Goal: Task Accomplishment & Management: Complete application form

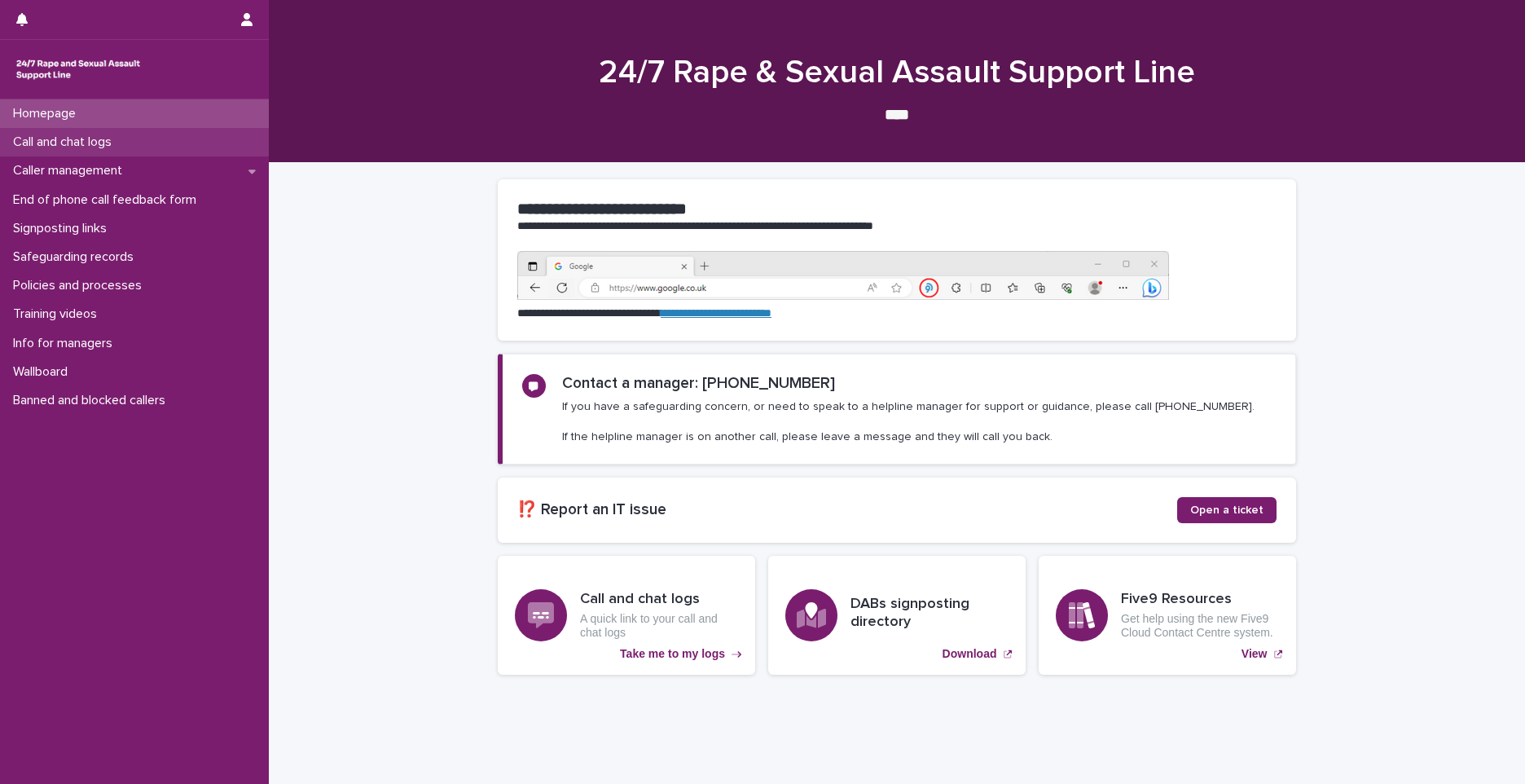
click at [39, 136] on p "Call and chat logs" at bounding box center [65, 142] width 118 height 16
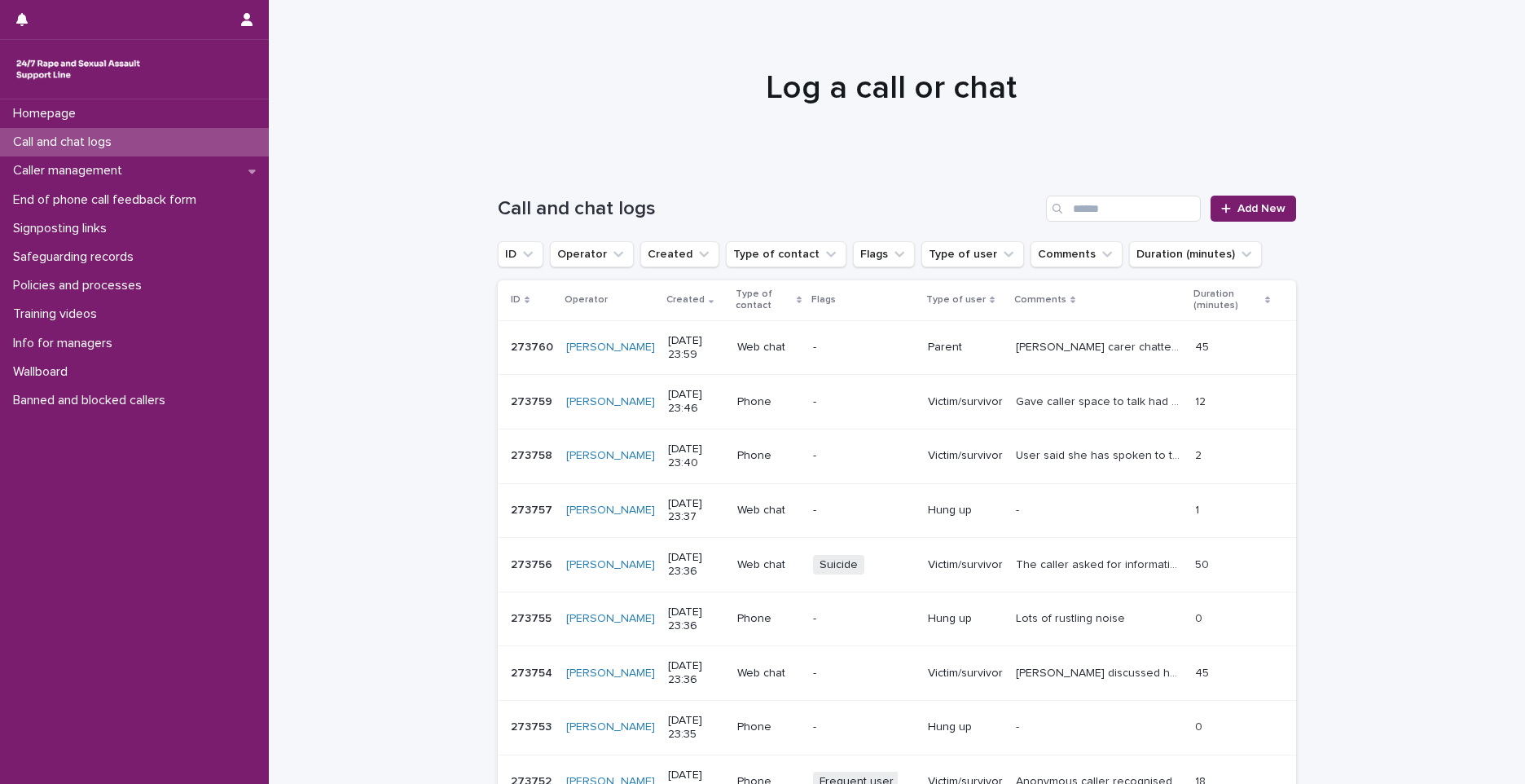
drag, startPoint x: 44, startPoint y: 169, endPoint x: 199, endPoint y: 142, distance: 157.3
click at [199, 142] on div "Call and chat logs" at bounding box center [134, 142] width 269 height 29
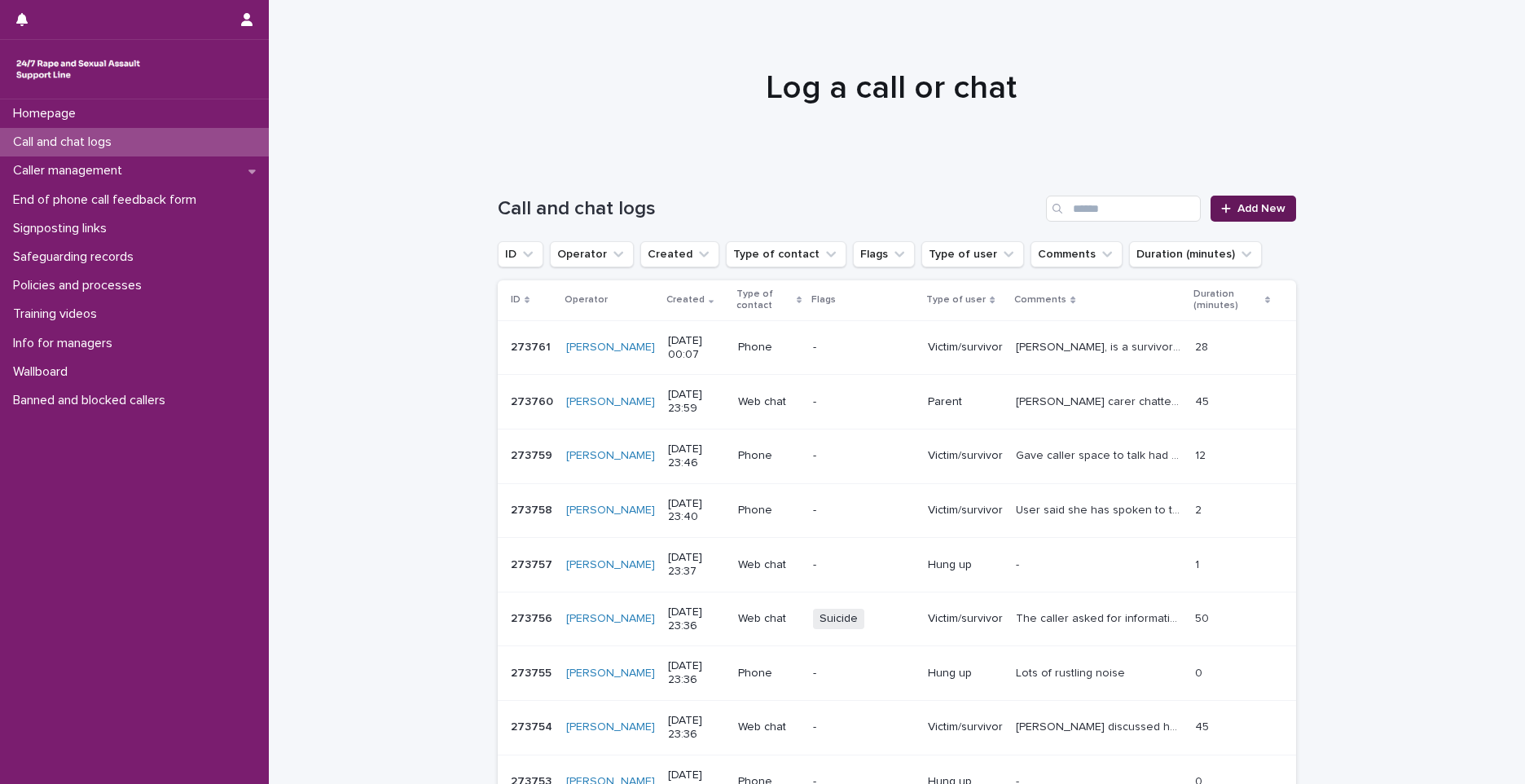
click at [1213, 206] on link "Add New" at bounding box center [1253, 208] width 86 height 26
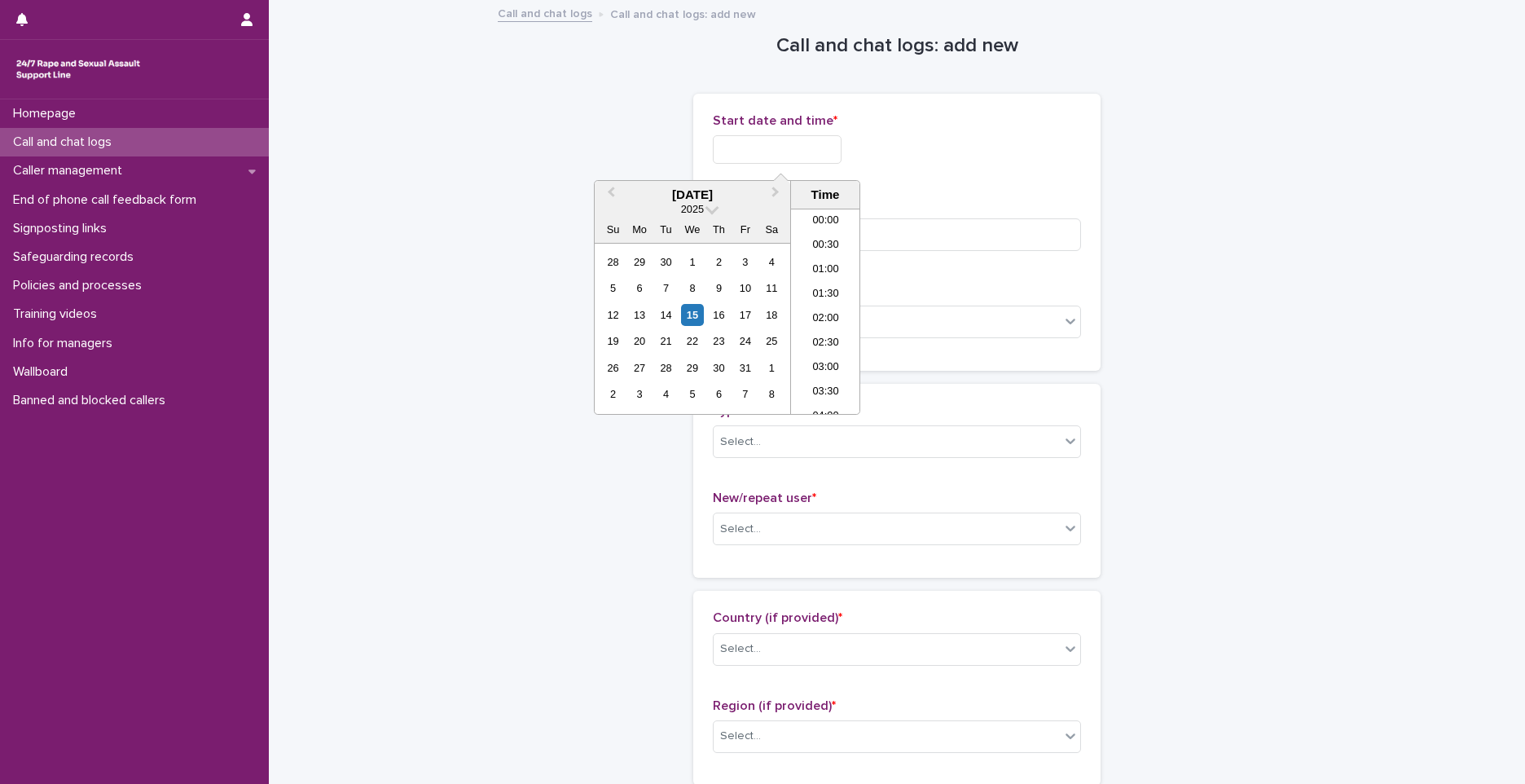
click at [765, 146] on input "text" at bounding box center [778, 149] width 129 height 29
click at [843, 216] on li "00:00" at bounding box center [826, 221] width 69 height 24
click at [833, 154] on input "**********" at bounding box center [778, 149] width 129 height 29
type input "**********"
click at [934, 222] on input at bounding box center [897, 234] width 368 height 33
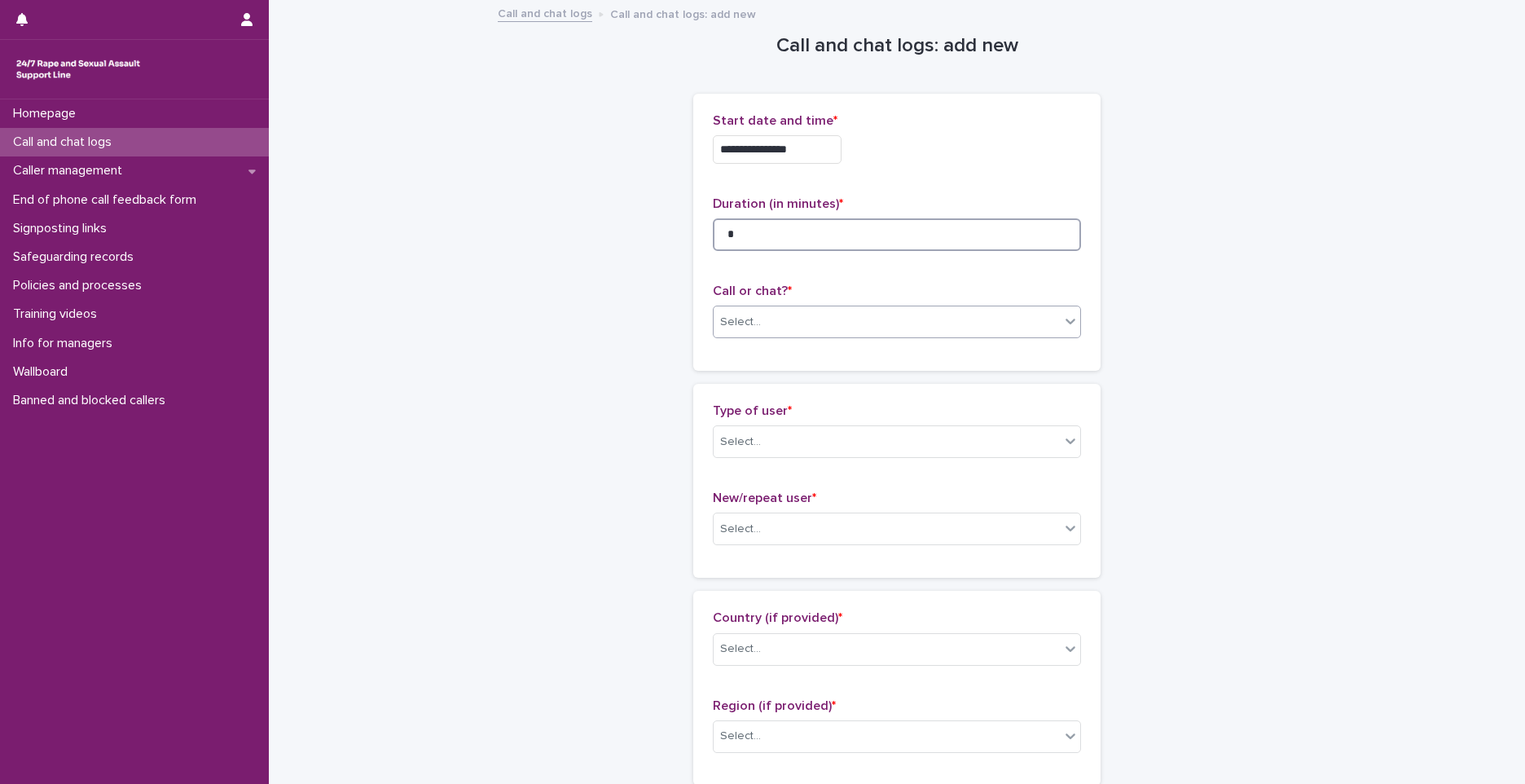
type input "*"
click at [836, 345] on body "**********" at bounding box center [762, 392] width 1525 height 784
click at [734, 344] on div "Phone" at bounding box center [891, 353] width 367 height 29
click at [771, 440] on div "Select..." at bounding box center [887, 442] width 346 height 27
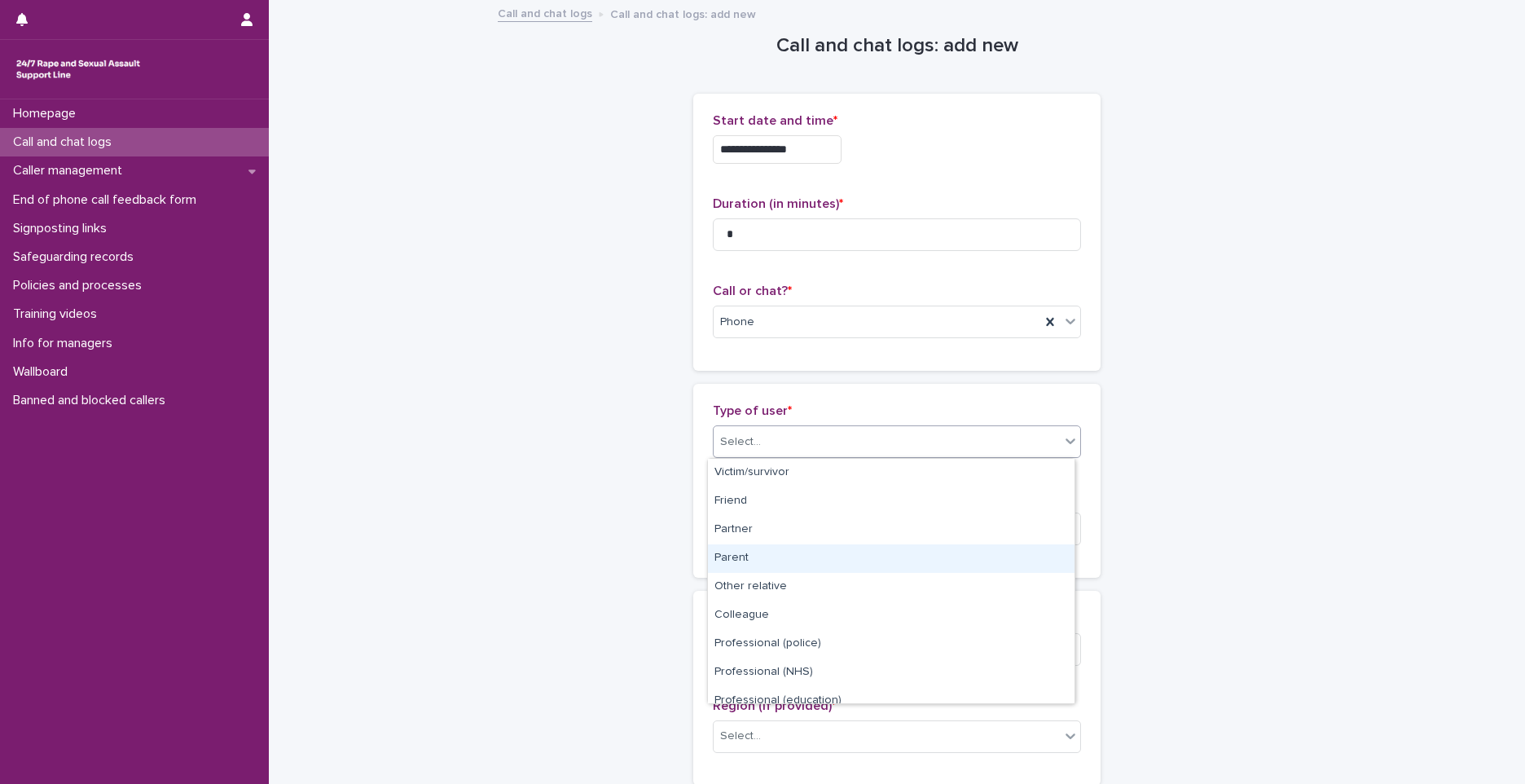
scroll to position [183, 0]
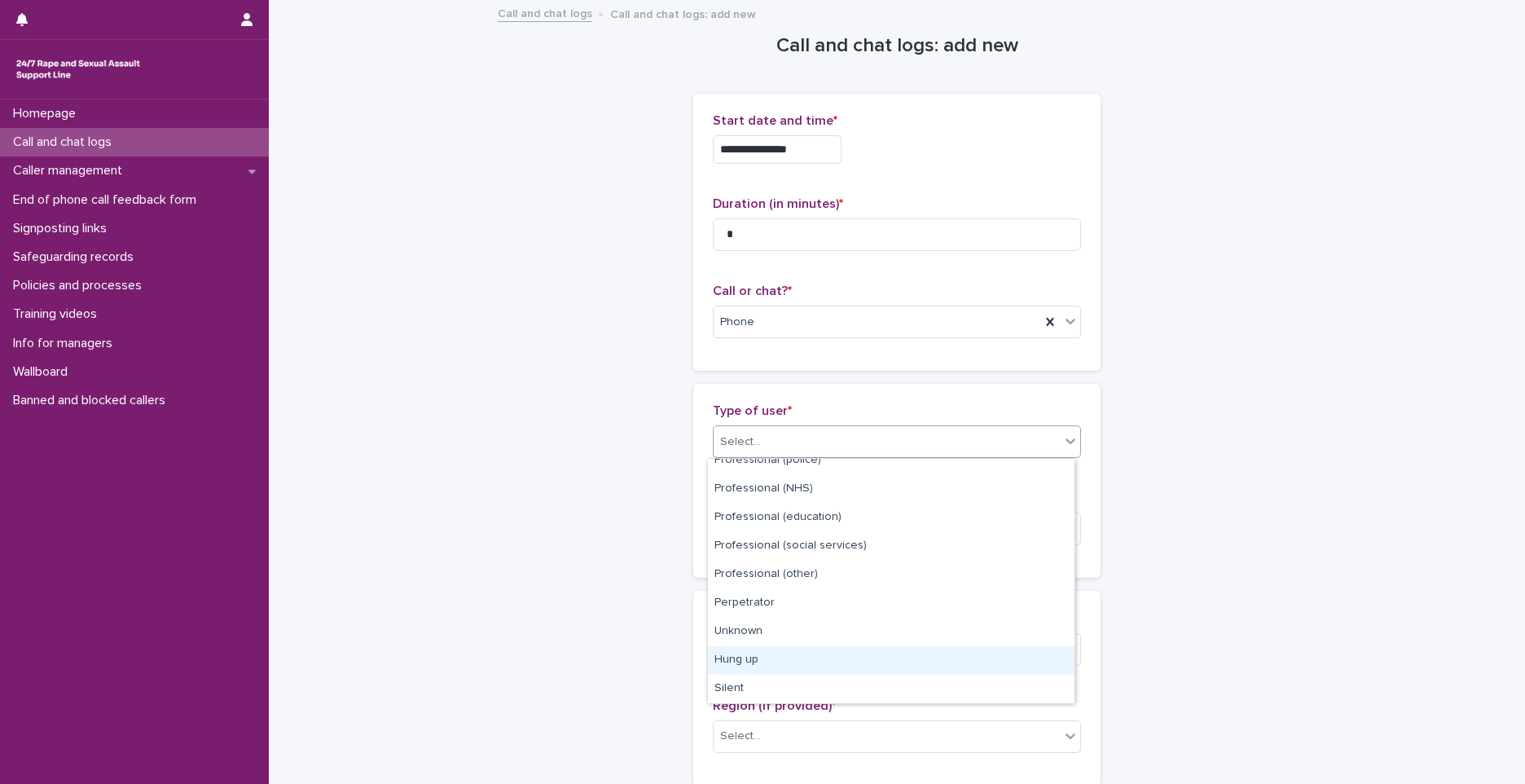
click at [809, 664] on div "Hung up" at bounding box center [891, 660] width 367 height 29
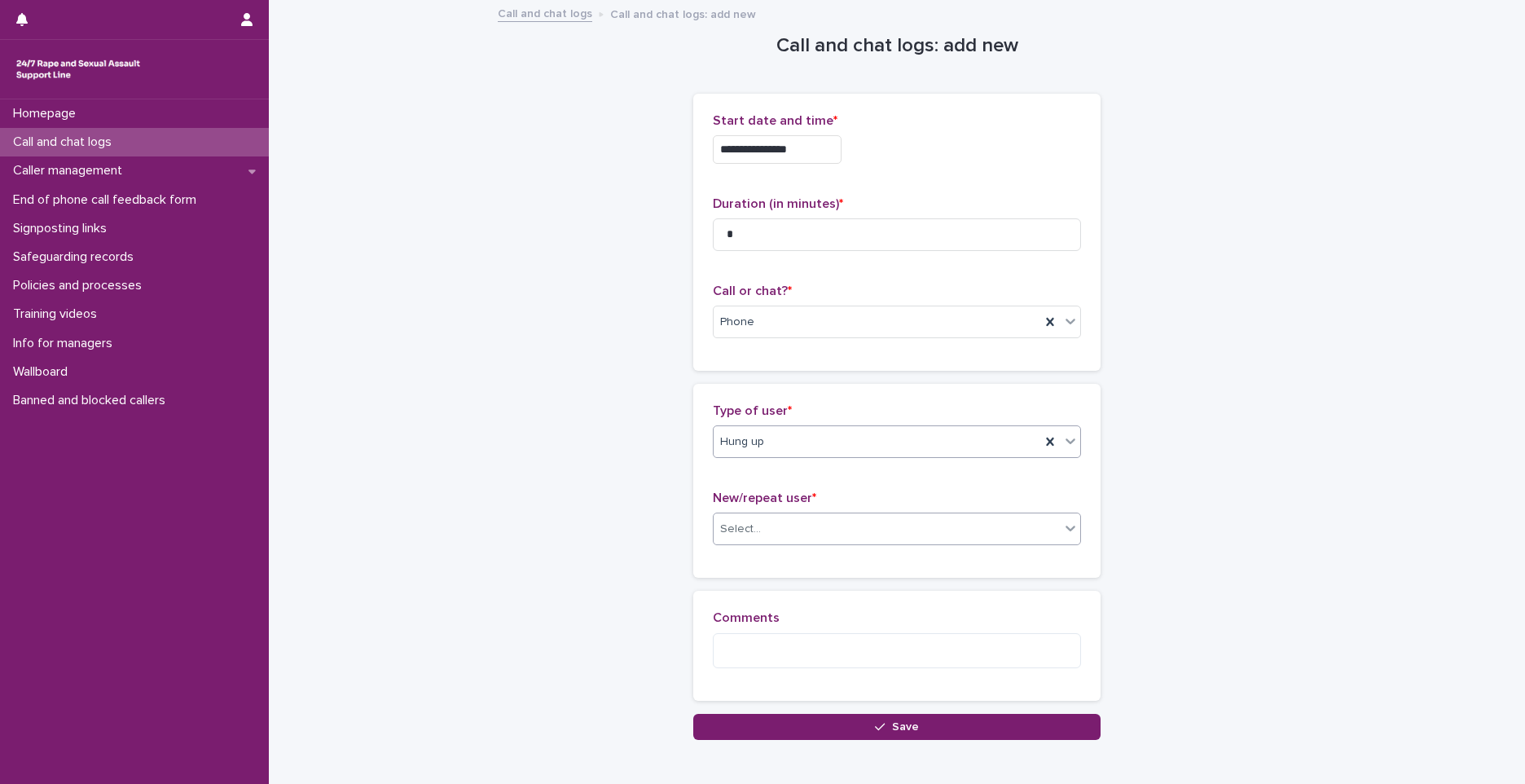
click at [763, 537] on div at bounding box center [764, 528] width 2 height 17
click at [741, 556] on div "Not known" at bounding box center [891, 559] width 367 height 29
click at [834, 737] on button "Save" at bounding box center [897, 727] width 408 height 26
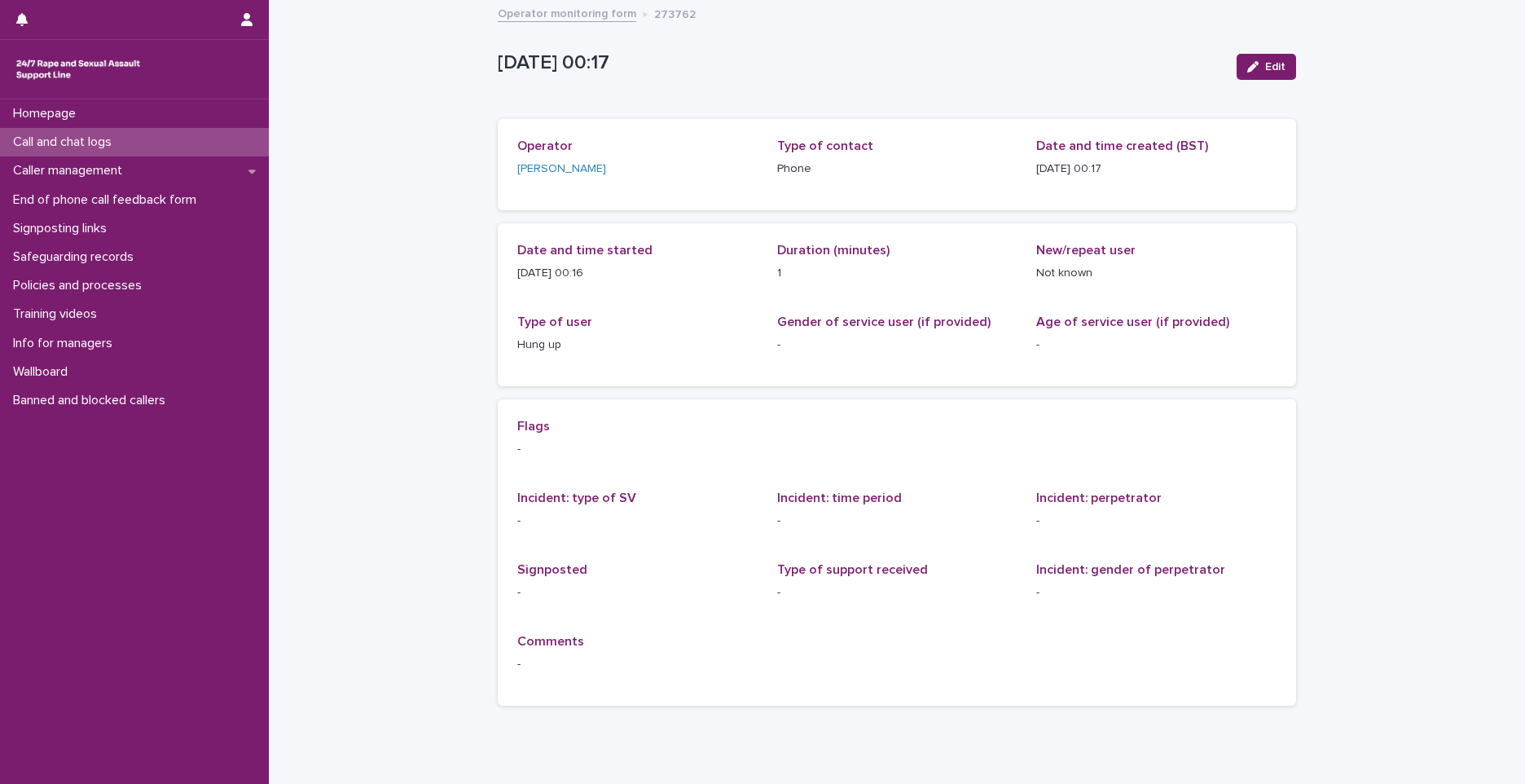
click at [173, 142] on div "Call and chat logs" at bounding box center [134, 142] width 269 height 29
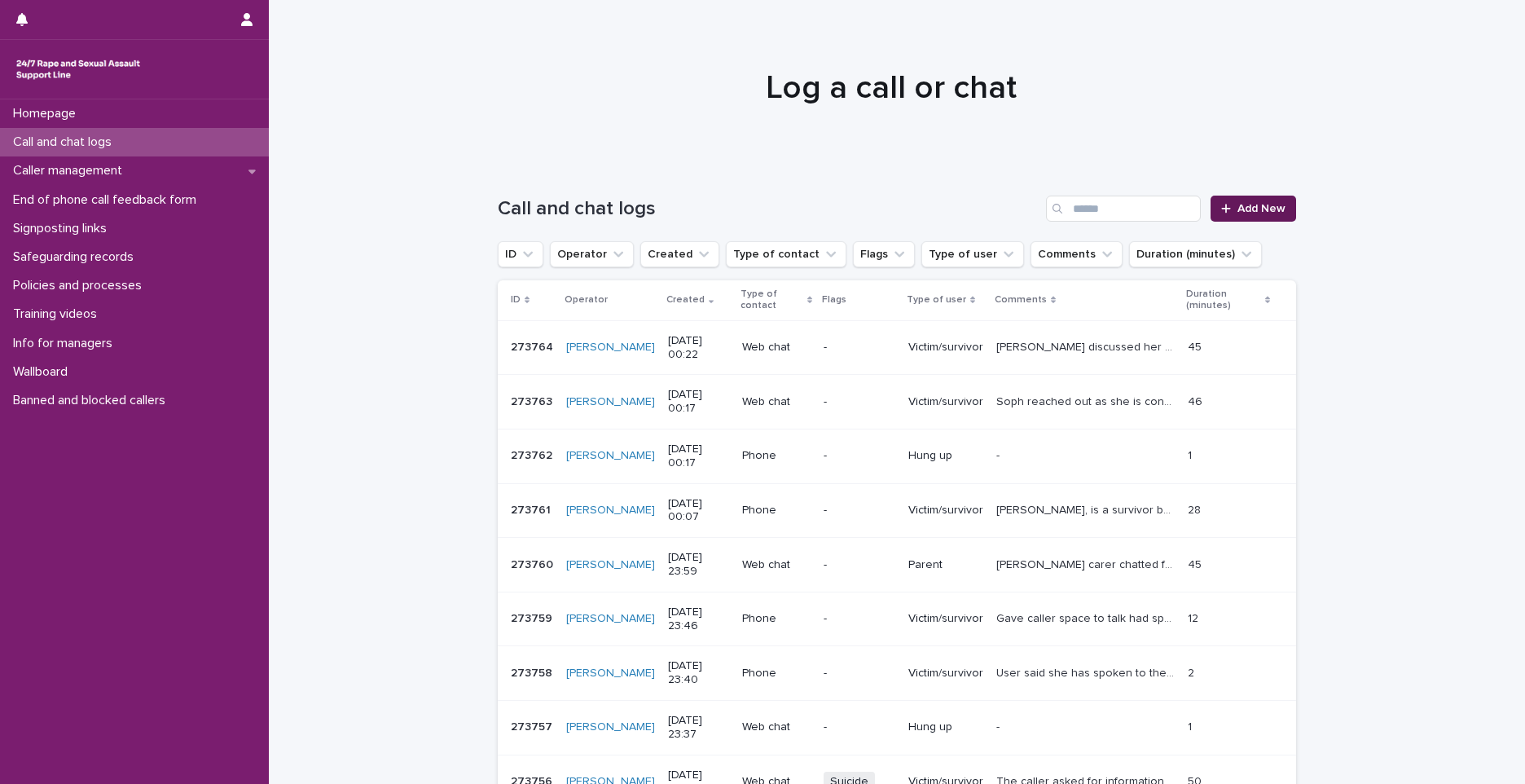
click at [1237, 220] on link "Add New" at bounding box center [1253, 208] width 86 height 26
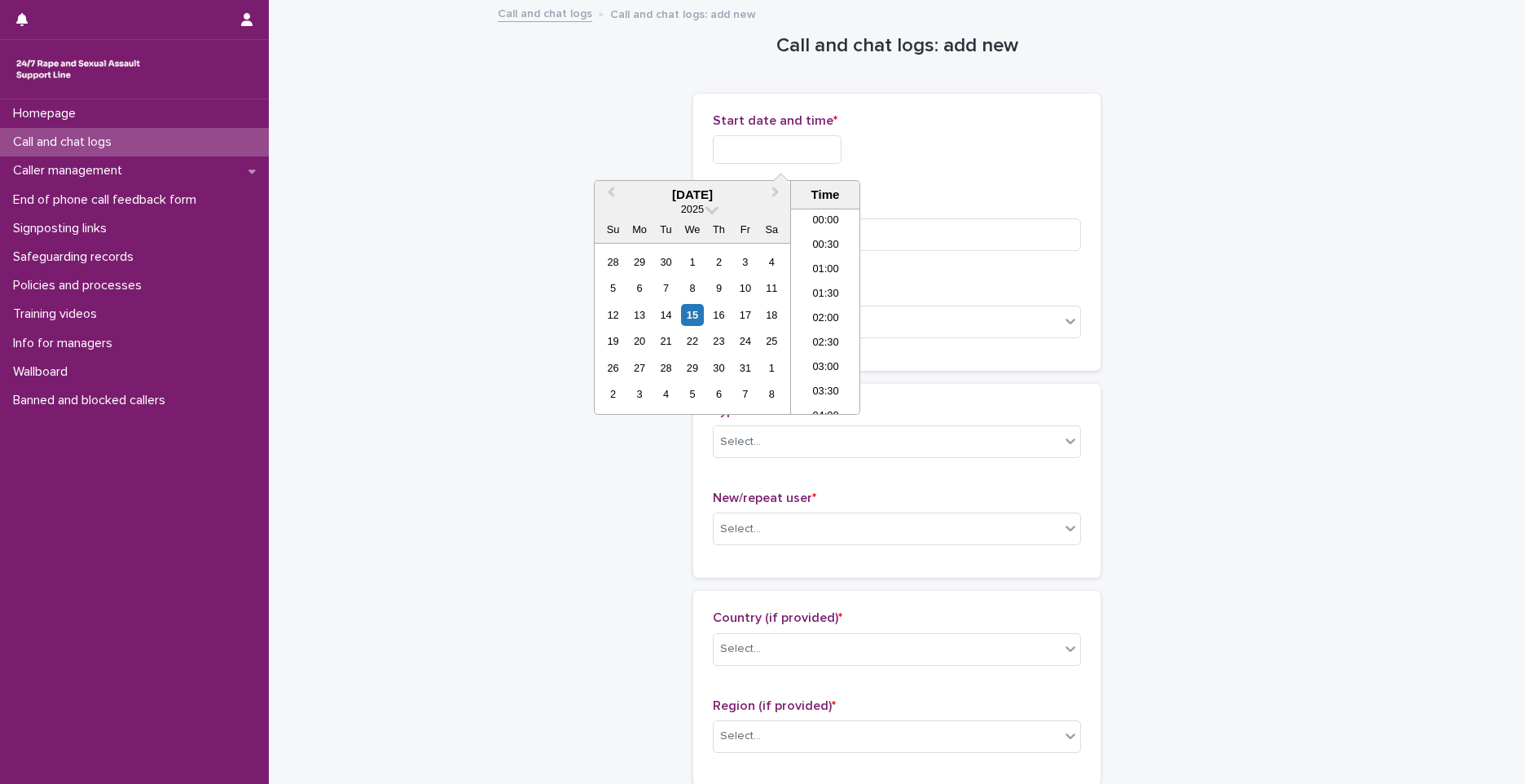
click at [790, 137] on input "text" at bounding box center [778, 149] width 129 height 29
click at [836, 217] on li "00:00" at bounding box center [826, 221] width 69 height 24
click at [819, 143] on input "**********" at bounding box center [778, 149] width 129 height 29
type input "**********"
click at [914, 218] on input at bounding box center [897, 234] width 368 height 33
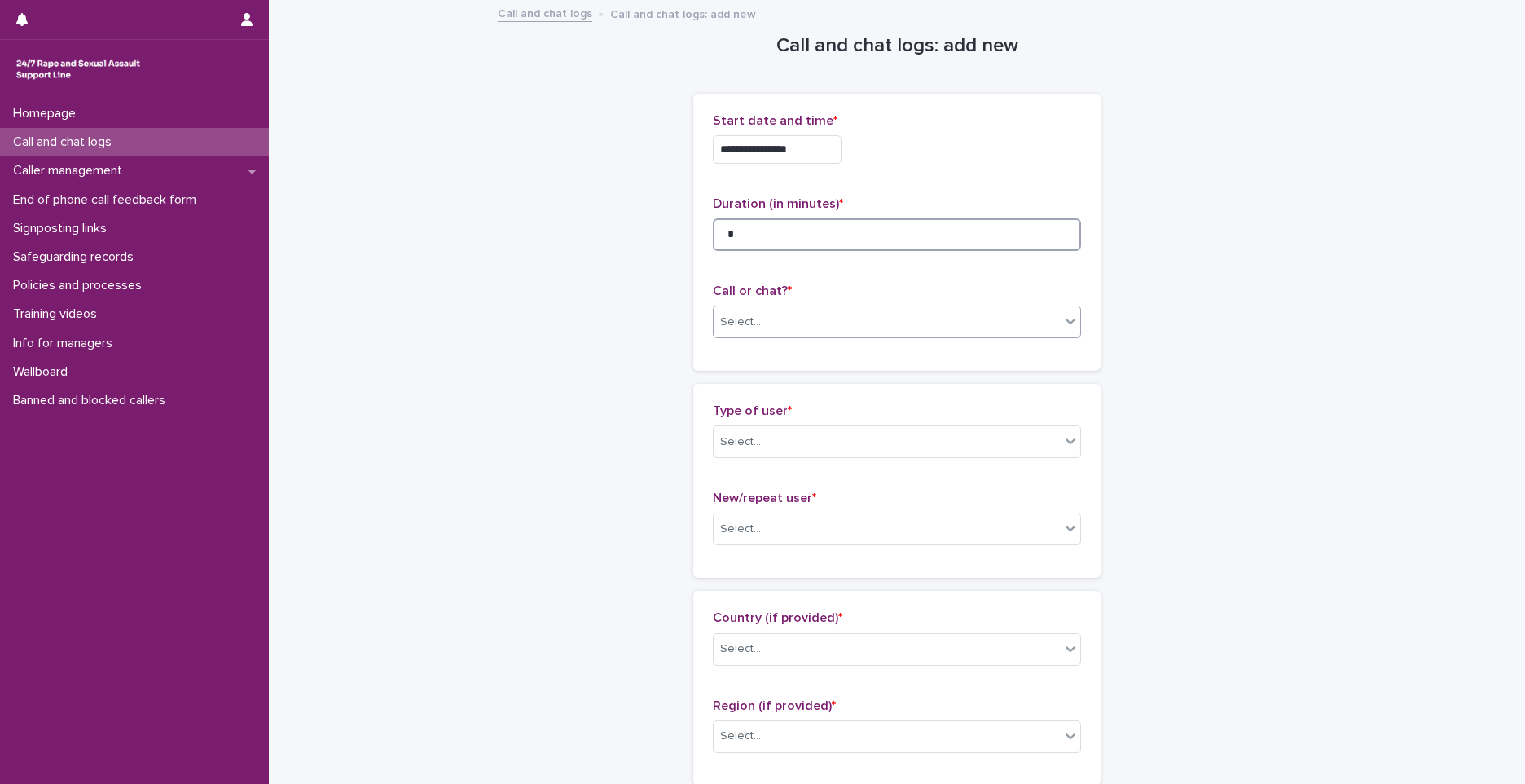
type input "*"
click at [739, 332] on div "Select..." at bounding box center [887, 322] width 346 height 27
click at [749, 355] on div "Phone" at bounding box center [891, 353] width 367 height 29
click at [725, 455] on div "Select..." at bounding box center [887, 442] width 346 height 27
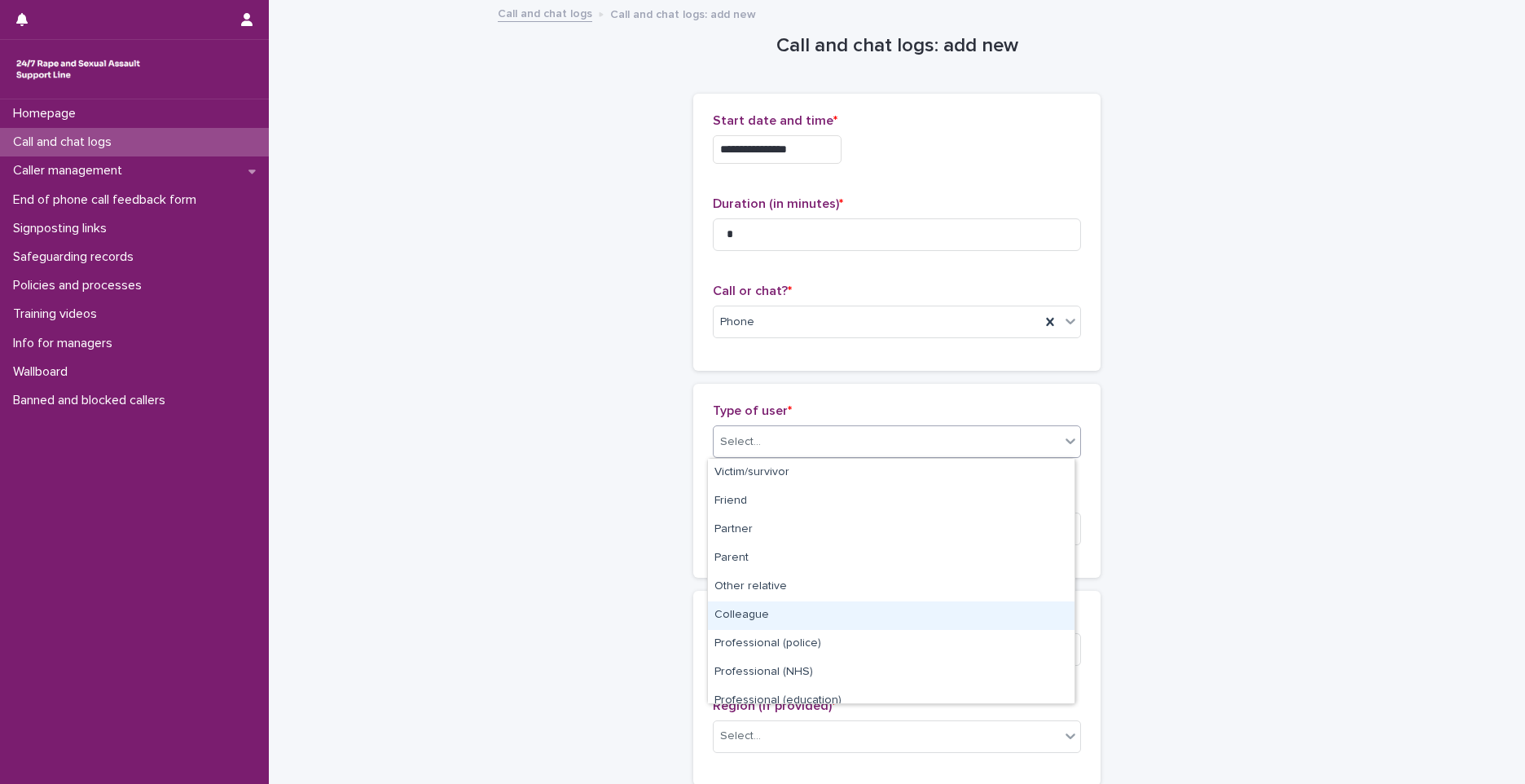
scroll to position [183, 0]
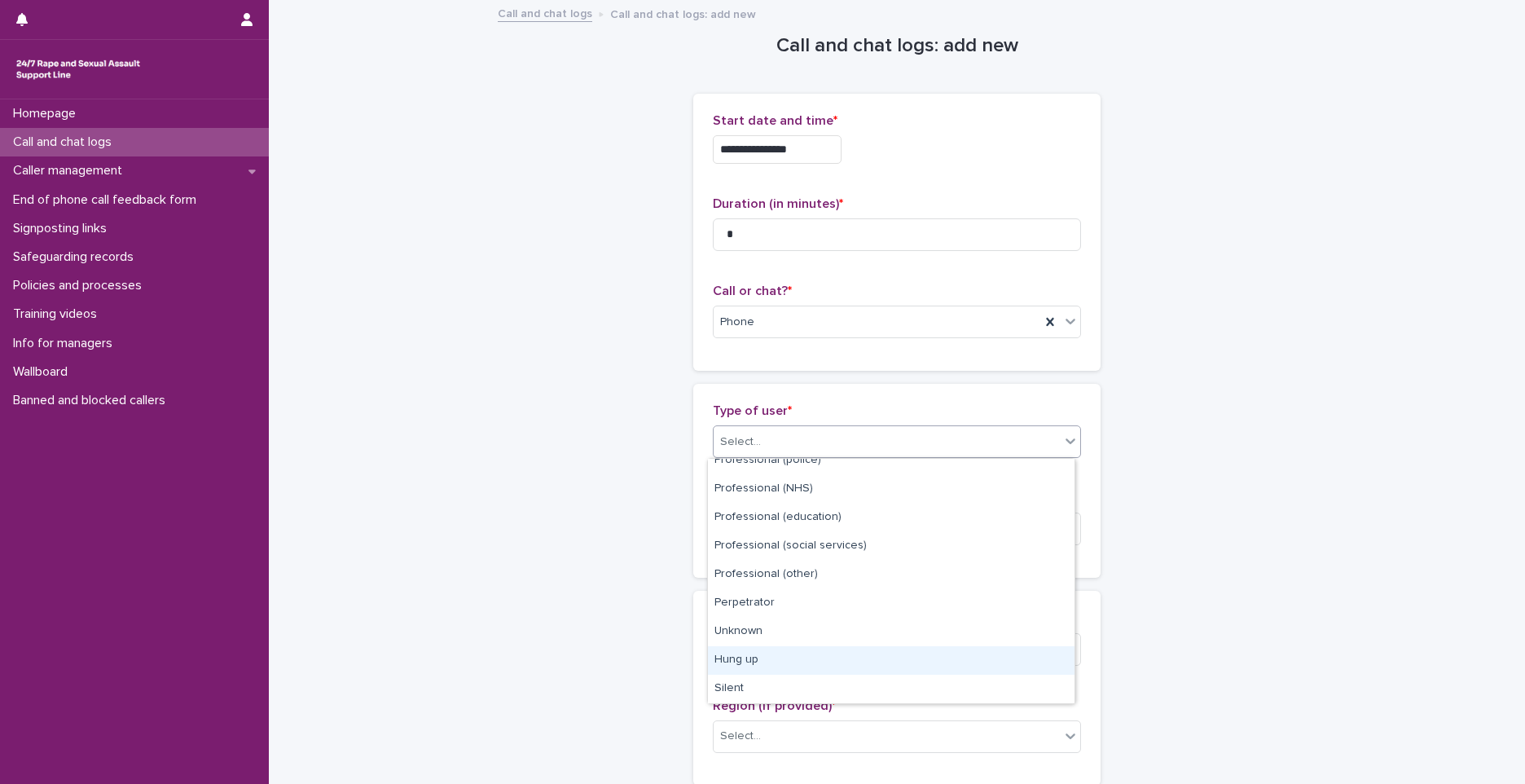
click at [764, 654] on div "Hung up" at bounding box center [891, 660] width 367 height 29
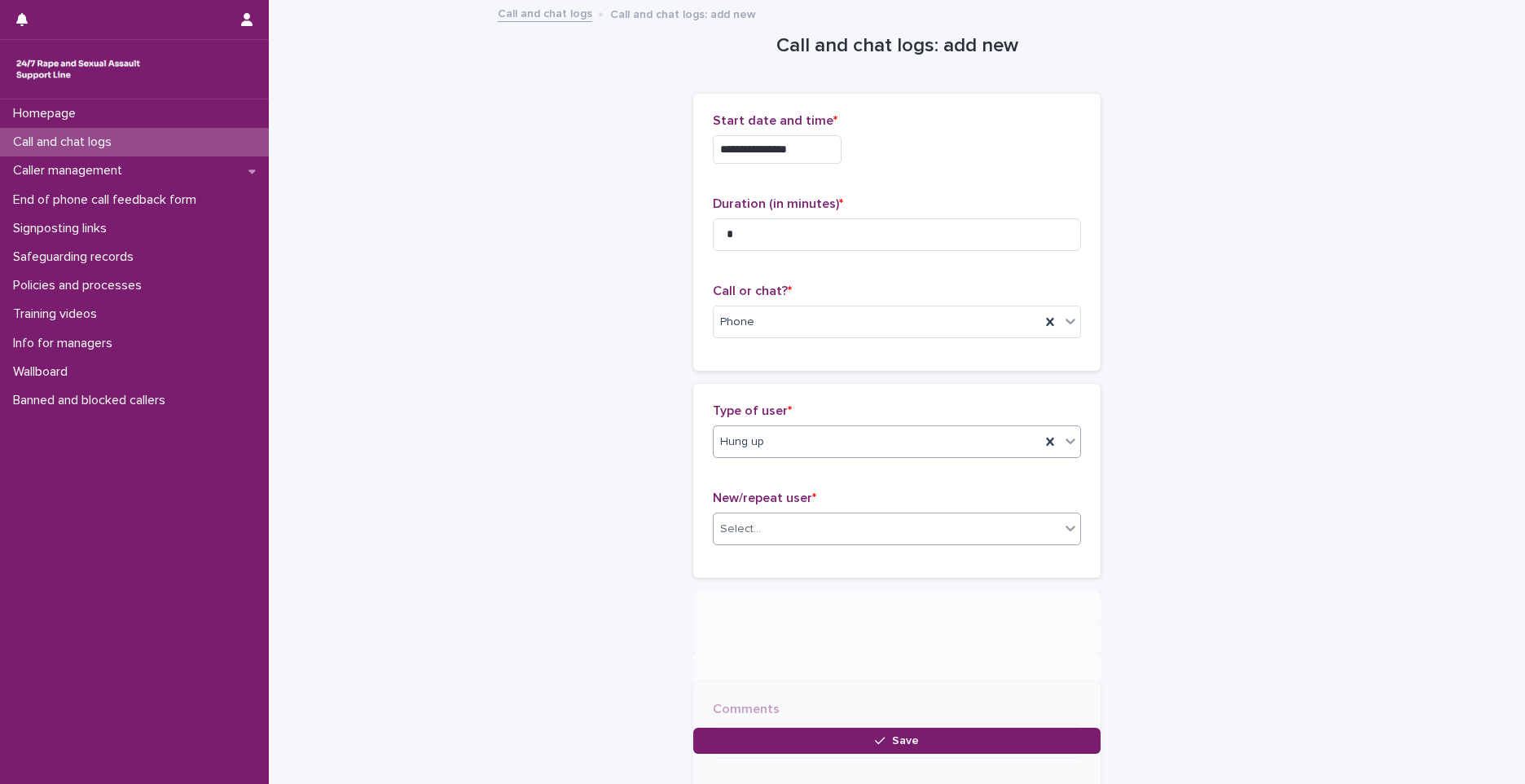
click at [725, 532] on div "Select..." at bounding box center [741, 528] width 41 height 17
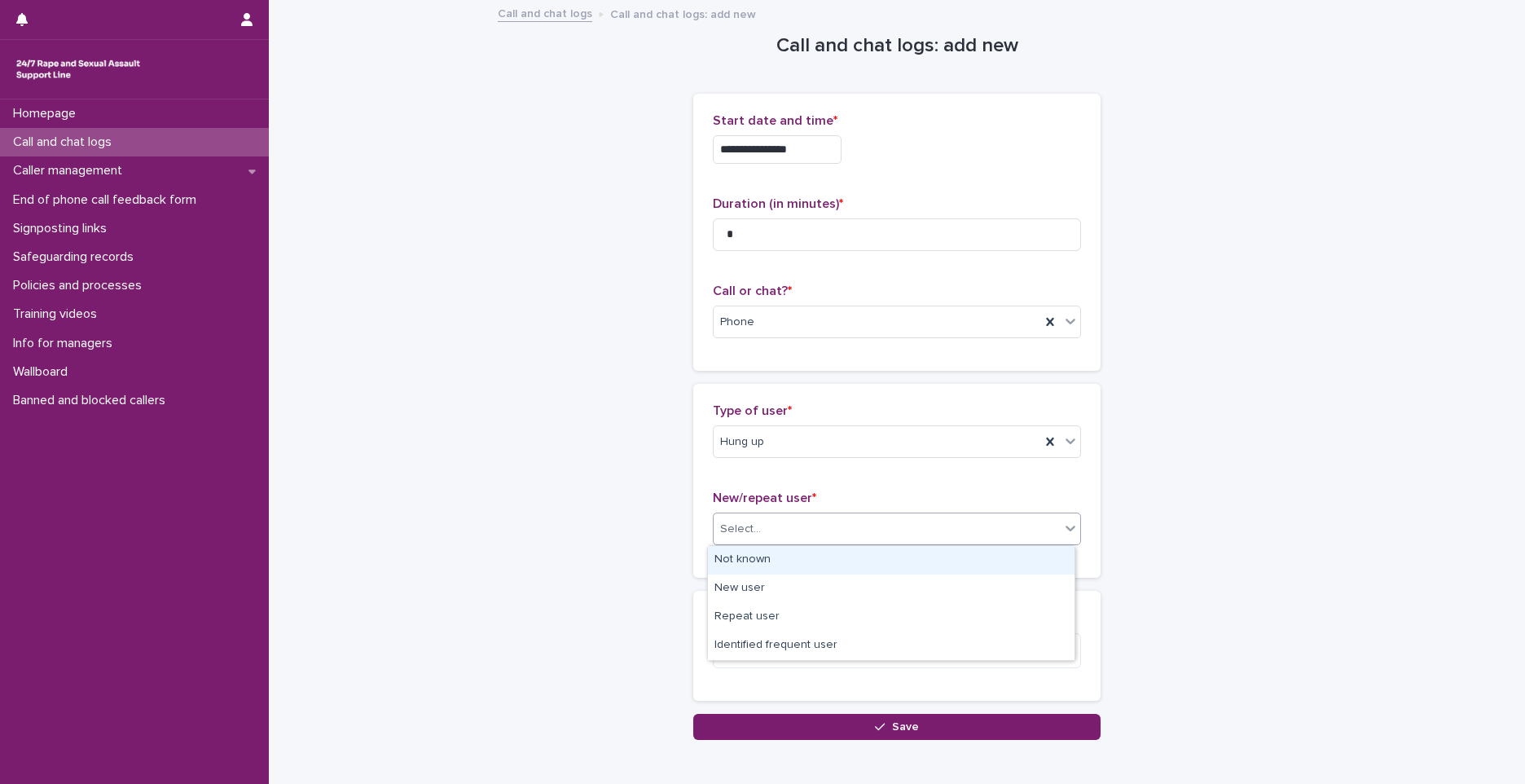
click at [730, 552] on div "Not known" at bounding box center [891, 559] width 367 height 29
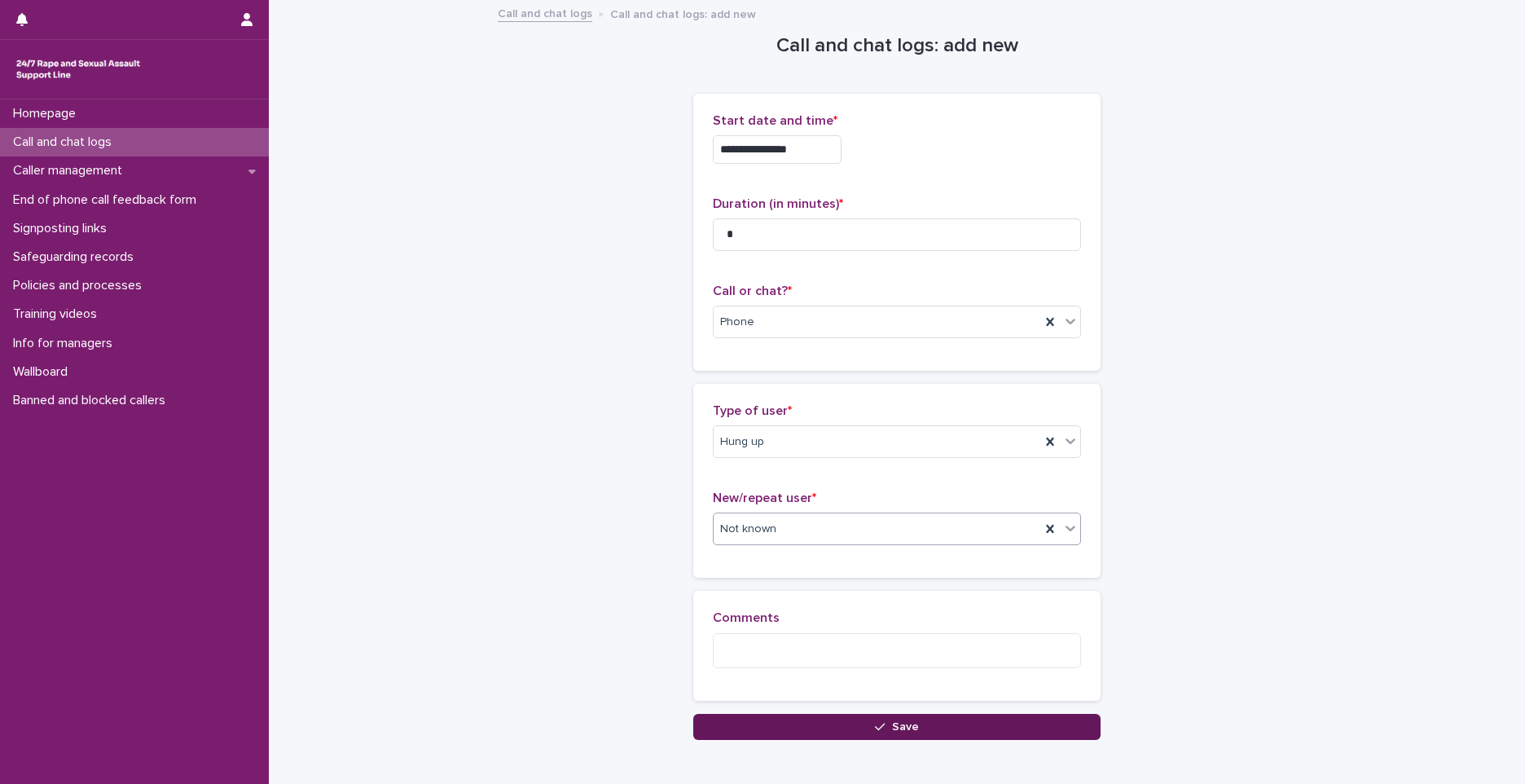
click at [825, 719] on button "Save" at bounding box center [897, 727] width 408 height 26
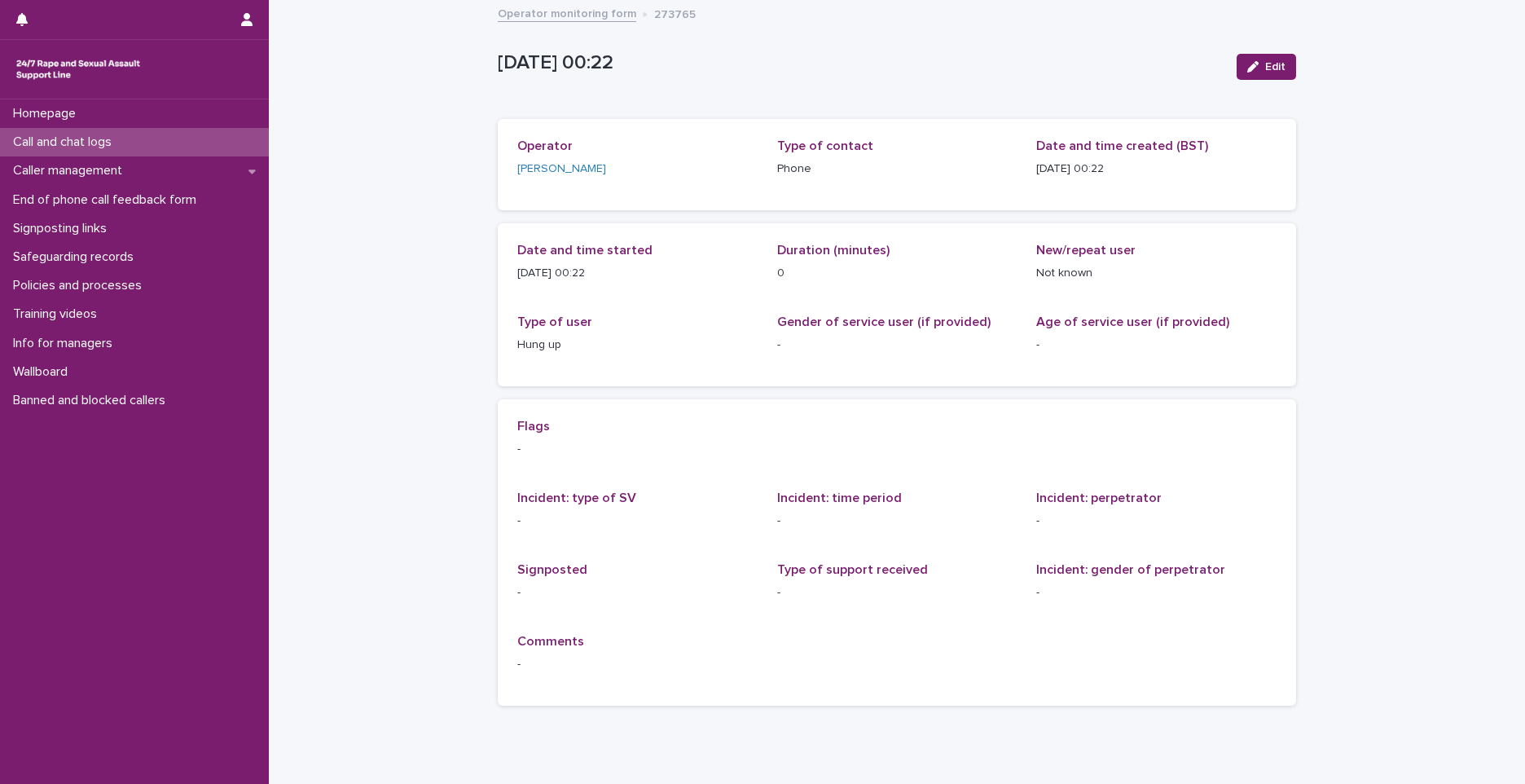
click at [1206, 722] on div "Loading... Saving… Loading... Saving… 2025-10-14 23:22:59+00:00 Edit 15/10/2025…" at bounding box center [898, 381] width 815 height 758
click at [720, 86] on div "15/10/2025 00:22 Edit" at bounding box center [898, 67] width 799 height 65
click at [132, 143] on div "Call and chat logs" at bounding box center [134, 142] width 269 height 29
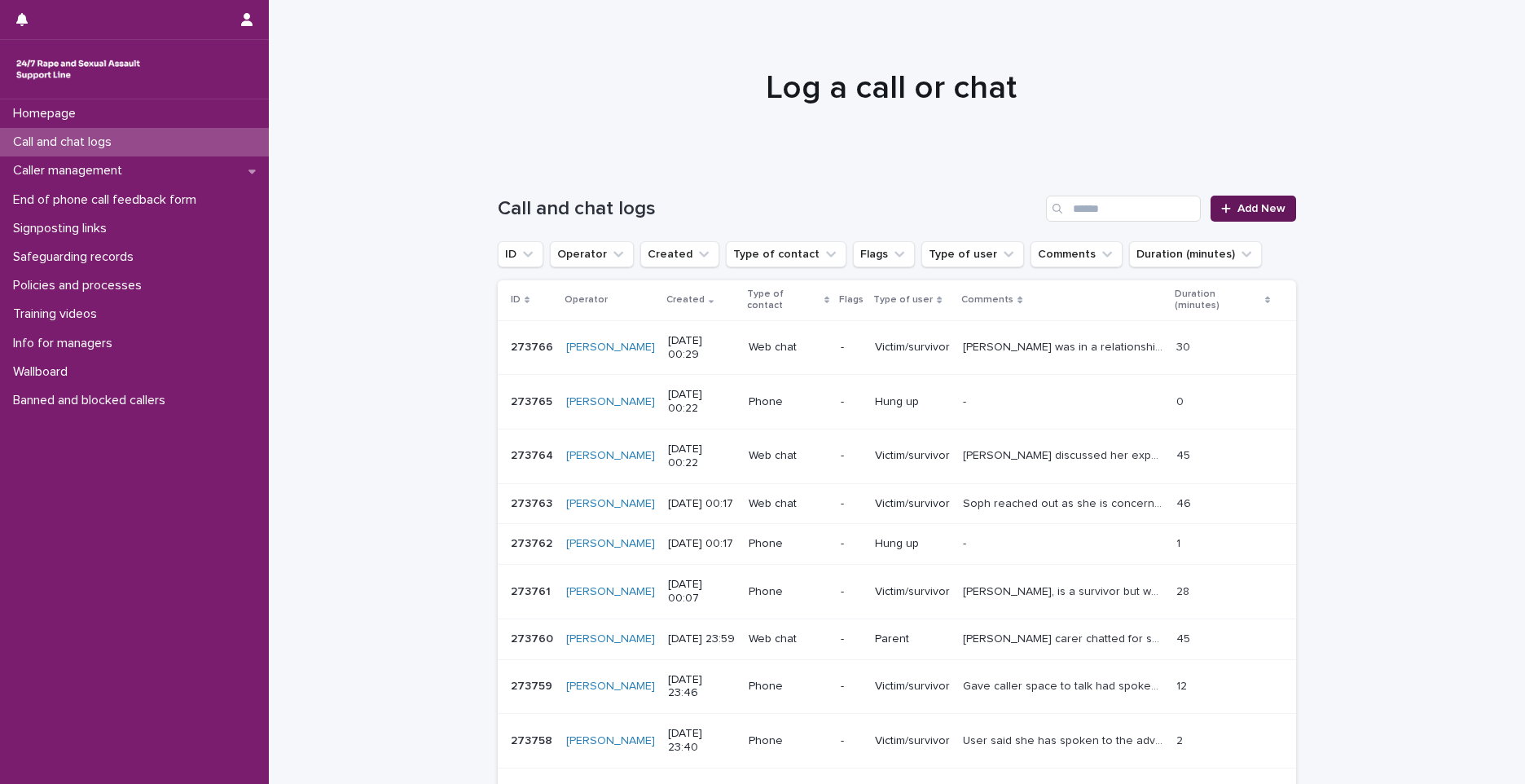
click at [1254, 203] on span "Add New" at bounding box center [1261, 208] width 48 height 11
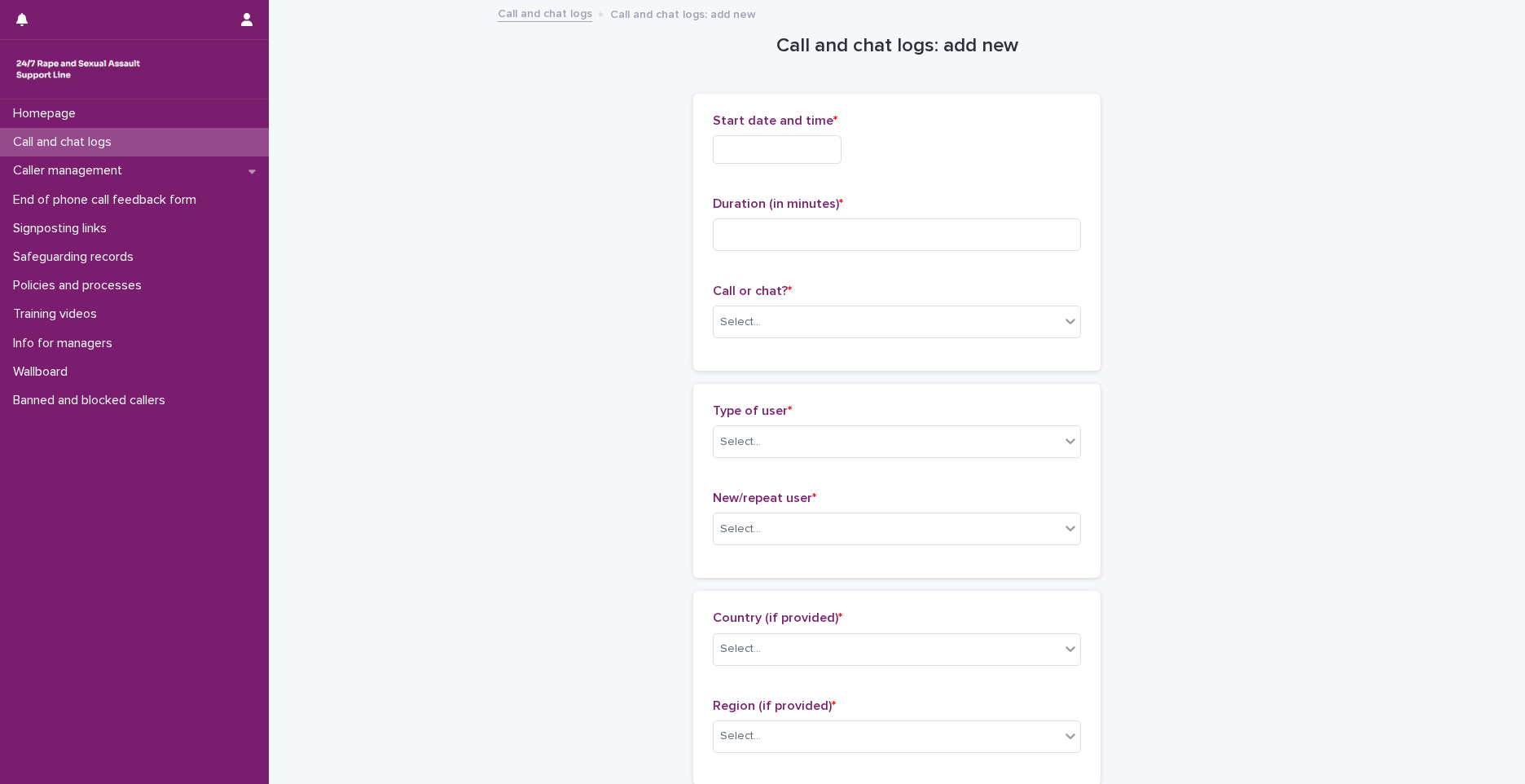
click at [815, 159] on input "text" at bounding box center [778, 149] width 129 height 29
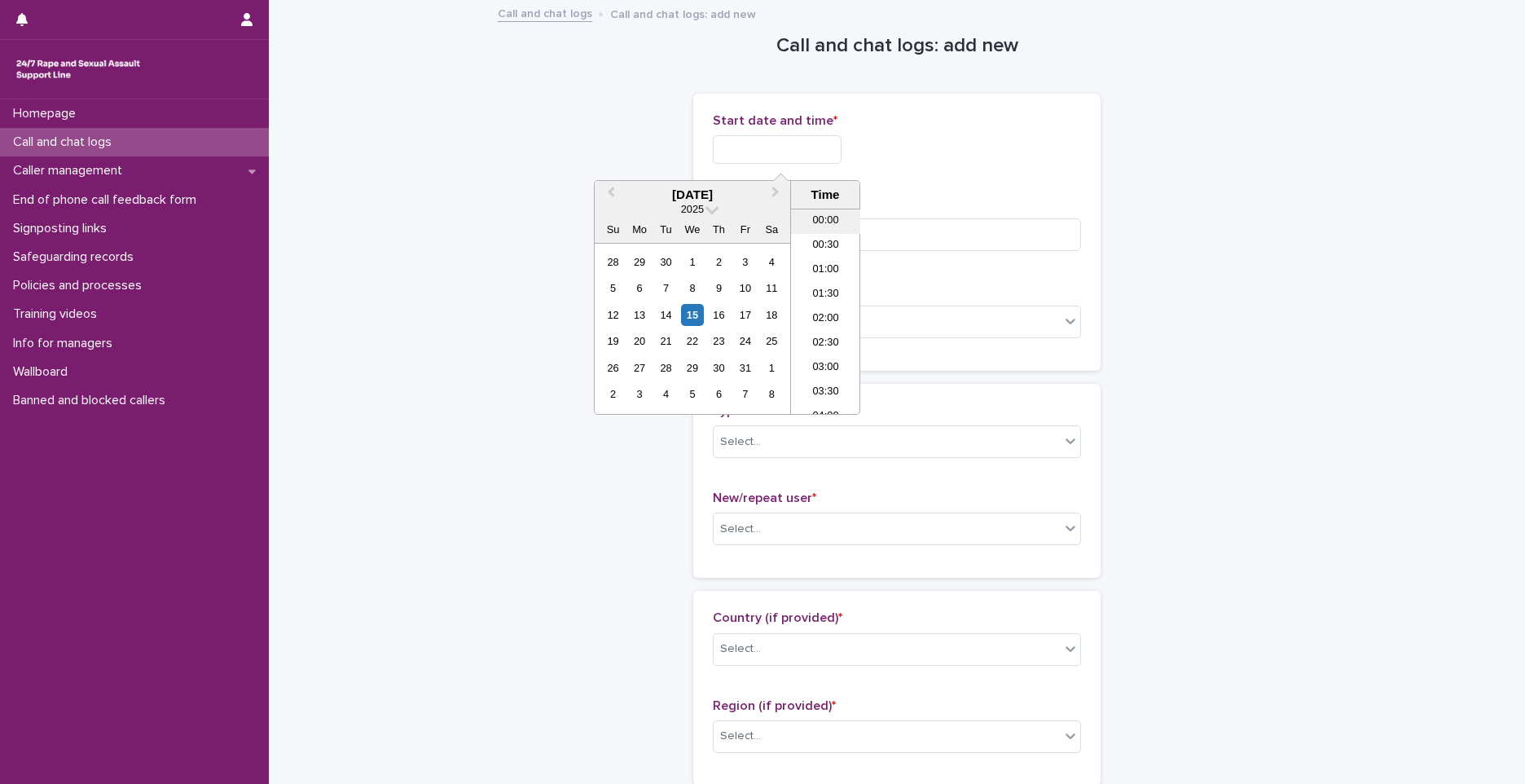
click at [836, 220] on li "00:00" at bounding box center [826, 221] width 69 height 24
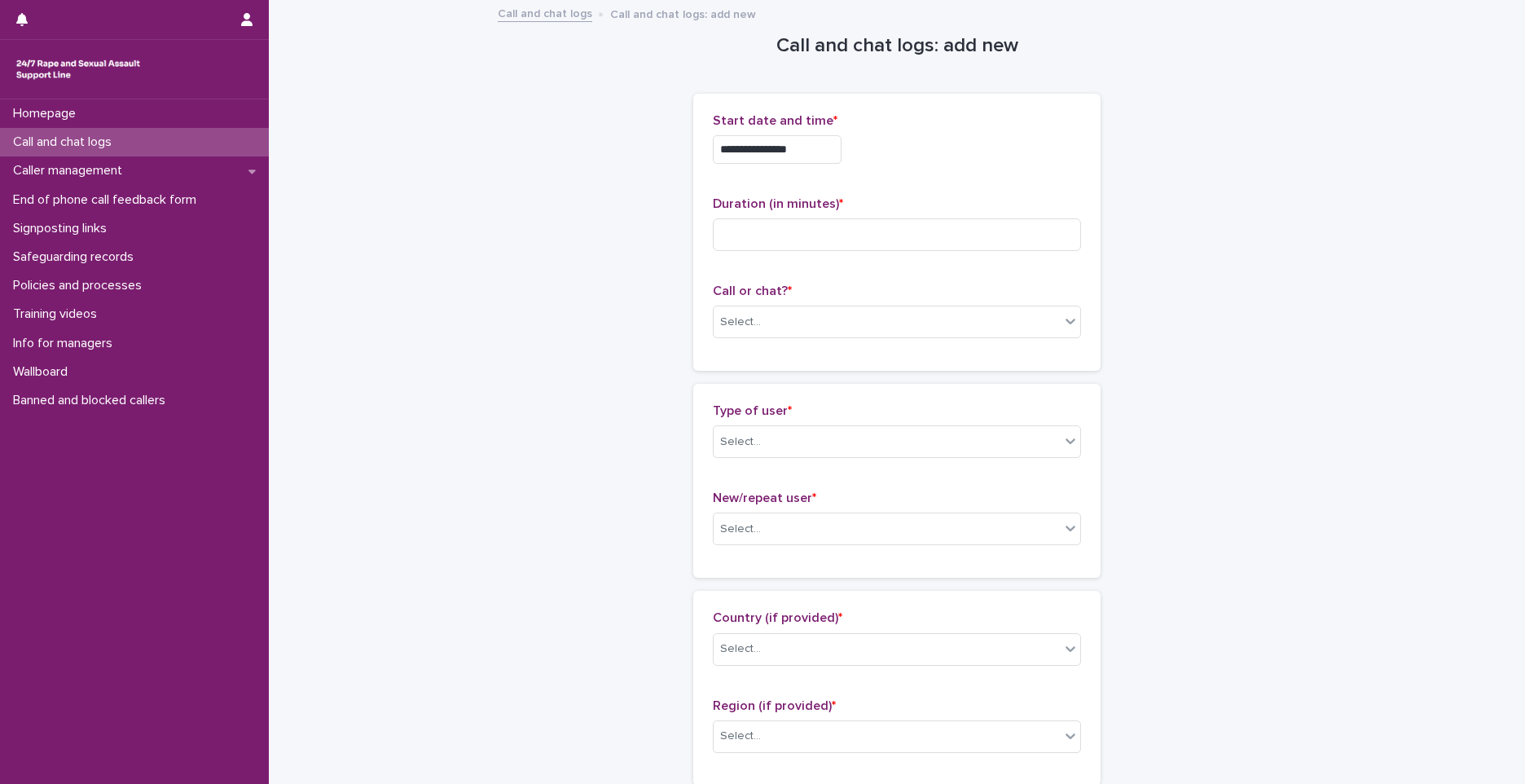
click at [812, 158] on input "**********" at bounding box center [778, 149] width 129 height 29
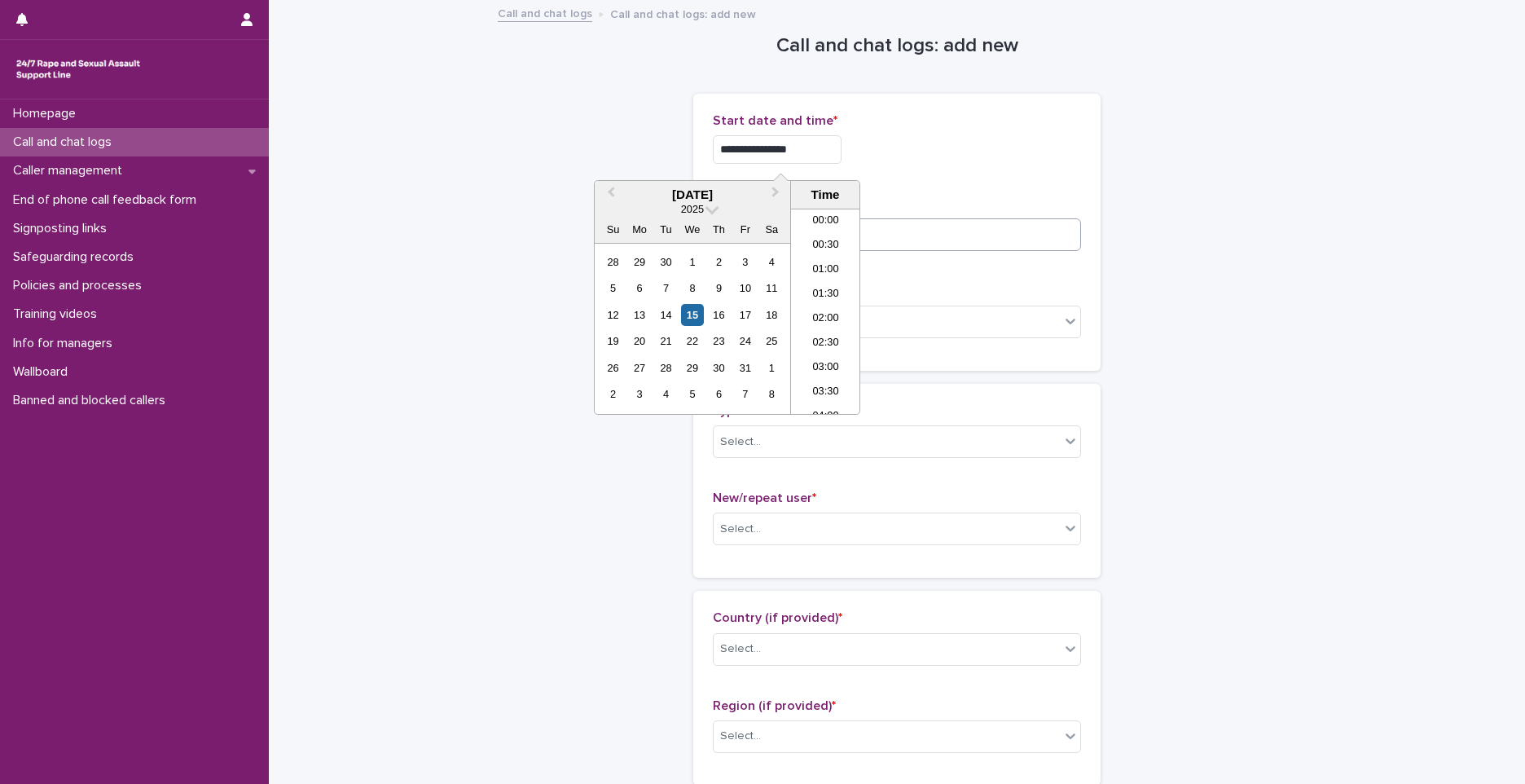
type input "**********"
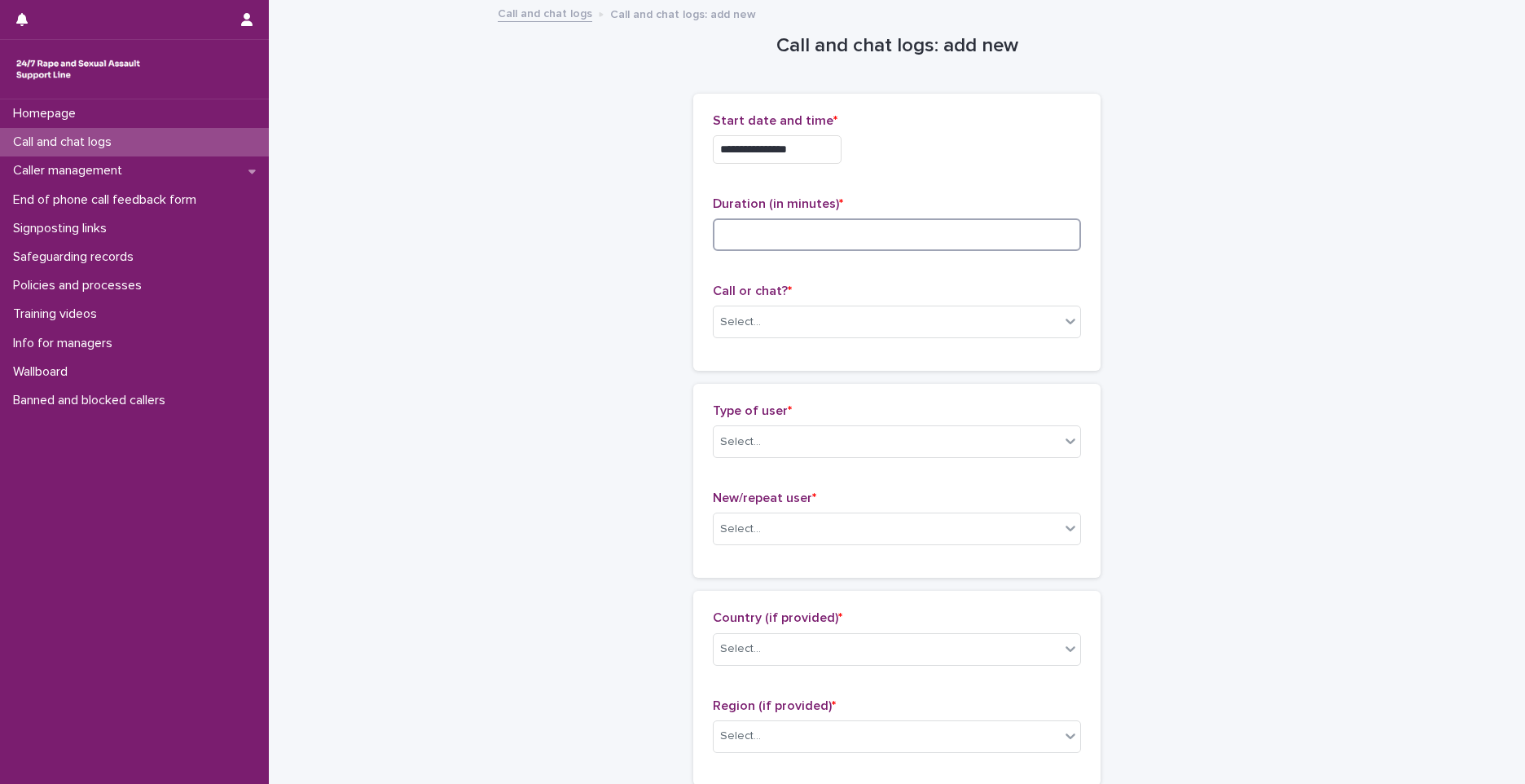
click at [1036, 236] on input at bounding box center [897, 234] width 368 height 33
type input "*"
click at [789, 307] on div "Select..." at bounding box center [897, 322] width 368 height 33
click at [756, 357] on div "Phone" at bounding box center [891, 353] width 367 height 29
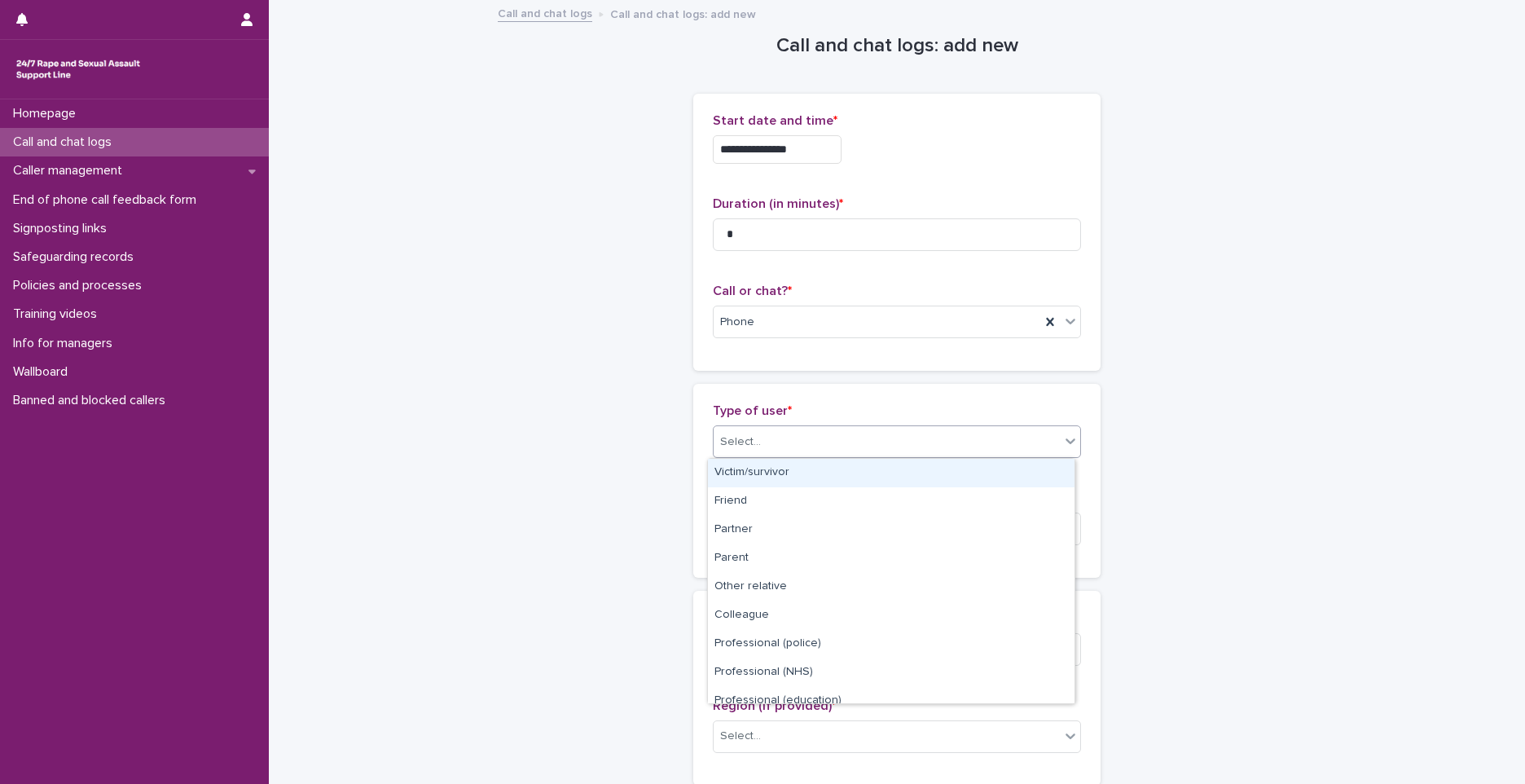
click at [761, 427] on div "Select..." at bounding box center [897, 442] width 368 height 33
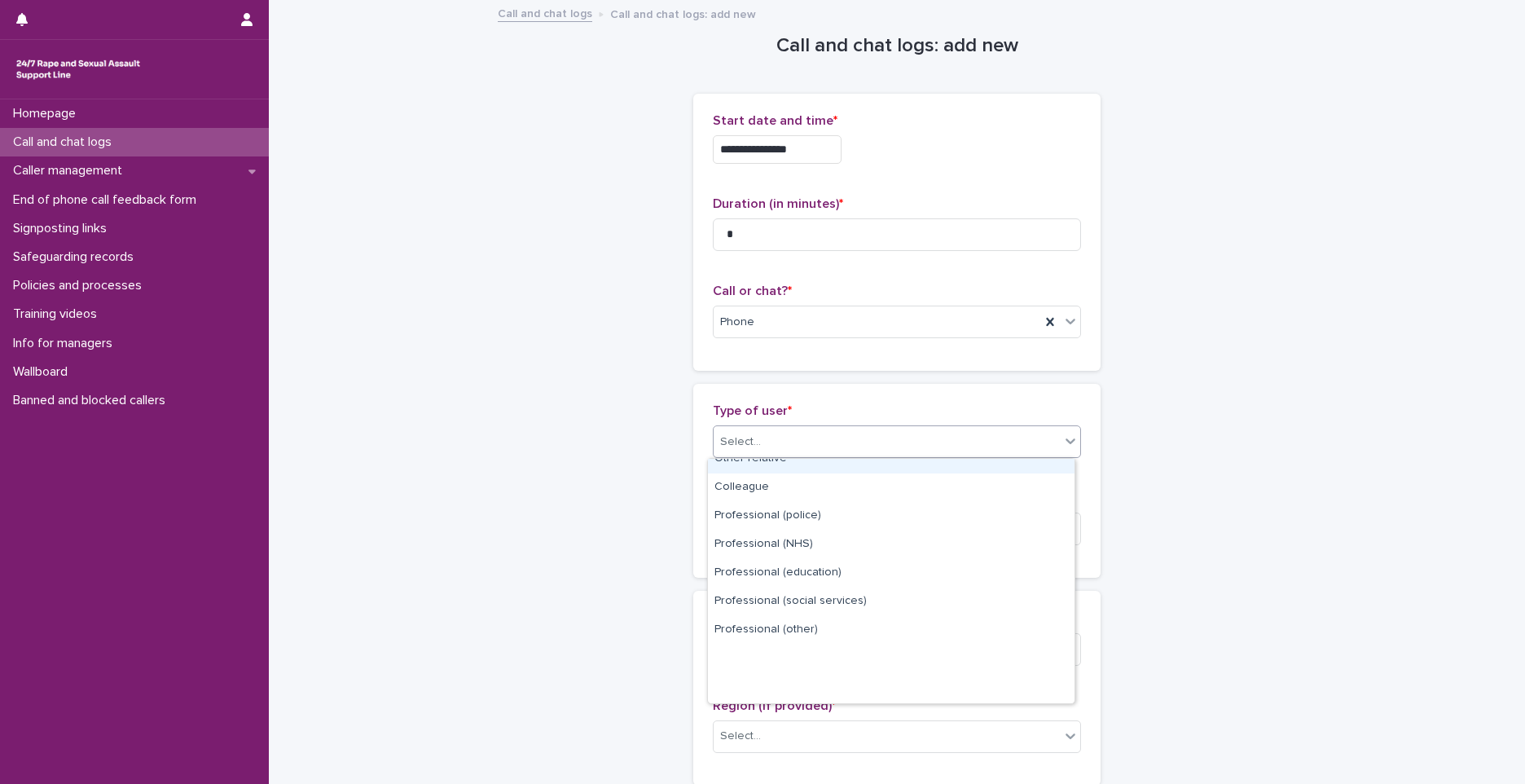
scroll to position [183, 0]
click at [756, 645] on div "Unknown" at bounding box center [891, 631] width 367 height 29
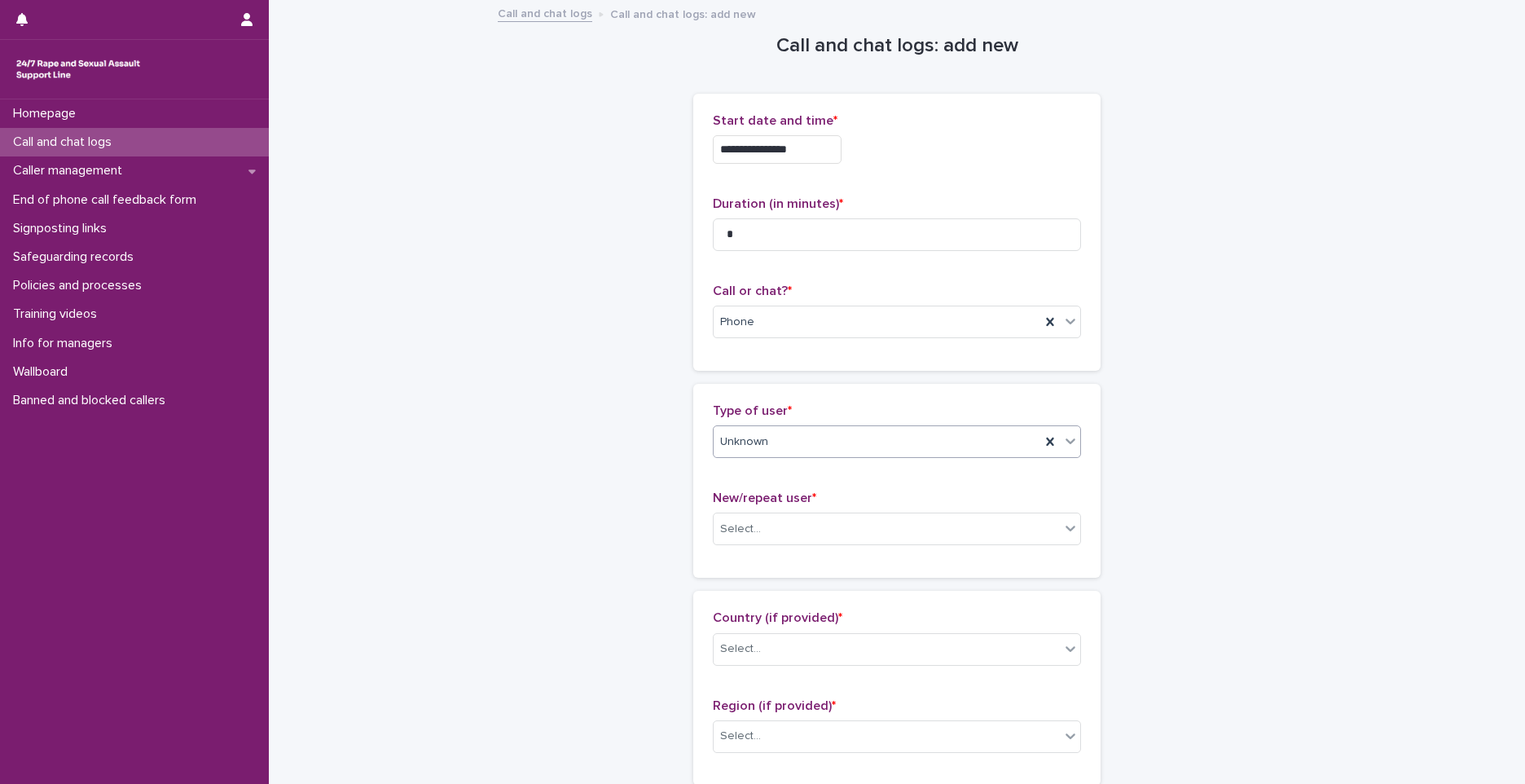
click at [809, 453] on div "Unknown" at bounding box center [877, 442] width 327 height 27
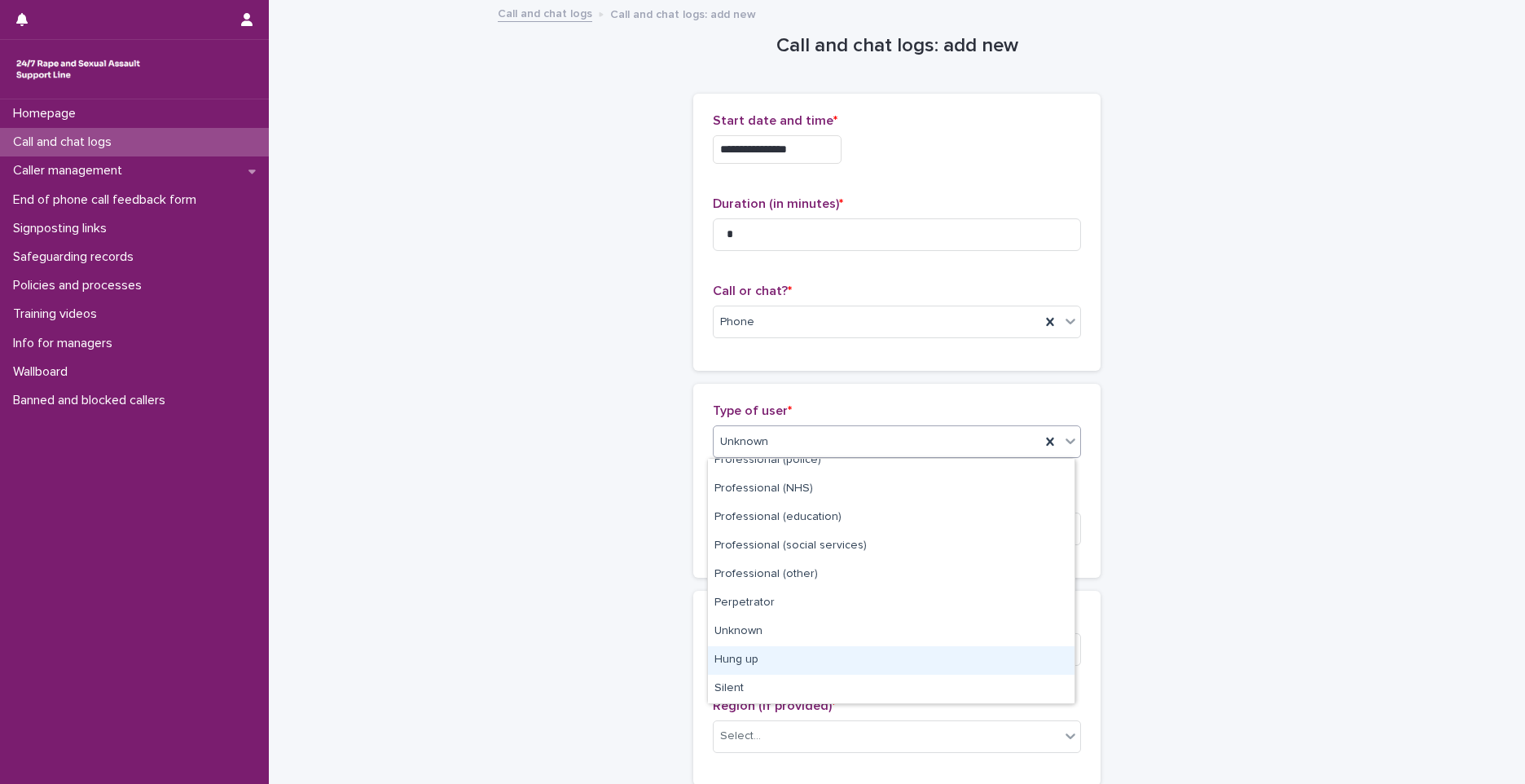
click at [765, 663] on div "Hung up" at bounding box center [891, 660] width 367 height 29
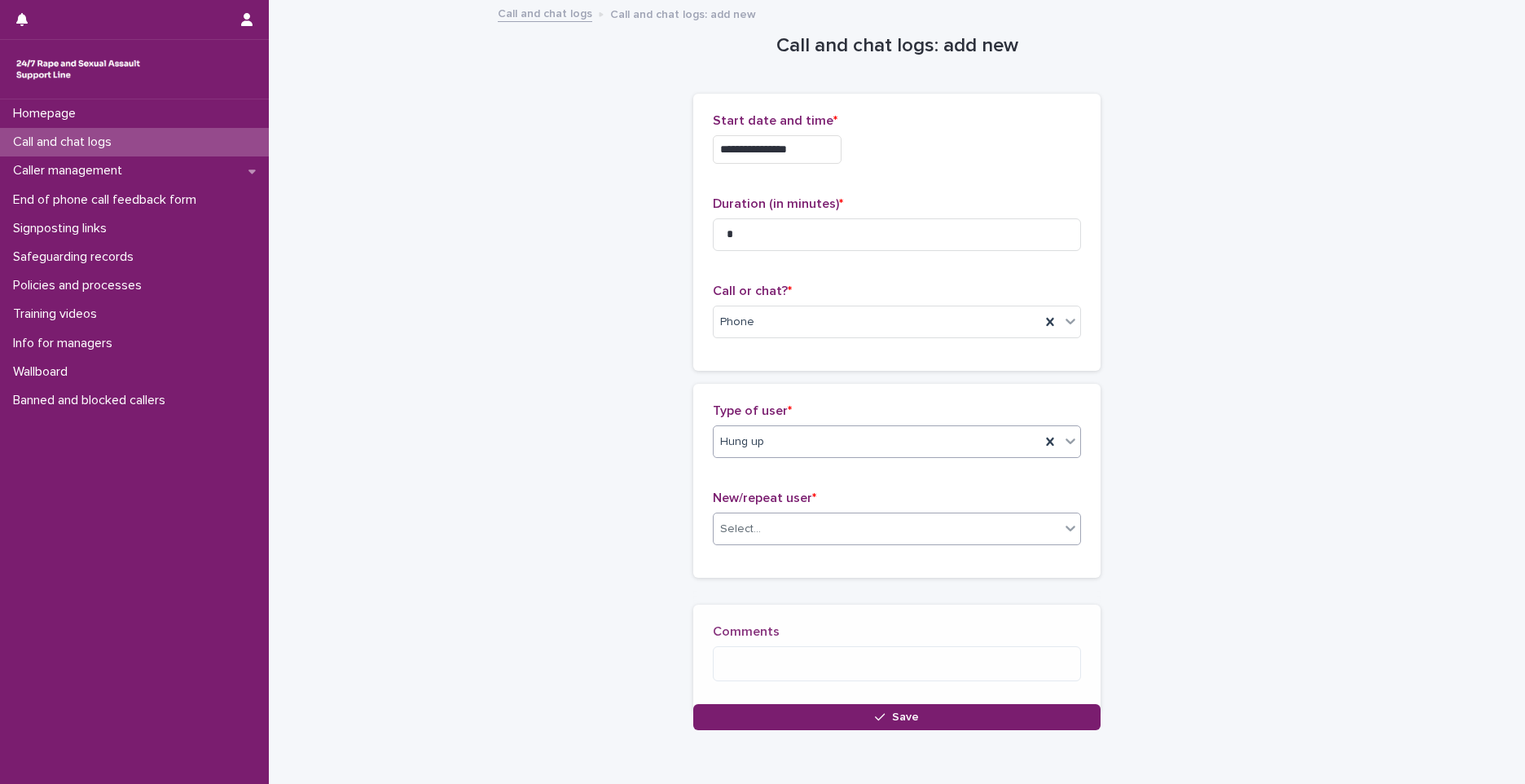
click at [821, 540] on div "Select..." at bounding box center [887, 528] width 346 height 27
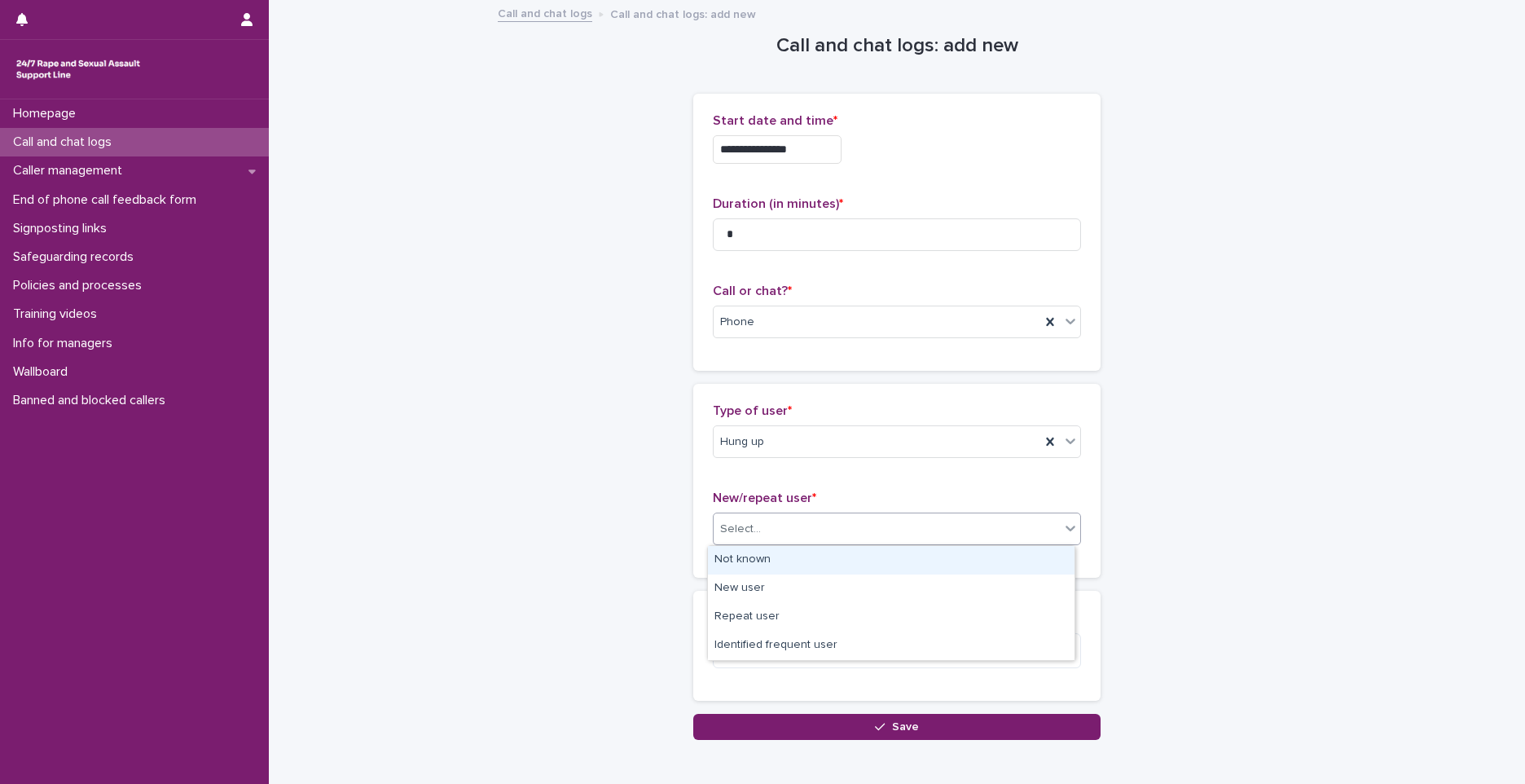
click at [815, 559] on div "Not known" at bounding box center [891, 559] width 367 height 29
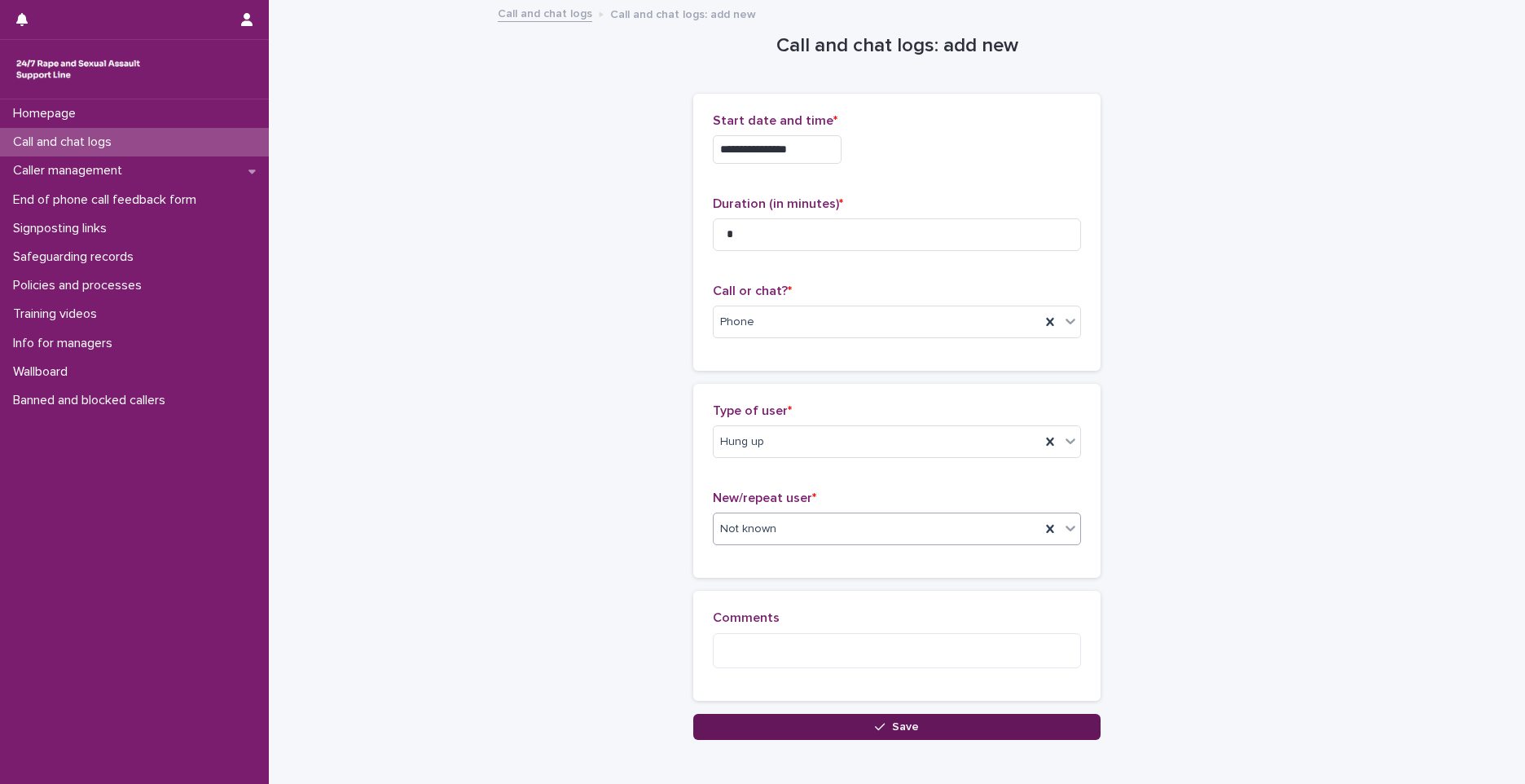
click at [876, 724] on icon "button" at bounding box center [880, 727] width 10 height 11
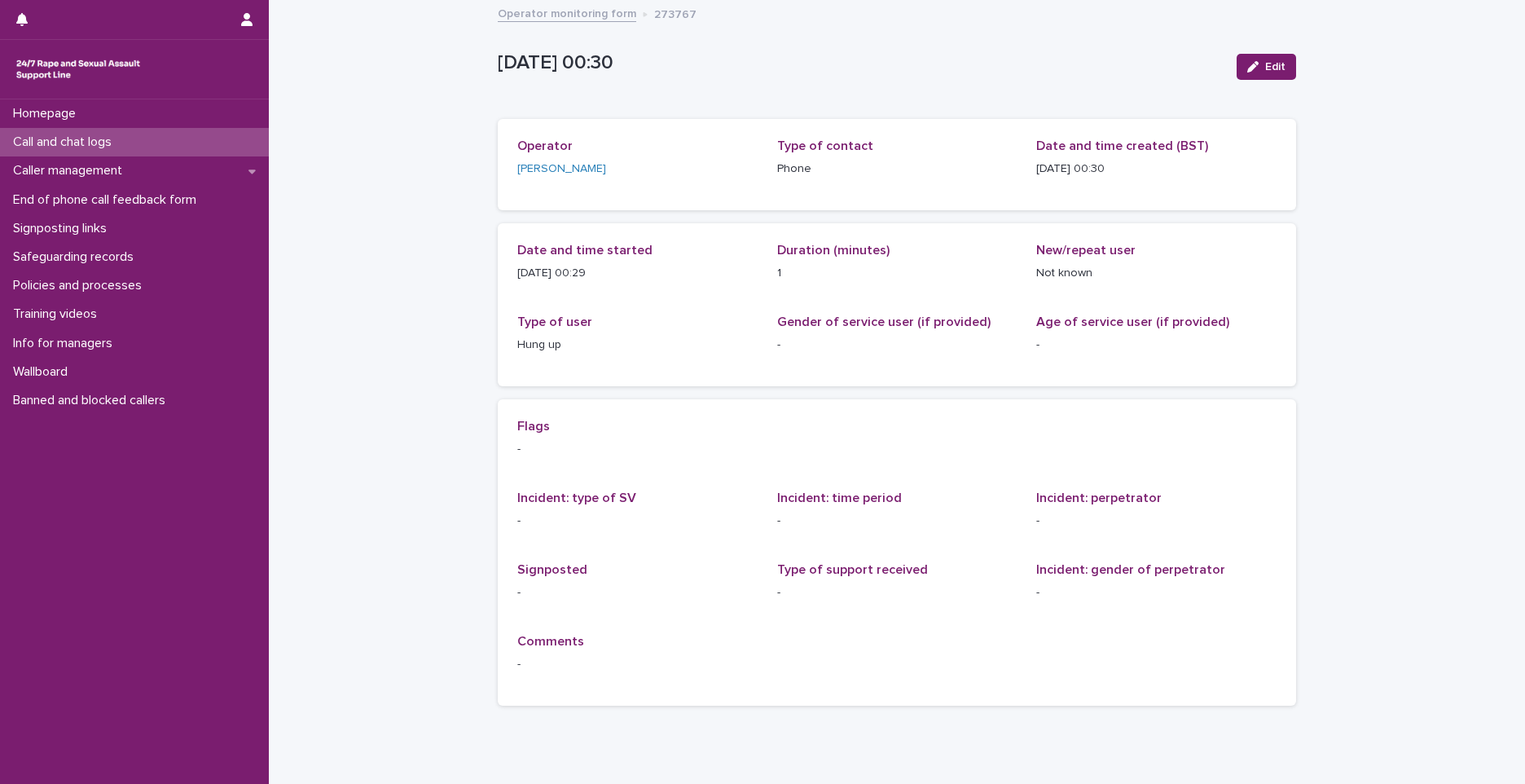
click at [234, 140] on div "Call and chat logs" at bounding box center [134, 142] width 269 height 29
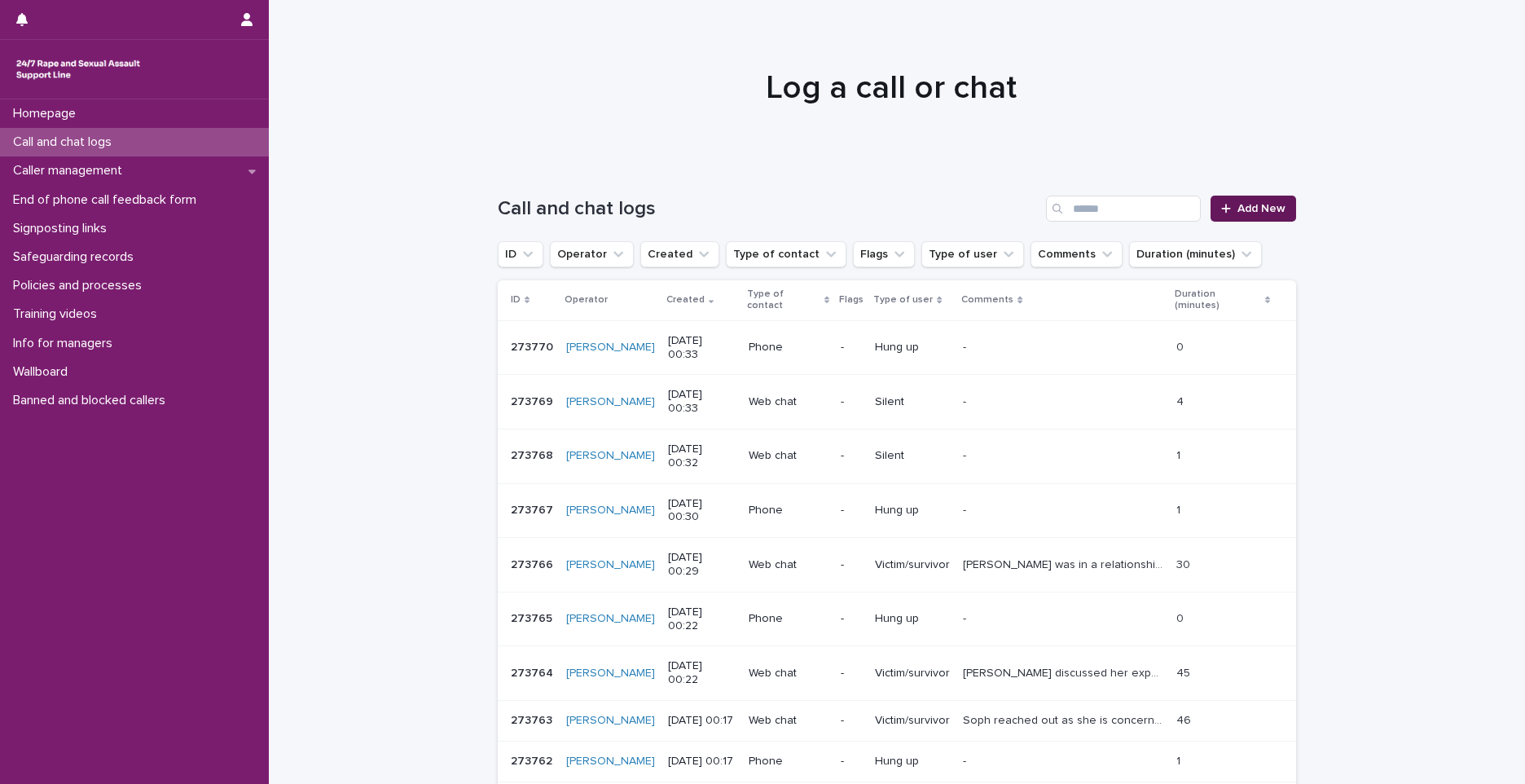
click at [1263, 206] on span "Add New" at bounding box center [1261, 208] width 48 height 11
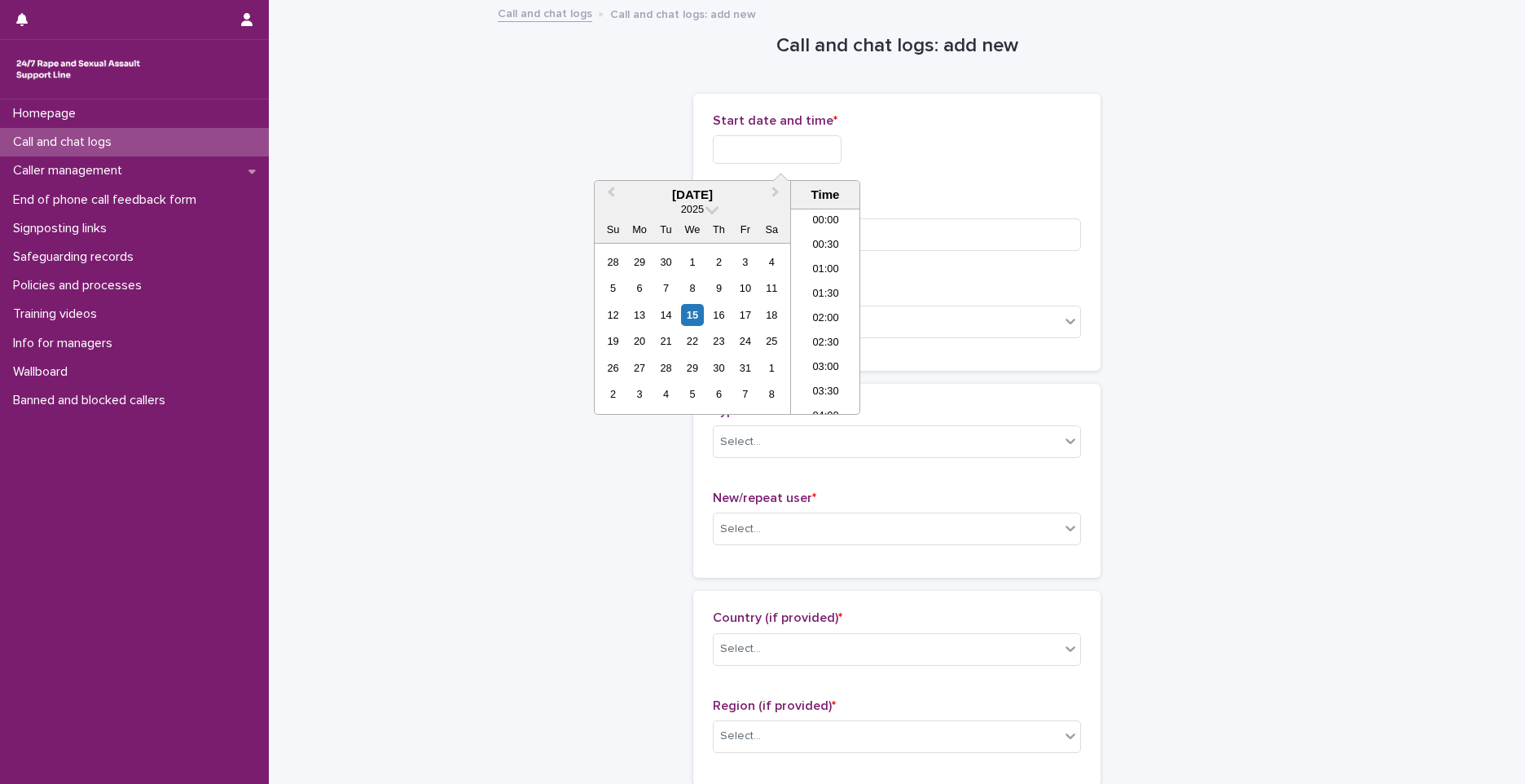
click at [735, 161] on input "text" at bounding box center [778, 149] width 129 height 29
click at [817, 238] on li "00:30" at bounding box center [826, 246] width 69 height 24
click at [822, 149] on input "**********" at bounding box center [778, 149] width 129 height 29
type input "**********"
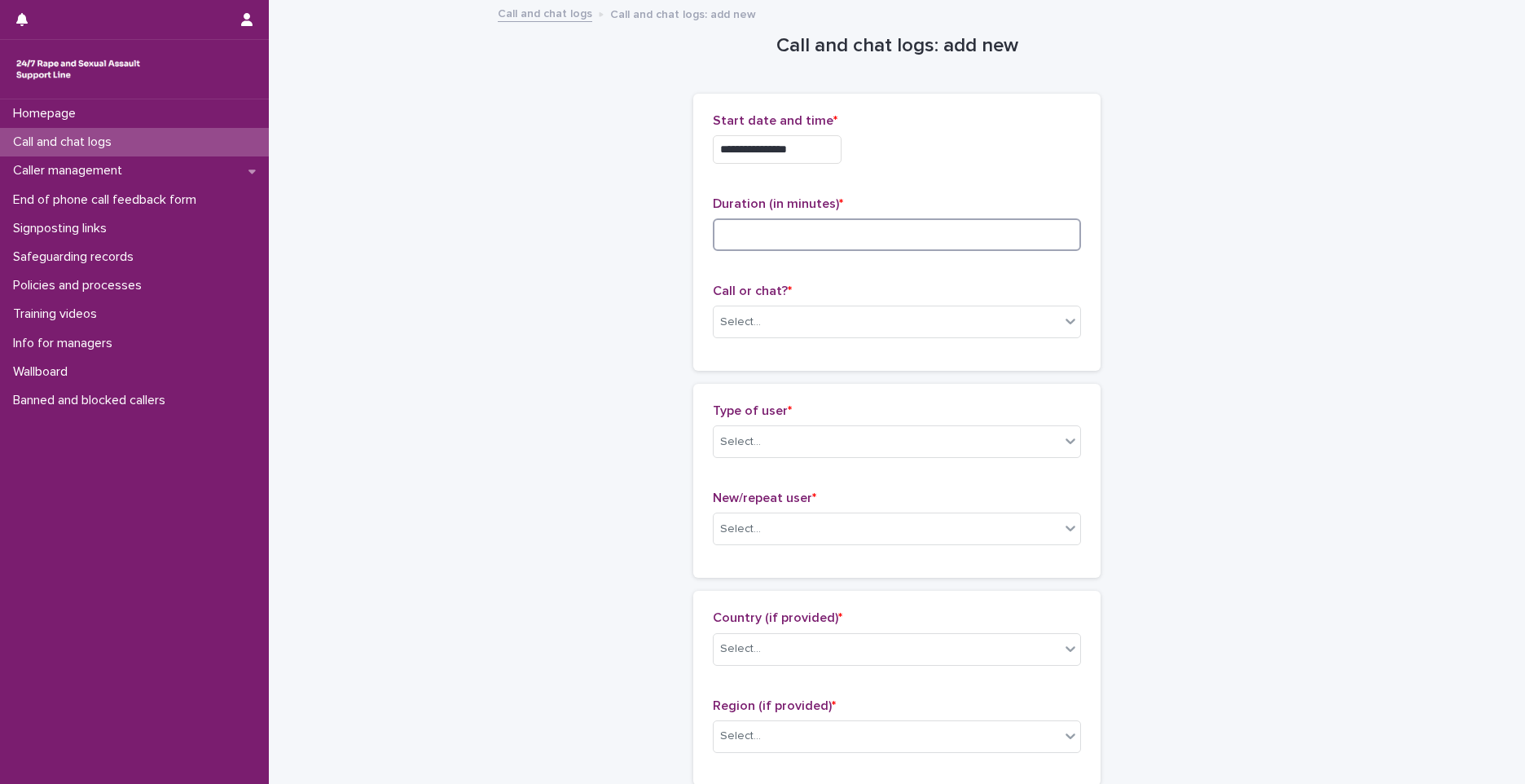
click at [923, 234] on input at bounding box center [897, 234] width 368 height 33
type input "*"
click at [754, 328] on div "Select..." at bounding box center [887, 322] width 346 height 27
click at [754, 346] on div "Phone" at bounding box center [891, 353] width 367 height 29
click at [777, 440] on div "Select..." at bounding box center [887, 442] width 346 height 27
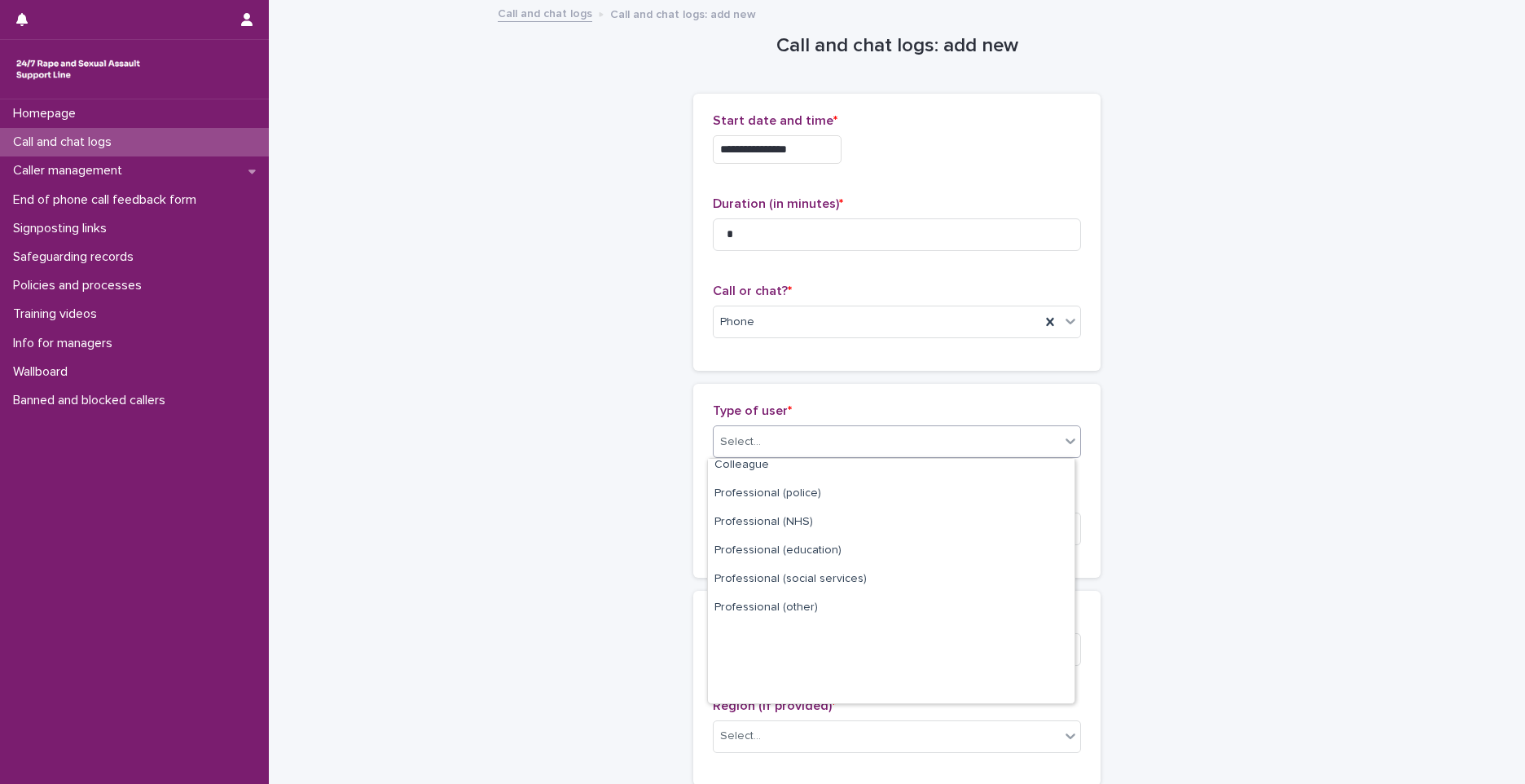
scroll to position [183, 0]
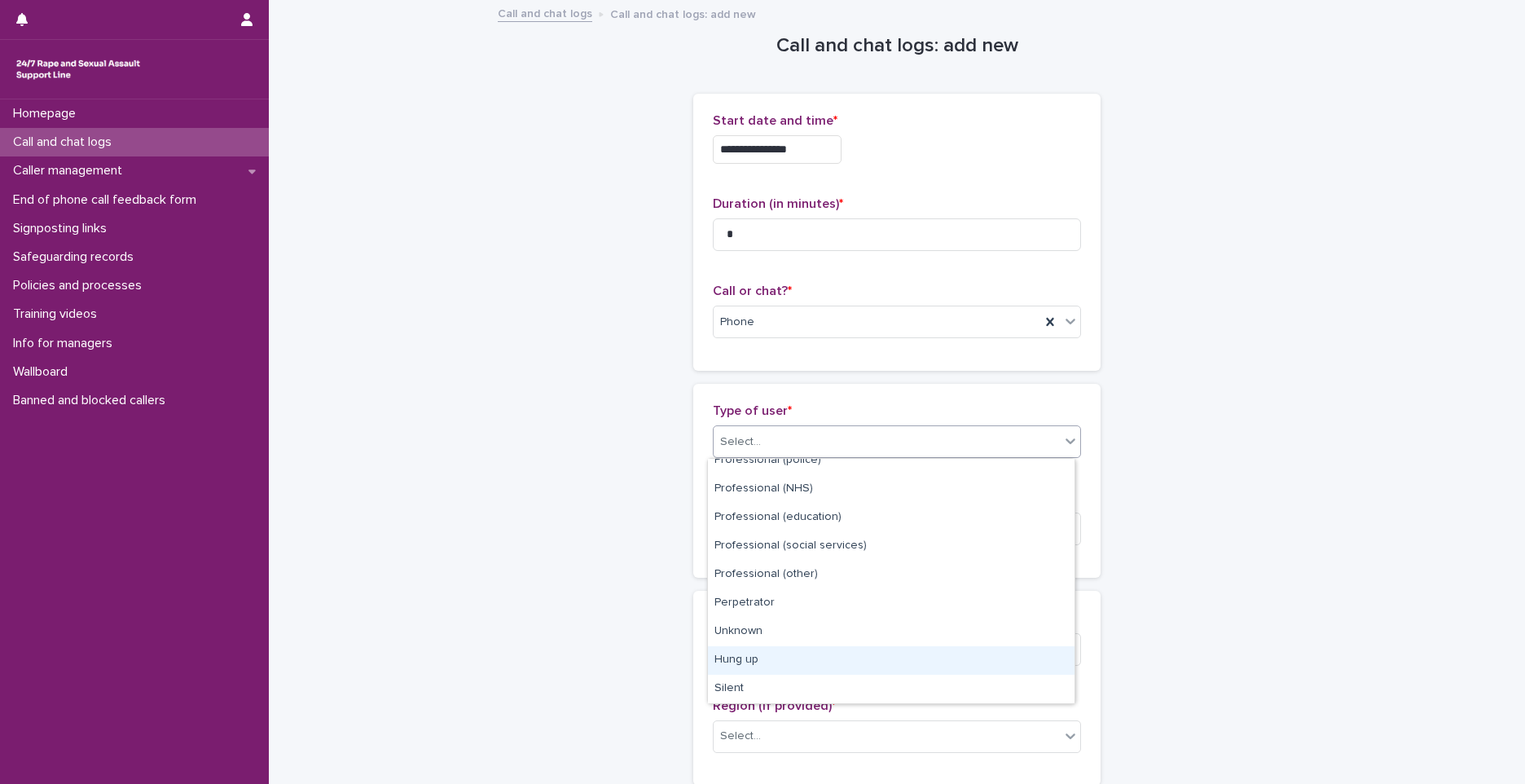
click at [776, 666] on div "Hung up" at bounding box center [891, 660] width 367 height 29
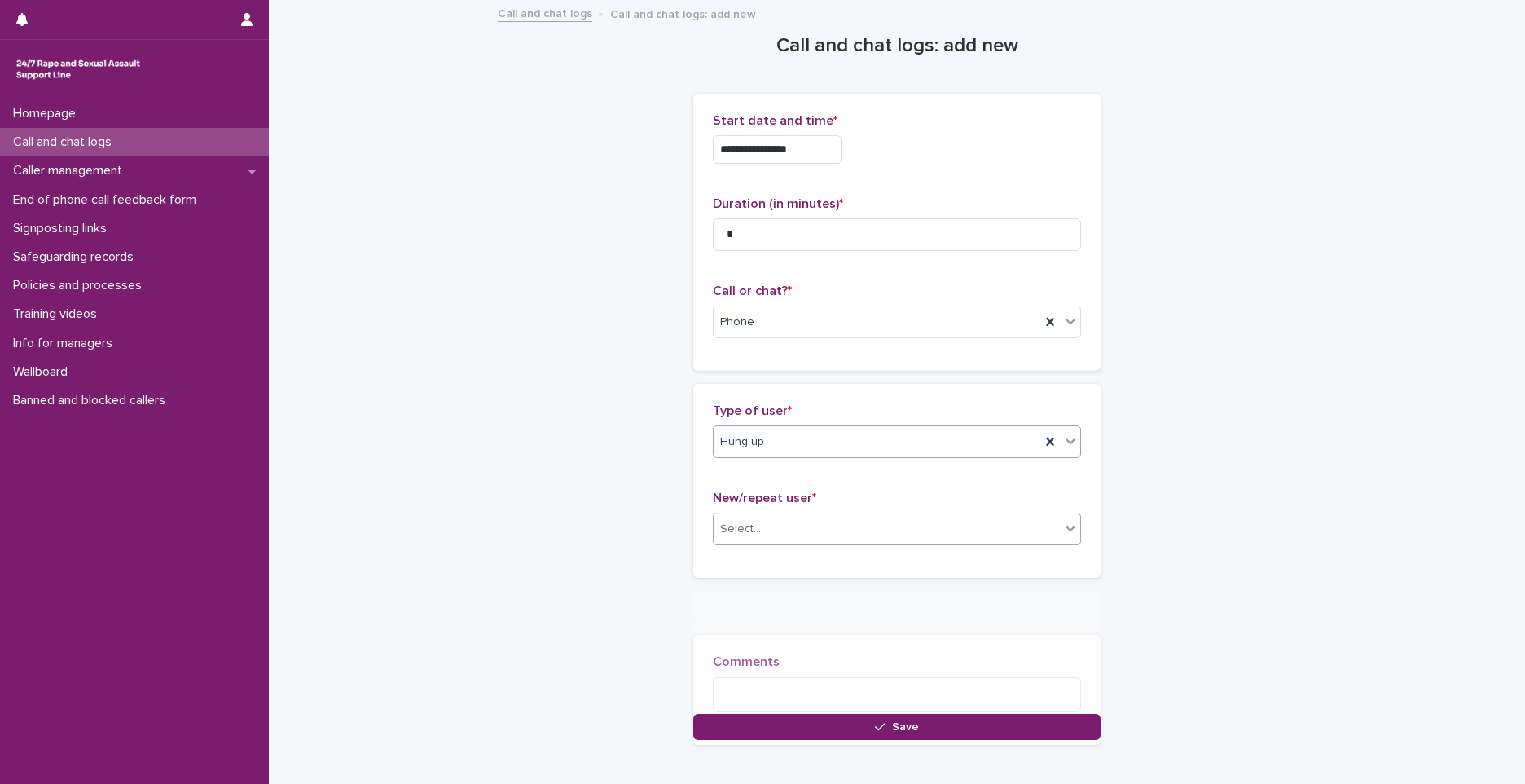
click at [760, 536] on div "Select..." at bounding box center [887, 528] width 346 height 27
click at [756, 560] on div "Not known" at bounding box center [891, 559] width 367 height 29
click at [778, 725] on button "Save" at bounding box center [897, 727] width 408 height 26
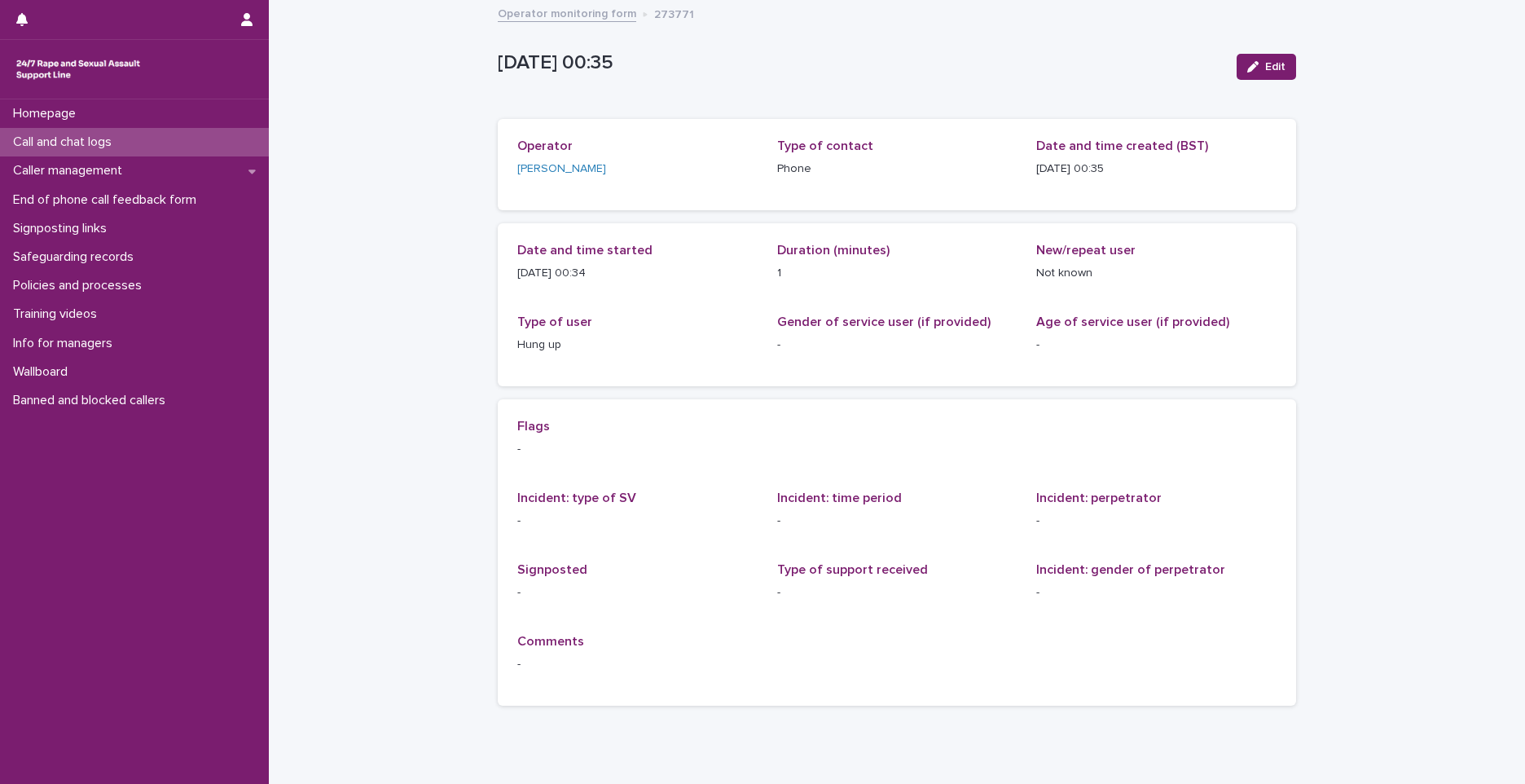
click at [115, 131] on div "Call and chat logs" at bounding box center [134, 142] width 269 height 29
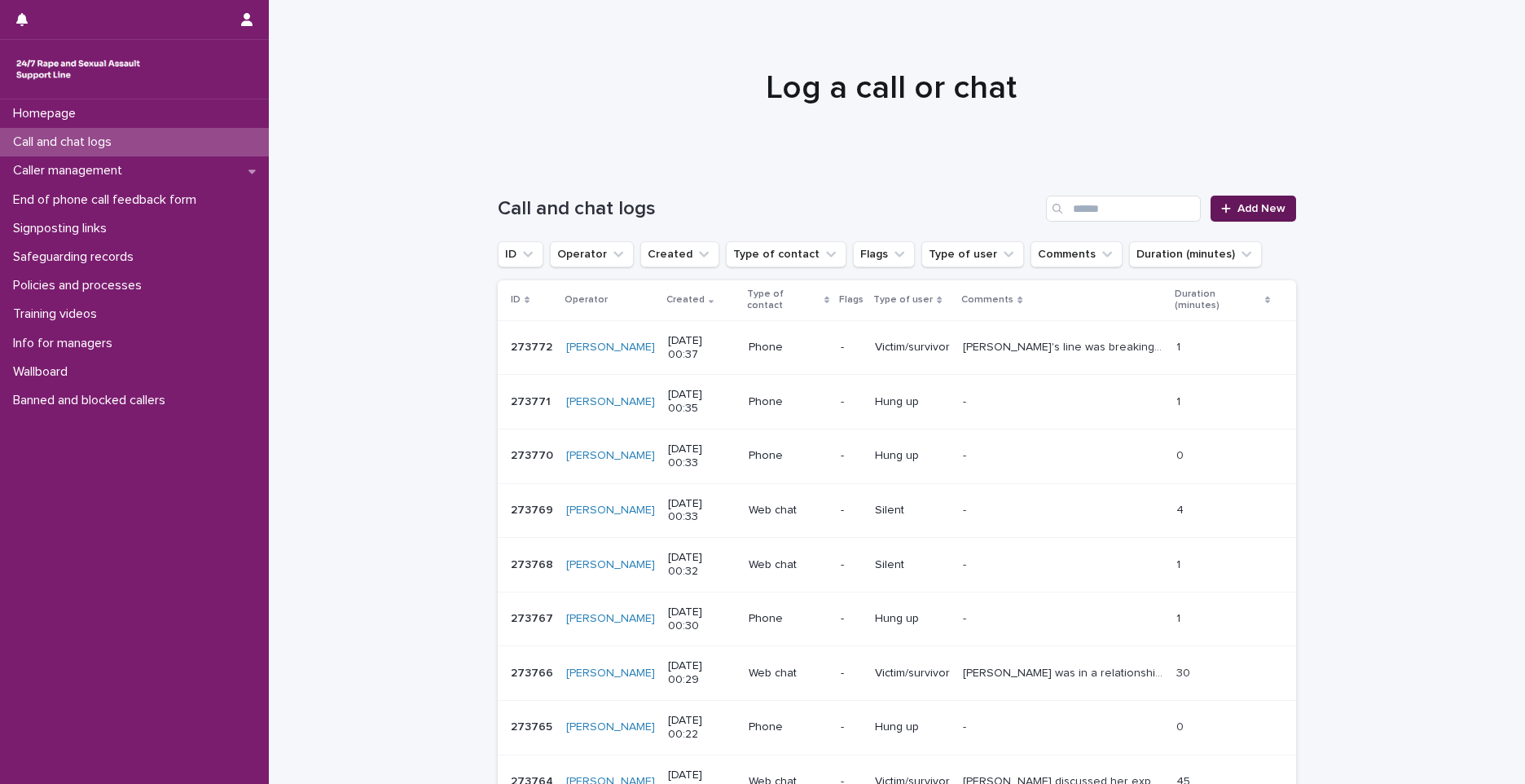
click at [1222, 201] on link "Add New" at bounding box center [1253, 208] width 86 height 26
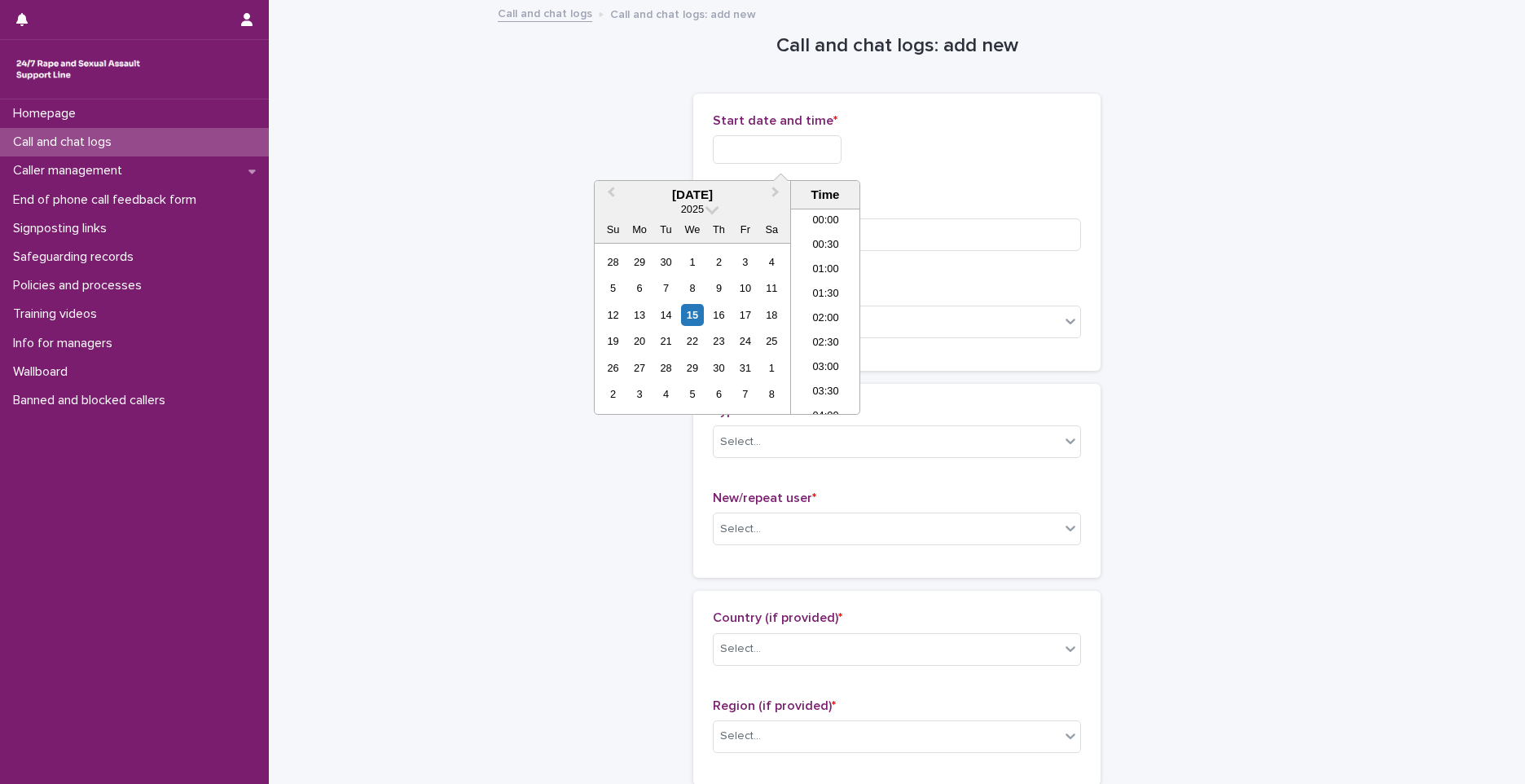
click at [738, 149] on input "text" at bounding box center [778, 149] width 129 height 29
click at [820, 244] on li "00:30" at bounding box center [826, 246] width 69 height 24
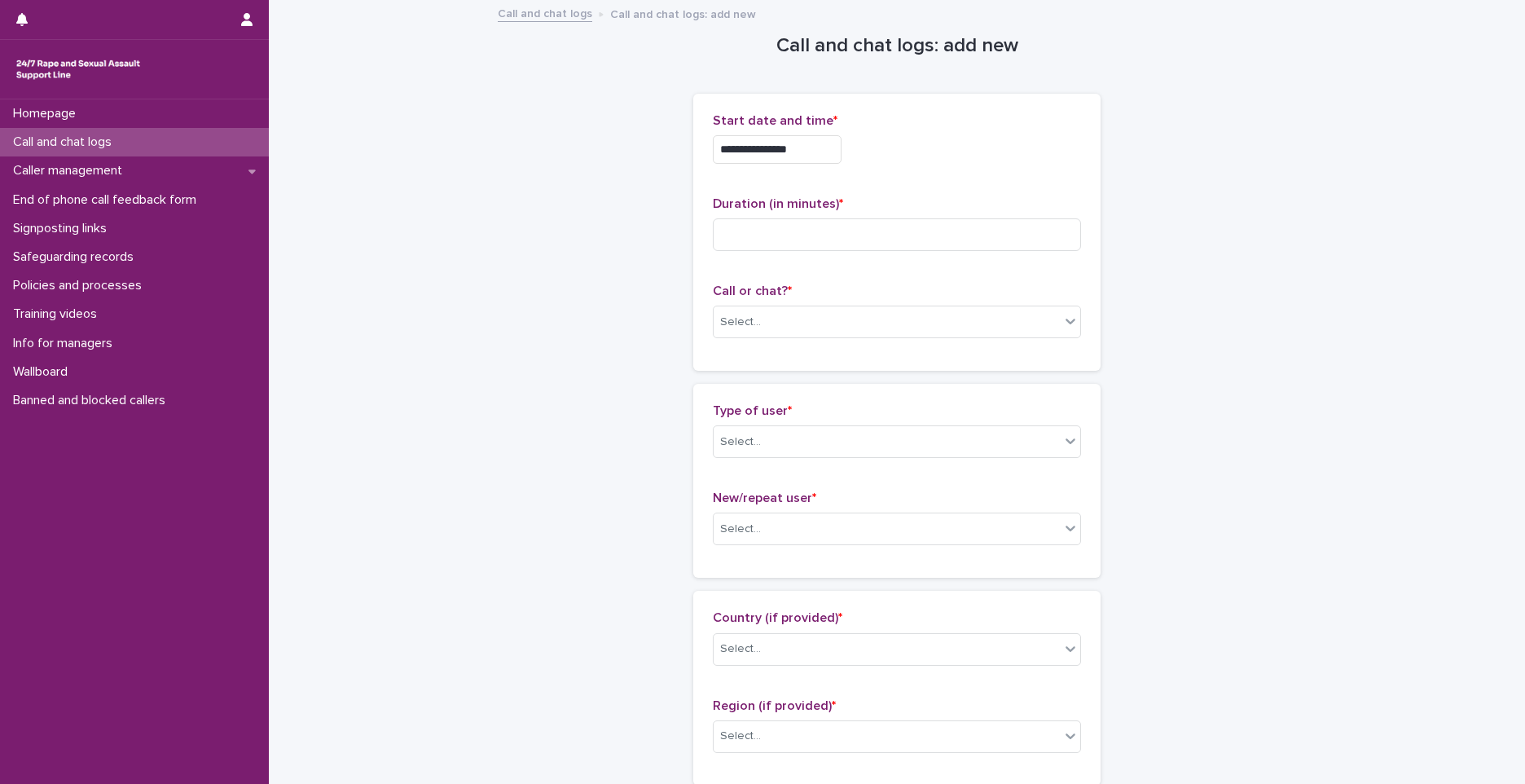
click at [800, 146] on input "**********" at bounding box center [778, 149] width 129 height 29
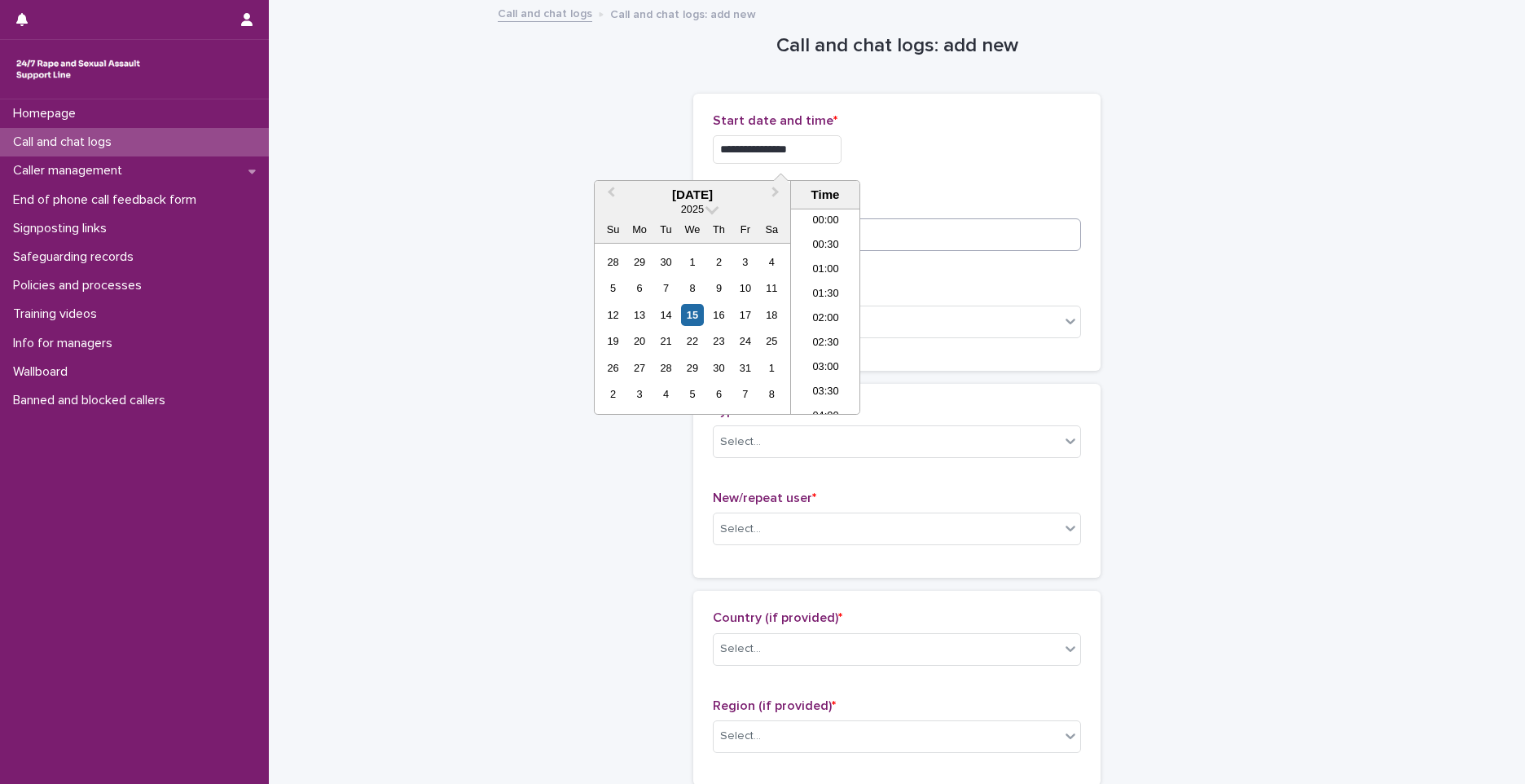
type input "**********"
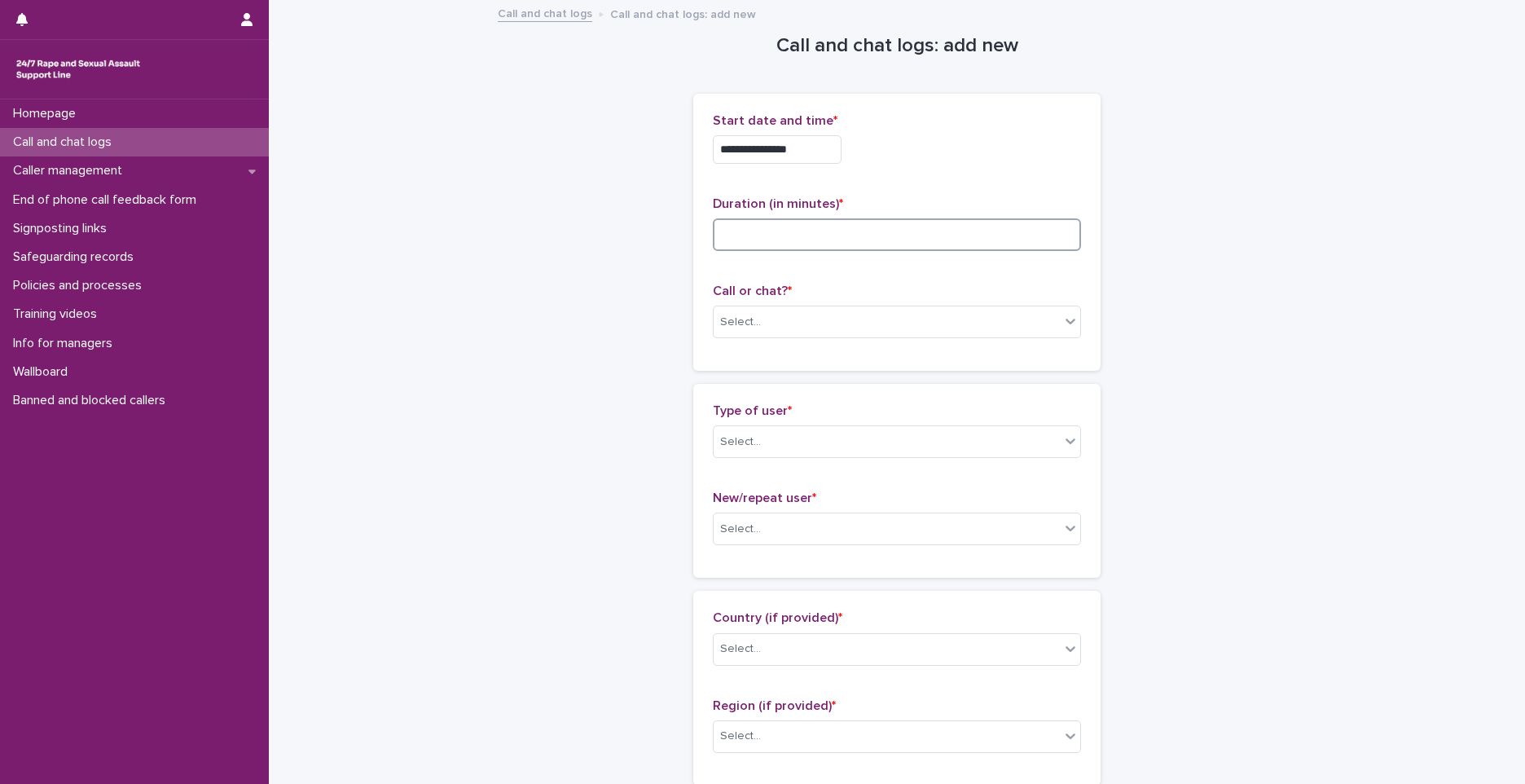
click at [957, 219] on input at bounding box center [897, 234] width 368 height 33
type input "*"
click at [817, 327] on div "Select..." at bounding box center [887, 322] width 346 height 27
drag, startPoint x: 817, startPoint y: 327, endPoint x: 717, endPoint y: 365, distance: 107.0
click at [817, 327] on div "Select..." at bounding box center [887, 322] width 346 height 27
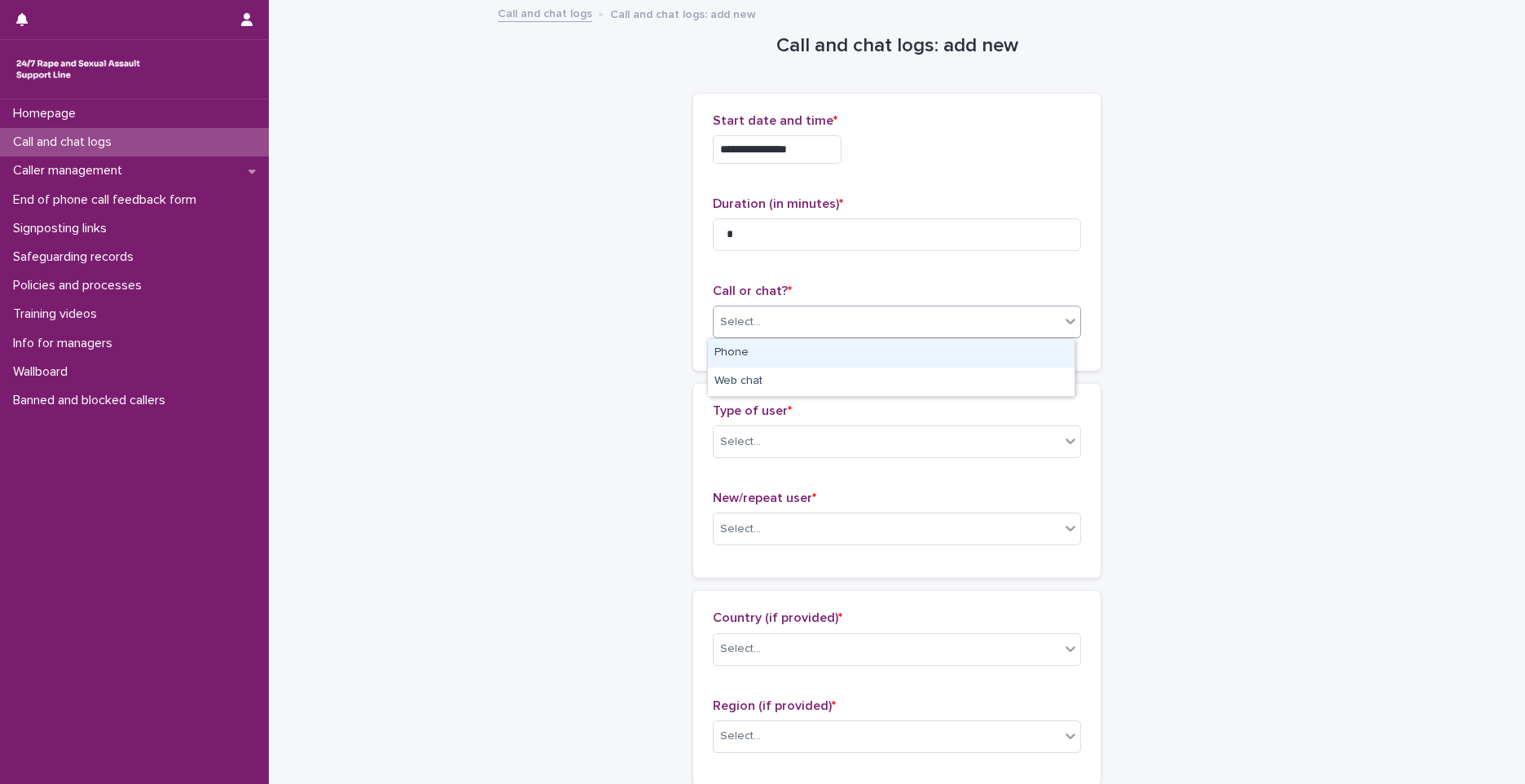
click at [767, 327] on div "Select..." at bounding box center [887, 322] width 346 height 27
drag, startPoint x: 770, startPoint y: 352, endPoint x: 765, endPoint y: 376, distance: 24.5
click at [768, 353] on div "Phone" at bounding box center [891, 353] width 367 height 29
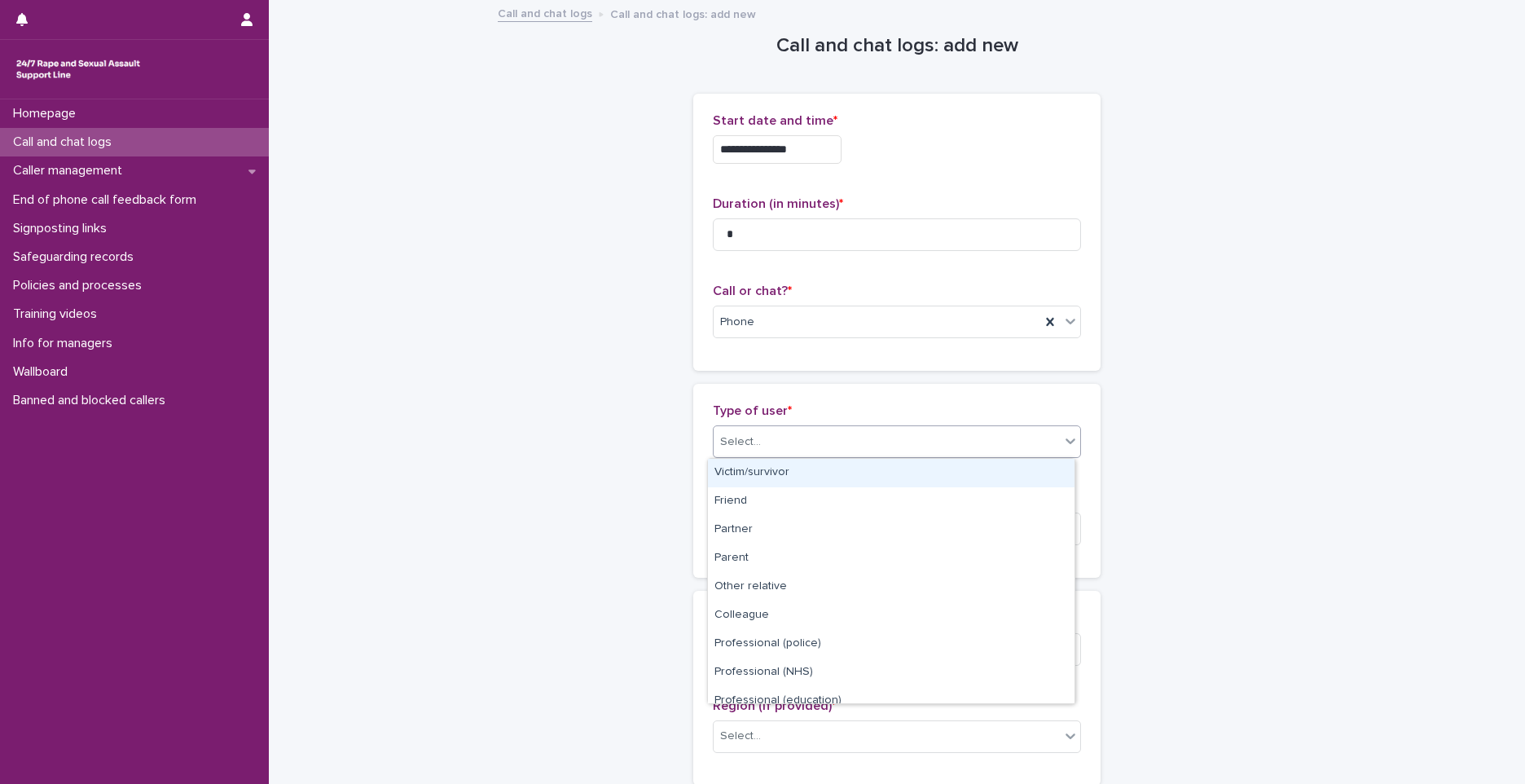
drag, startPoint x: 762, startPoint y: 442, endPoint x: 768, endPoint y: 470, distance: 28.6
click at [762, 444] on div "Select..." at bounding box center [887, 442] width 346 height 27
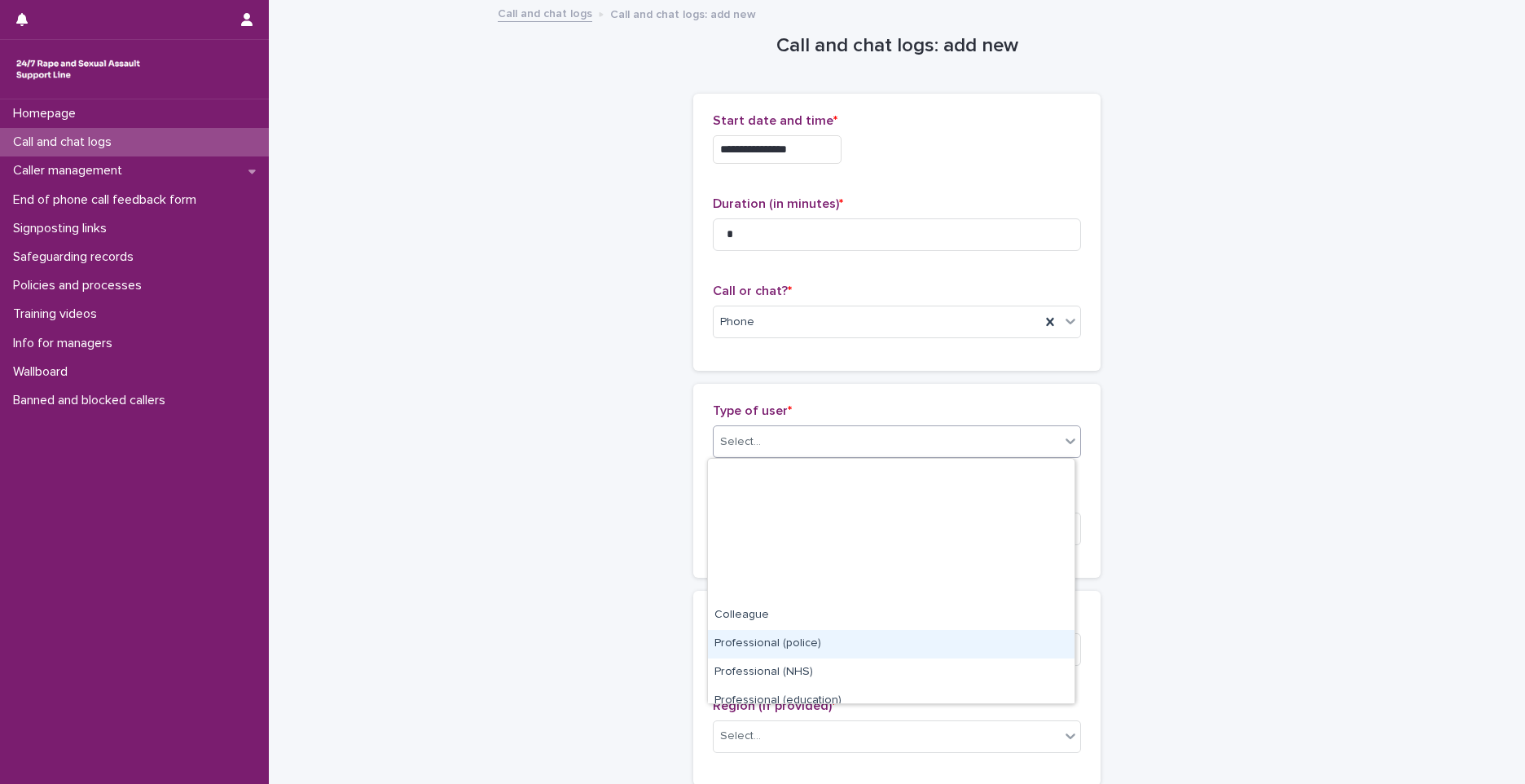
scroll to position [183, 0]
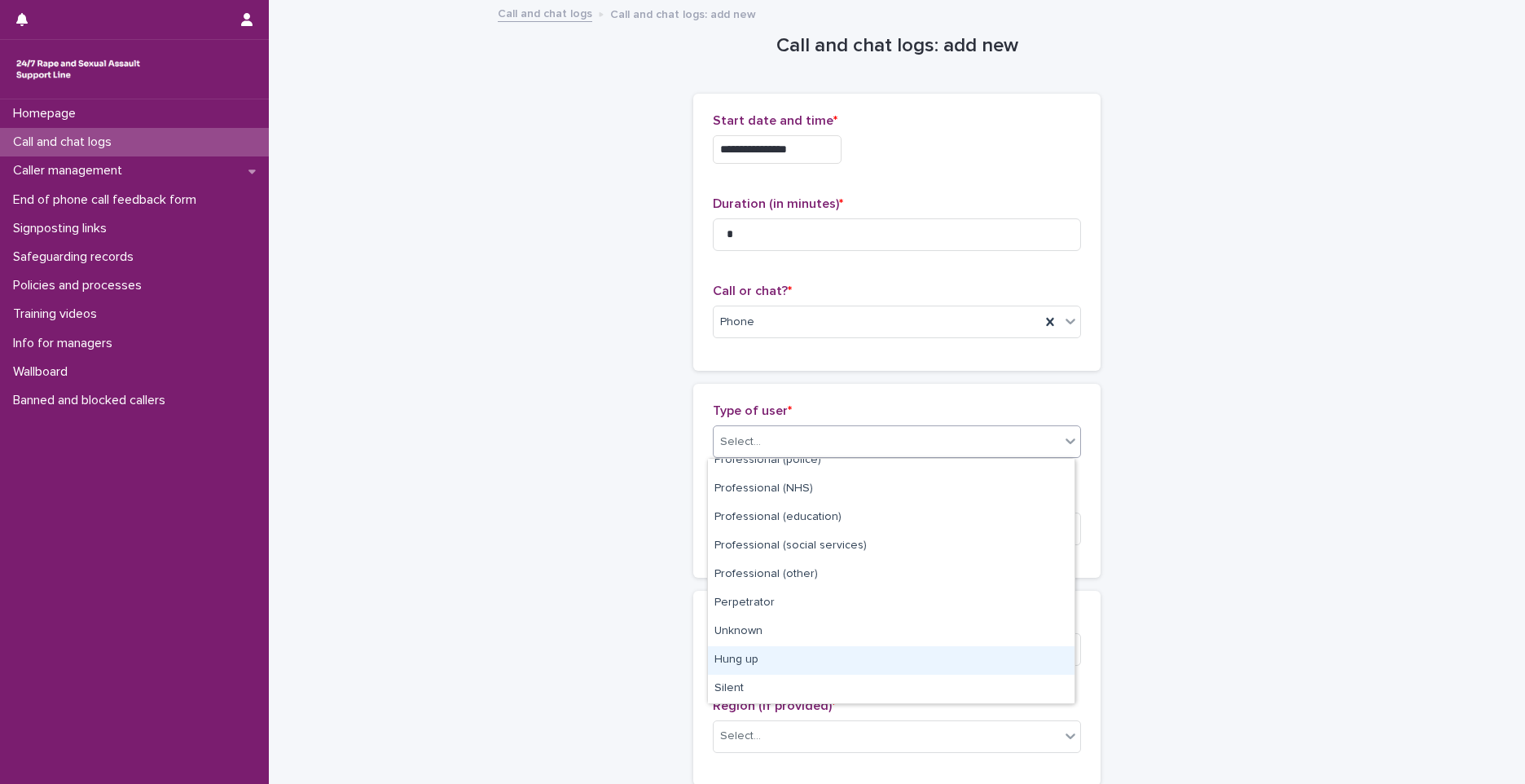
click at [796, 662] on div "Hung up" at bounding box center [891, 660] width 367 height 29
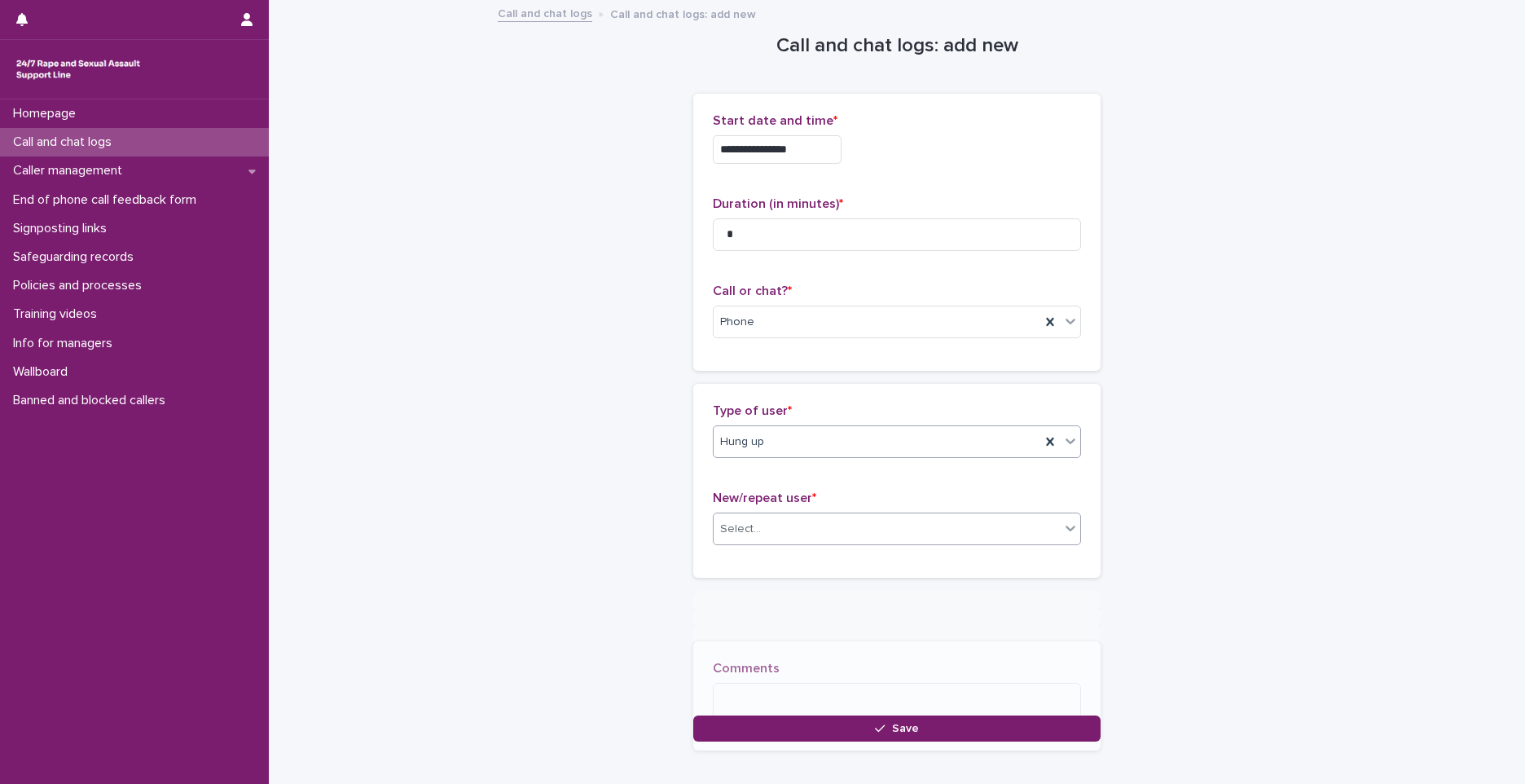
click at [810, 528] on div "Select..." at bounding box center [887, 528] width 346 height 27
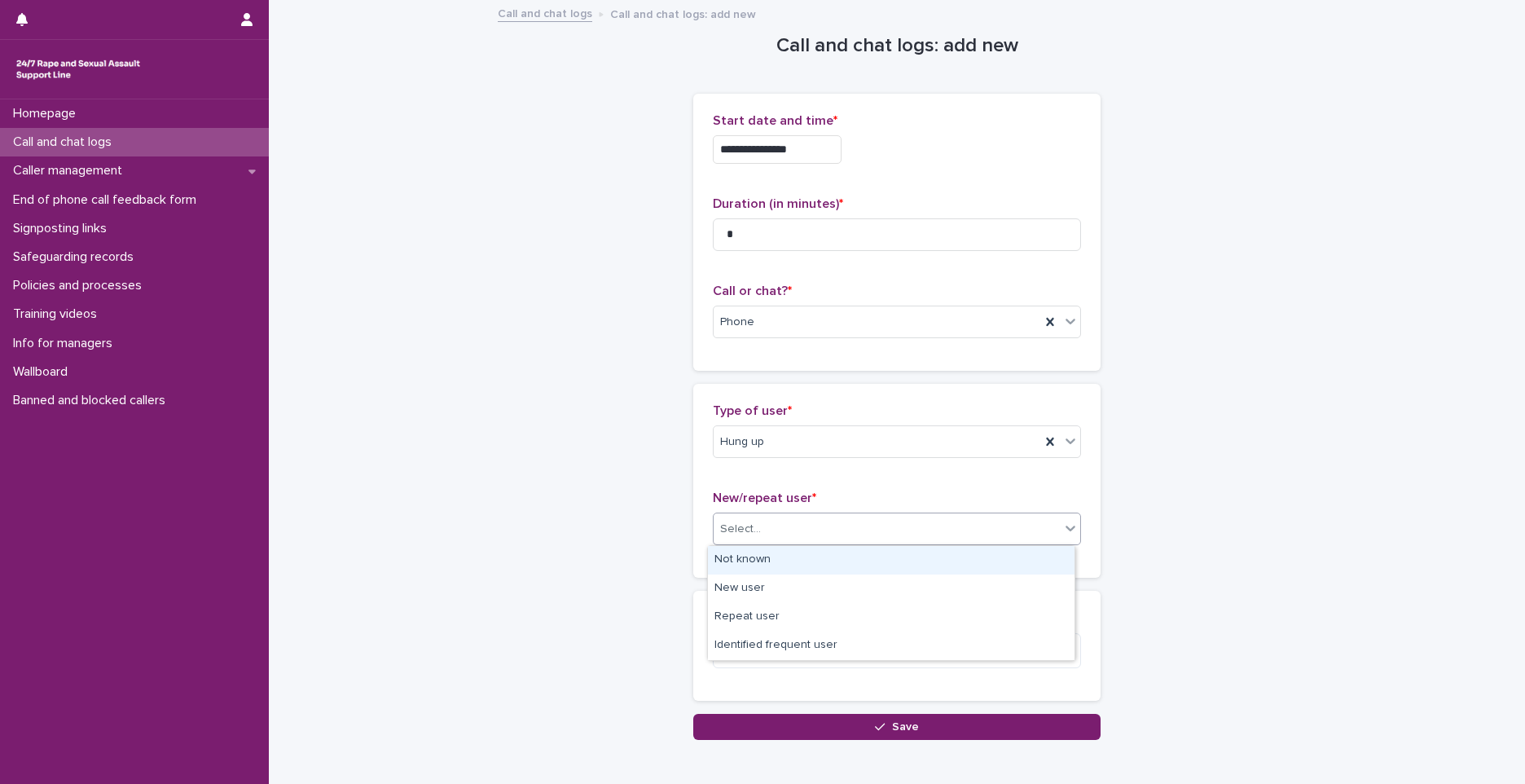
click at [810, 559] on div "Not known" at bounding box center [891, 559] width 367 height 29
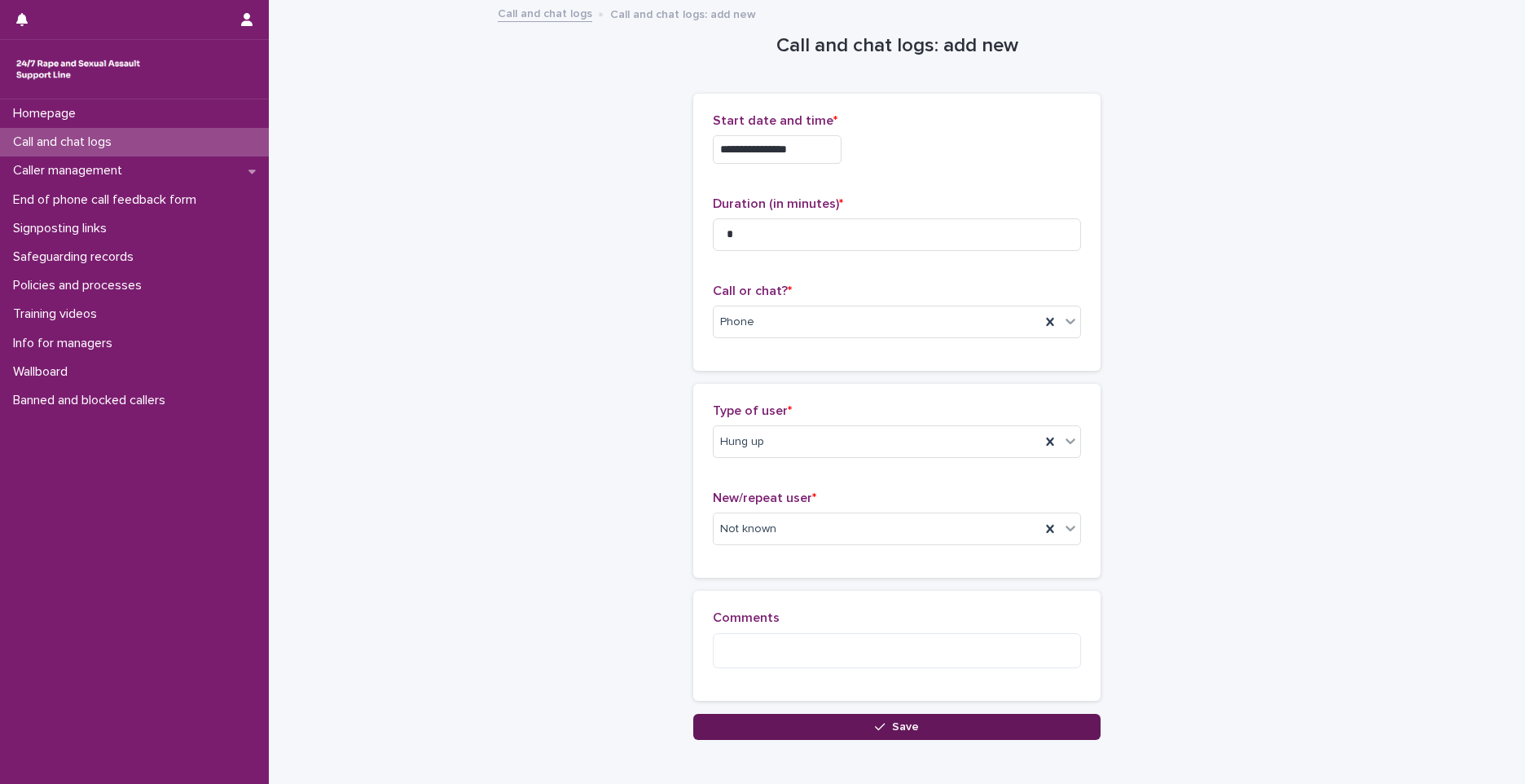
click at [802, 715] on button "Save" at bounding box center [897, 727] width 408 height 26
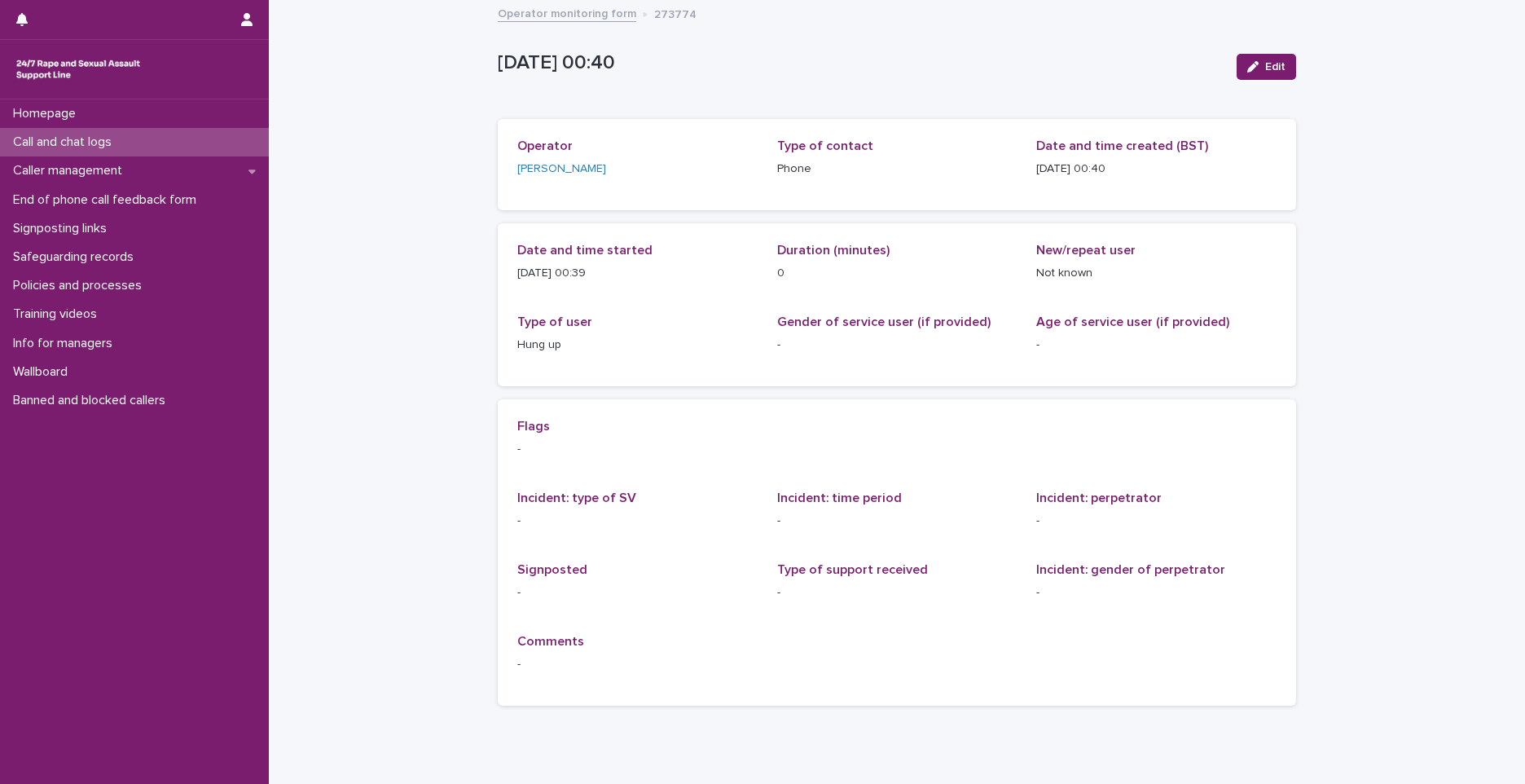
click at [294, 234] on div "Loading... Saving… Loading... Saving… 2025-10-14 23:40:13+00:00 Edit 15/10/2025…" at bounding box center [897, 401] width 1256 height 799
click at [63, 150] on p "Call and chat logs" at bounding box center [65, 142] width 118 height 16
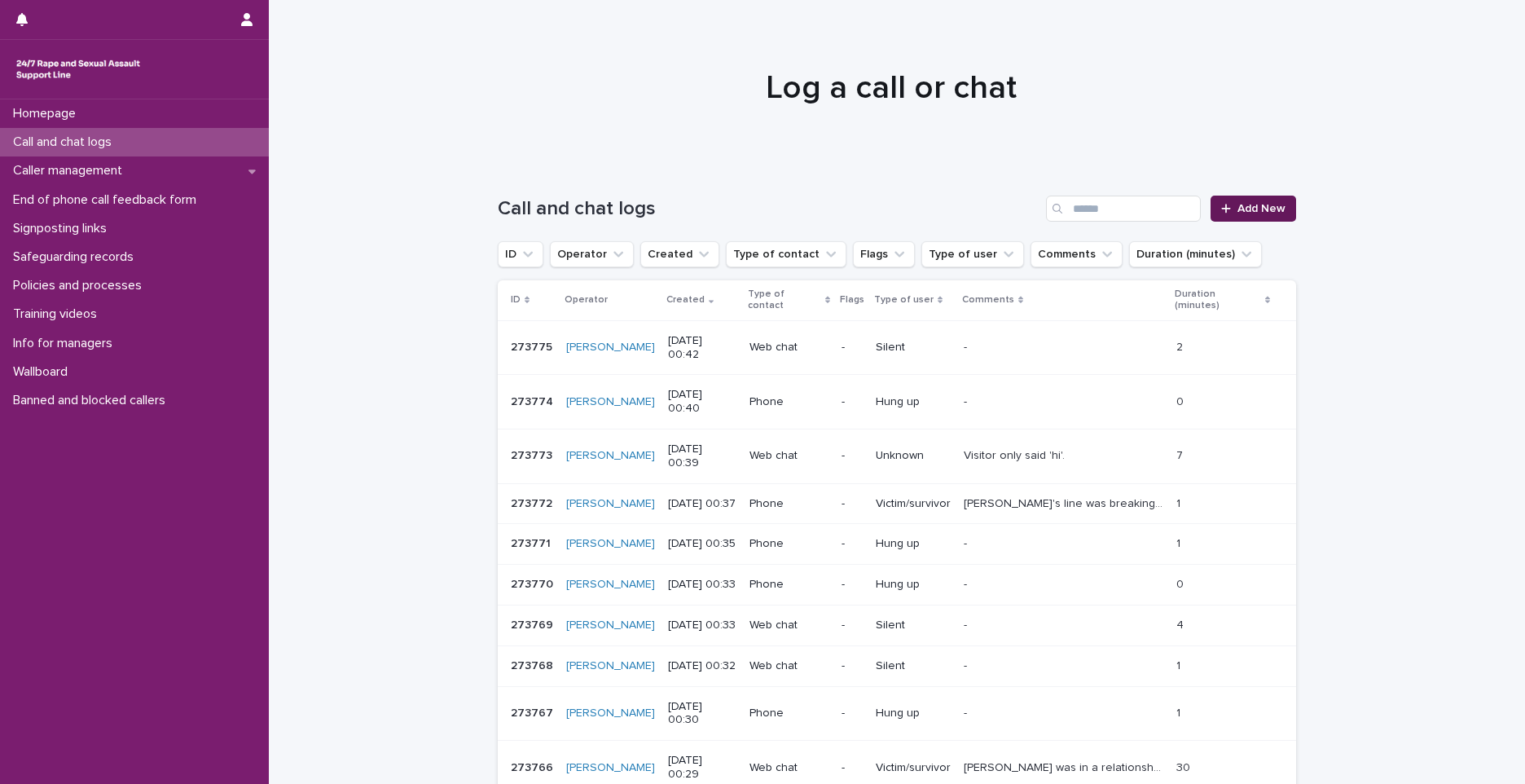
click at [1241, 197] on link "Add New" at bounding box center [1253, 208] width 86 height 26
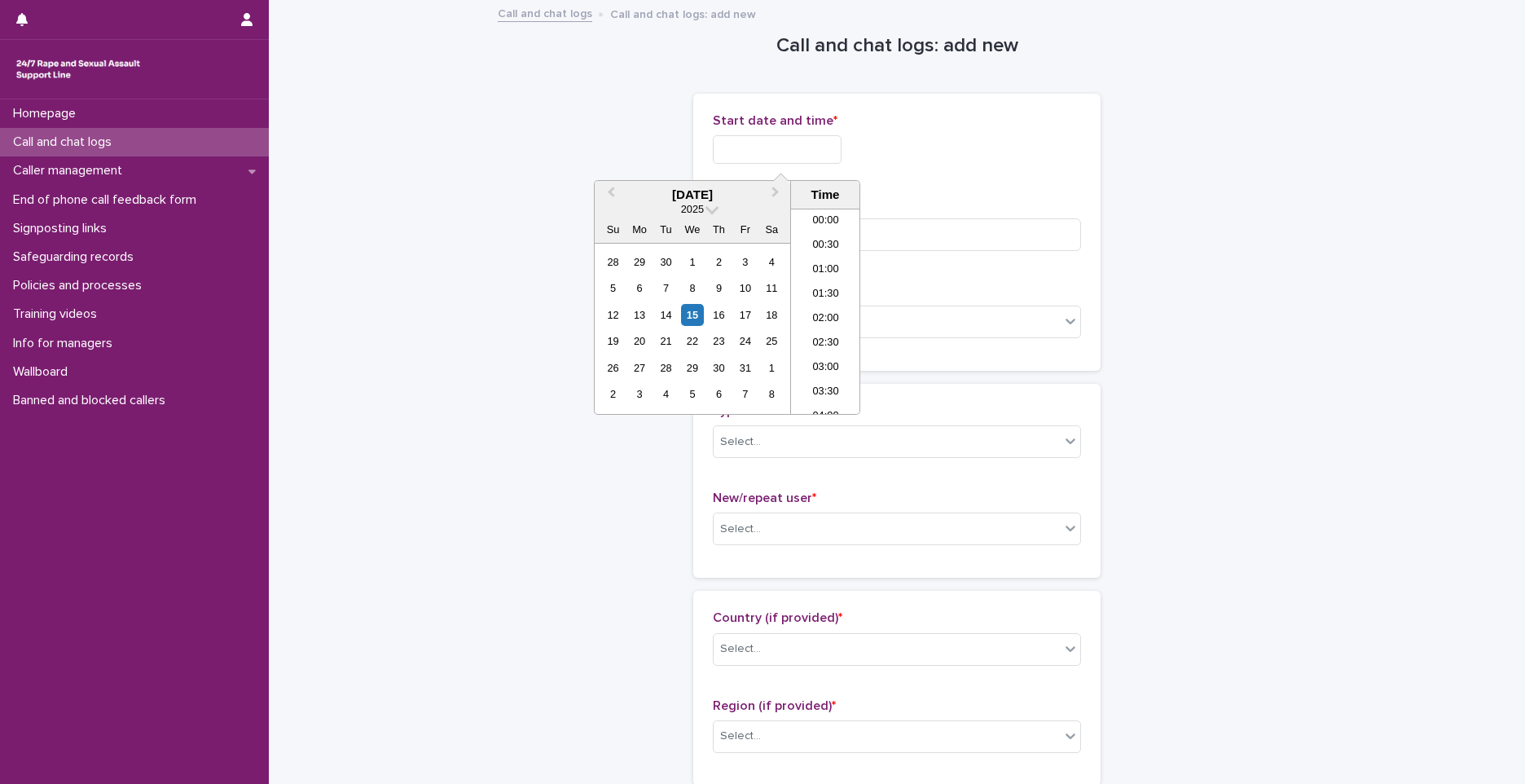
click at [756, 156] on input "text" at bounding box center [778, 149] width 129 height 29
click at [816, 220] on li "00:00" at bounding box center [826, 221] width 69 height 24
click at [823, 156] on input "**********" at bounding box center [778, 149] width 129 height 29
type input "**********"
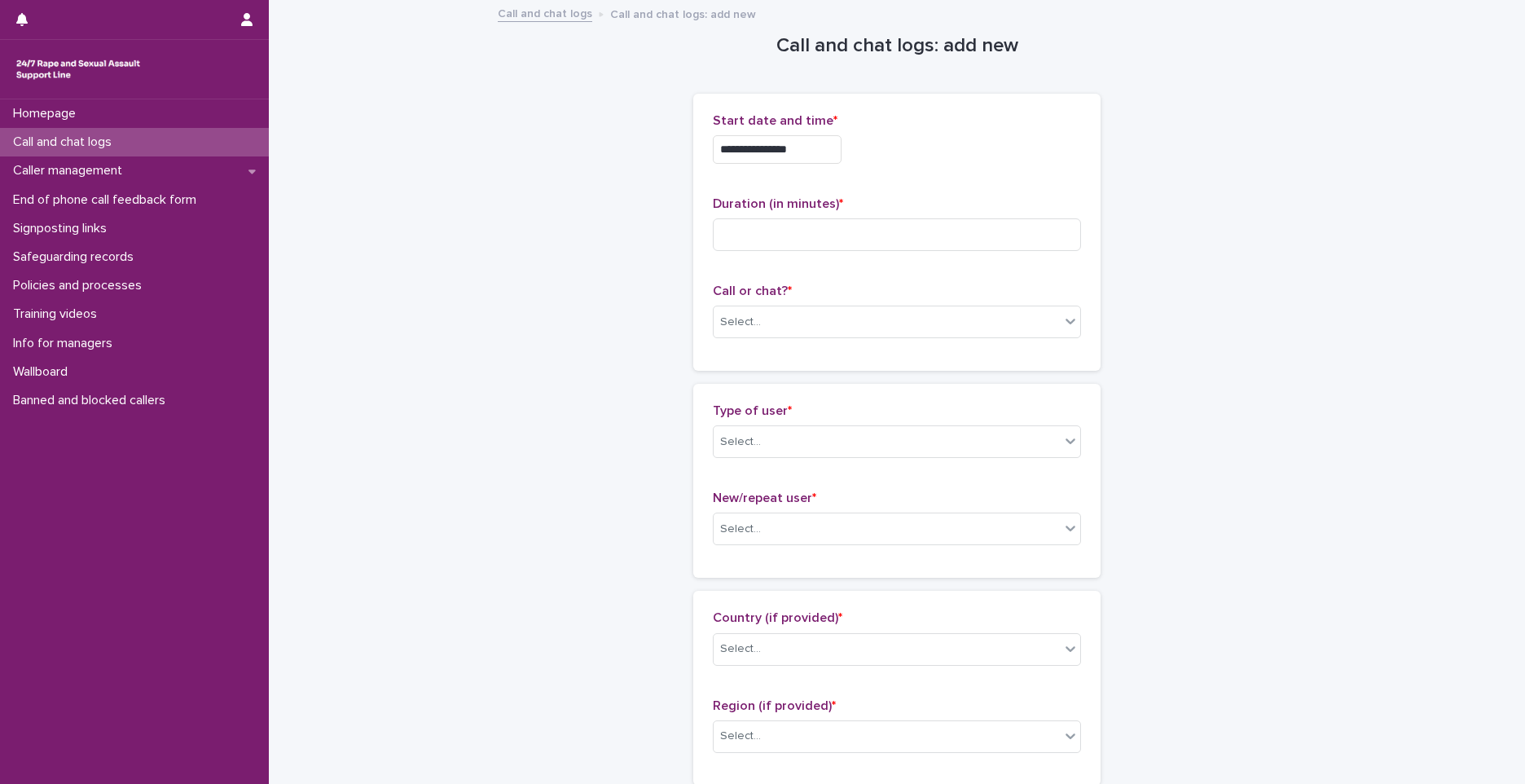
click at [950, 254] on div "Duration (in minutes) *" at bounding box center [897, 229] width 368 height 68
click at [951, 244] on input at bounding box center [897, 234] width 368 height 33
type input "*"
click at [756, 309] on div "Select..." at bounding box center [887, 322] width 346 height 27
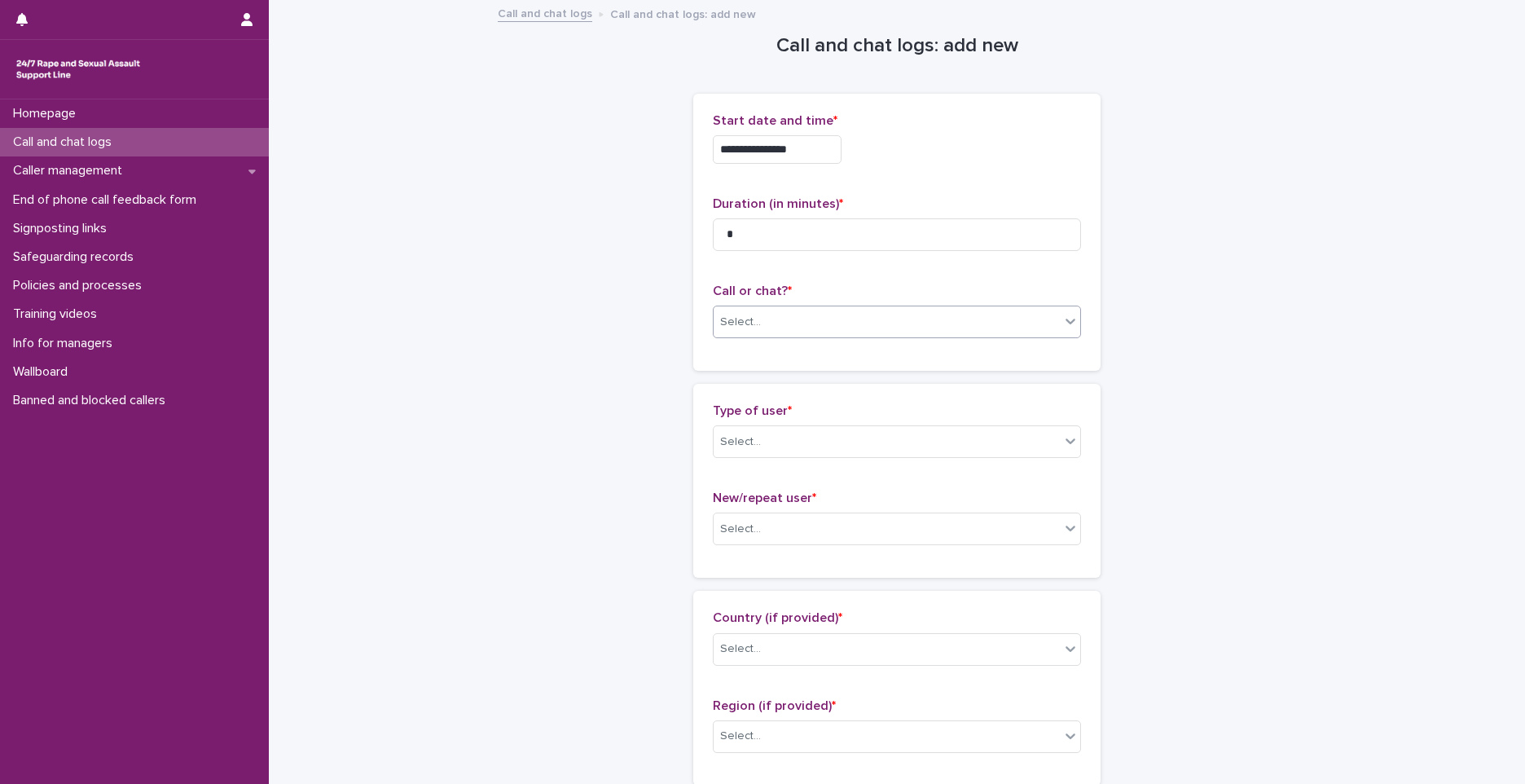
click at [761, 327] on div "Select..." at bounding box center [887, 322] width 346 height 27
click at [750, 352] on div "Phone" at bounding box center [891, 353] width 367 height 29
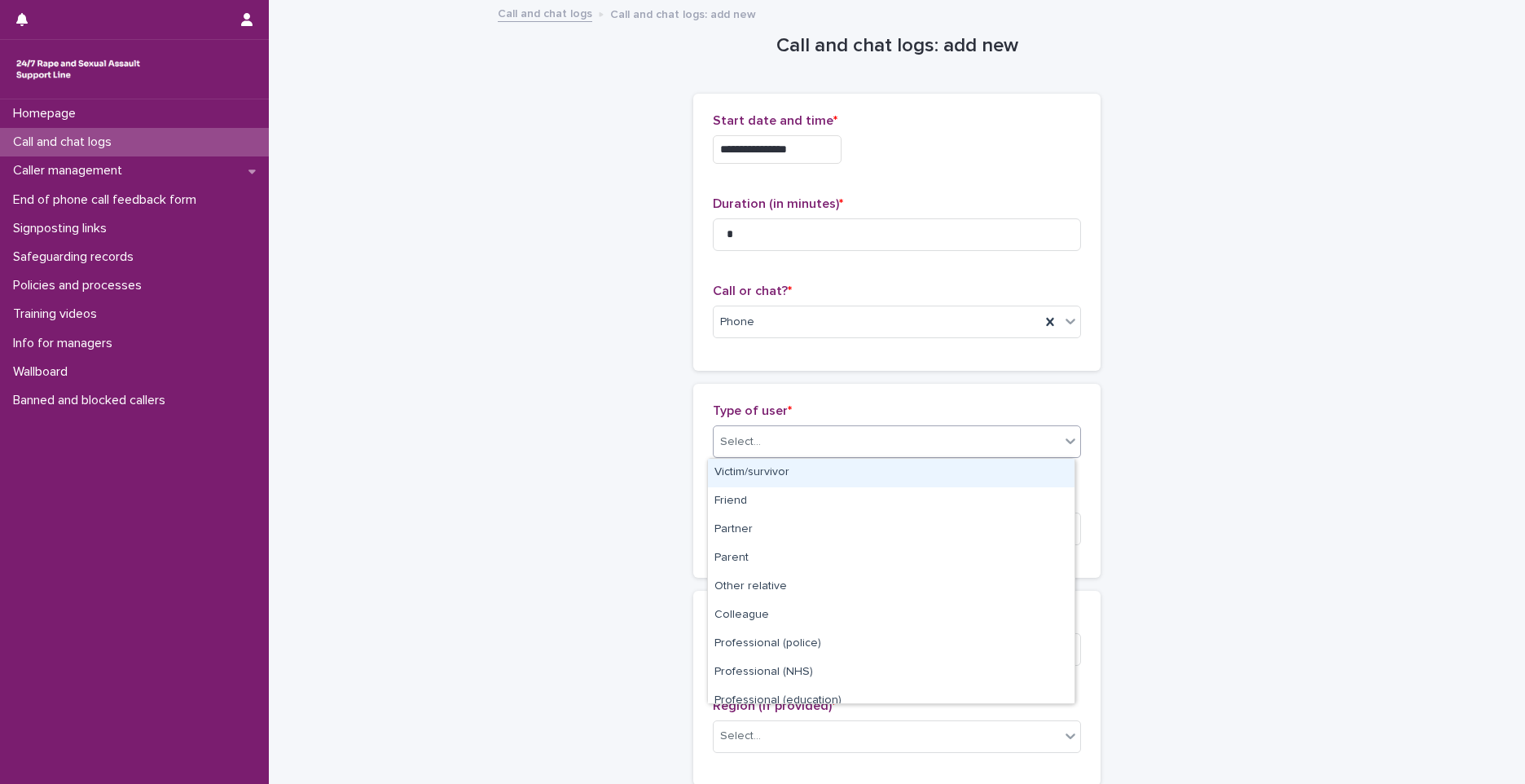
click at [853, 457] on div "Select..." at bounding box center [897, 442] width 368 height 33
click at [820, 473] on div "Victim/survivor" at bounding box center [891, 473] width 367 height 29
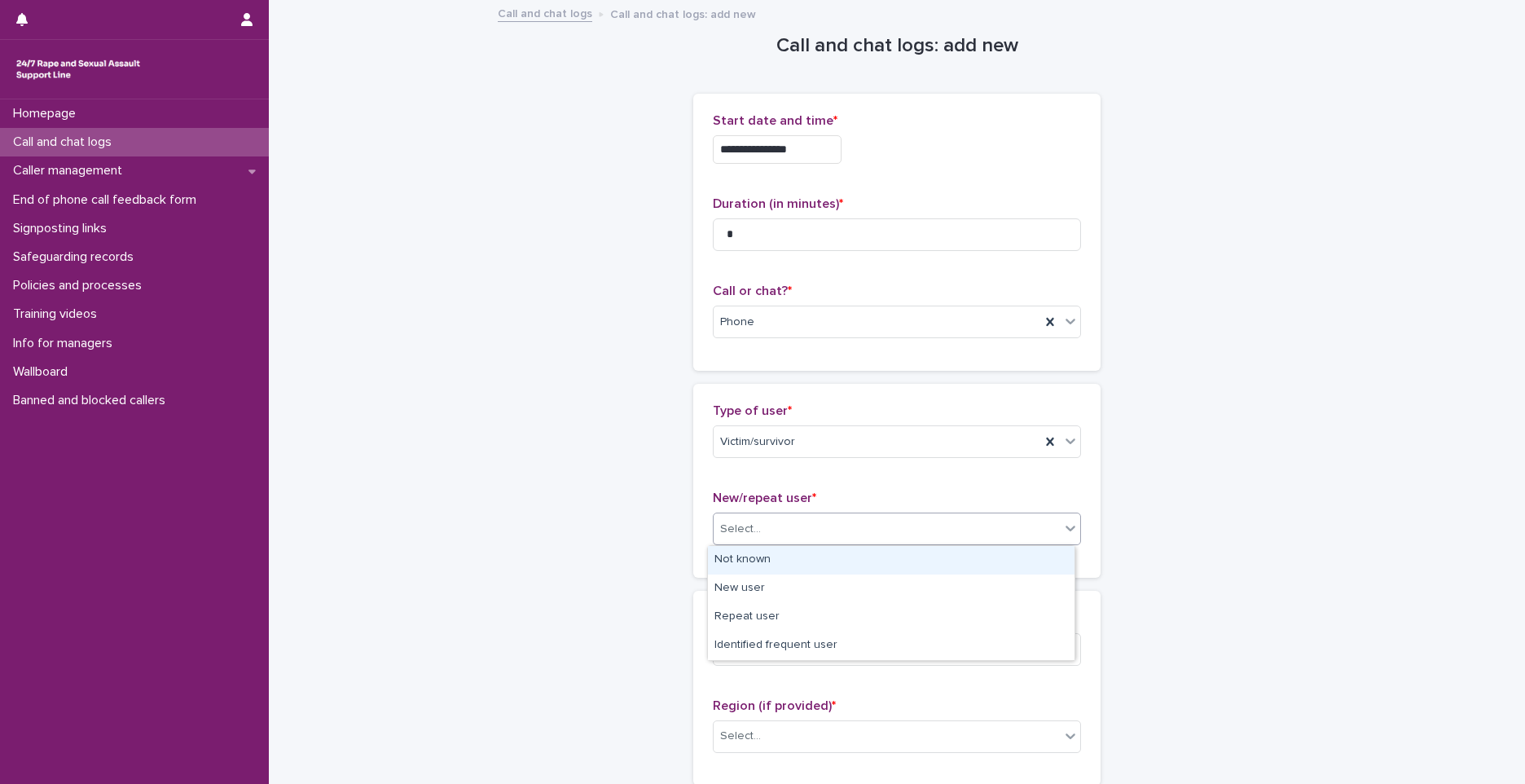
click at [778, 544] on div "Select..." at bounding box center [897, 528] width 368 height 33
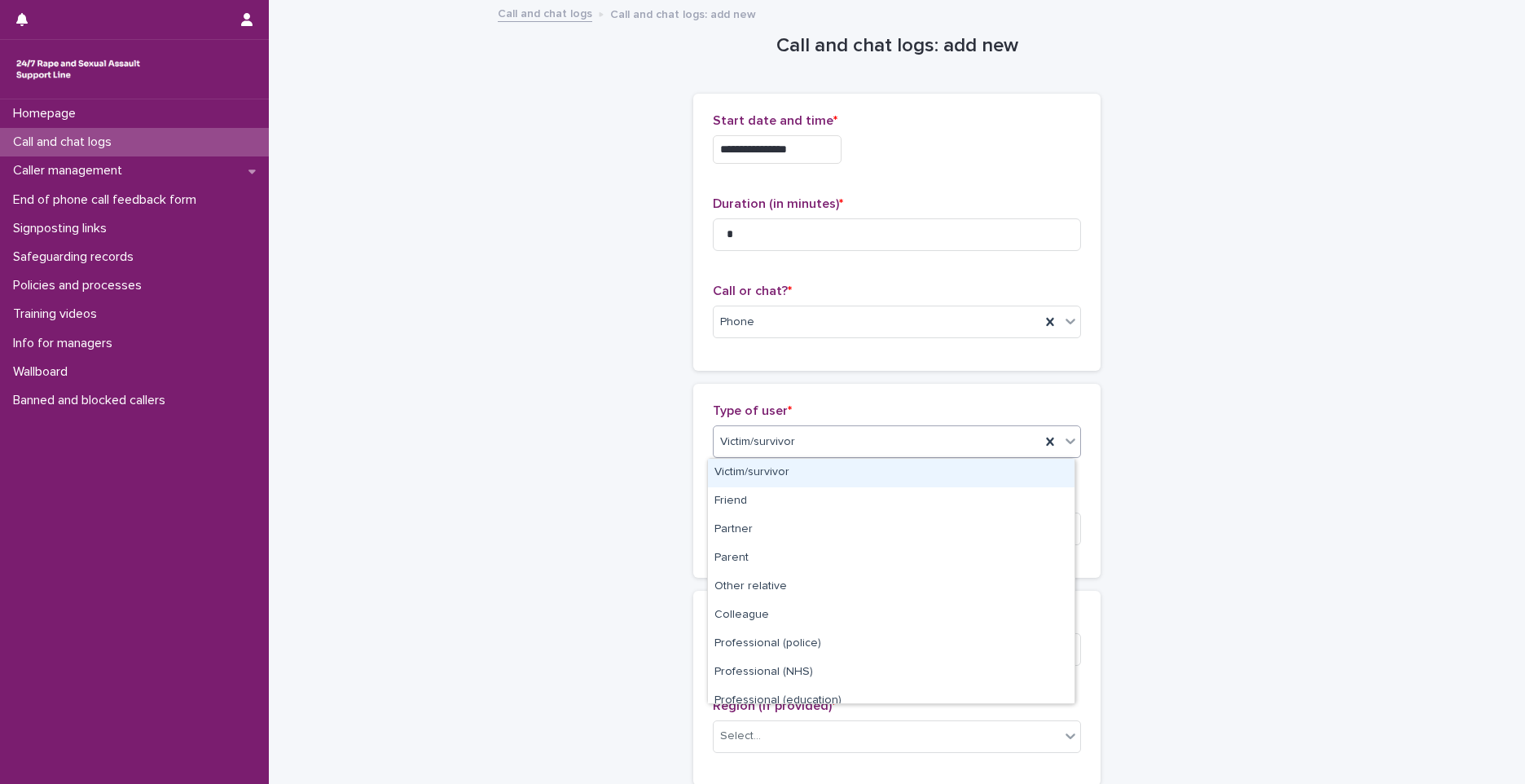
click at [805, 435] on div "Victim/survivor" at bounding box center [877, 442] width 327 height 27
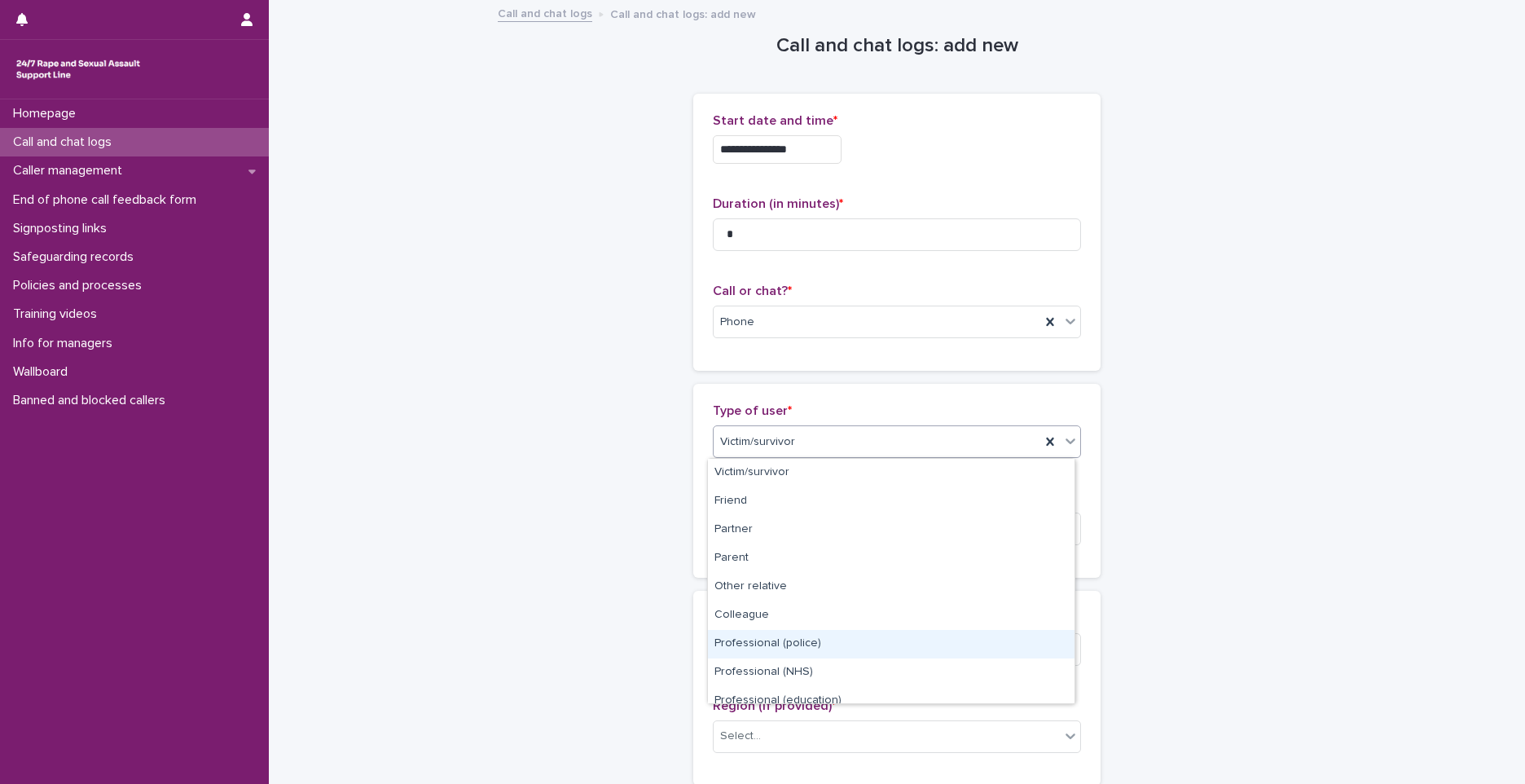
scroll to position [183, 0]
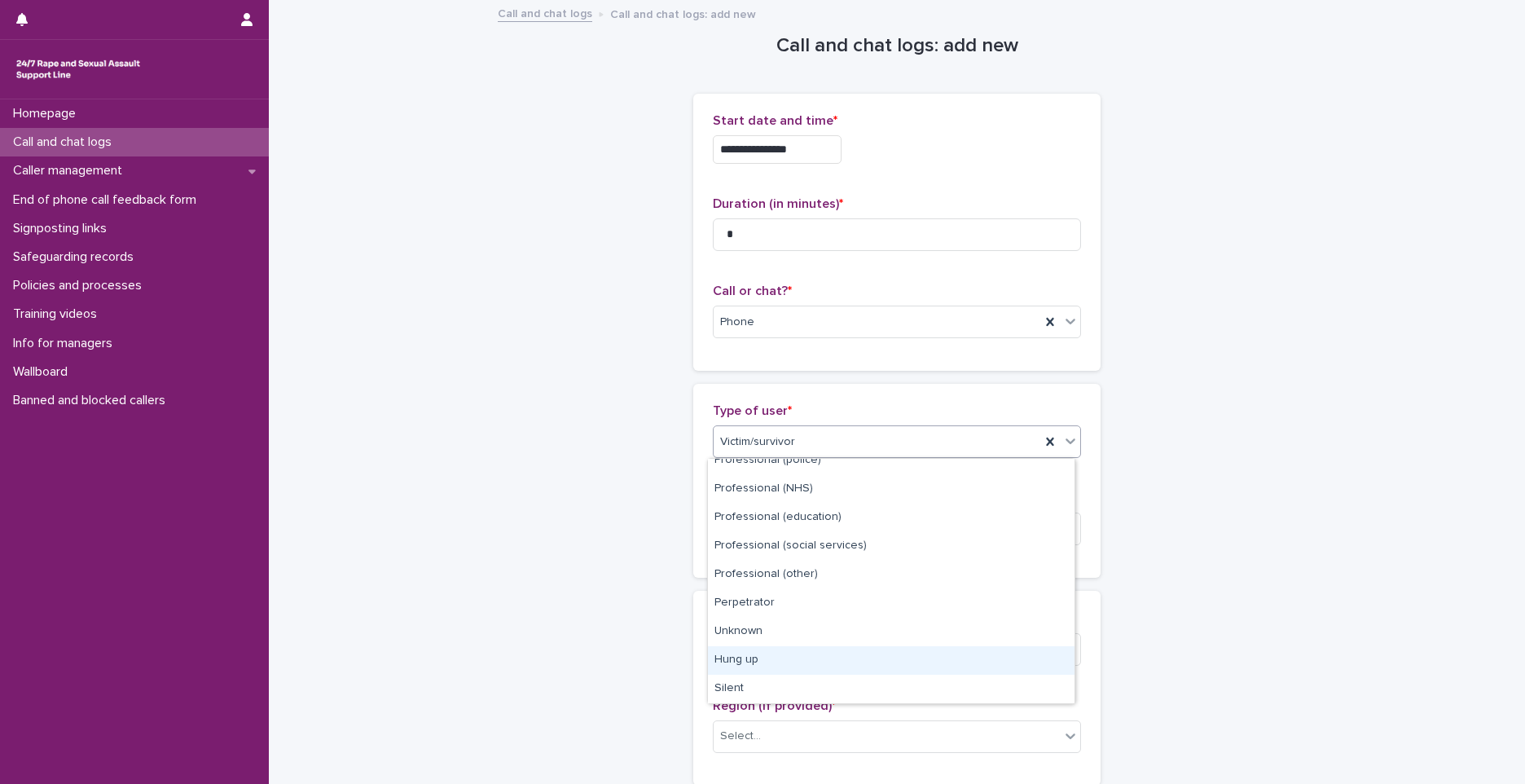
click at [770, 660] on div "Hung up" at bounding box center [891, 660] width 367 height 29
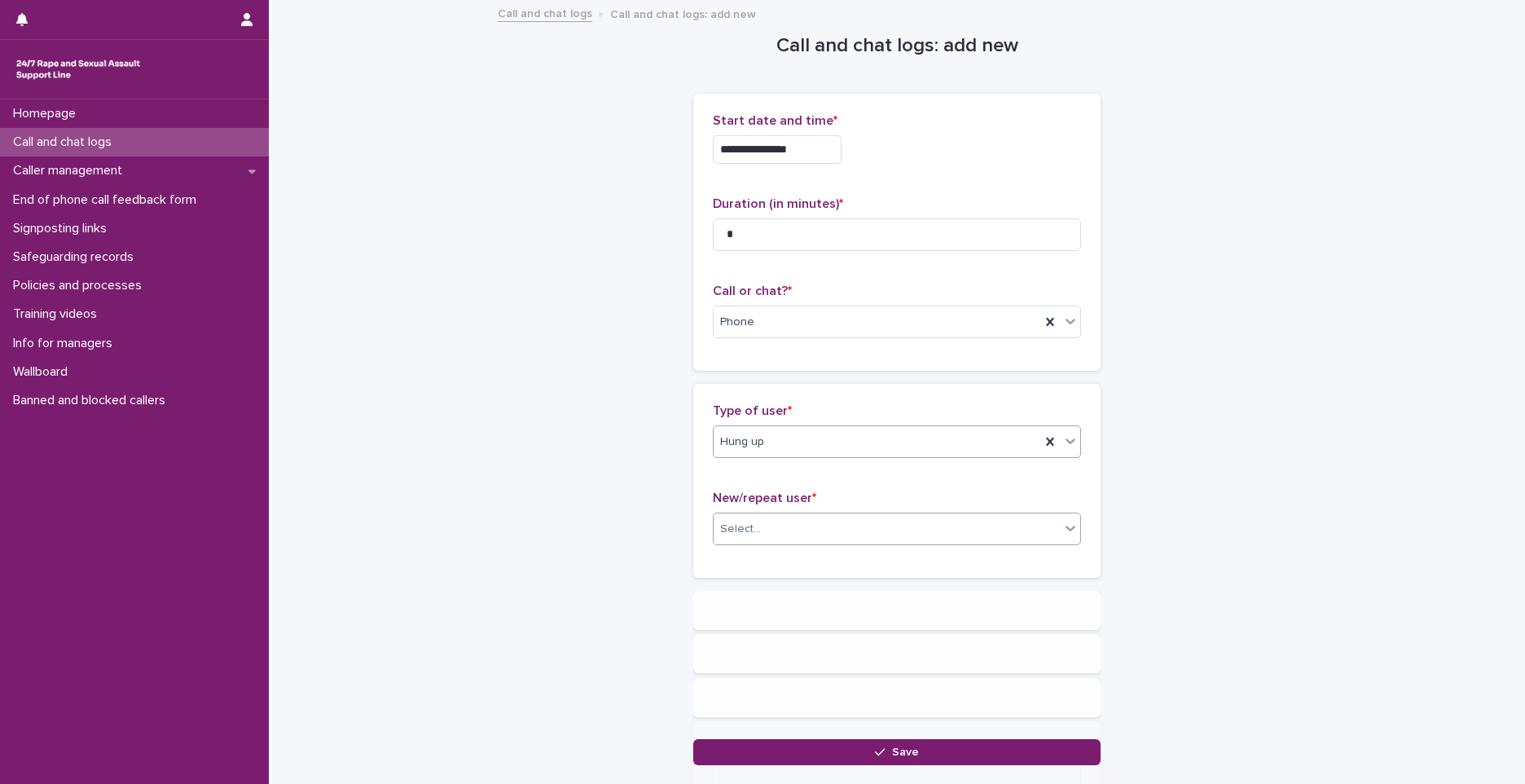
click at [780, 537] on div "Select..." at bounding box center [887, 528] width 346 height 27
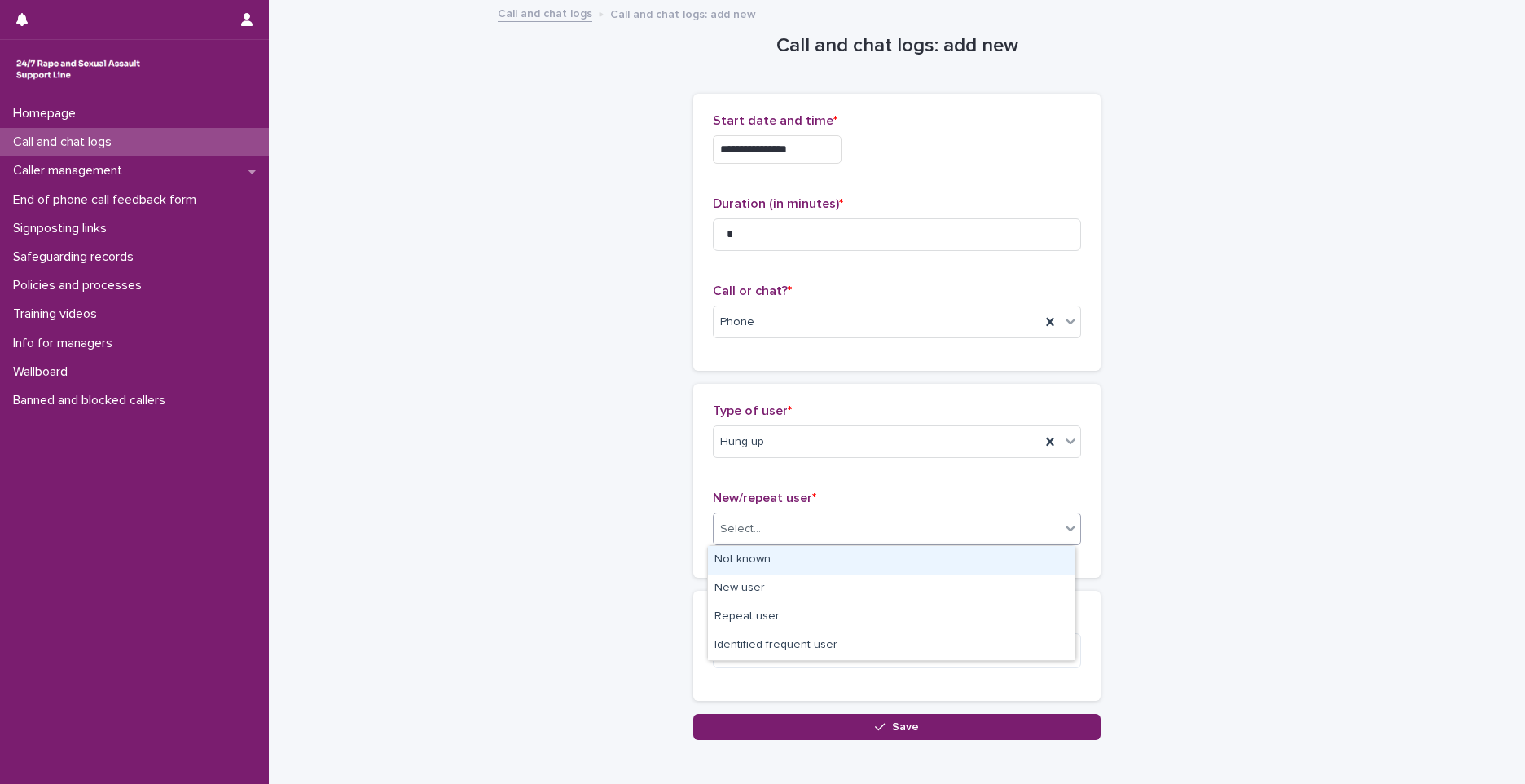
click at [769, 564] on div "Not known" at bounding box center [891, 559] width 367 height 29
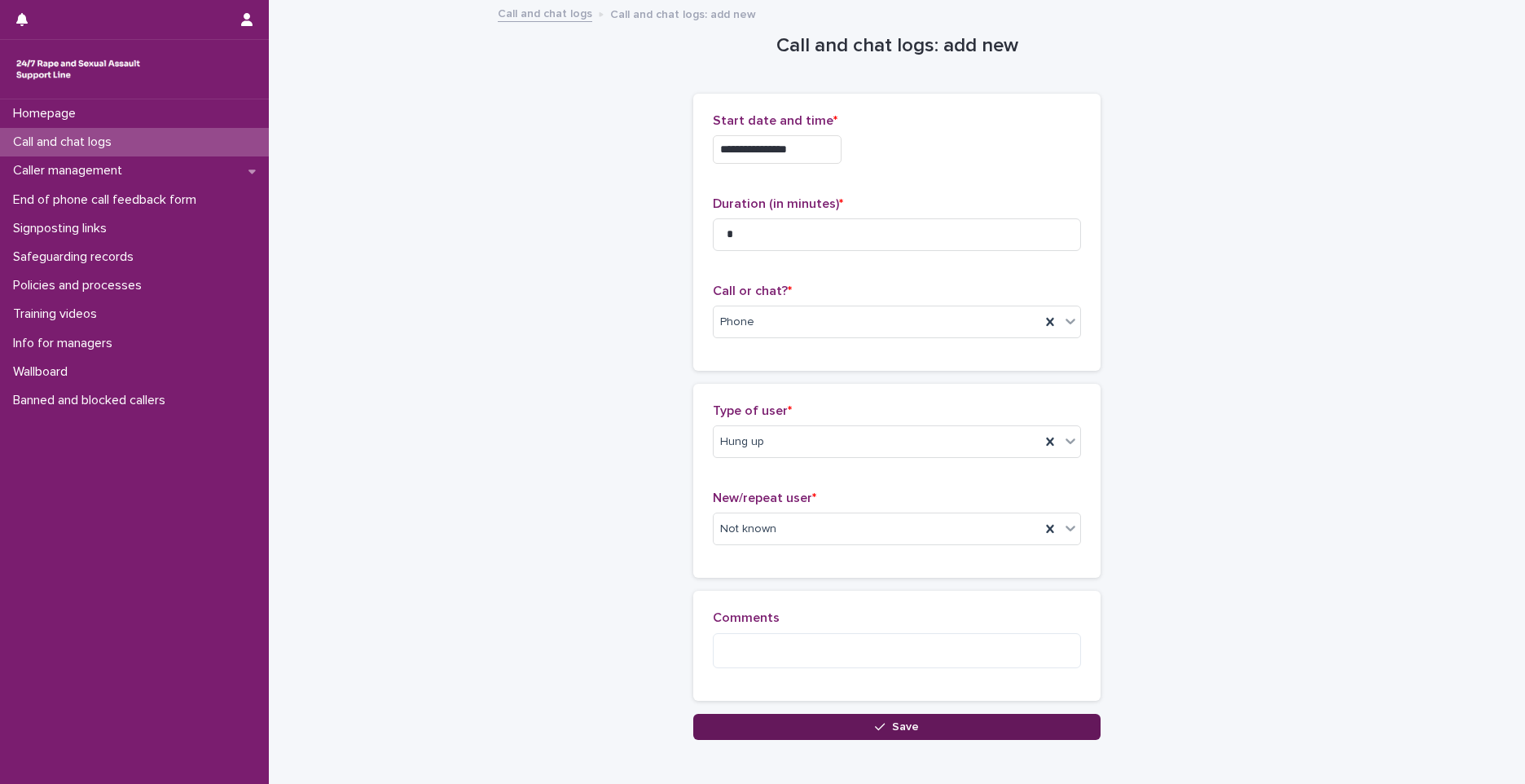
click at [844, 726] on button "Save" at bounding box center [897, 727] width 408 height 26
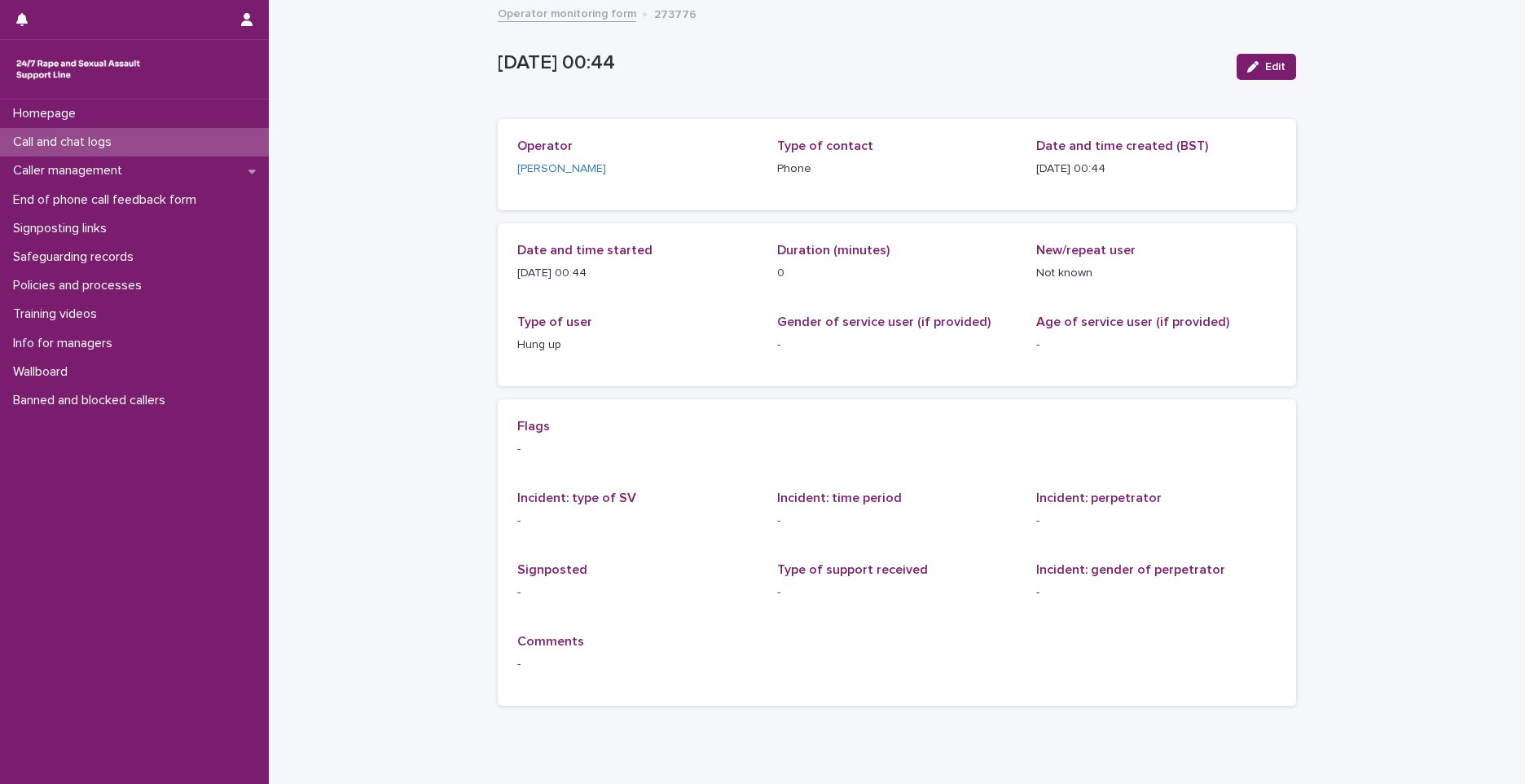
click at [216, 147] on div "Call and chat logs" at bounding box center [134, 142] width 269 height 29
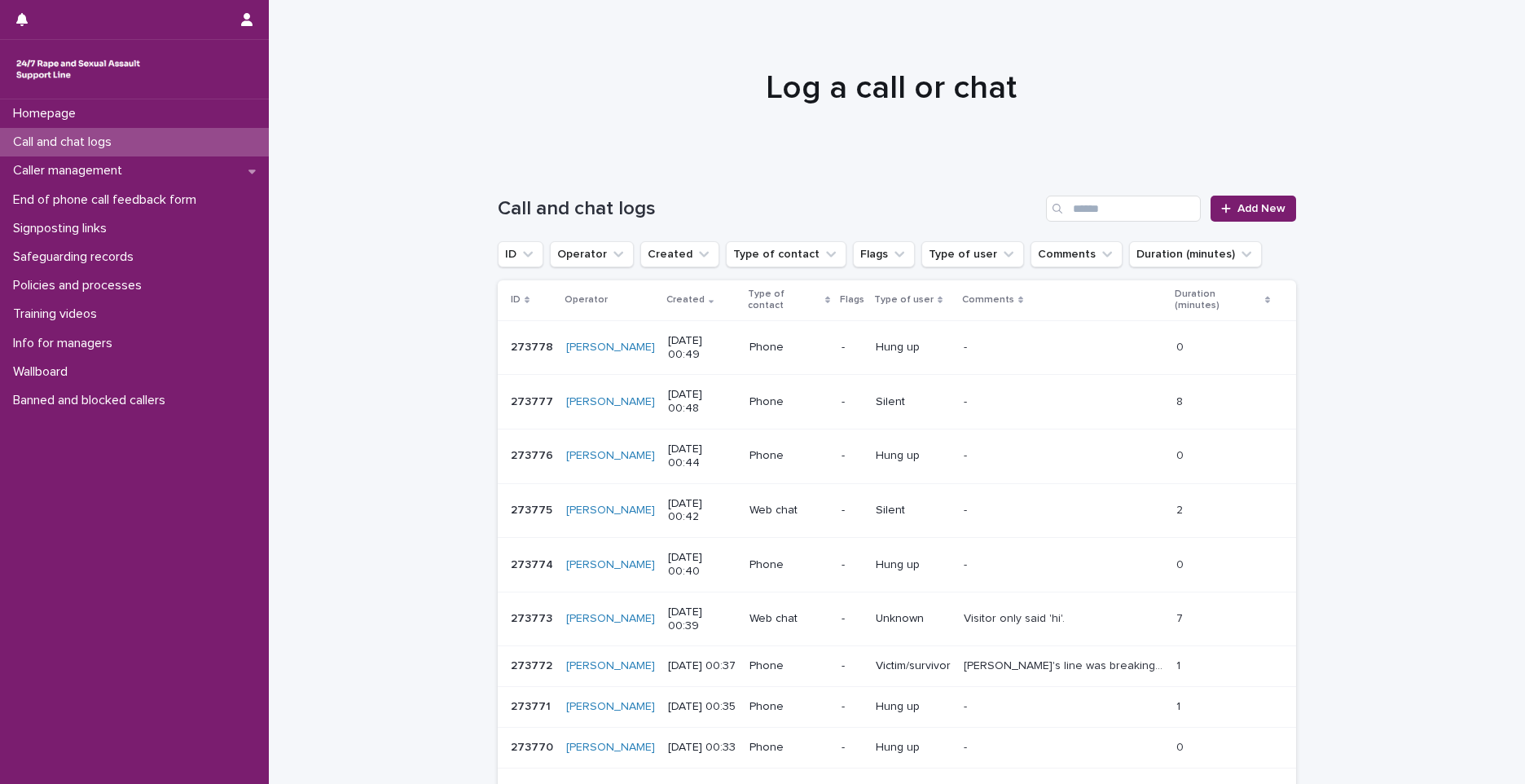
click at [1263, 194] on div "Call and chat logs Add New" at bounding box center [898, 203] width 799 height 78
click at [1265, 209] on span "Add New" at bounding box center [1261, 208] width 48 height 11
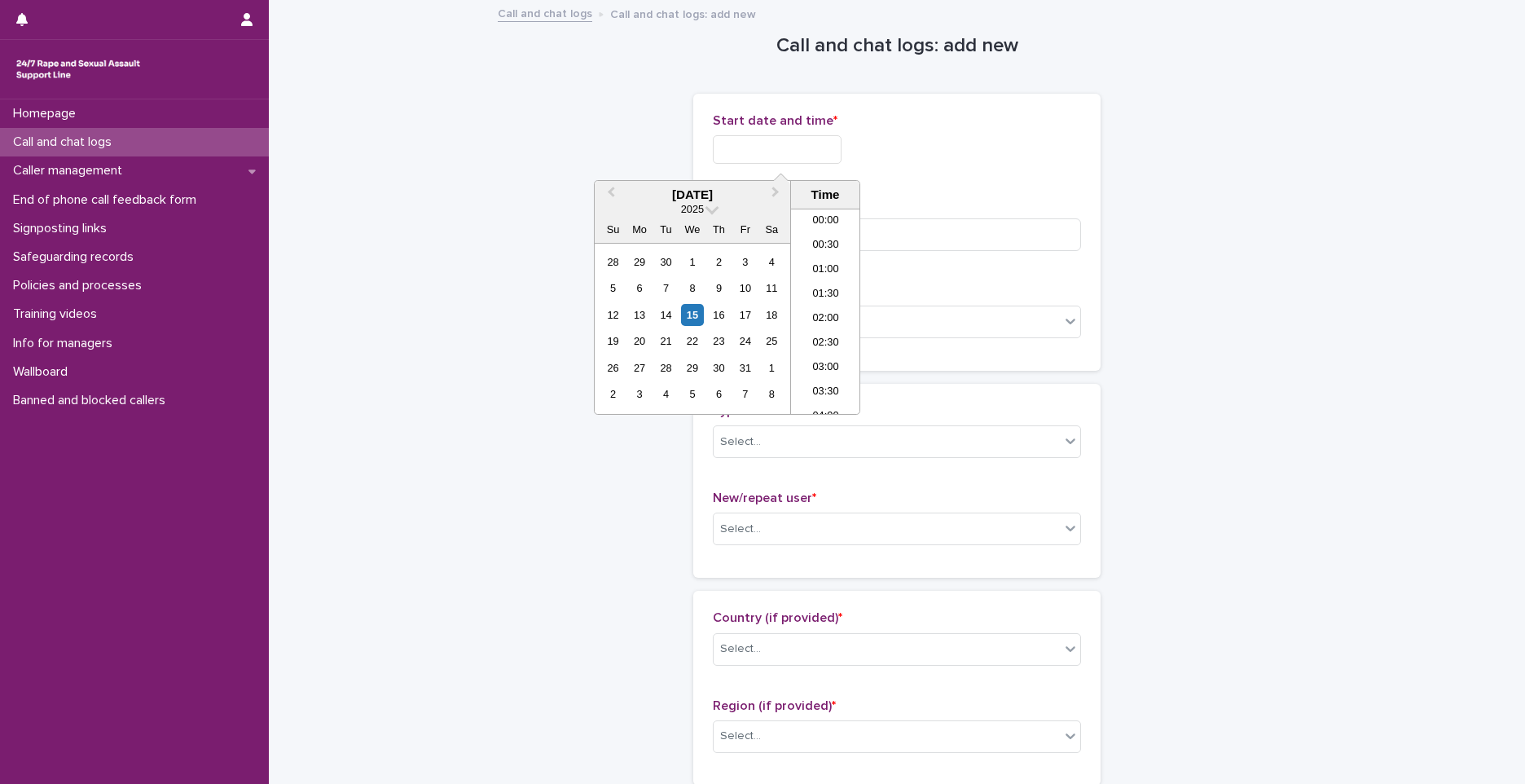
click at [787, 149] on input "text" at bounding box center [778, 149] width 129 height 29
click at [827, 218] on li "00:00" at bounding box center [826, 221] width 69 height 24
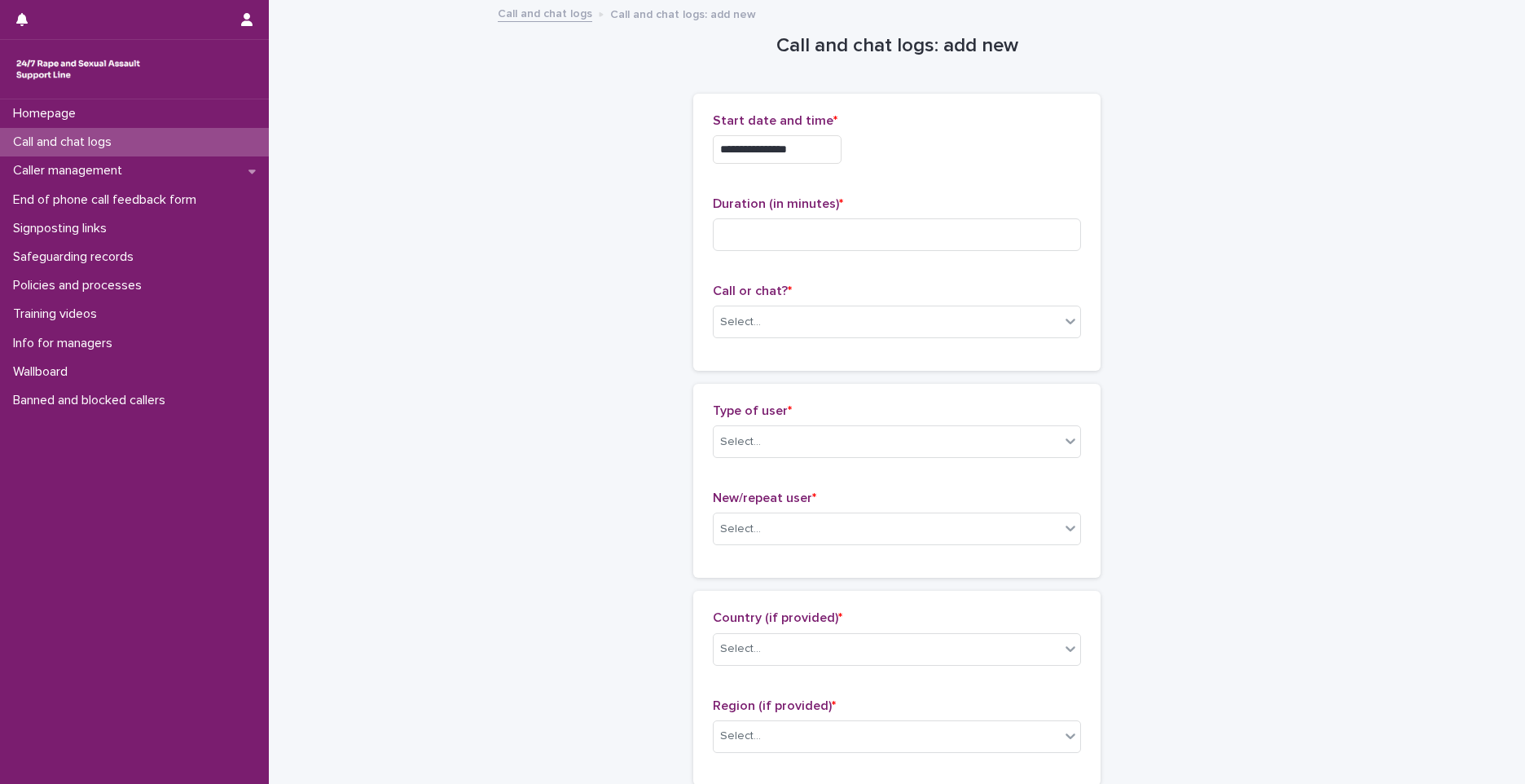
click at [828, 148] on input "**********" at bounding box center [778, 149] width 129 height 29
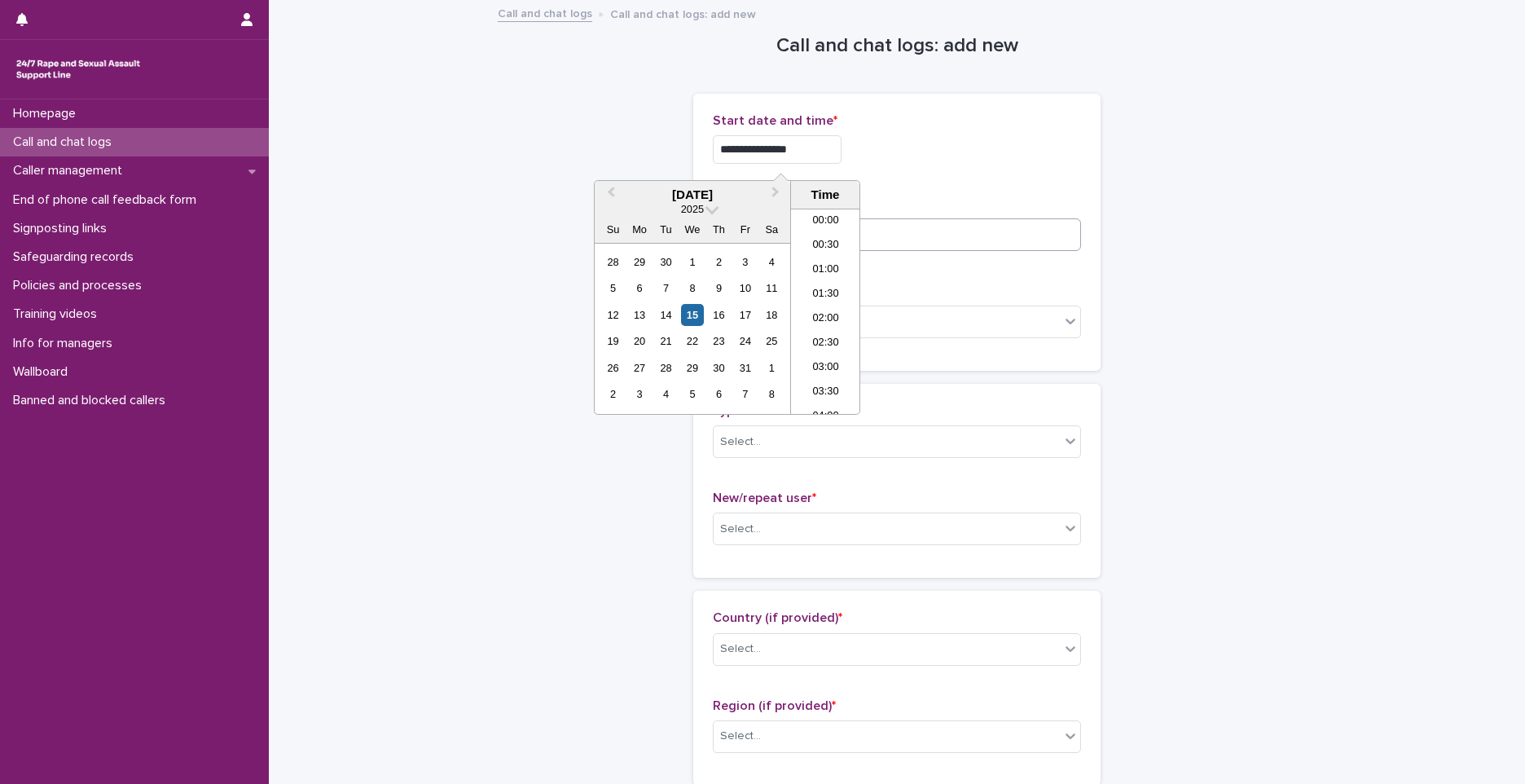
type input "**********"
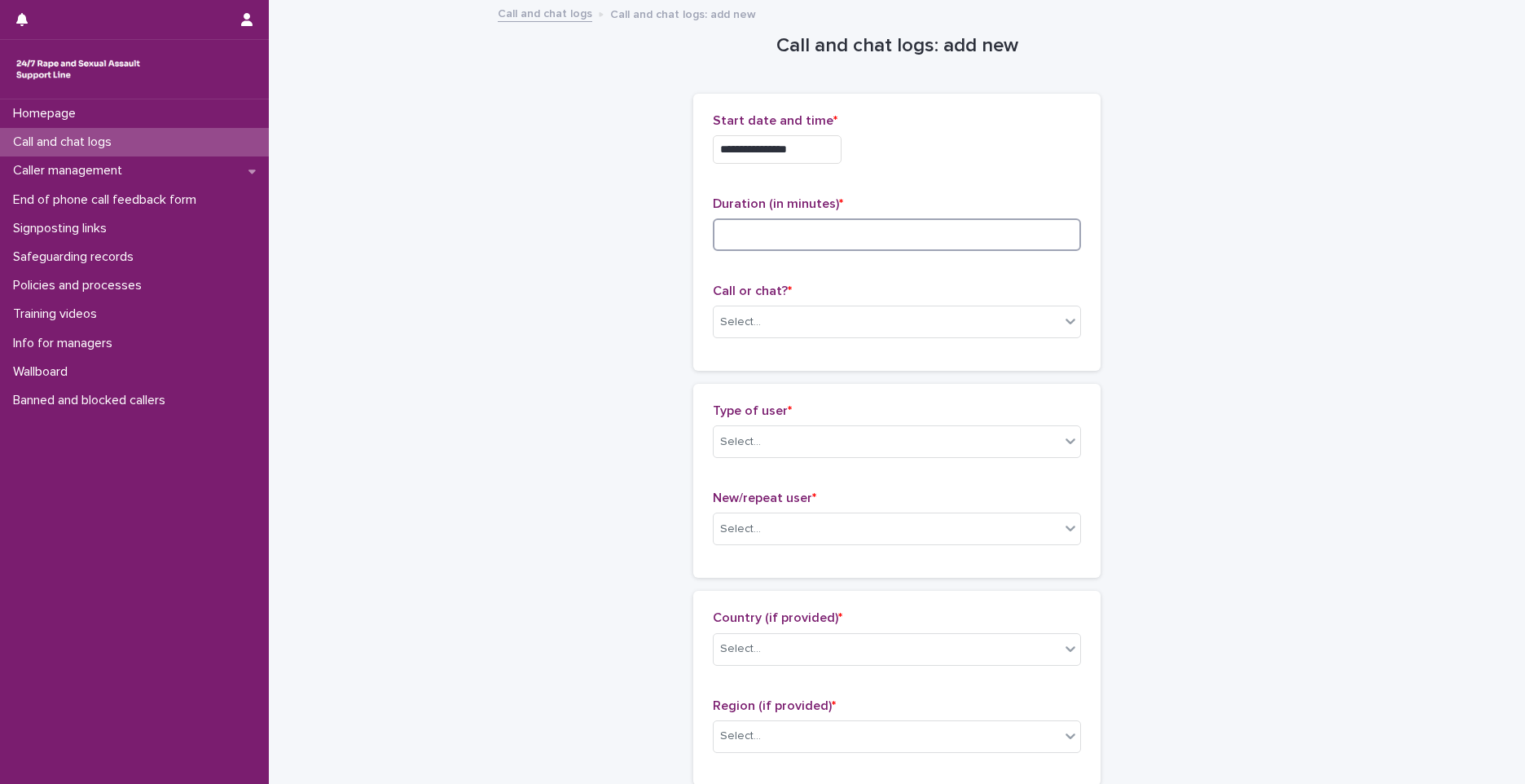
click at [951, 223] on input at bounding box center [897, 234] width 368 height 33
type input "*"
click at [761, 318] on div "Select..." at bounding box center [887, 322] width 346 height 27
click at [762, 342] on div "Phone" at bounding box center [891, 353] width 367 height 29
click at [765, 455] on div "Select..." at bounding box center [887, 442] width 346 height 27
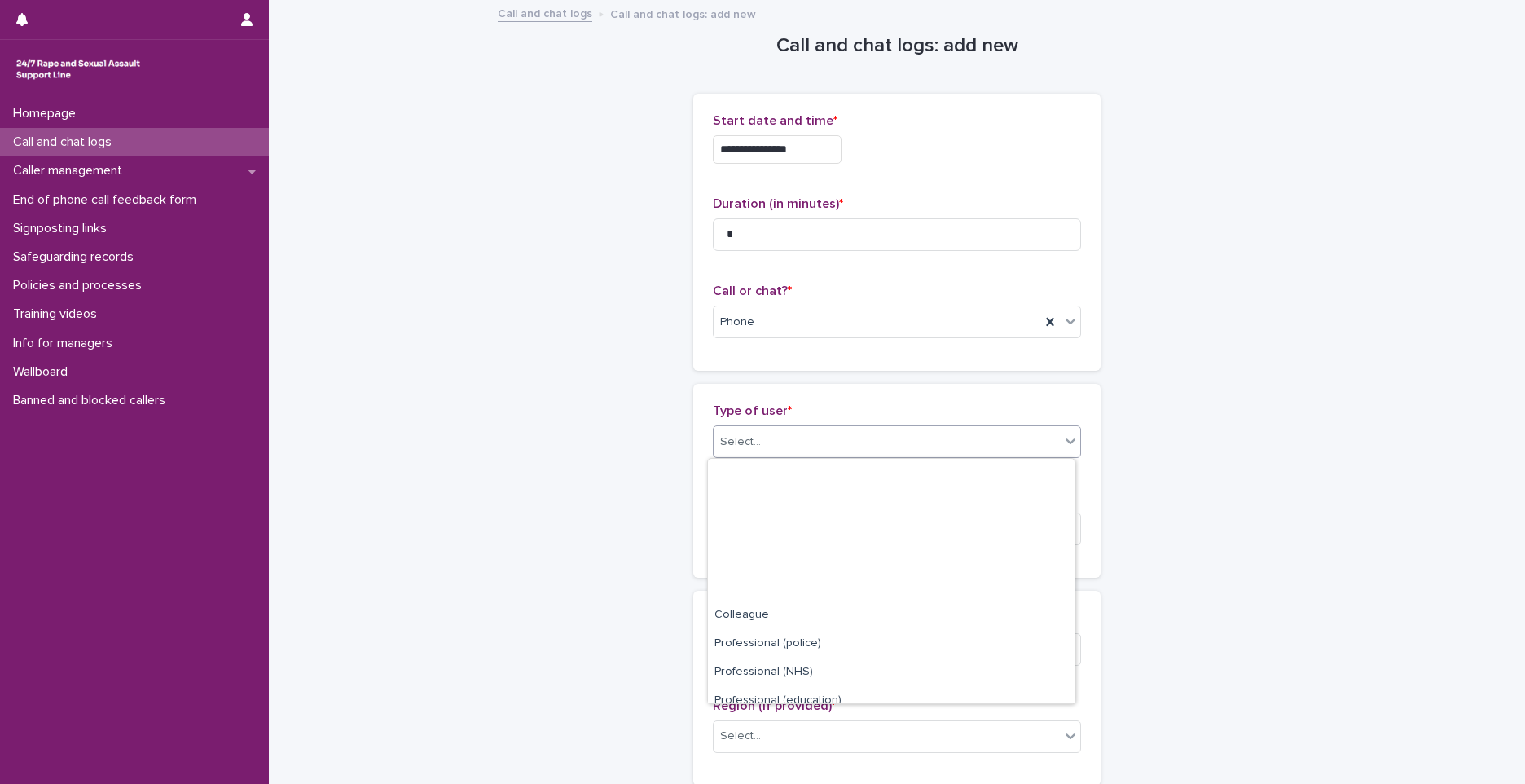
scroll to position [183, 0]
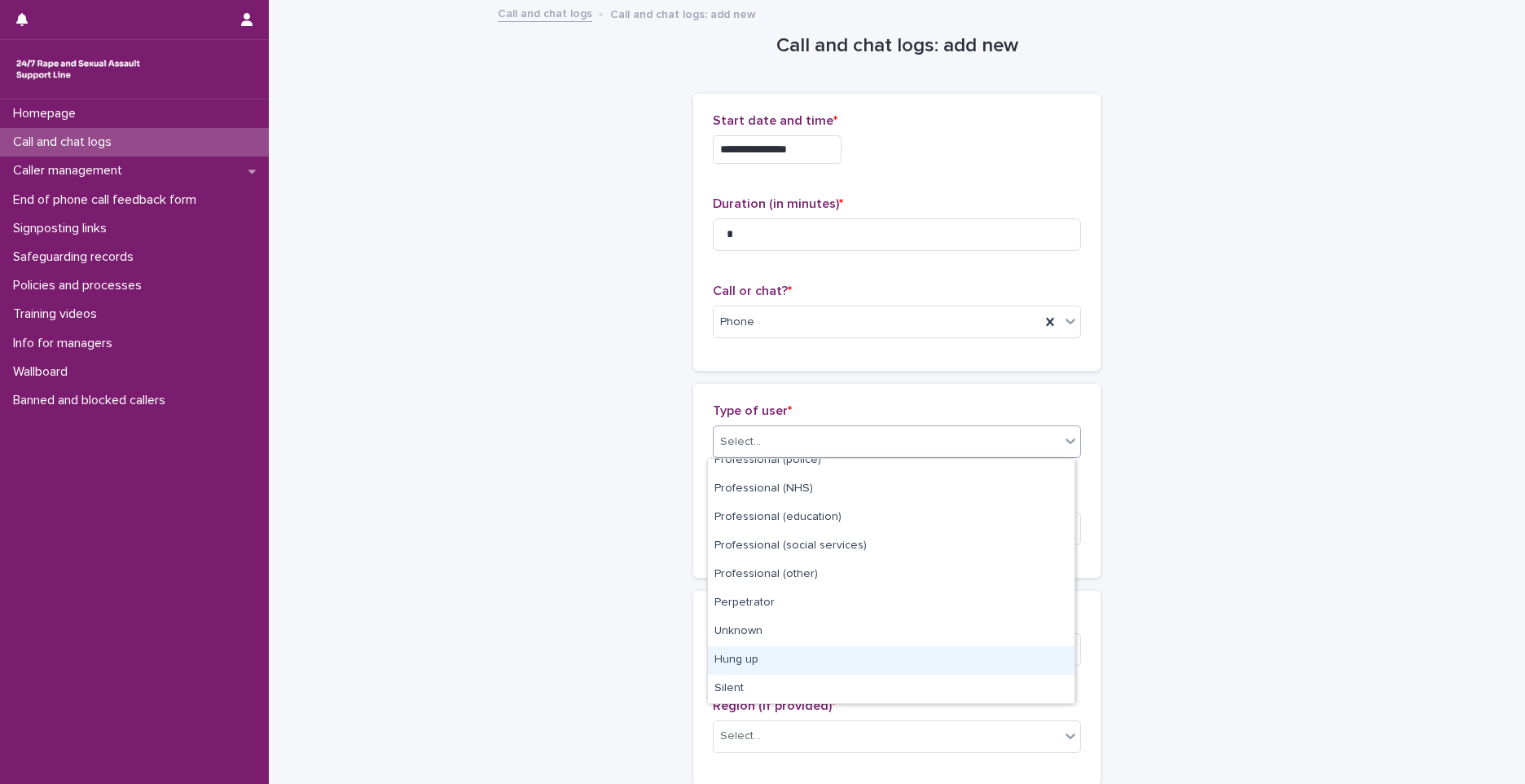
click at [803, 652] on div "Hung up" at bounding box center [891, 660] width 367 height 29
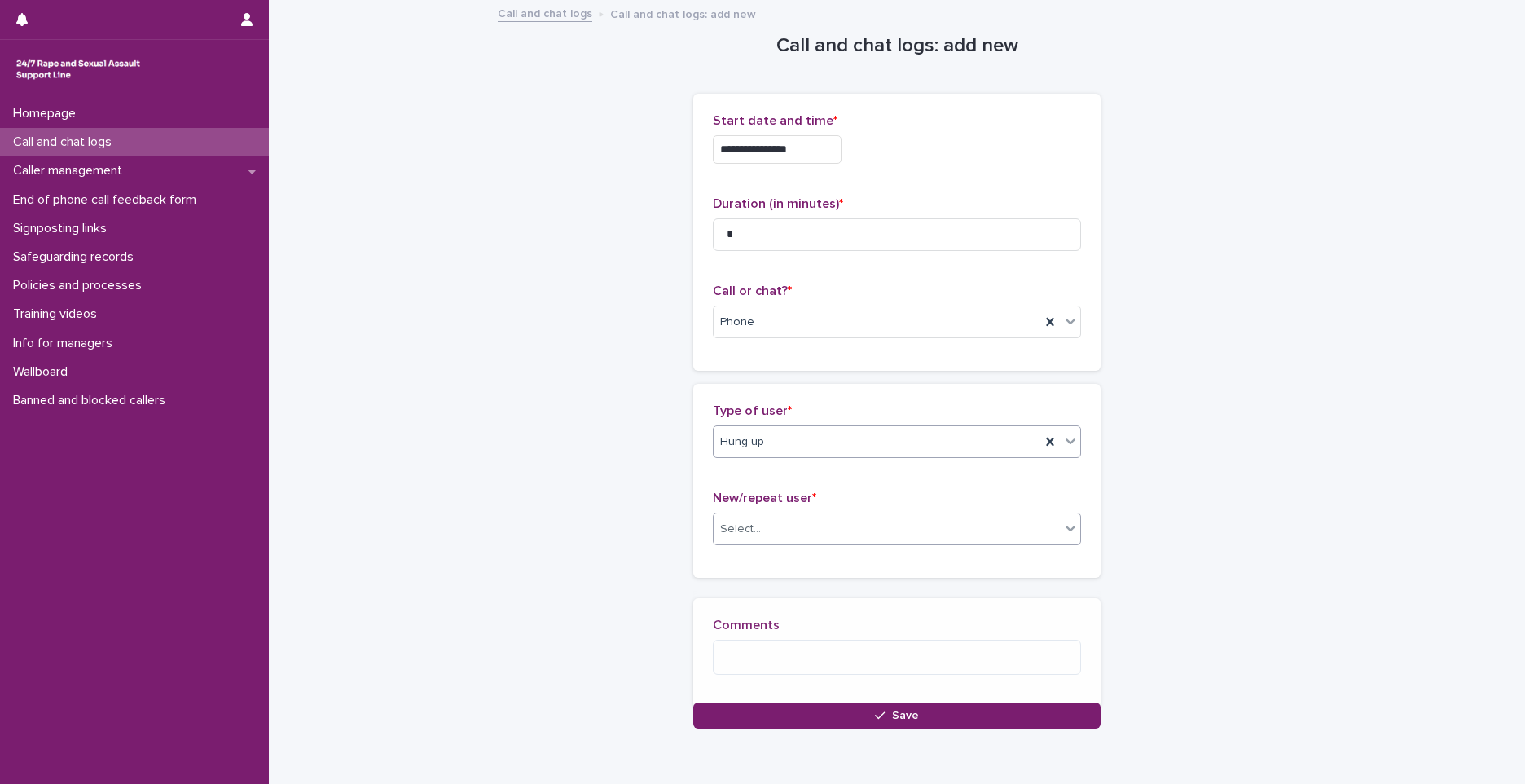
click at [770, 527] on div "Select..." at bounding box center [887, 528] width 346 height 27
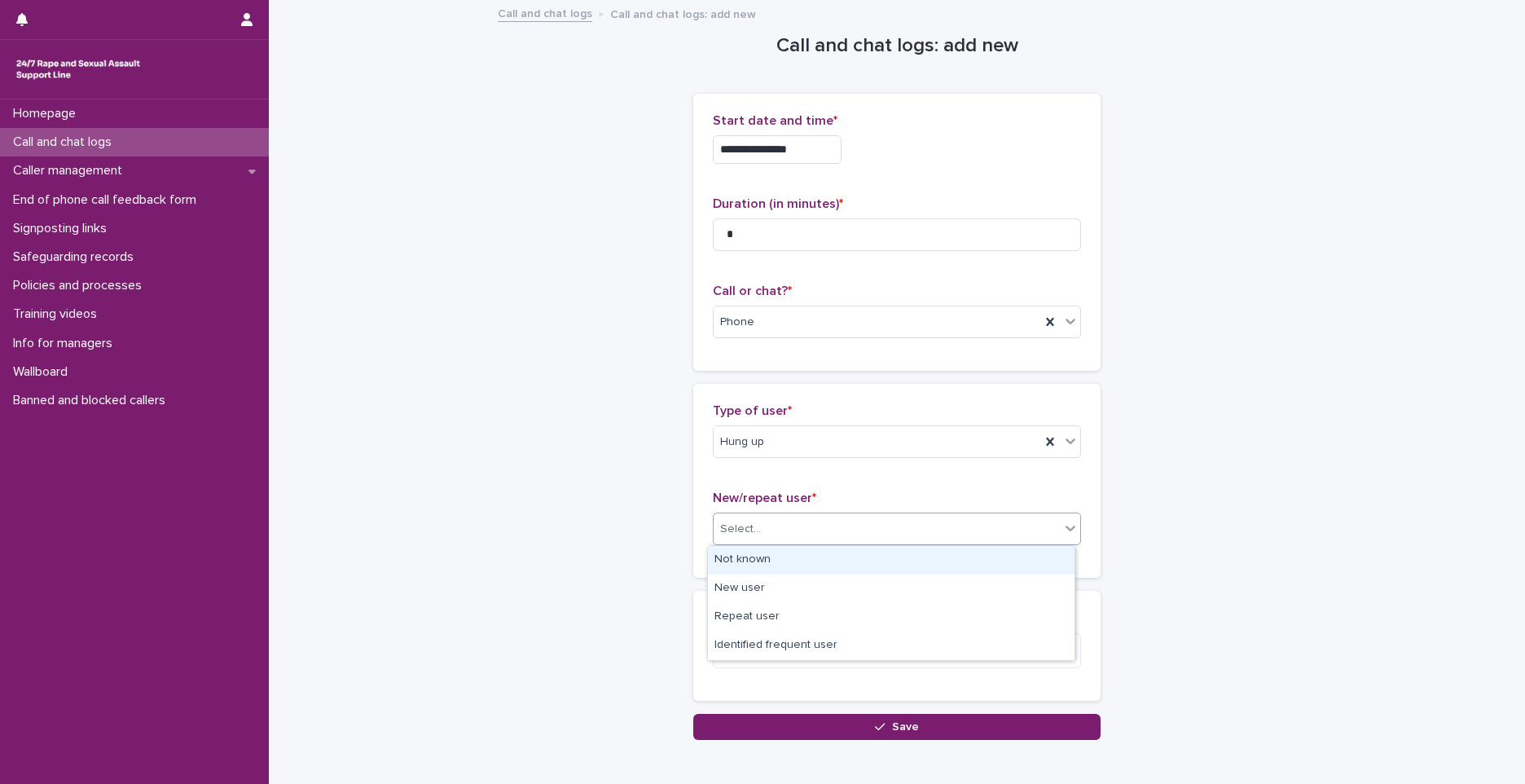
drag, startPoint x: 755, startPoint y: 554, endPoint x: 773, endPoint y: 595, distance: 44.8
click at [754, 554] on div "Not known" at bounding box center [891, 559] width 367 height 29
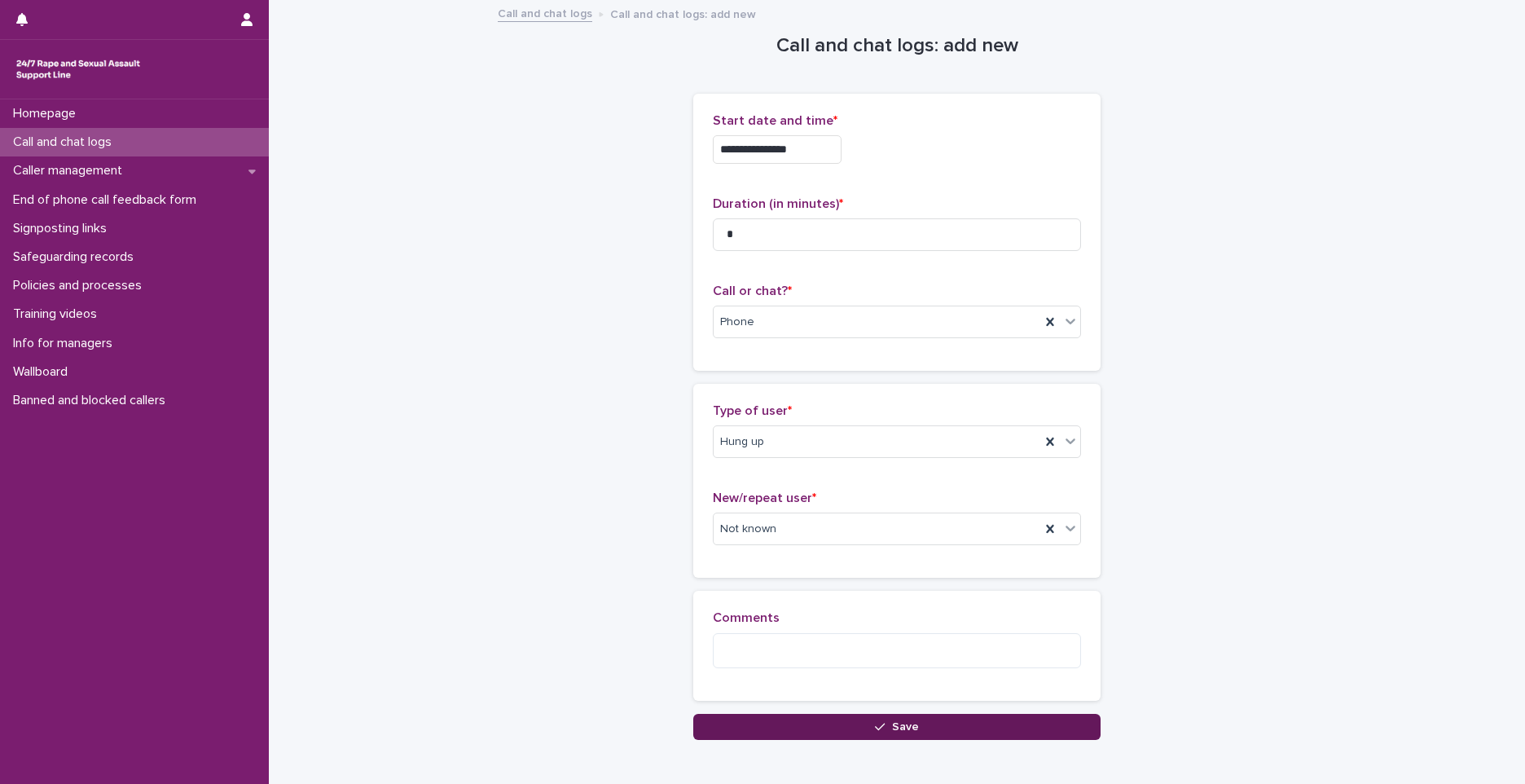
click at [801, 724] on button "Save" at bounding box center [897, 727] width 408 height 26
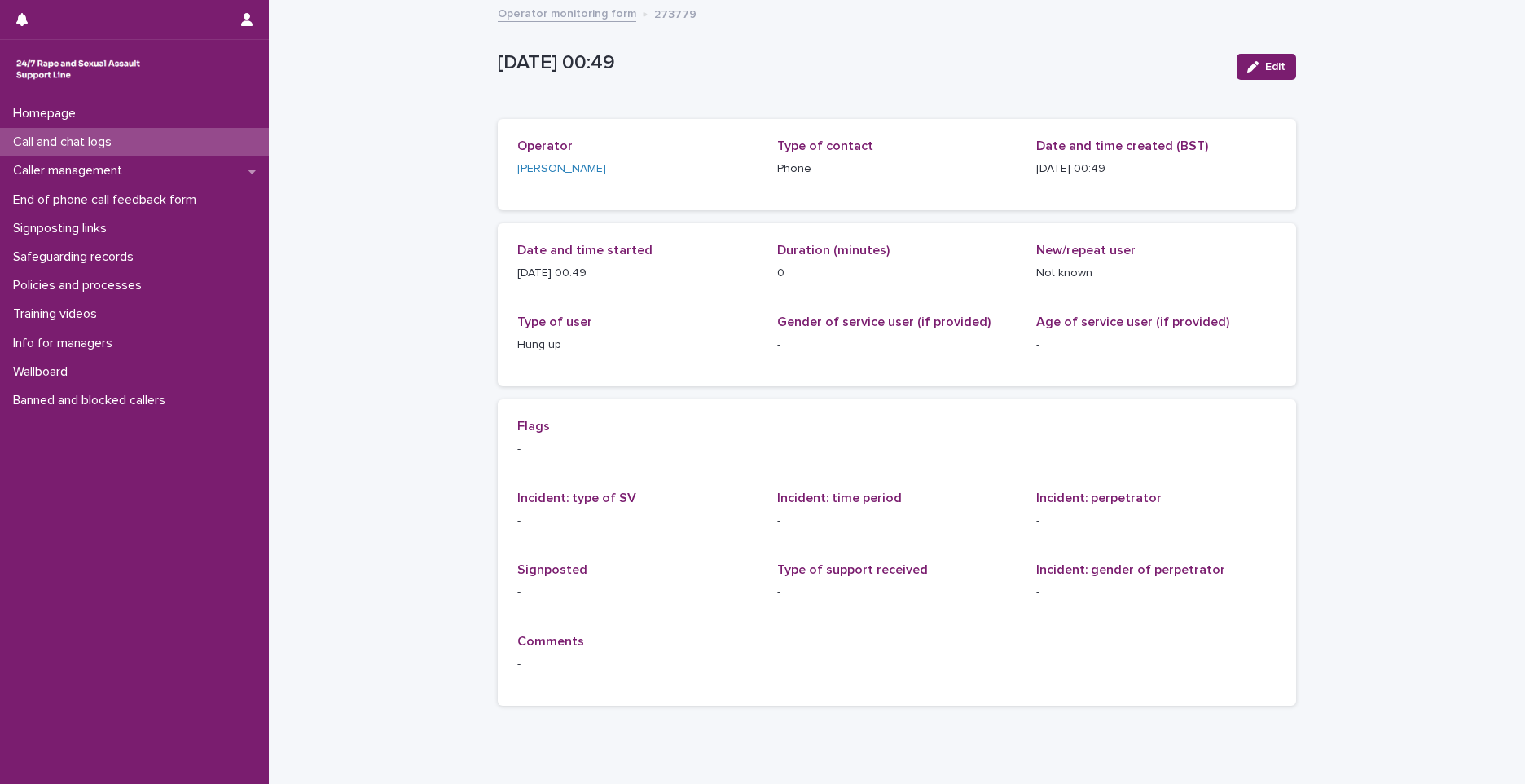
drag, startPoint x: 913, startPoint y: 57, endPoint x: 820, endPoint y: 37, distance: 95.1
click at [911, 55] on p "[DATE] 00:49" at bounding box center [861, 63] width 726 height 24
click at [187, 148] on div "Call and chat logs" at bounding box center [134, 142] width 269 height 29
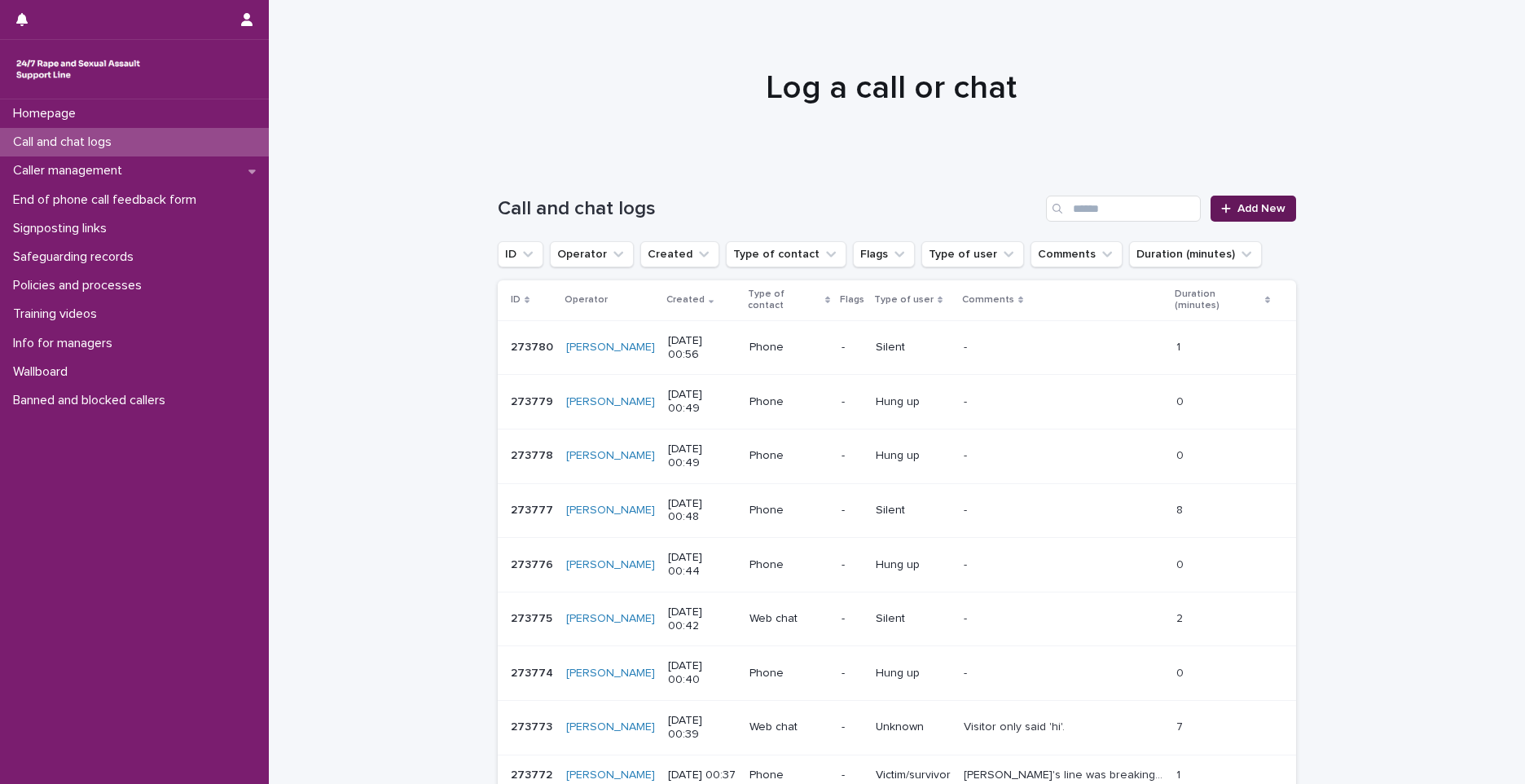
click at [1251, 217] on link "Add New" at bounding box center [1253, 208] width 86 height 26
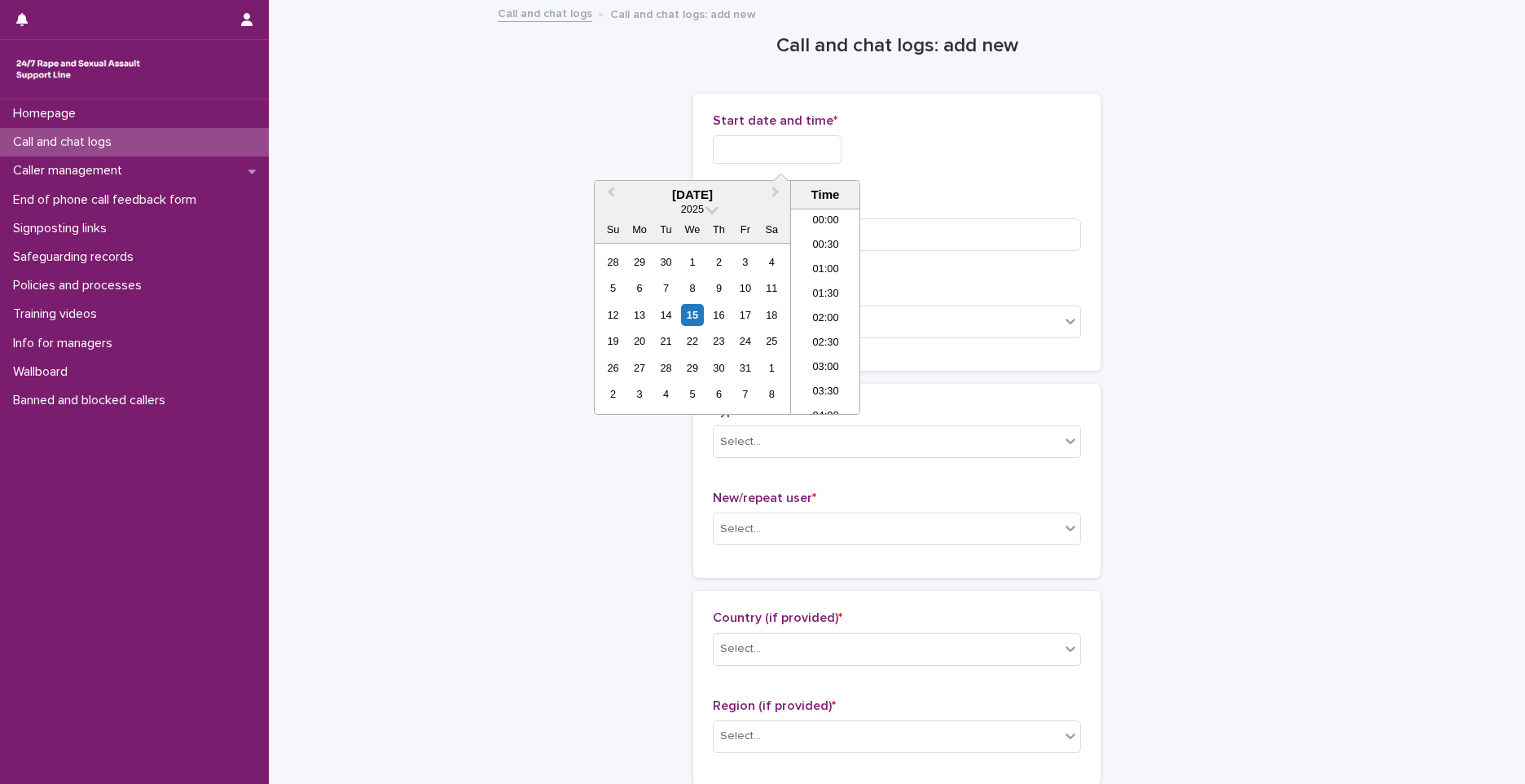
click at [756, 152] on input "text" at bounding box center [778, 149] width 129 height 29
click at [833, 217] on li "00:00" at bounding box center [826, 221] width 69 height 24
click at [814, 153] on input "**********" at bounding box center [778, 149] width 129 height 29
type input "**********"
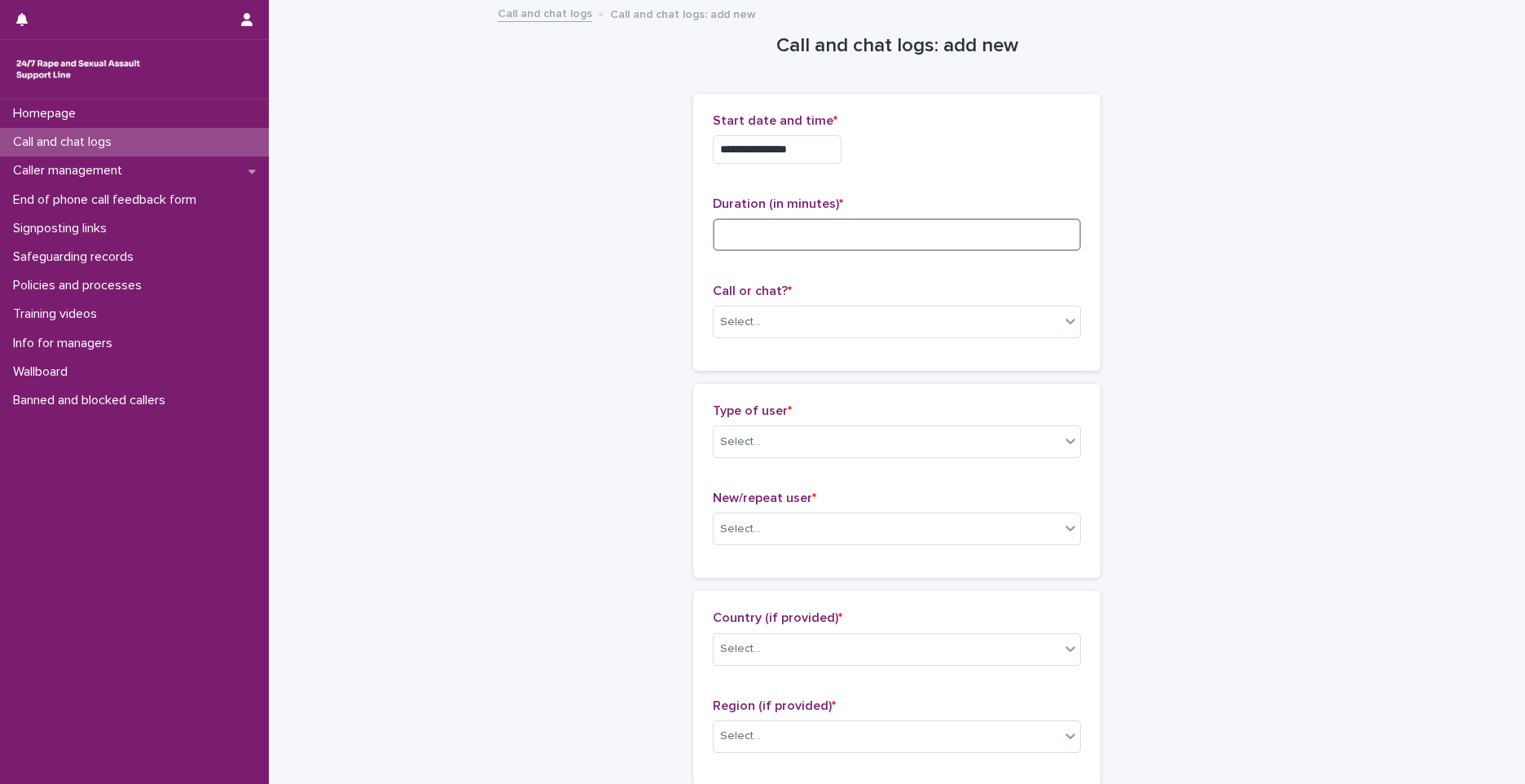
click at [923, 237] on input at bounding box center [897, 234] width 368 height 33
type input "*"
click at [731, 307] on div "Select..." at bounding box center [897, 322] width 368 height 33
click at [796, 341] on div "Phone" at bounding box center [891, 353] width 367 height 29
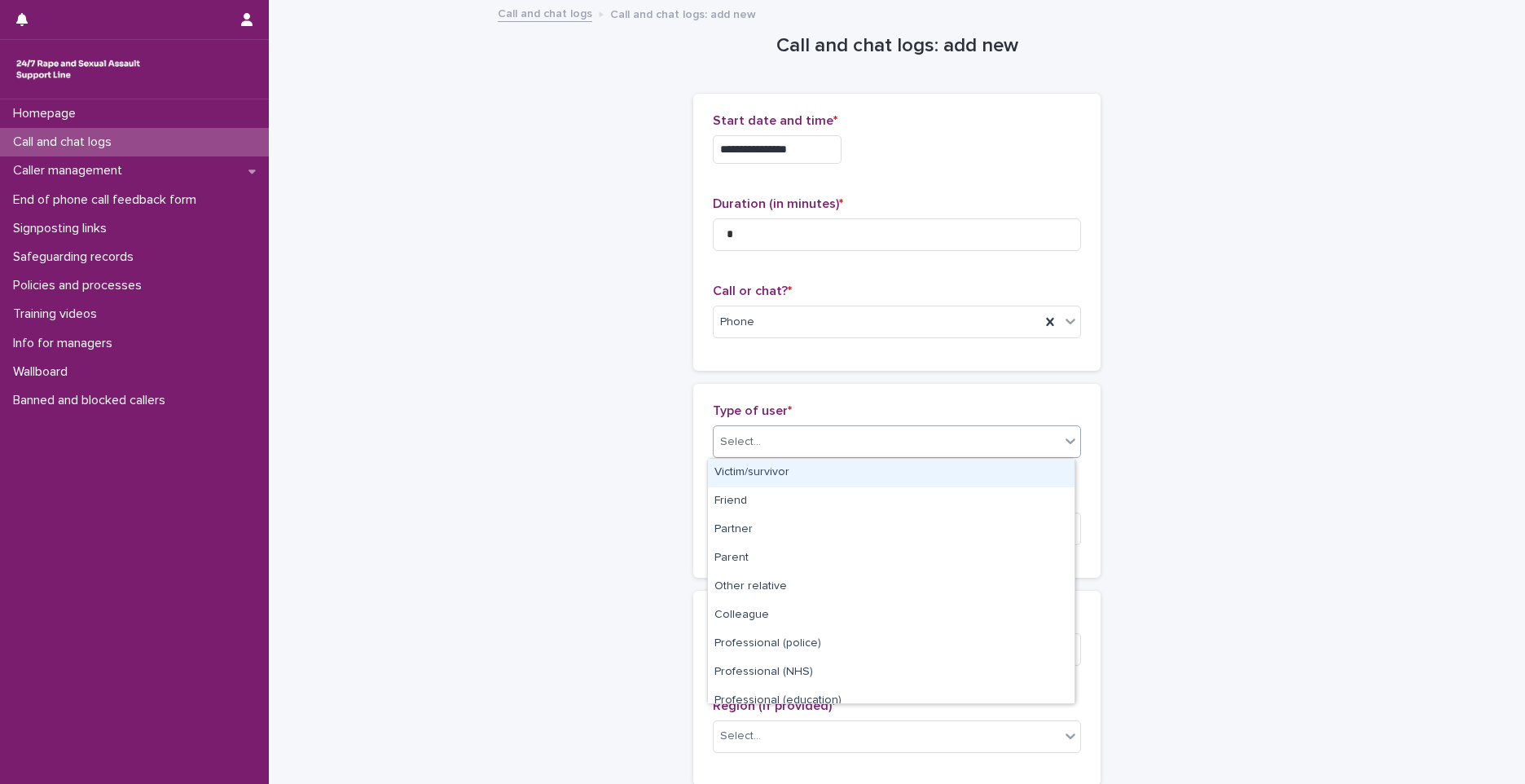
click at [769, 447] on div "Select..." at bounding box center [887, 442] width 346 height 27
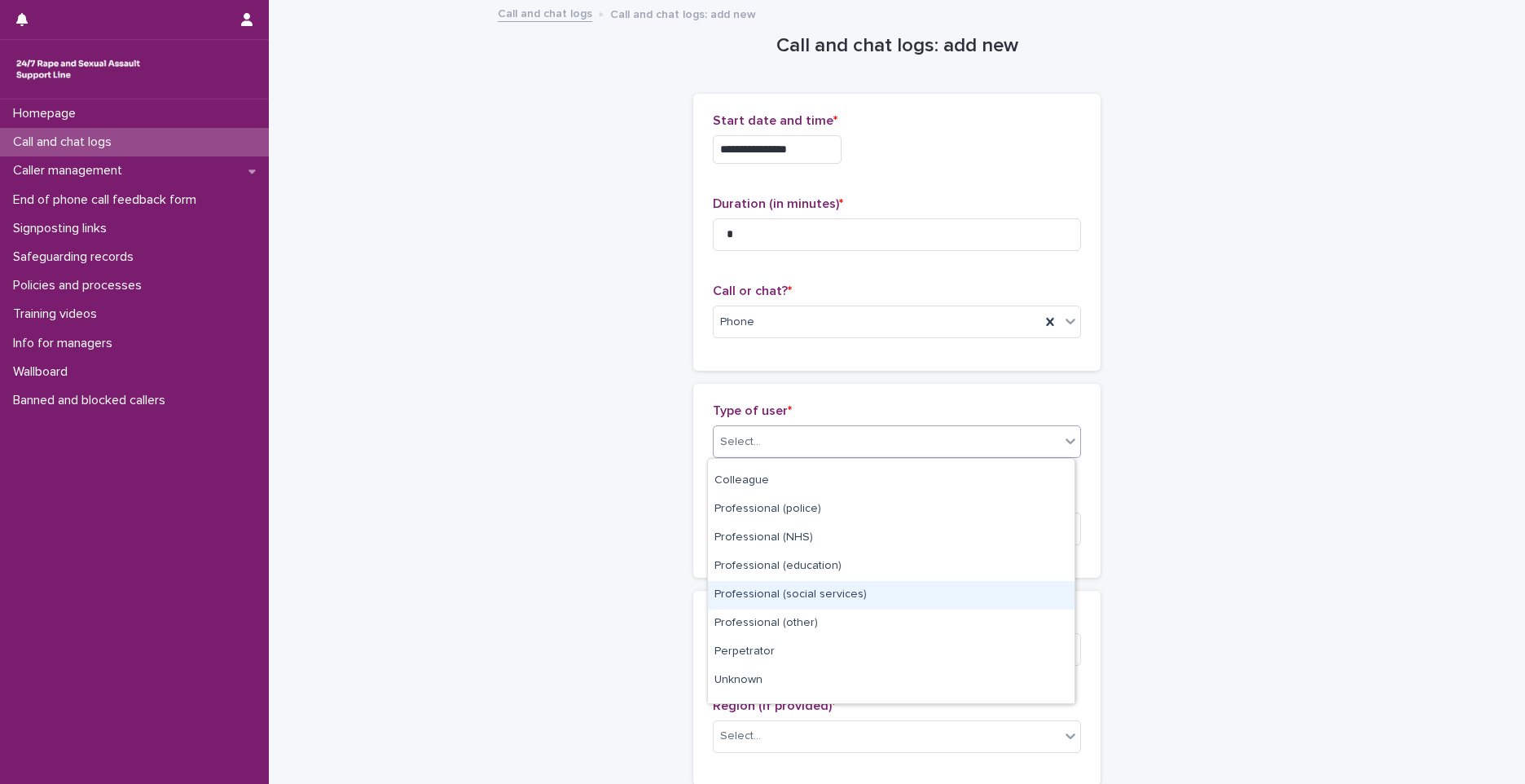
scroll to position [183, 0]
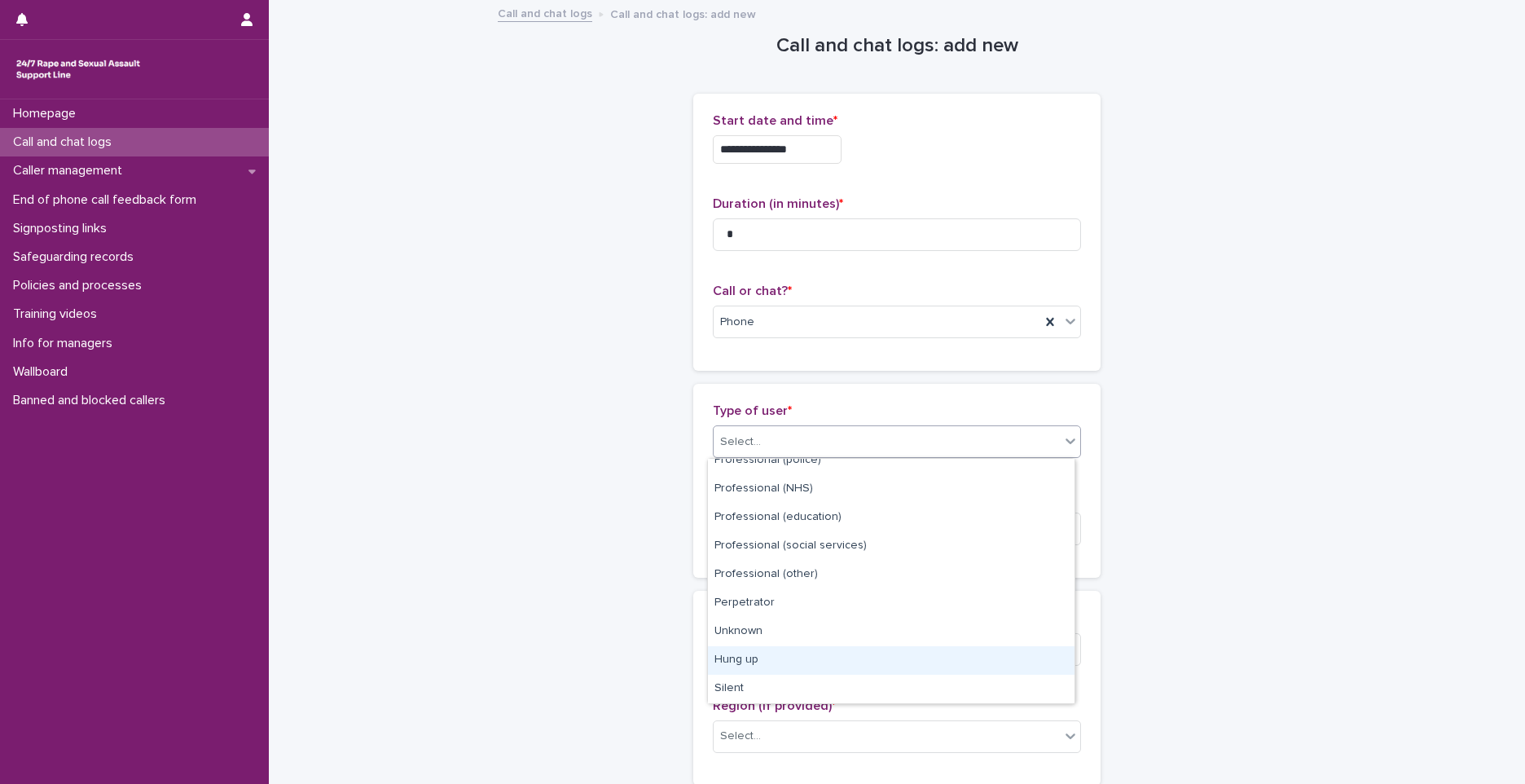
click at [748, 663] on div "Hung up" at bounding box center [891, 660] width 367 height 29
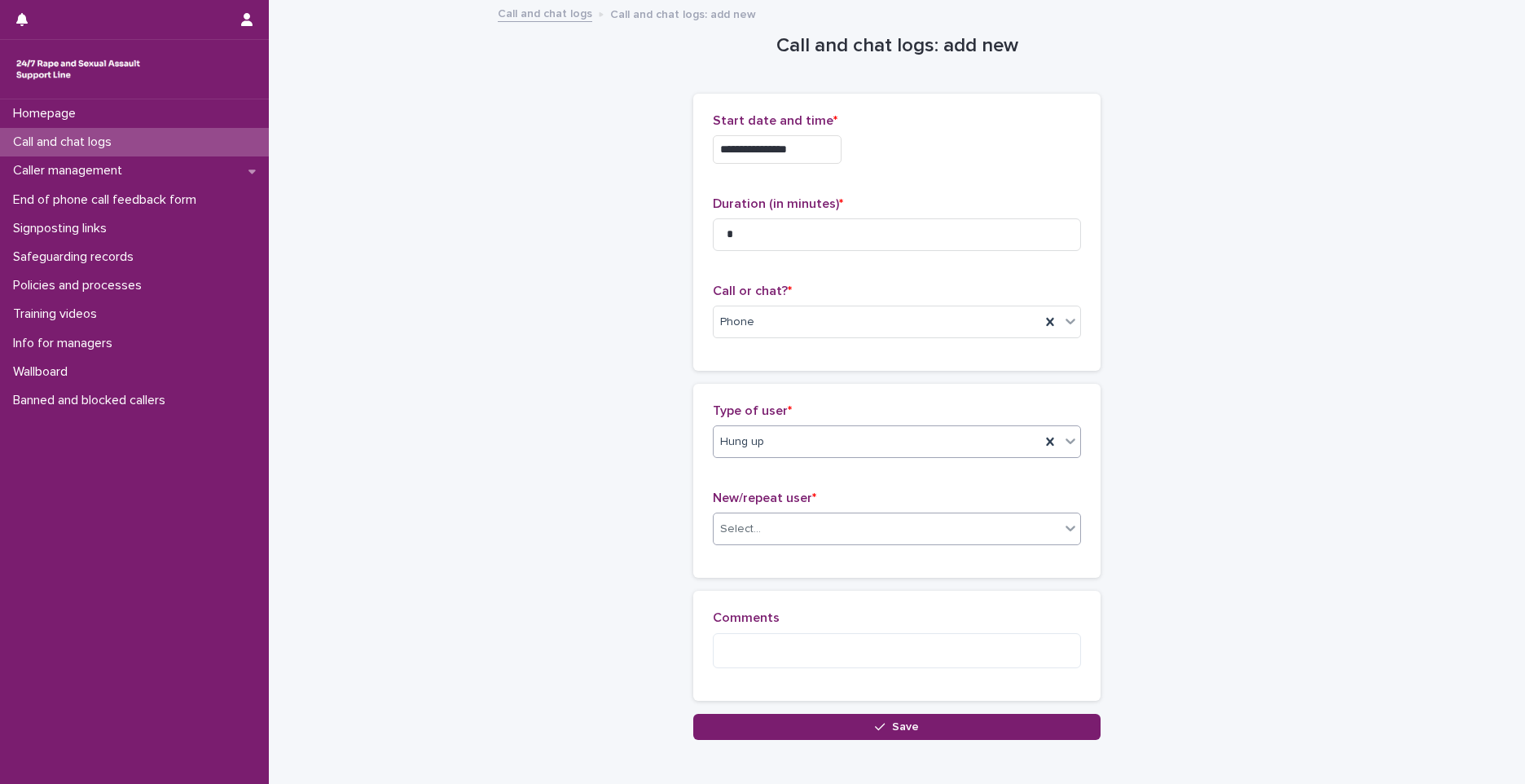
click at [786, 529] on div "Select..." at bounding box center [887, 528] width 346 height 27
click at [769, 561] on div "Not known" at bounding box center [891, 559] width 367 height 29
click at [770, 714] on button "Save" at bounding box center [897, 727] width 408 height 26
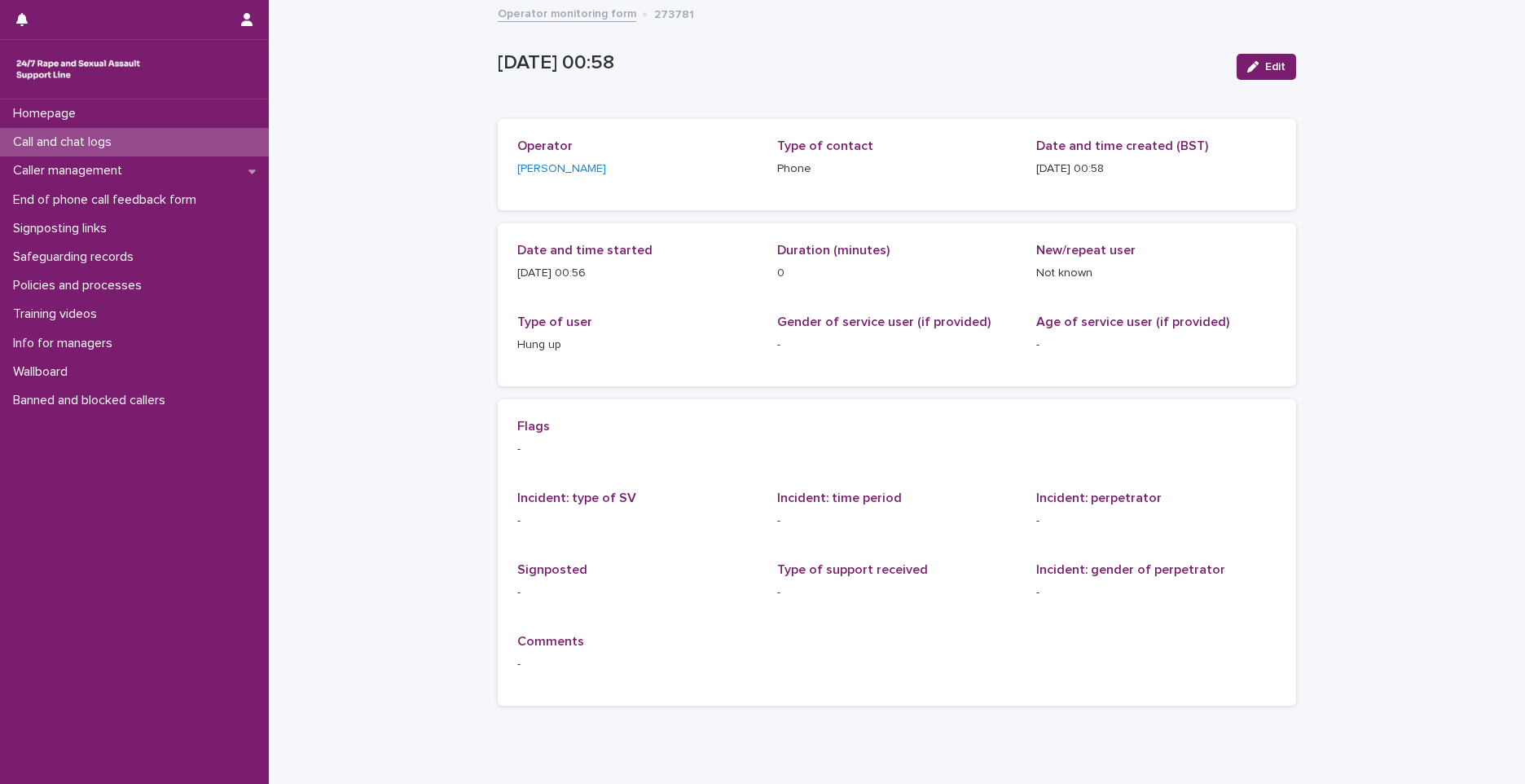
click at [791, 51] on div "[DATE] 00:58" at bounding box center [861, 61] width 726 height 27
click at [219, 144] on div "Call and chat logs" at bounding box center [134, 142] width 269 height 29
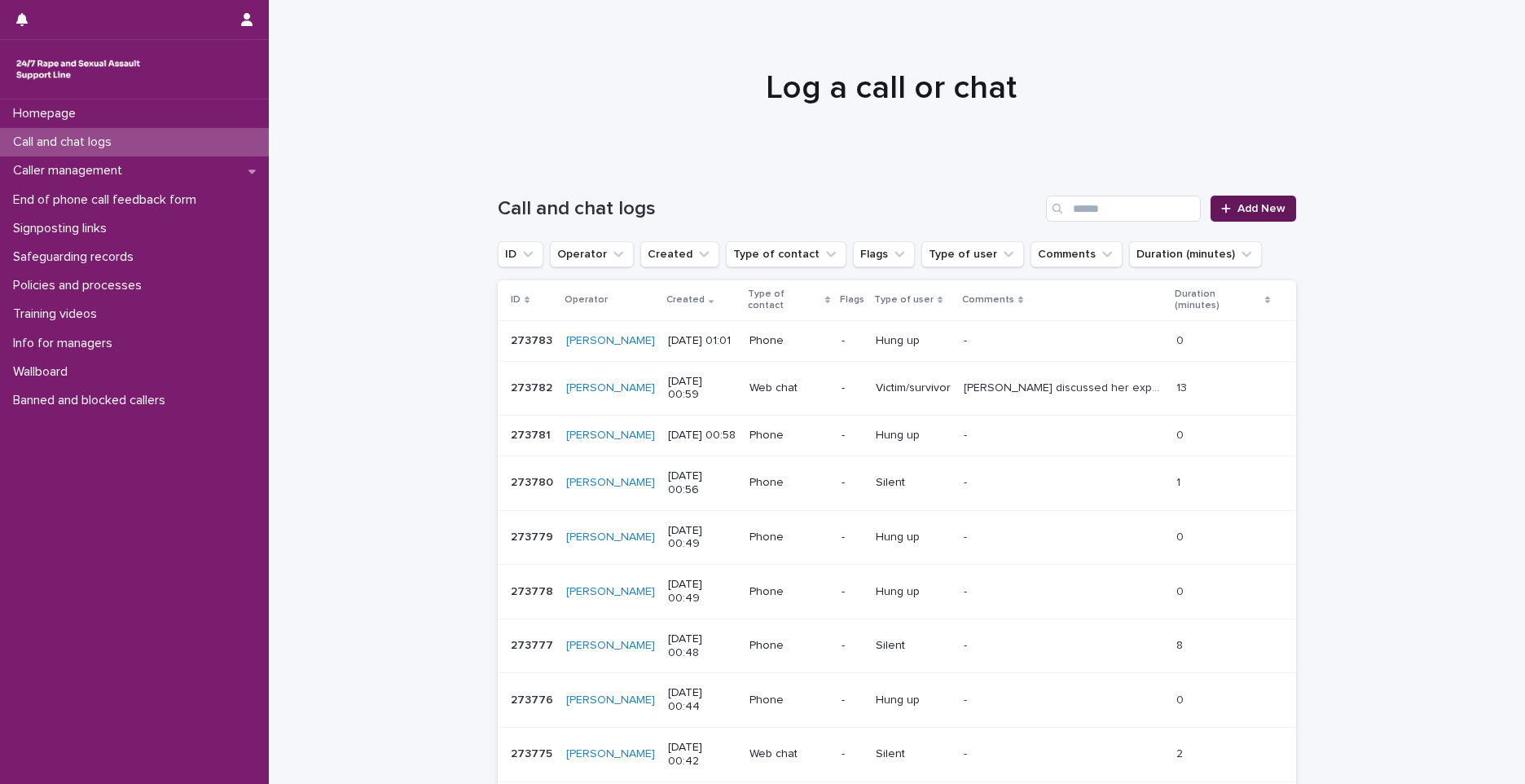
click at [1256, 203] on span "Add New" at bounding box center [1261, 208] width 48 height 11
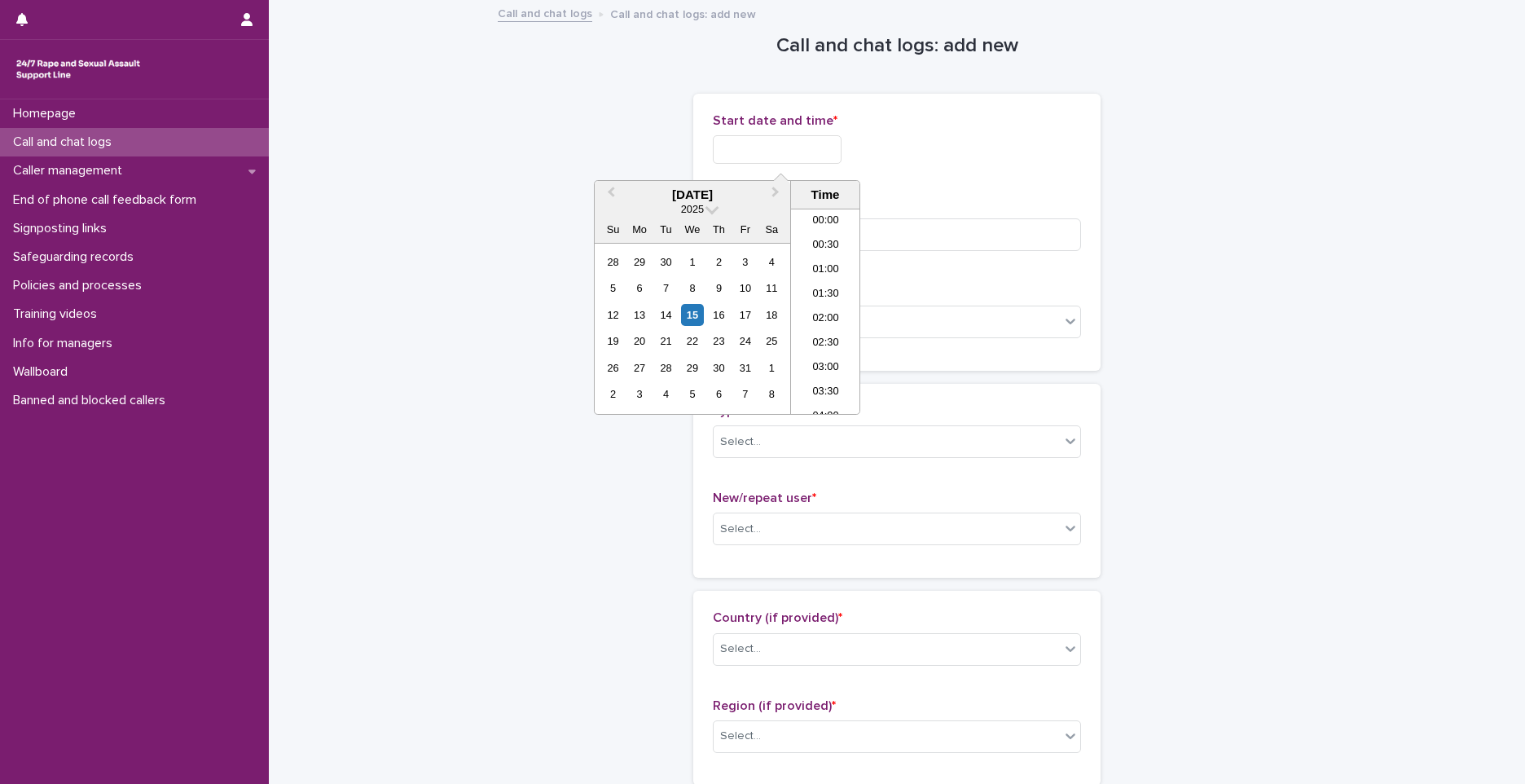
click at [831, 154] on input "text" at bounding box center [778, 149] width 129 height 29
click at [827, 261] on li "01:00" at bounding box center [826, 270] width 69 height 24
click at [819, 162] on input "**********" at bounding box center [778, 149] width 129 height 29
type input "**********"
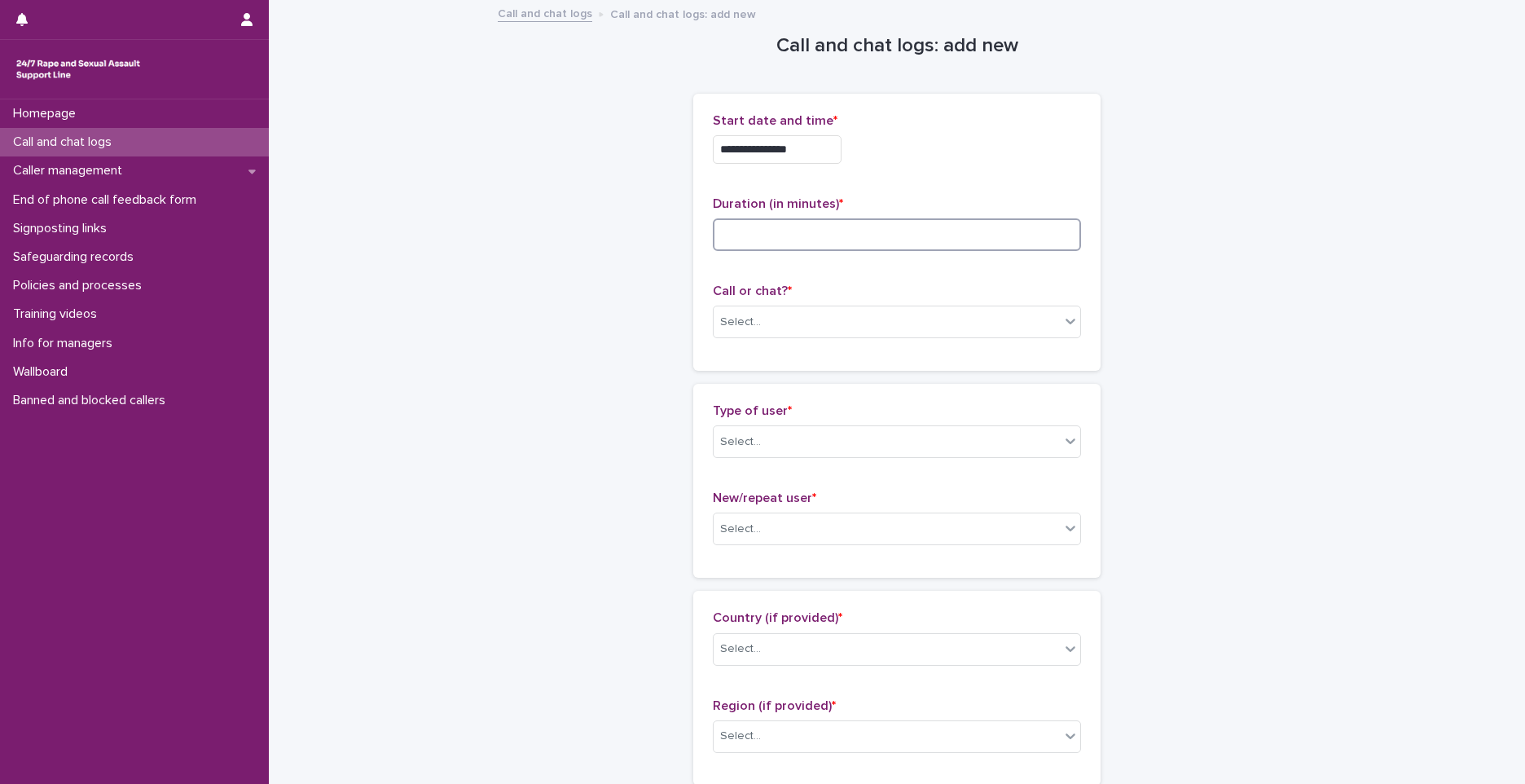
click at [943, 240] on input at bounding box center [897, 234] width 368 height 33
type input "*"
drag, startPoint x: 787, startPoint y: 309, endPoint x: 735, endPoint y: 346, distance: 63.8
click at [787, 310] on div "Select..." at bounding box center [887, 322] width 346 height 27
click at [785, 316] on div "Select..." at bounding box center [887, 322] width 346 height 27
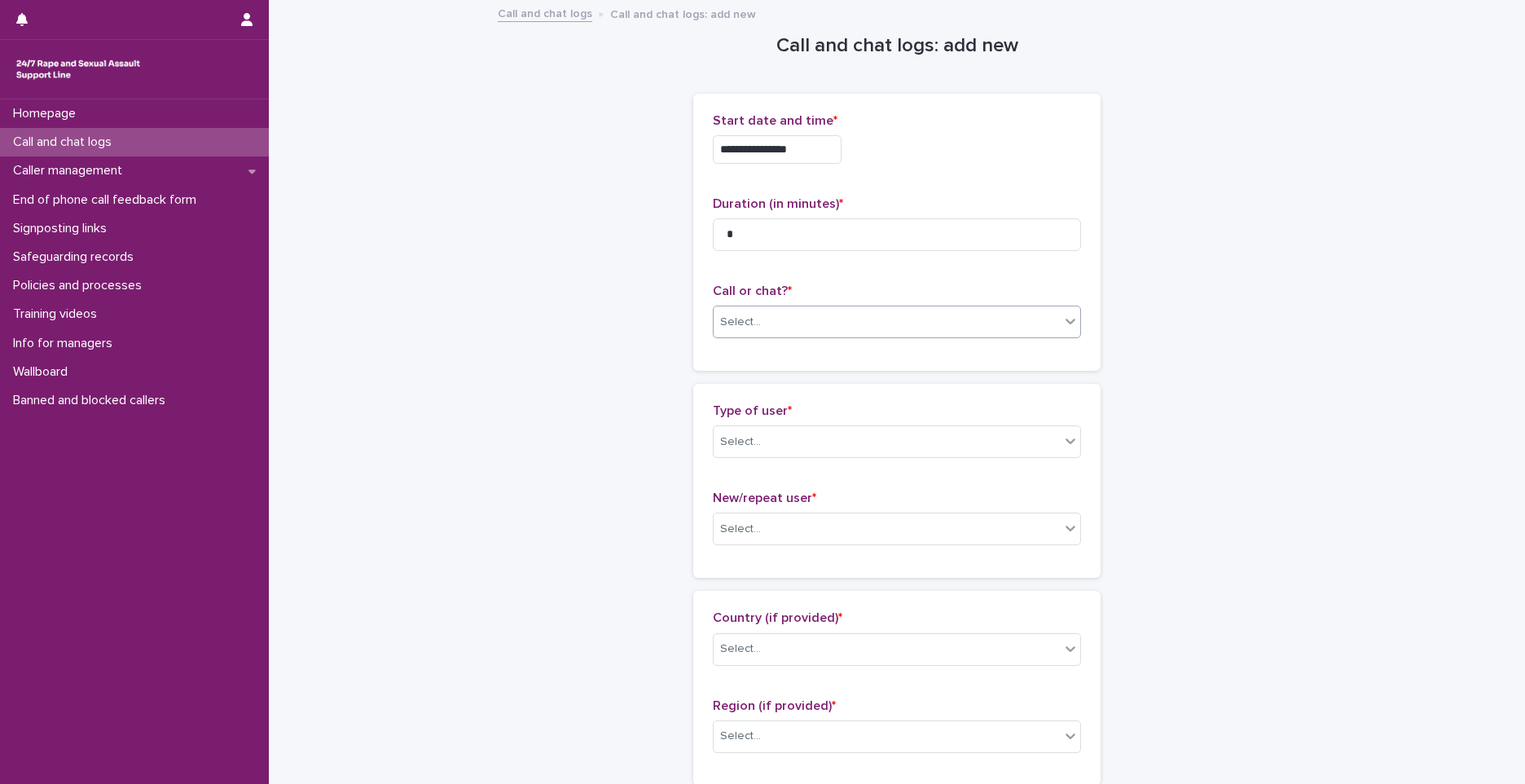
click at [745, 335] on div "Select..." at bounding box center [887, 322] width 346 height 27
drag, startPoint x: 740, startPoint y: 354, endPoint x: 744, endPoint y: 395, distance: 41.2
click at [739, 354] on div "Phone" at bounding box center [891, 353] width 367 height 29
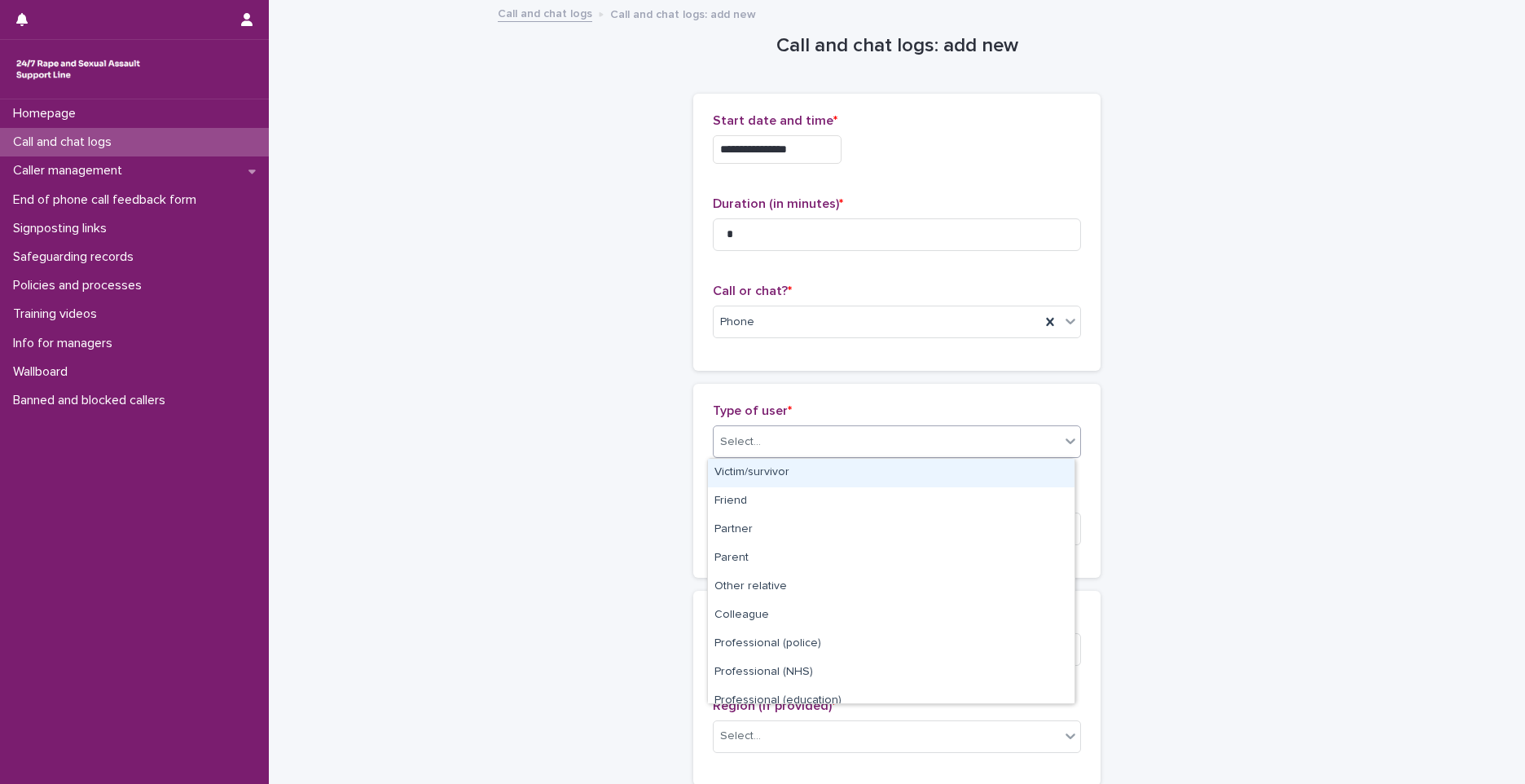
click at [758, 448] on div "Select..." at bounding box center [887, 442] width 346 height 27
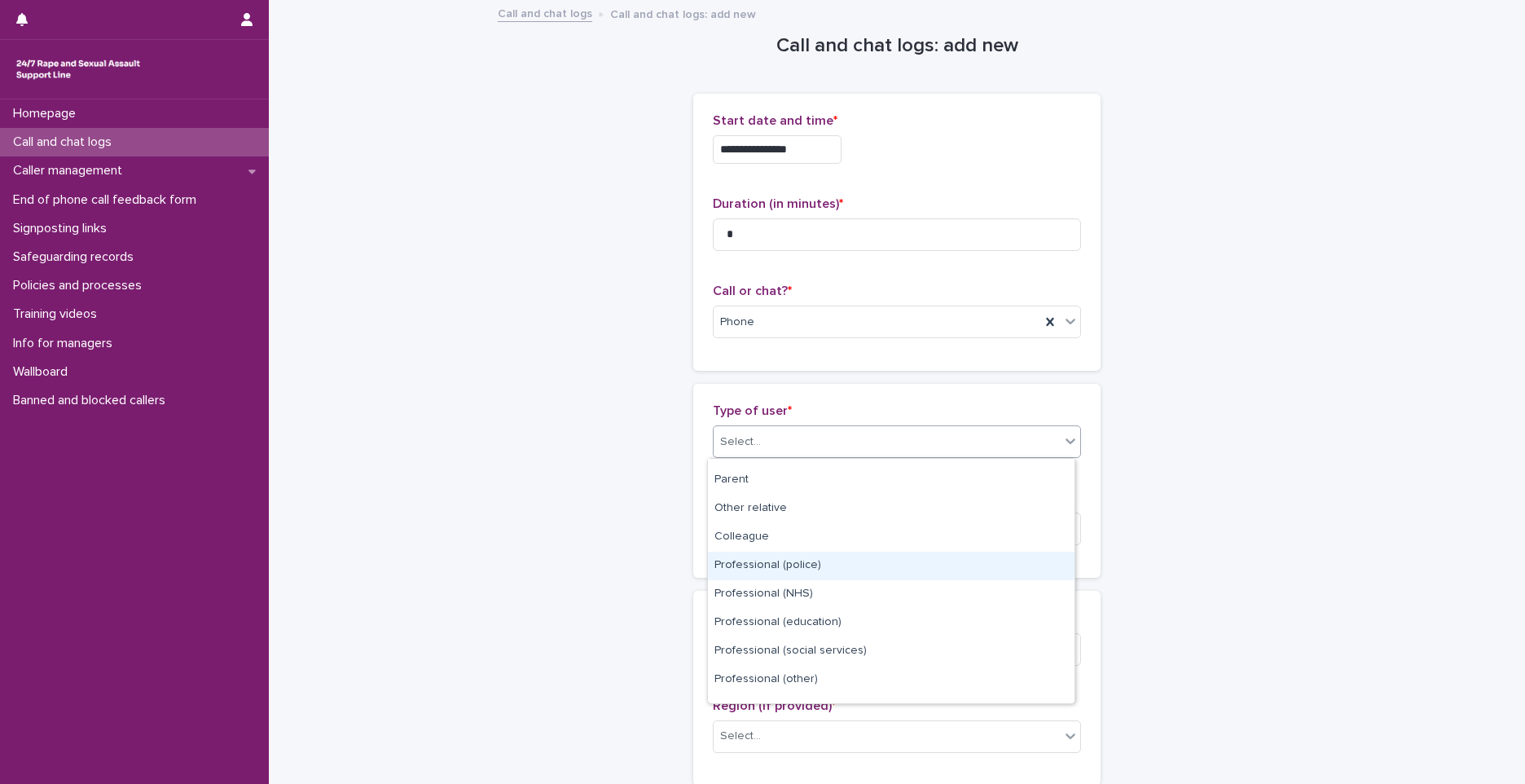
scroll to position [183, 0]
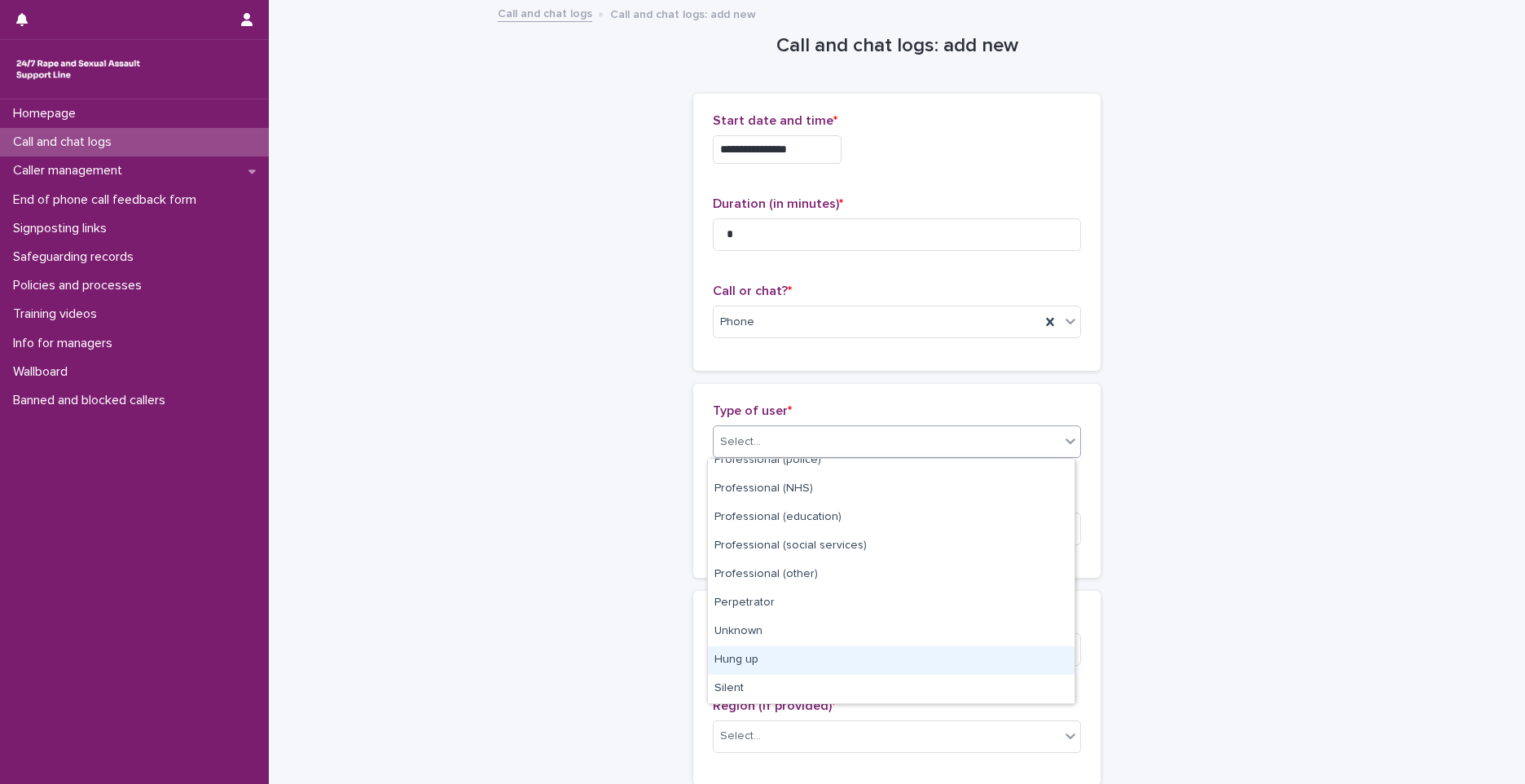
click at [759, 653] on div "Hung up" at bounding box center [891, 660] width 367 height 29
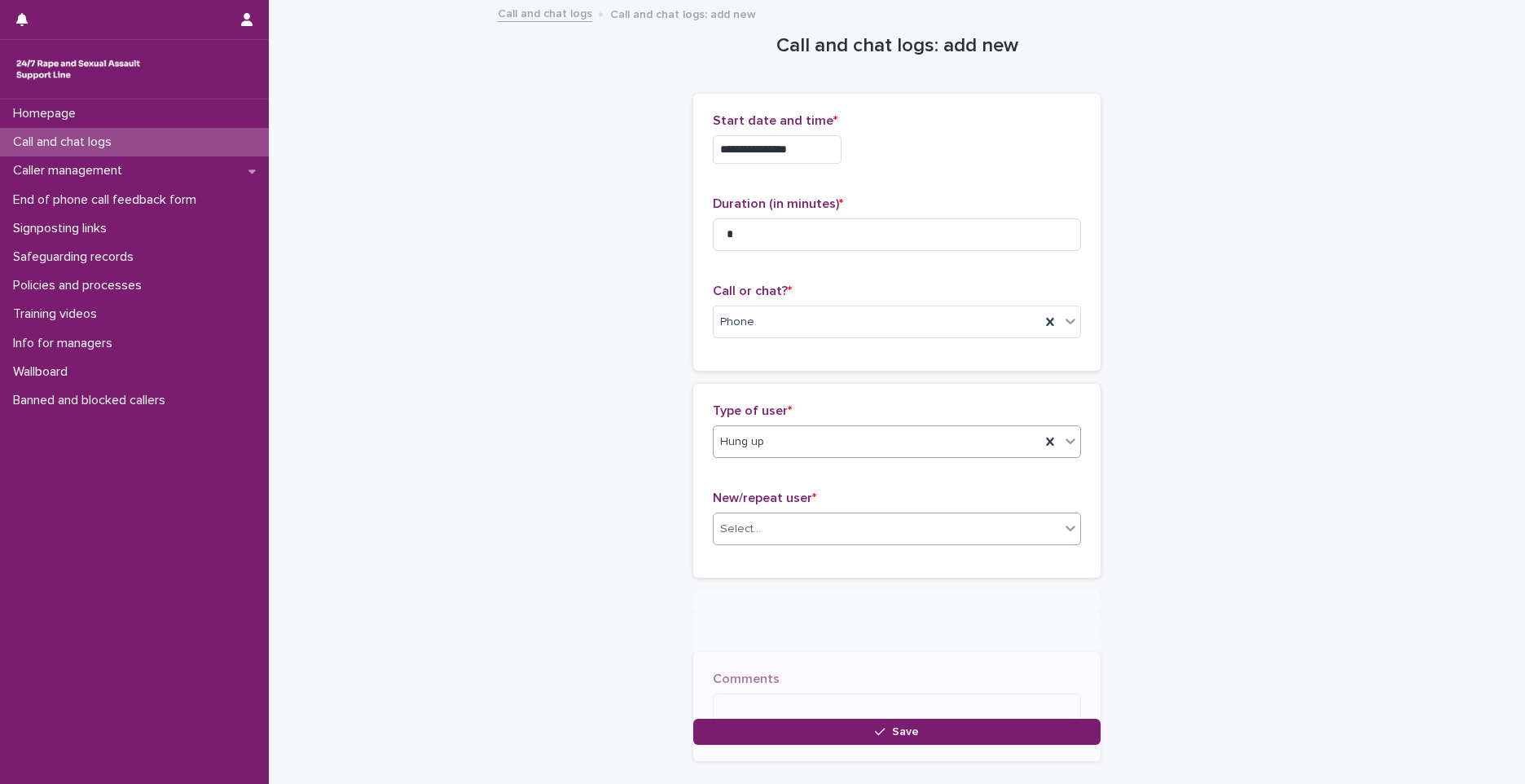
click at [770, 525] on div "Select..." at bounding box center [887, 528] width 346 height 27
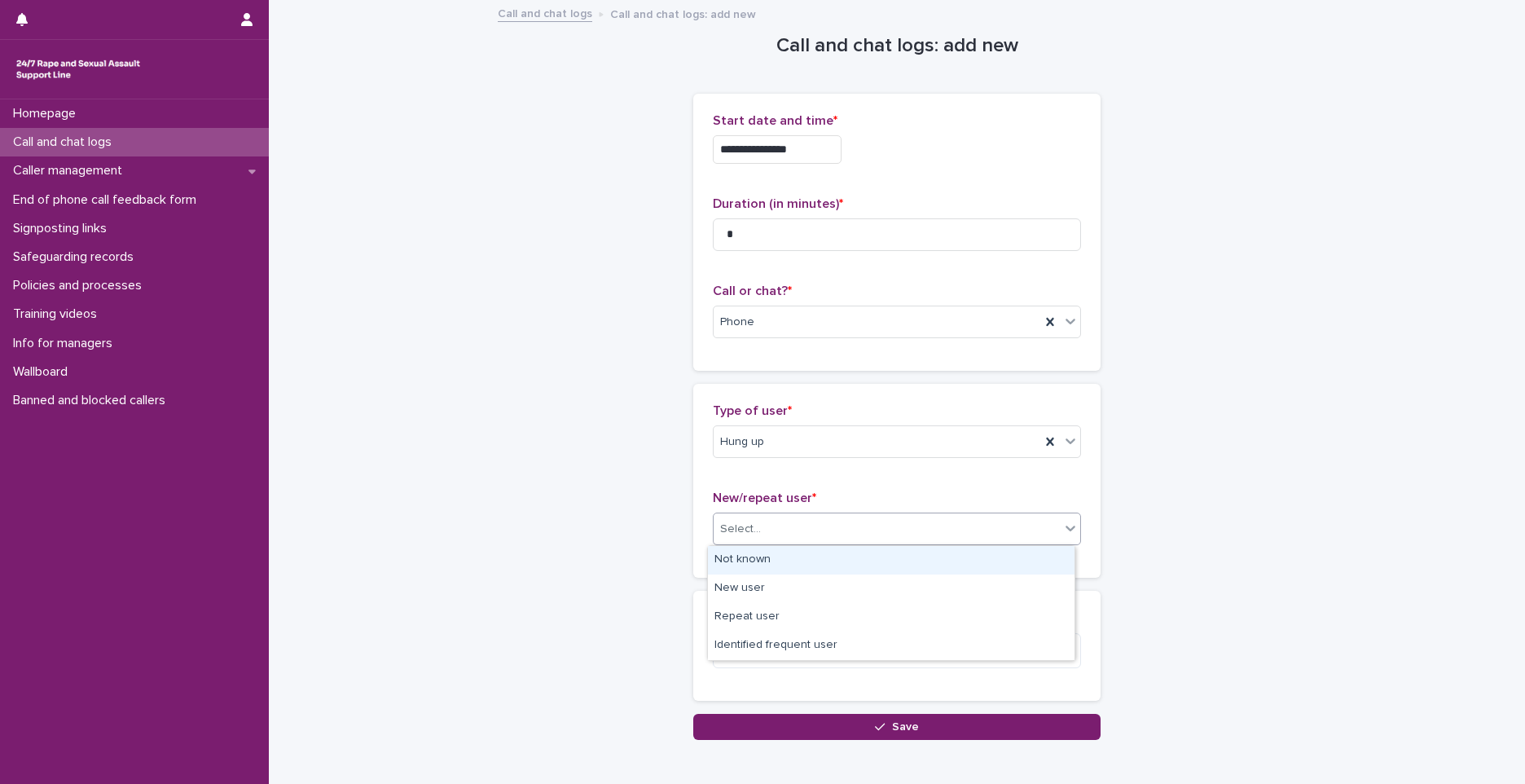
click at [740, 562] on div "Not known" at bounding box center [891, 559] width 367 height 29
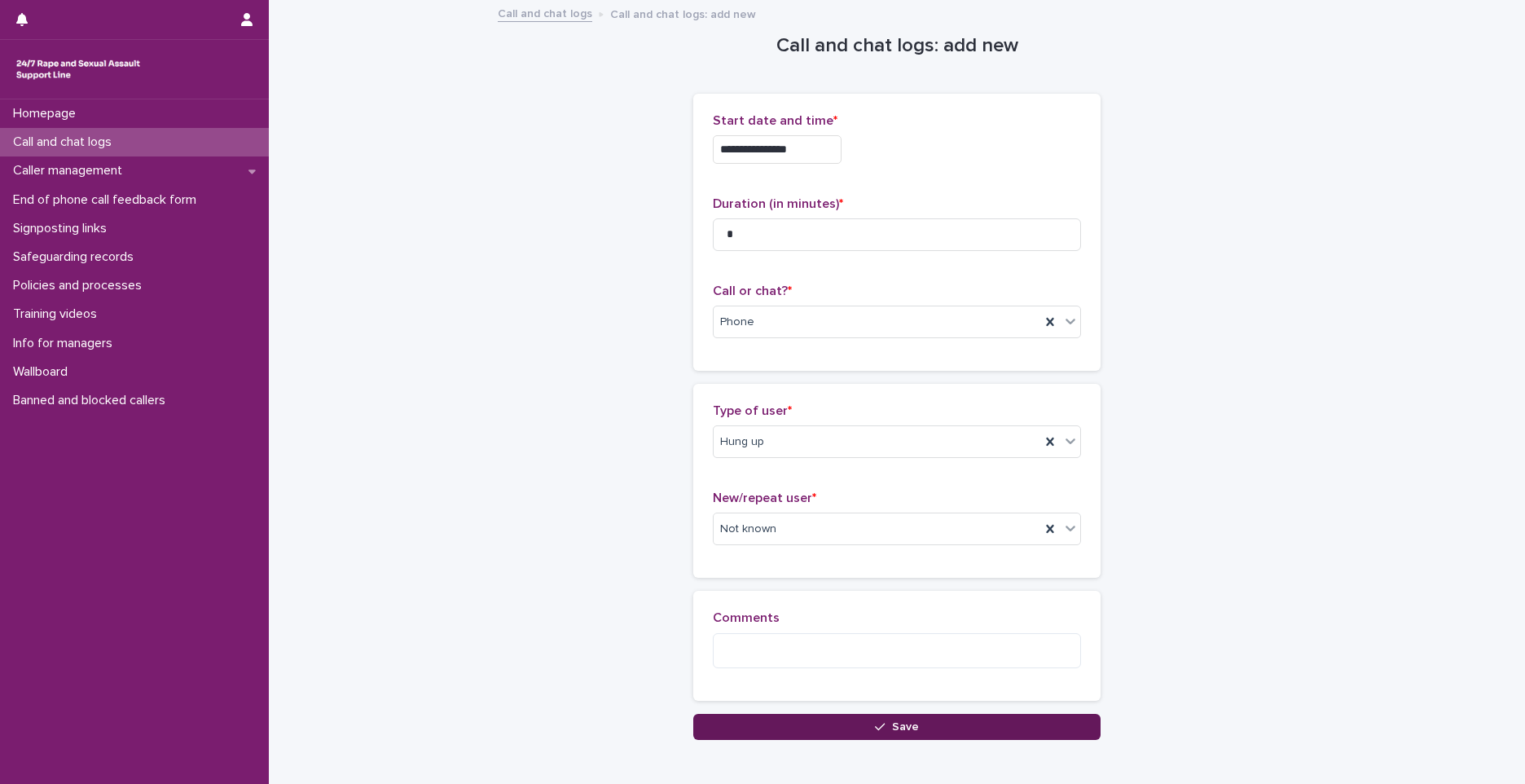
click at [791, 731] on button "Save" at bounding box center [897, 727] width 408 height 26
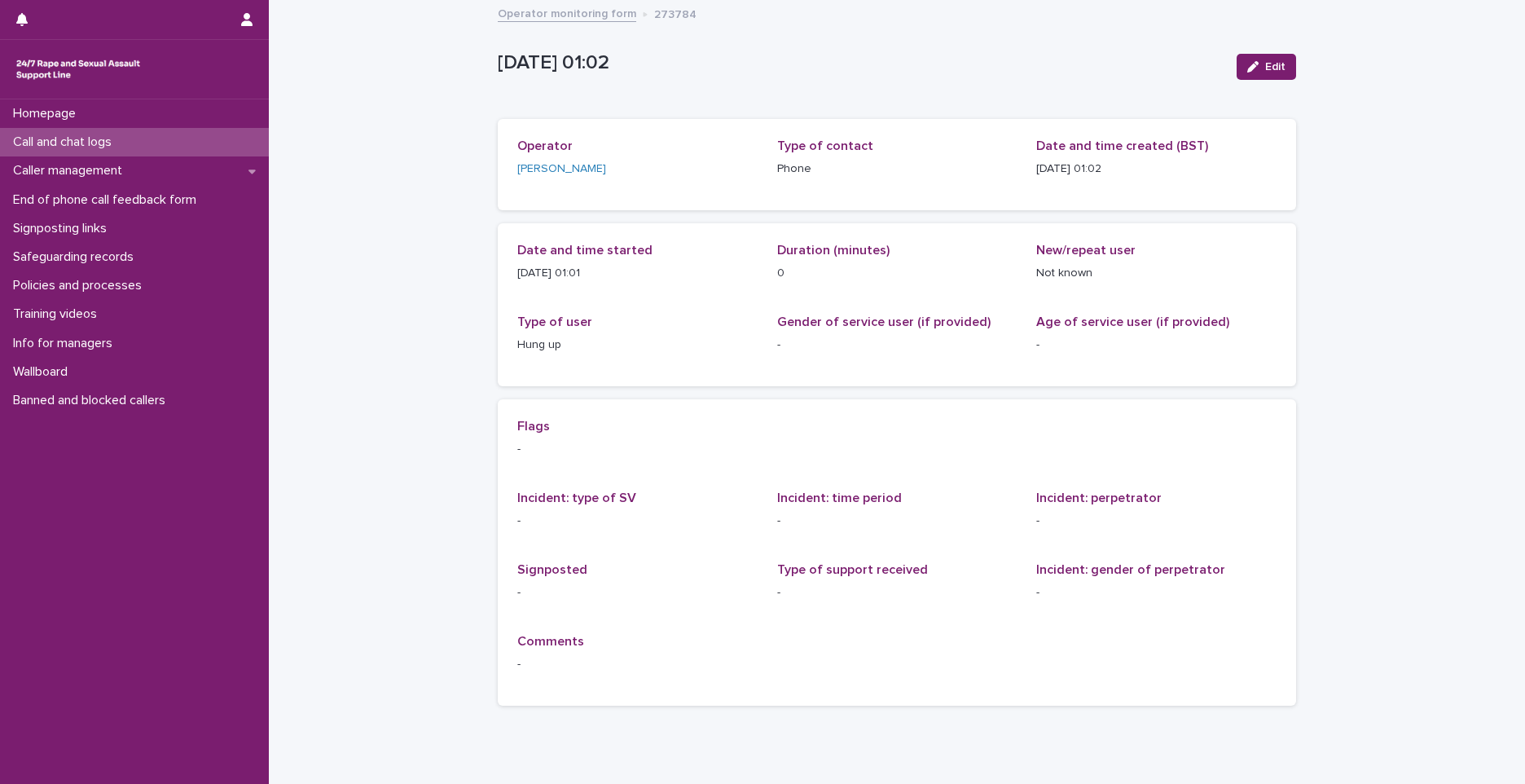
click at [763, 55] on p "[DATE] 01:02" at bounding box center [861, 63] width 726 height 24
drag, startPoint x: 143, startPoint y: 176, endPoint x: 350, endPoint y: 121, distance: 214.2
click at [350, 121] on div "Loading... Saving… Loading... Saving… 2025-10-15 00:02:17+00:00 Edit 15/10/2025…" at bounding box center [897, 401] width 1256 height 799
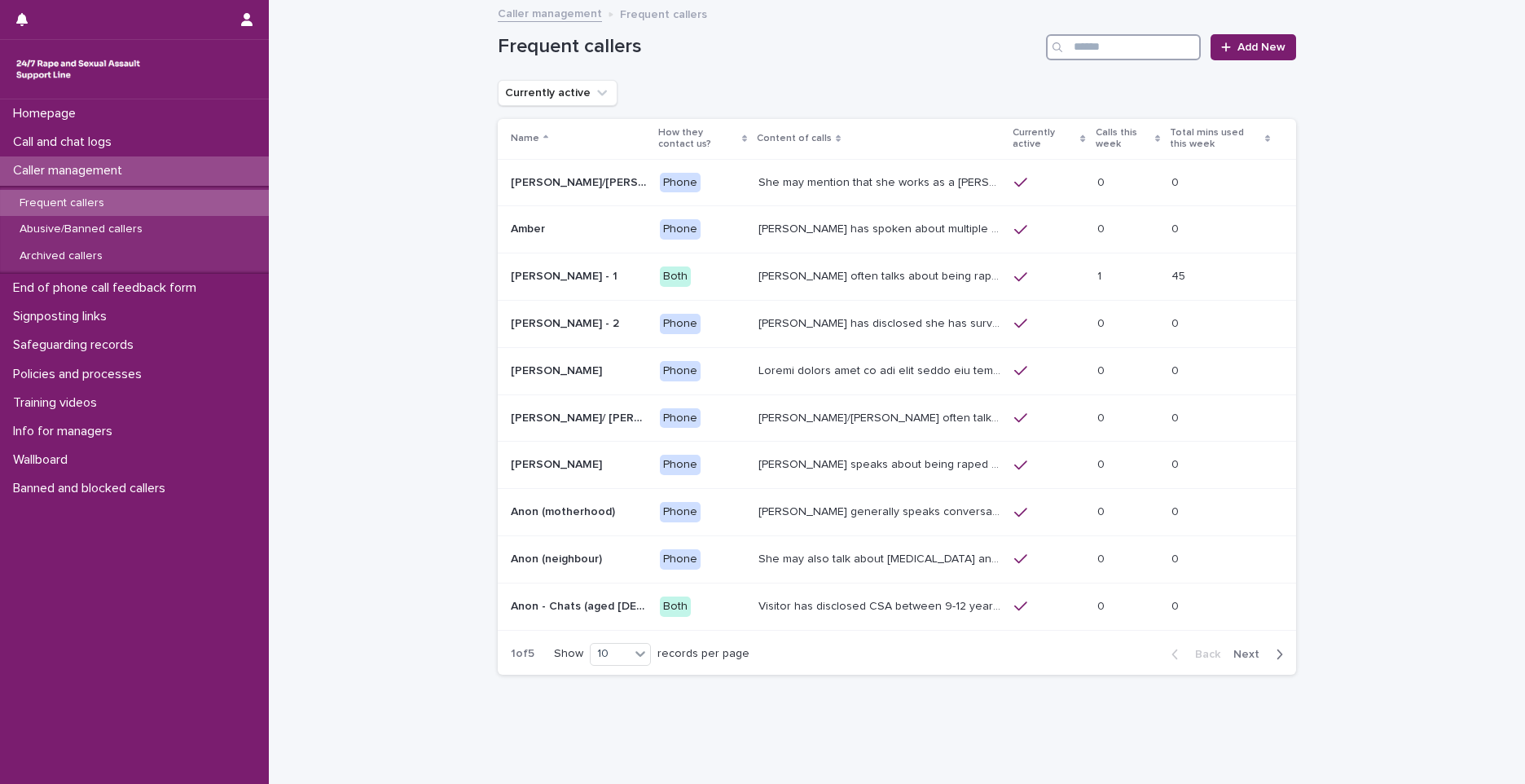
click at [1116, 38] on input "Search" at bounding box center [1124, 47] width 155 height 26
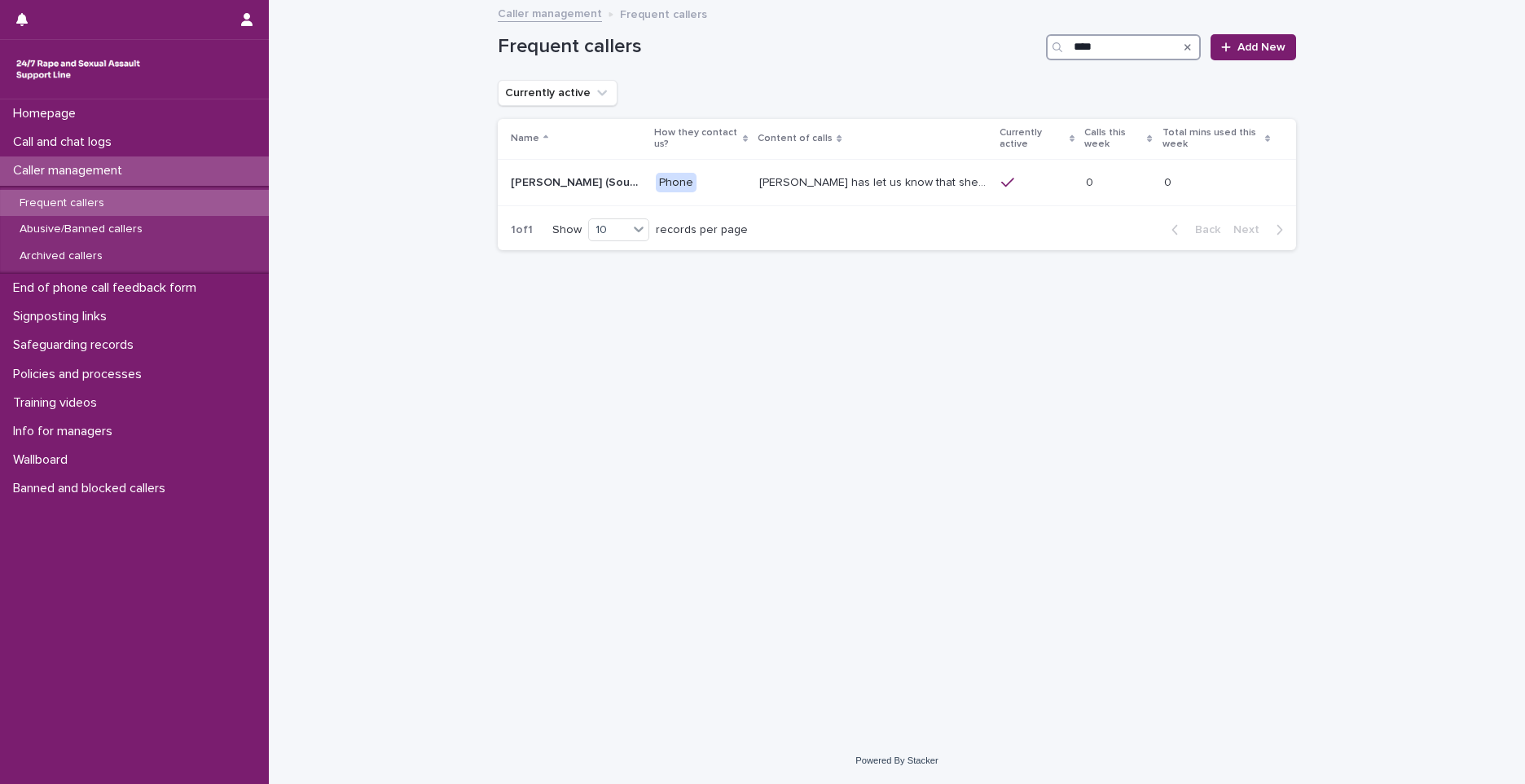
type input "****"
drag, startPoint x: 0, startPoint y: 184, endPoint x: 834, endPoint y: 368, distance: 854.1
click at [835, 369] on div "Loading... Saving… Loading... Saving… Frequent callers **** Add New Currently a…" at bounding box center [898, 349] width 815 height 695
click at [953, 186] on p "Margaret has let us know that she experienced child sexual abuse by a doctor. S…" at bounding box center [876, 180] width 232 height 17
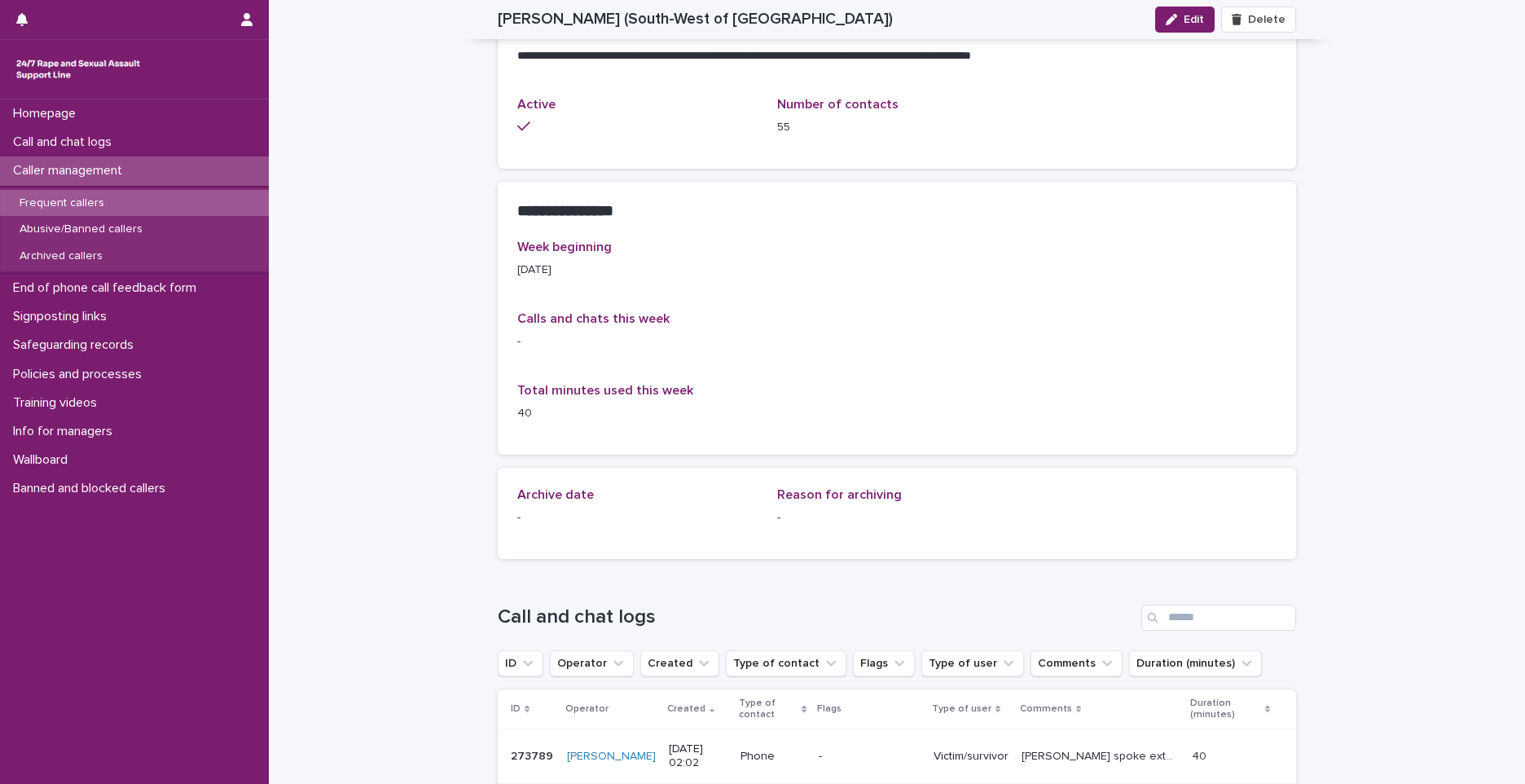
scroll to position [483, 0]
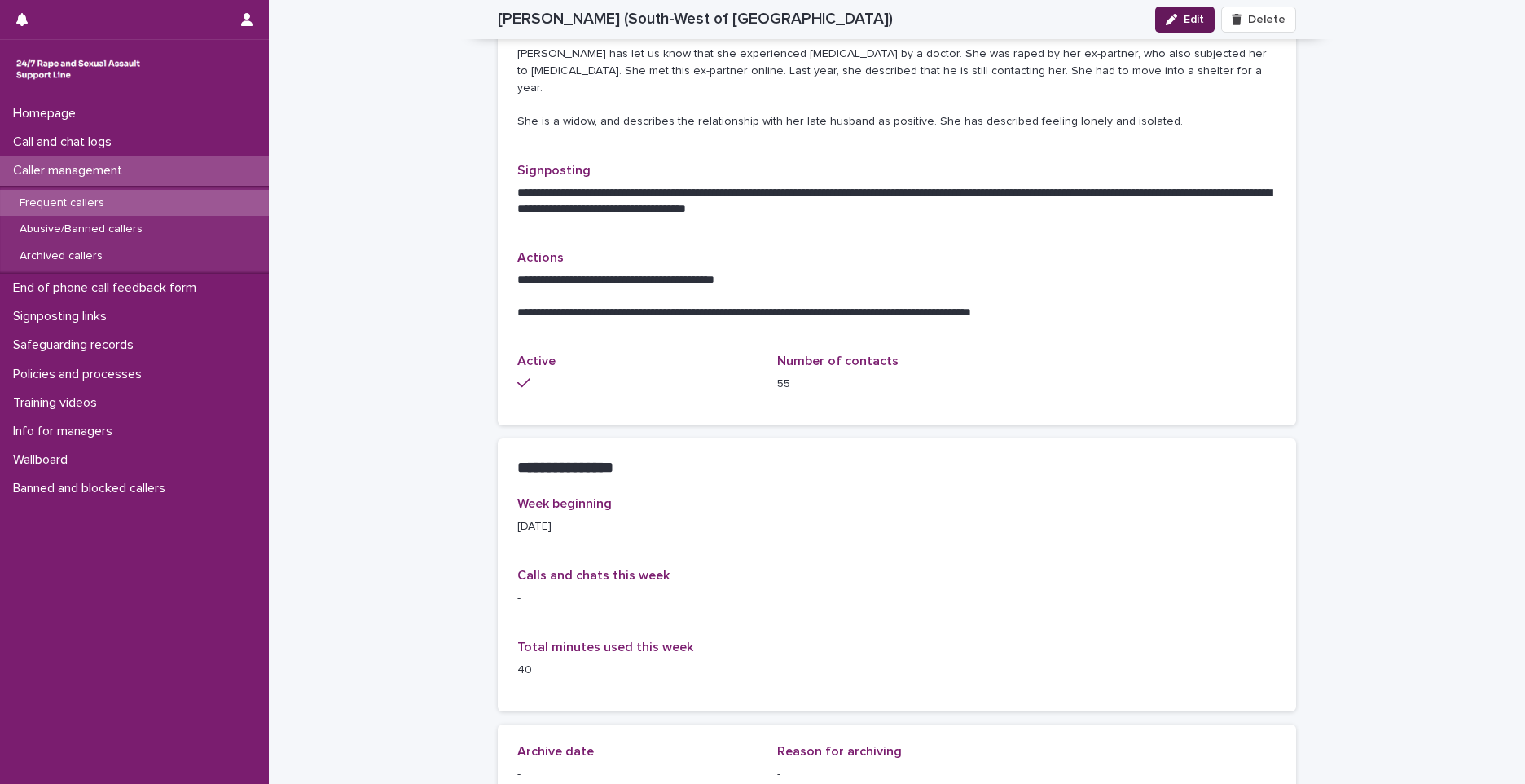
click at [1159, 18] on button "Edit" at bounding box center [1185, 20] width 60 height 26
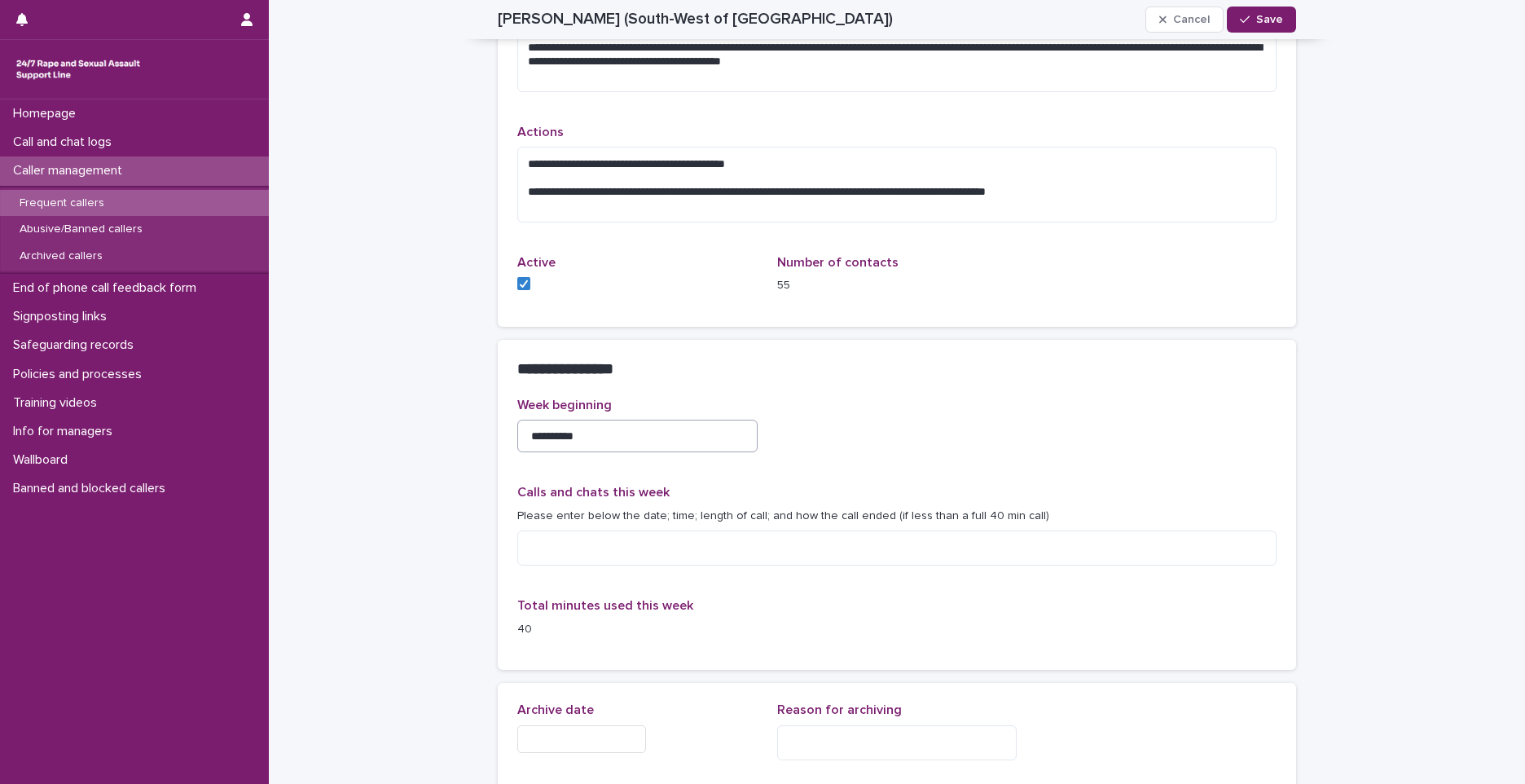
scroll to position [826, 0]
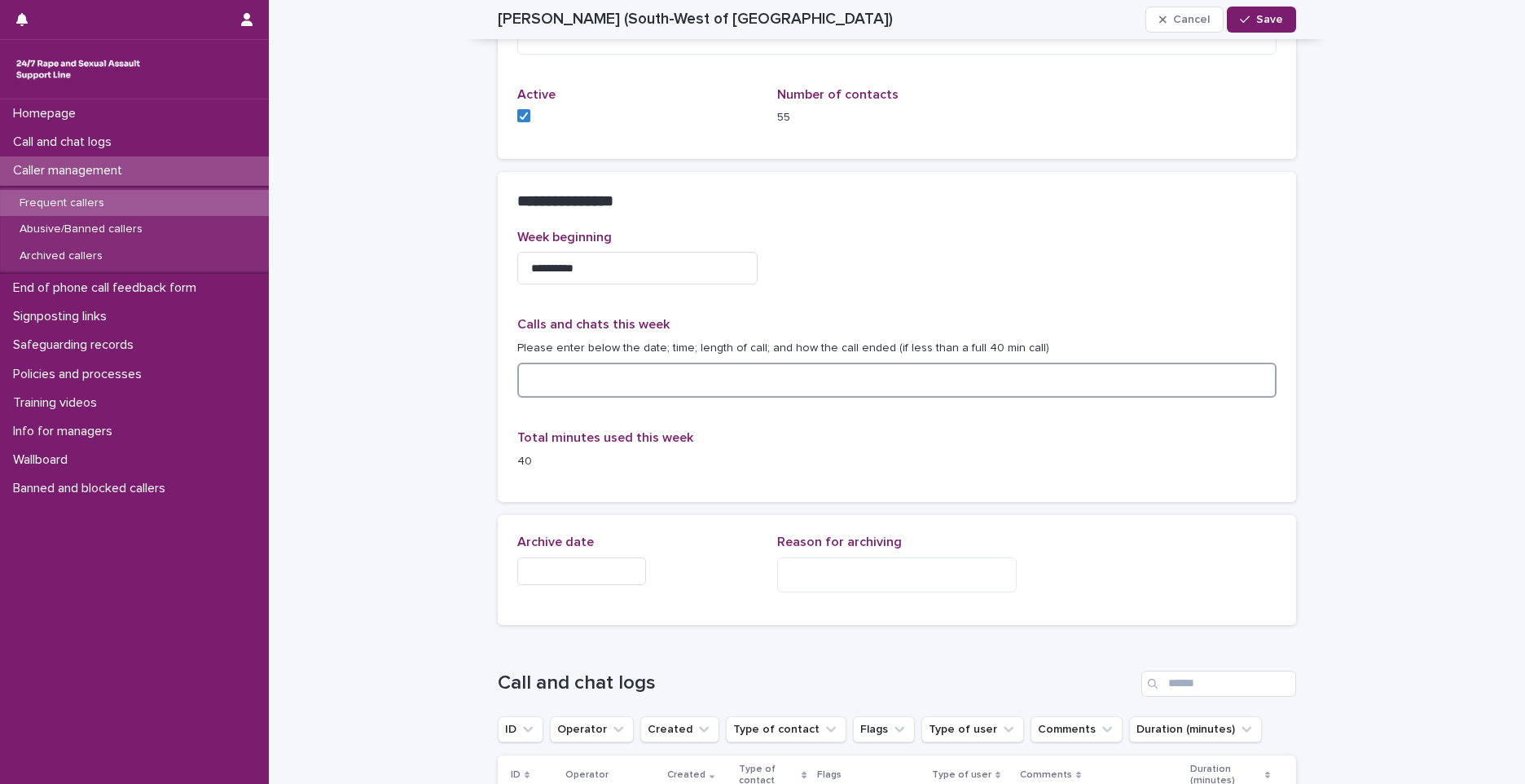
click at [628, 374] on textarea at bounding box center [897, 380] width 760 height 35
paste textarea "**********"
click at [607, 381] on textarea "**********" at bounding box center [897, 380] width 760 height 35
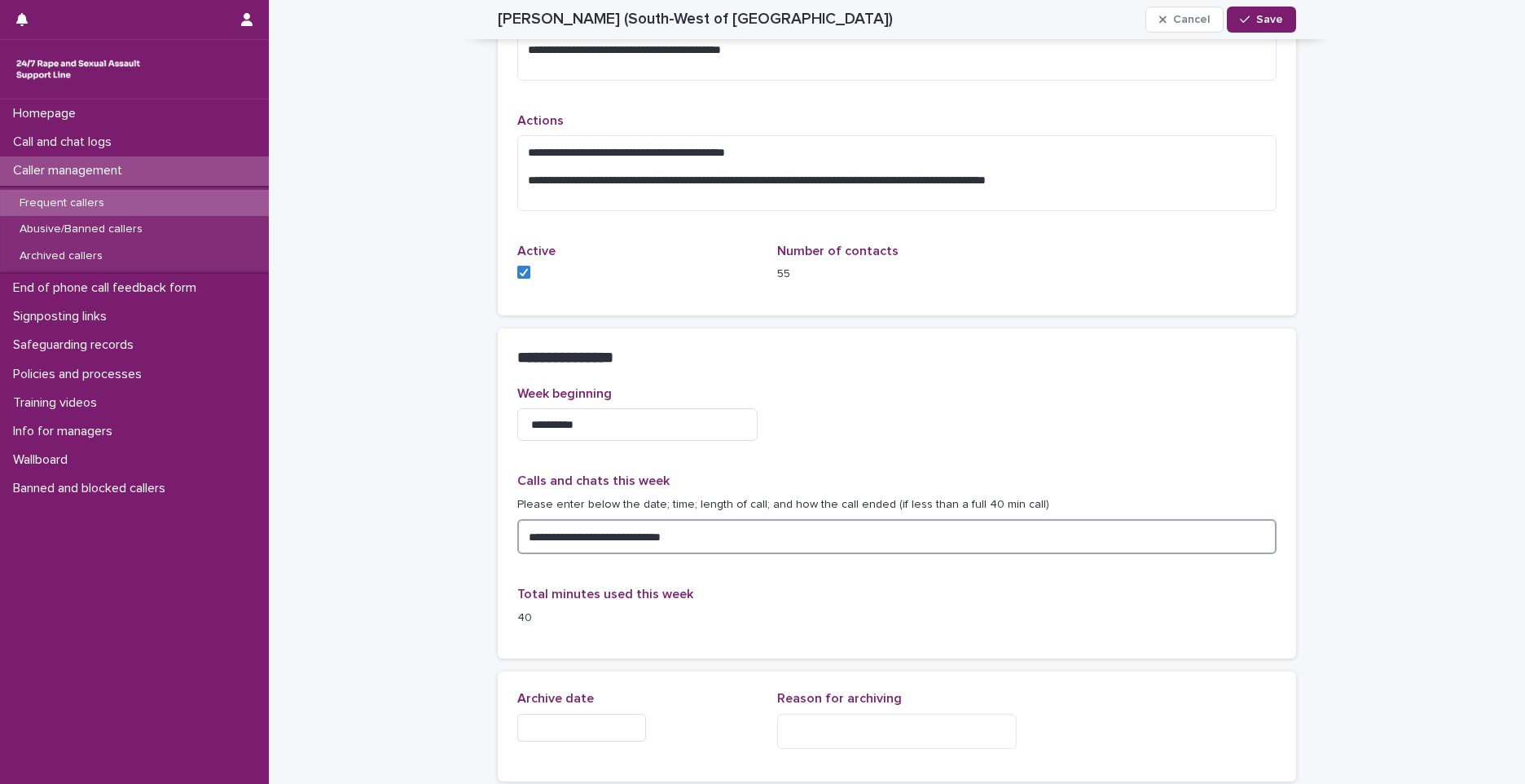
scroll to position [663, 0]
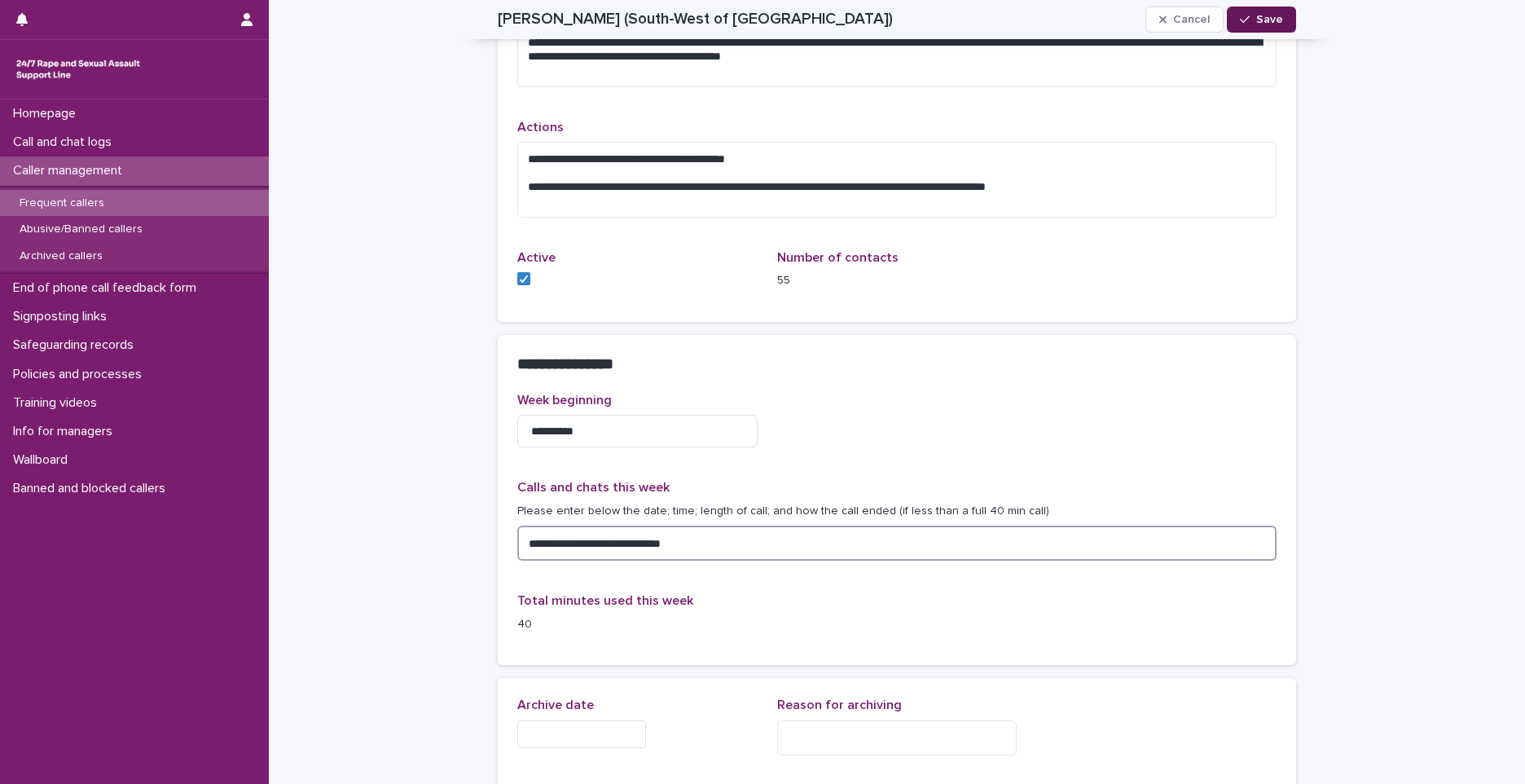
type textarea "**********"
click at [1266, 22] on span "Save" at bounding box center [1269, 20] width 27 height 11
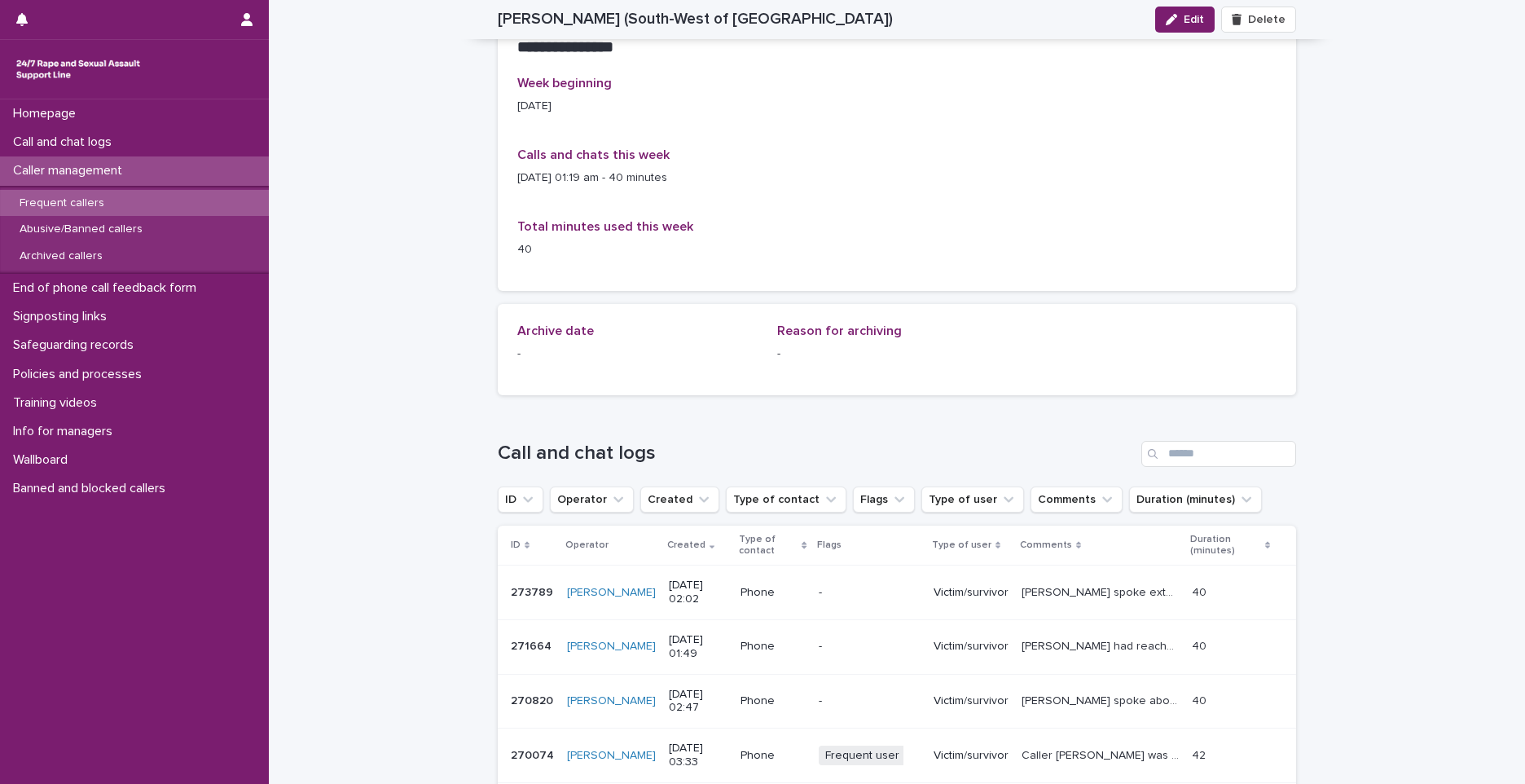
scroll to position [1140, 0]
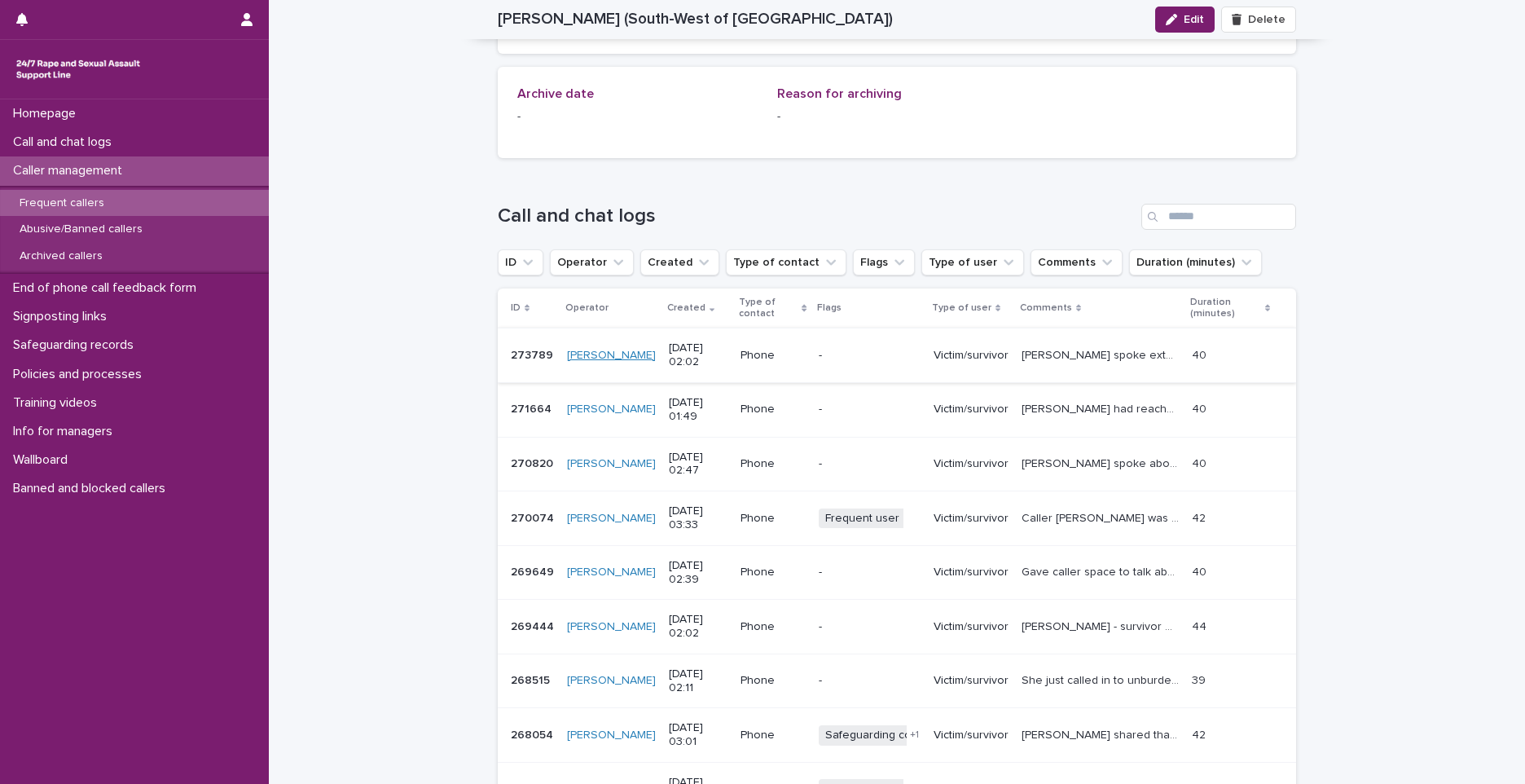
click at [567, 349] on link "[PERSON_NAME]" at bounding box center [611, 355] width 89 height 14
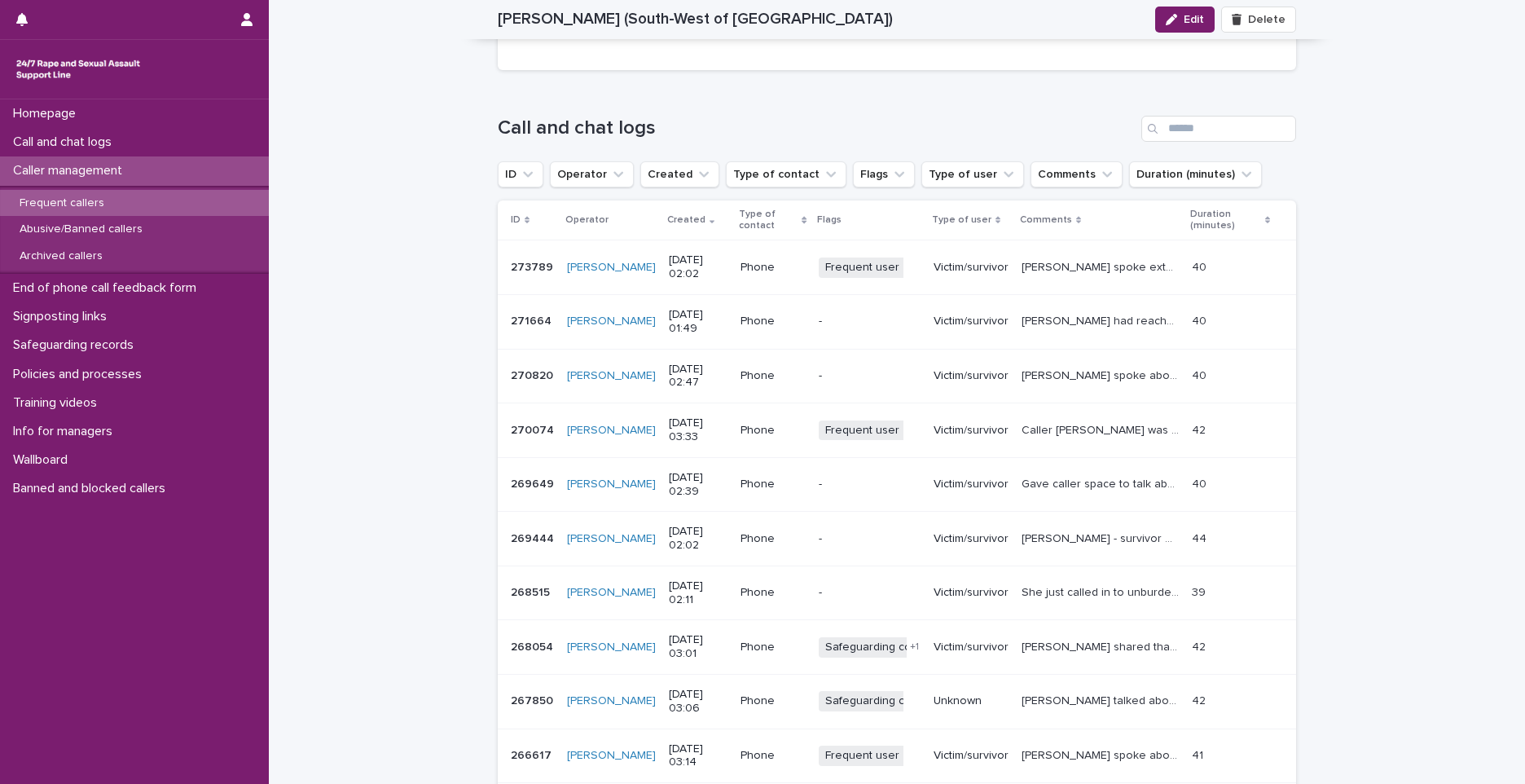
scroll to position [1303, 0]
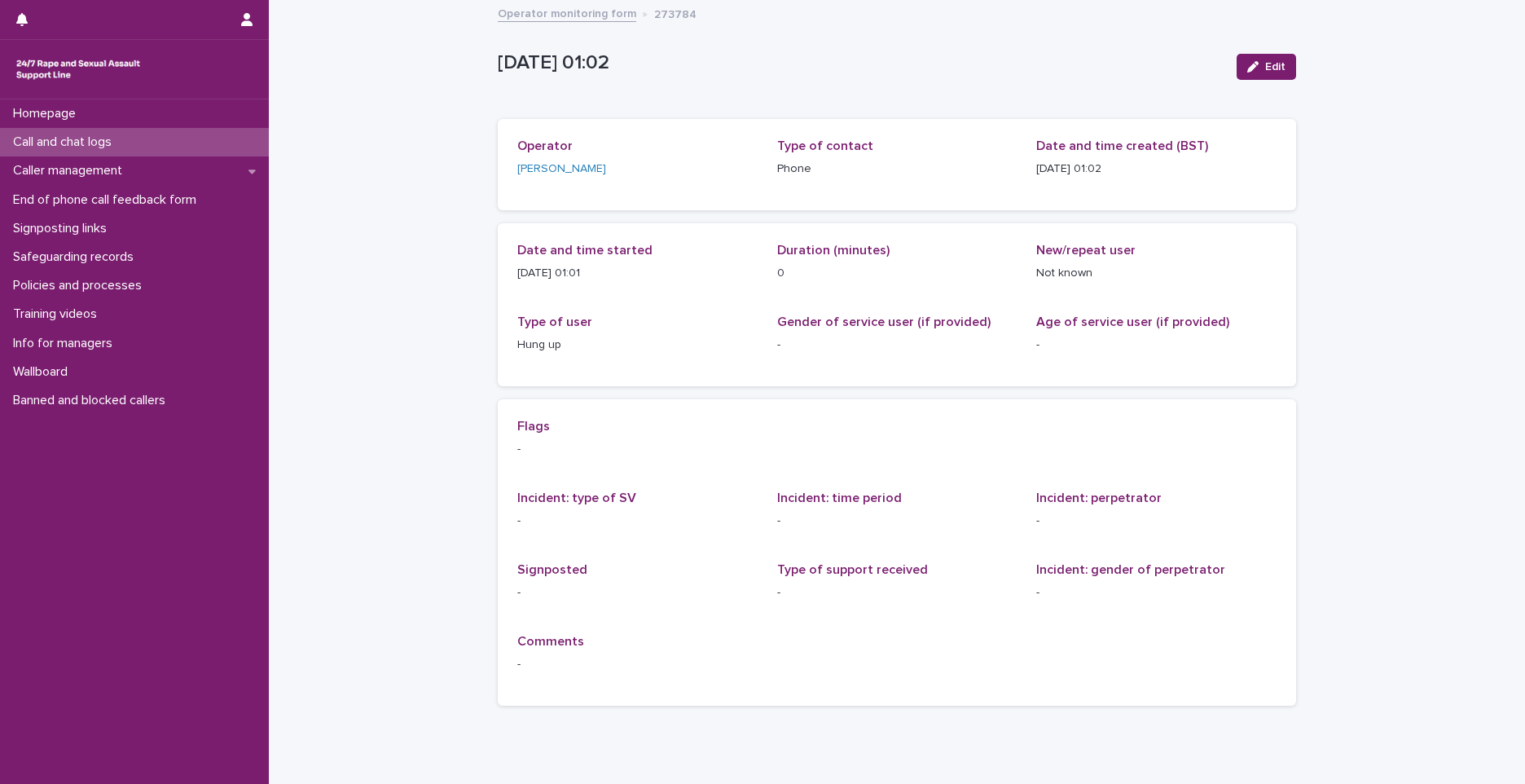
click at [206, 137] on div "Call and chat logs" at bounding box center [134, 142] width 269 height 29
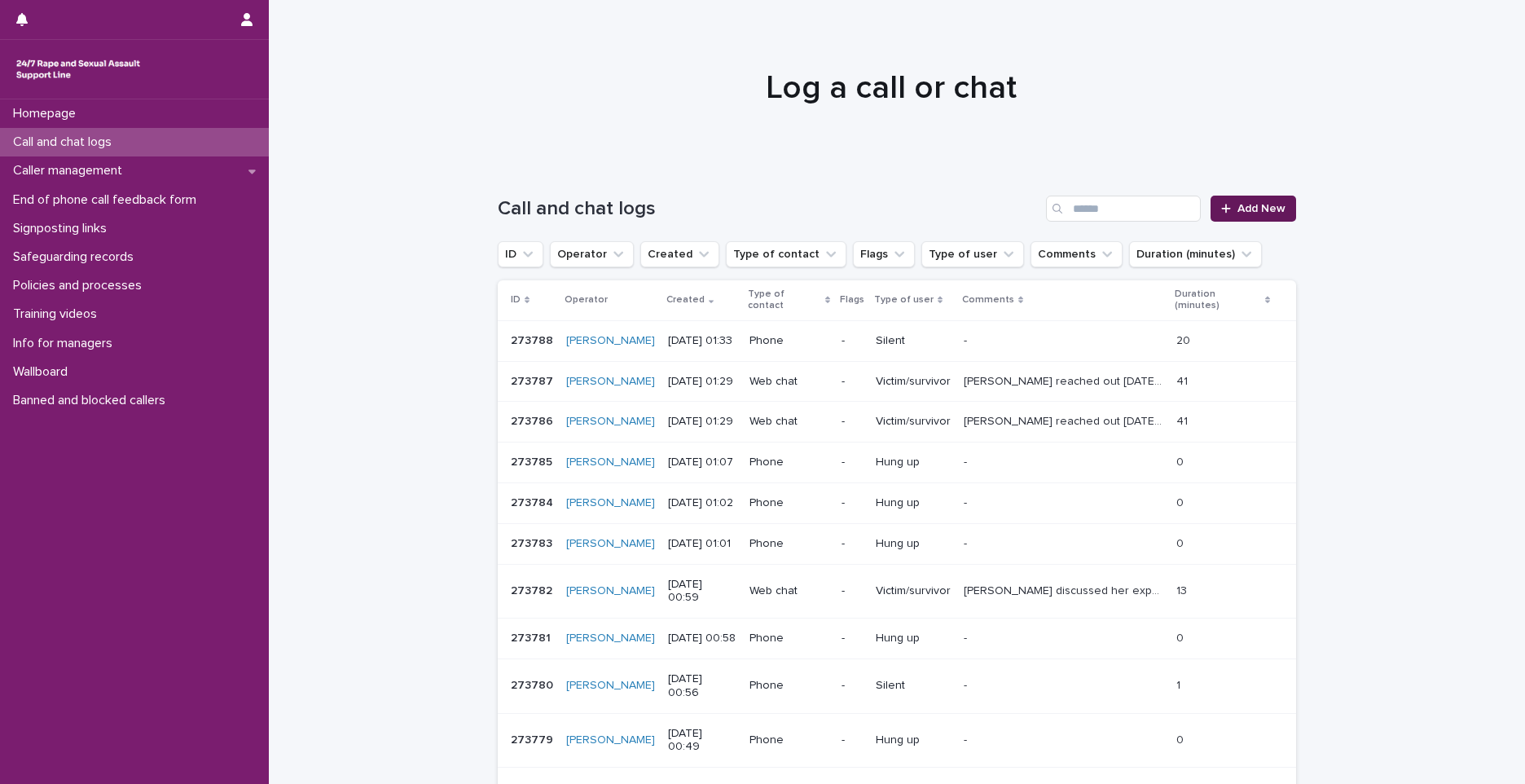
click at [1237, 212] on span "Add New" at bounding box center [1261, 208] width 48 height 11
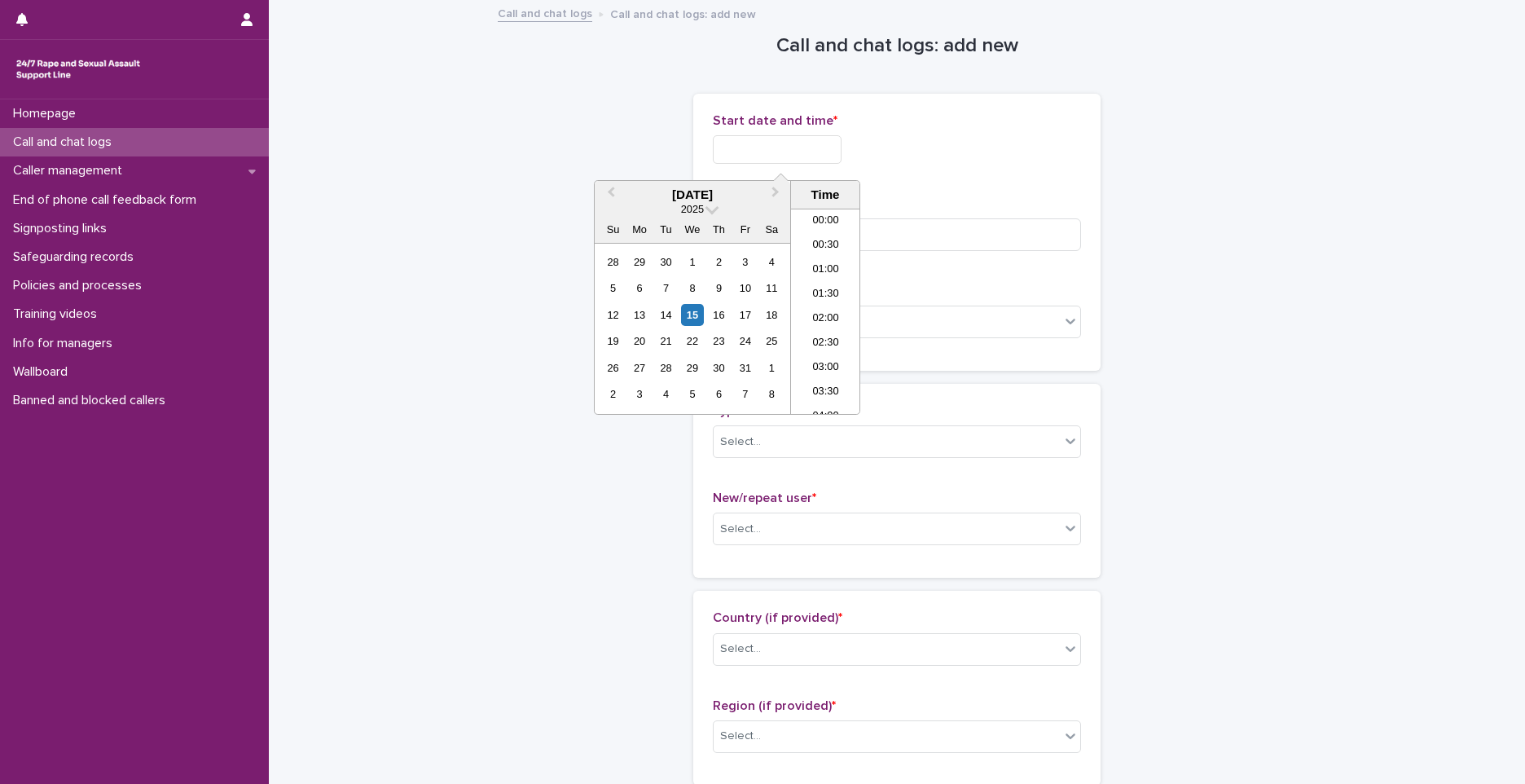
drag, startPoint x: 745, startPoint y: 150, endPoint x: 747, endPoint y: 158, distance: 8.2
click at [745, 150] on input "text" at bounding box center [778, 149] width 129 height 29
click at [816, 262] on li "01:00" at bounding box center [826, 262] width 69 height 24
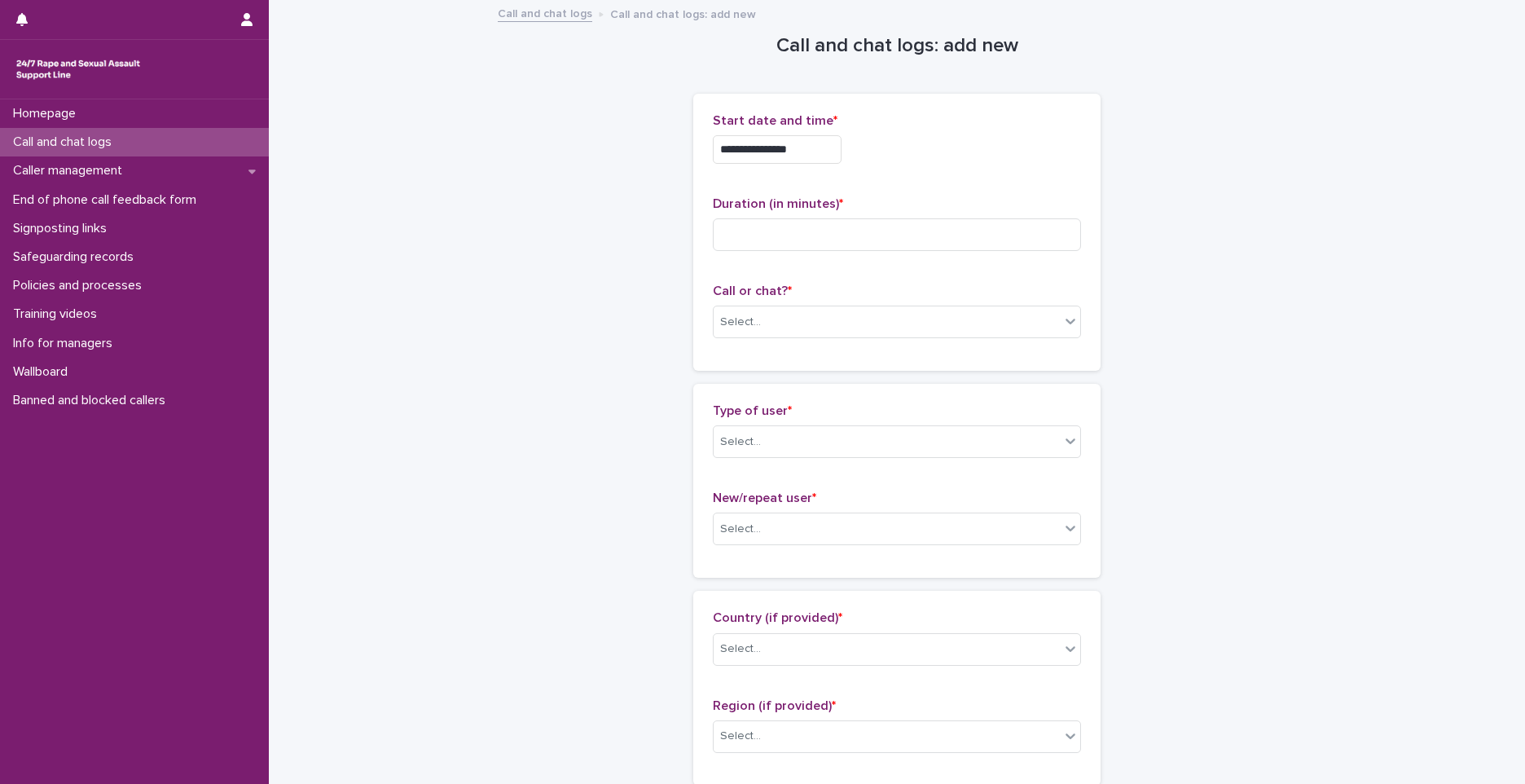
click at [825, 139] on input "**********" at bounding box center [778, 149] width 129 height 29
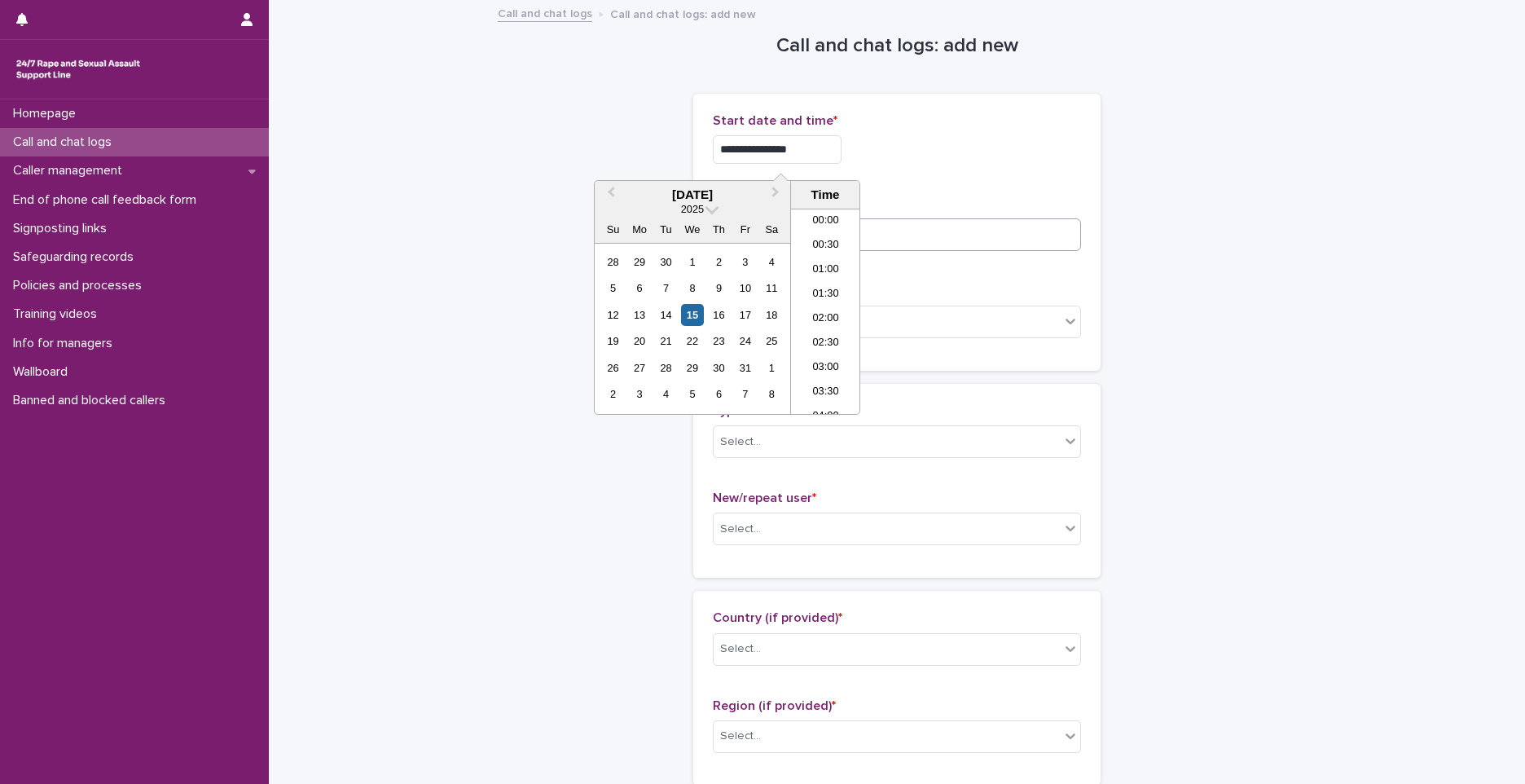
type input "**********"
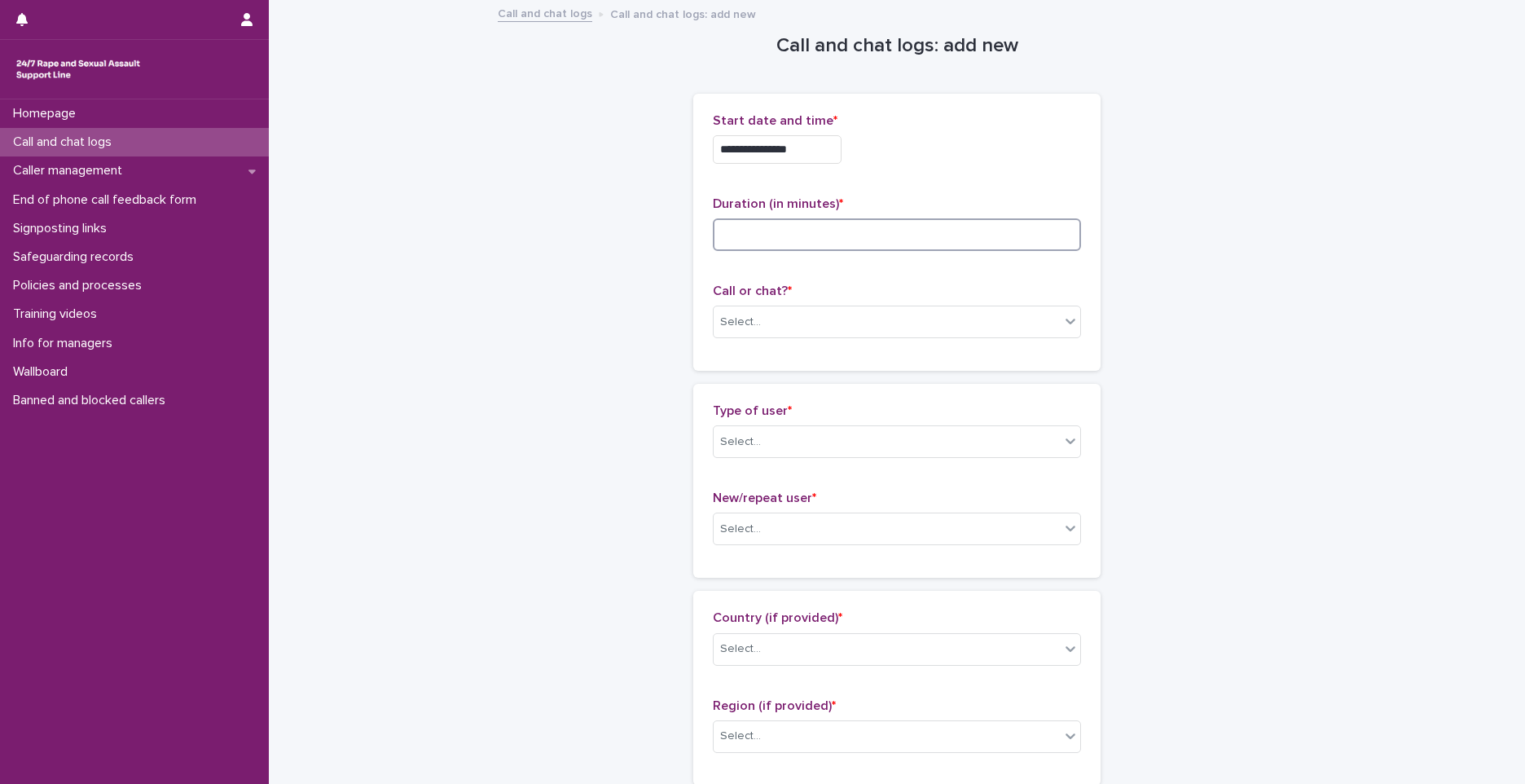
click at [978, 243] on input at bounding box center [897, 234] width 368 height 33
type input "**"
click at [760, 332] on div "Select..." at bounding box center [887, 322] width 346 height 27
click at [757, 354] on div "Phone" at bounding box center [891, 353] width 367 height 29
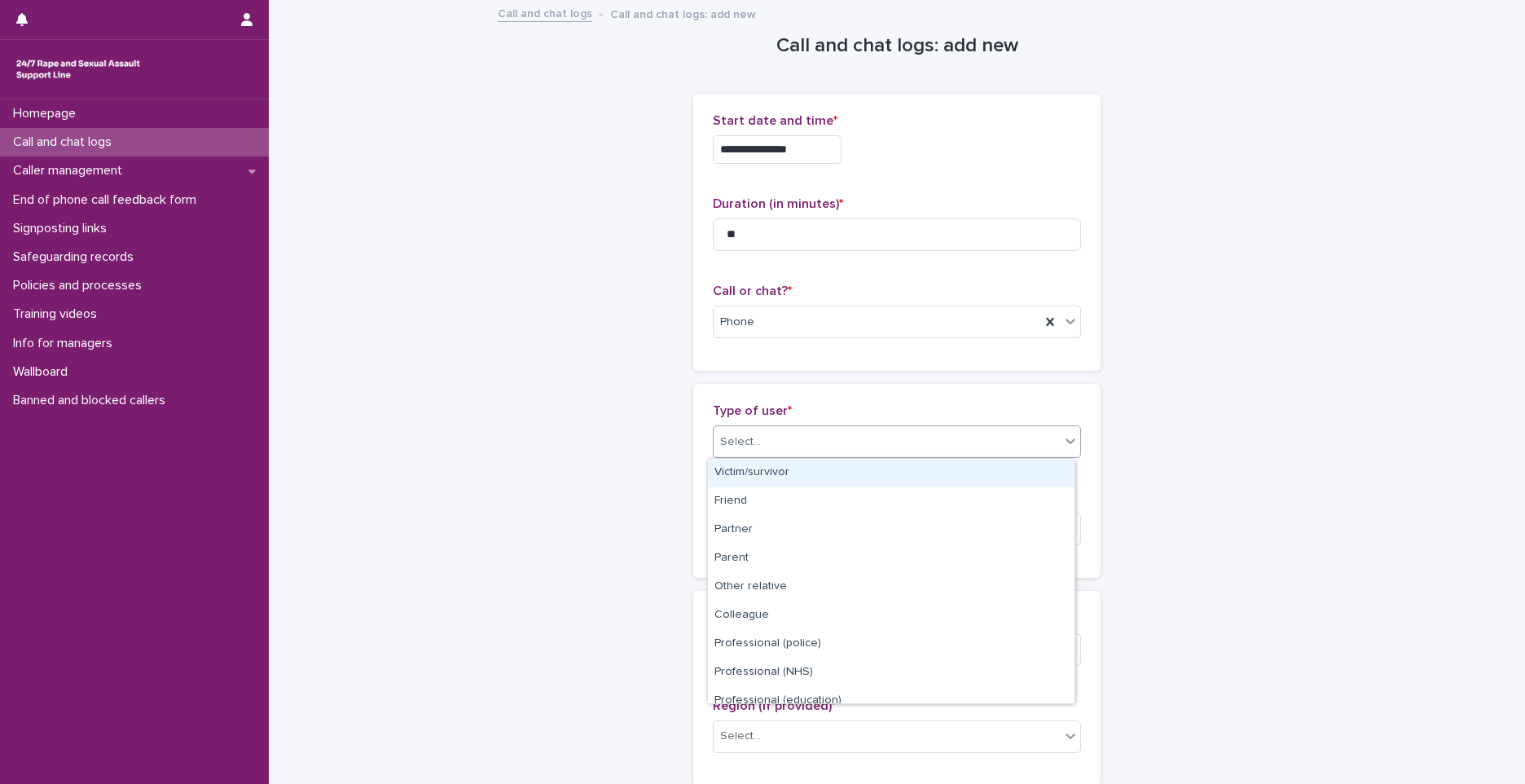
click at [774, 446] on div "Select..." at bounding box center [887, 442] width 346 height 27
click at [777, 474] on div "Victim/survivor" at bounding box center [891, 473] width 367 height 29
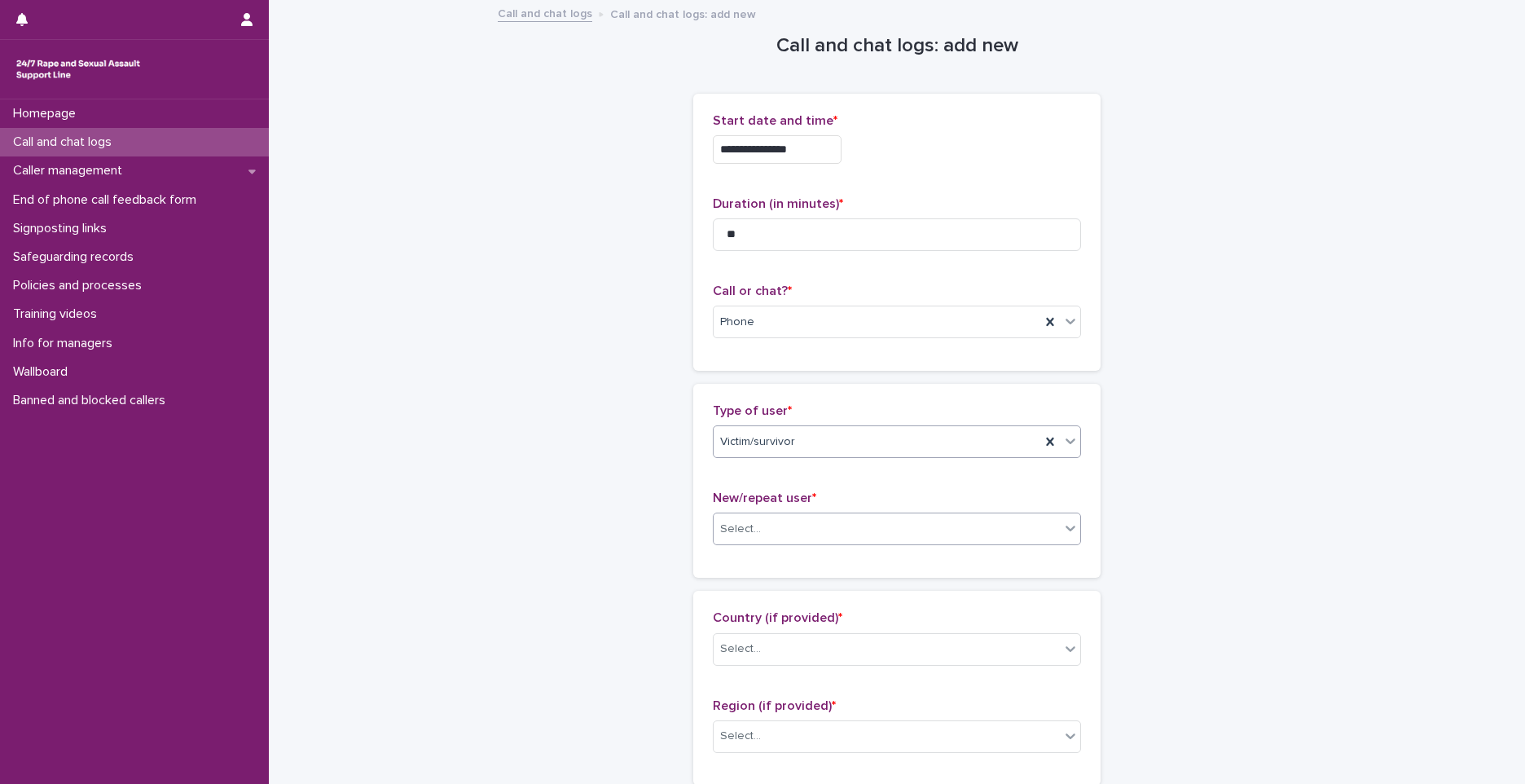
click at [777, 536] on div "Select..." at bounding box center [887, 528] width 346 height 27
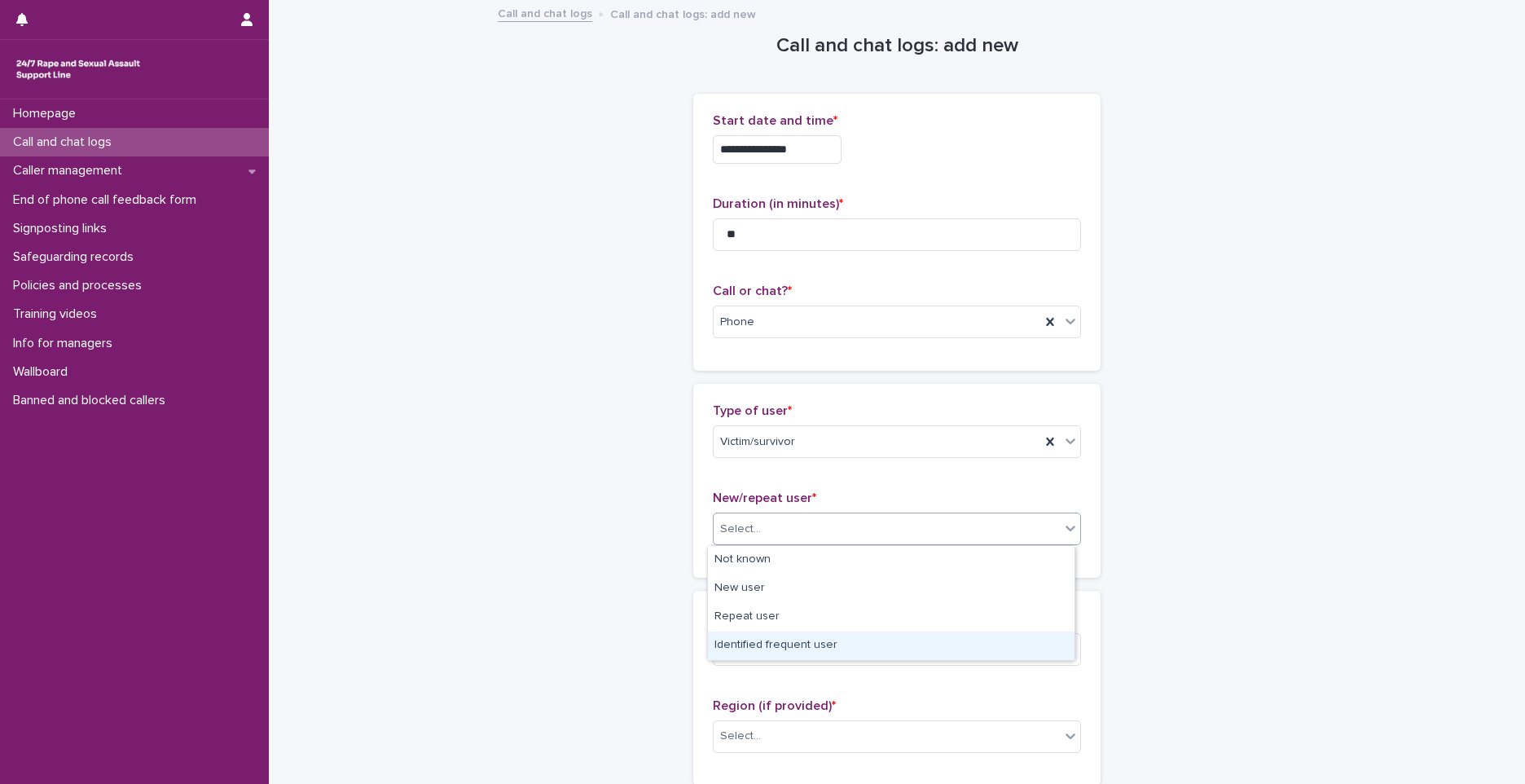
click at [781, 653] on div "Identified frequent user" at bounding box center [891, 645] width 367 height 29
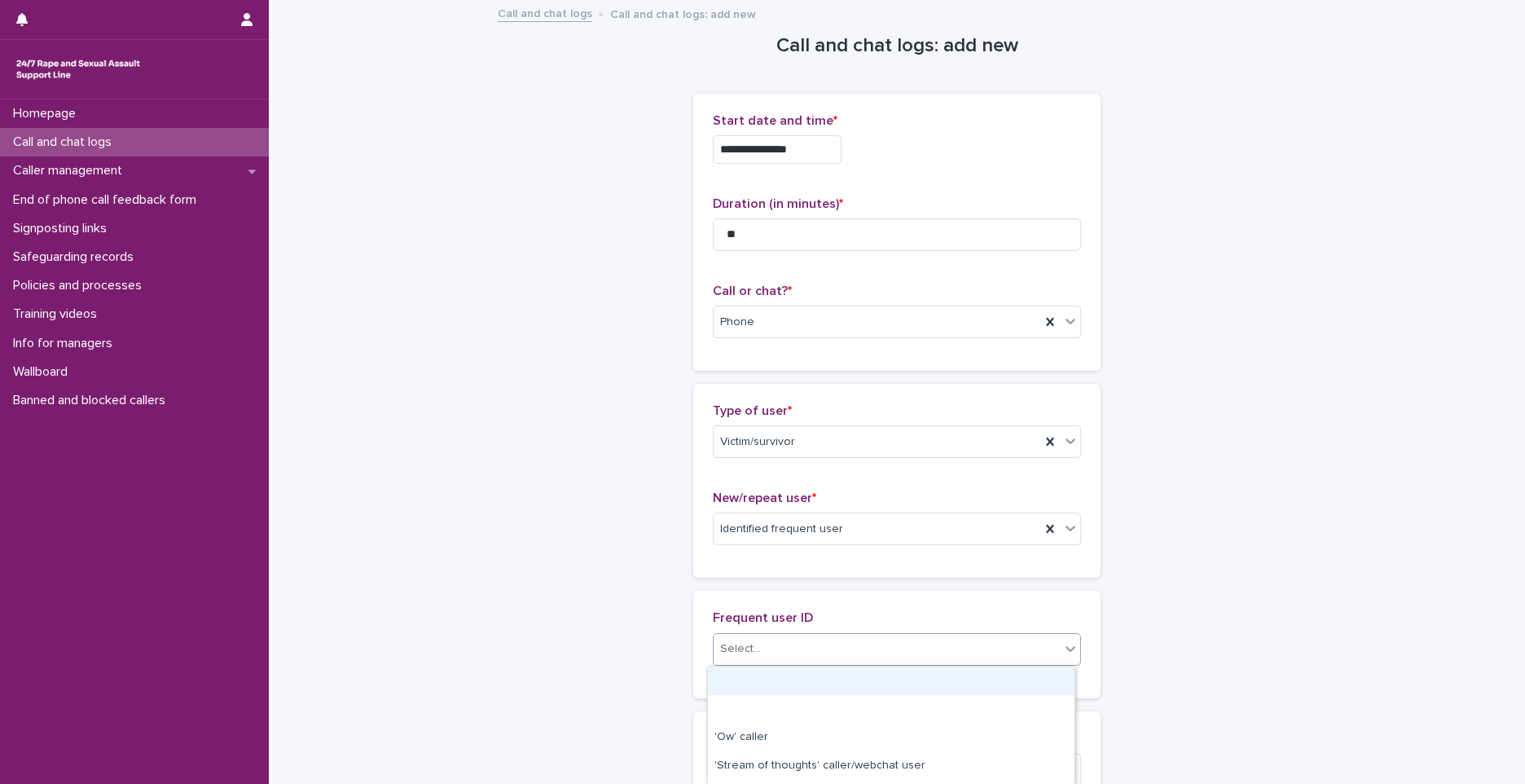
click at [781, 636] on div "Select..." at bounding box center [887, 648] width 346 height 27
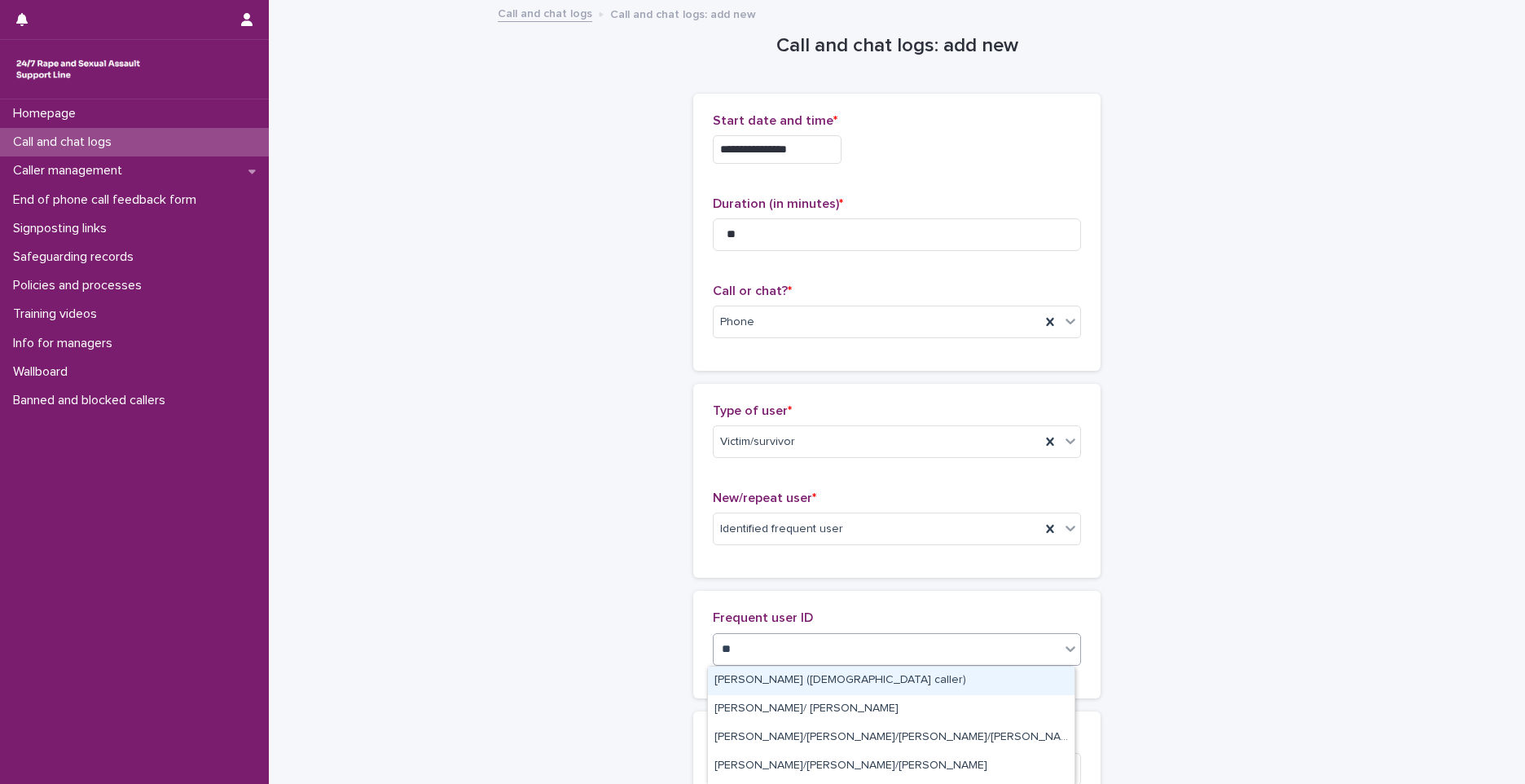
type input "***"
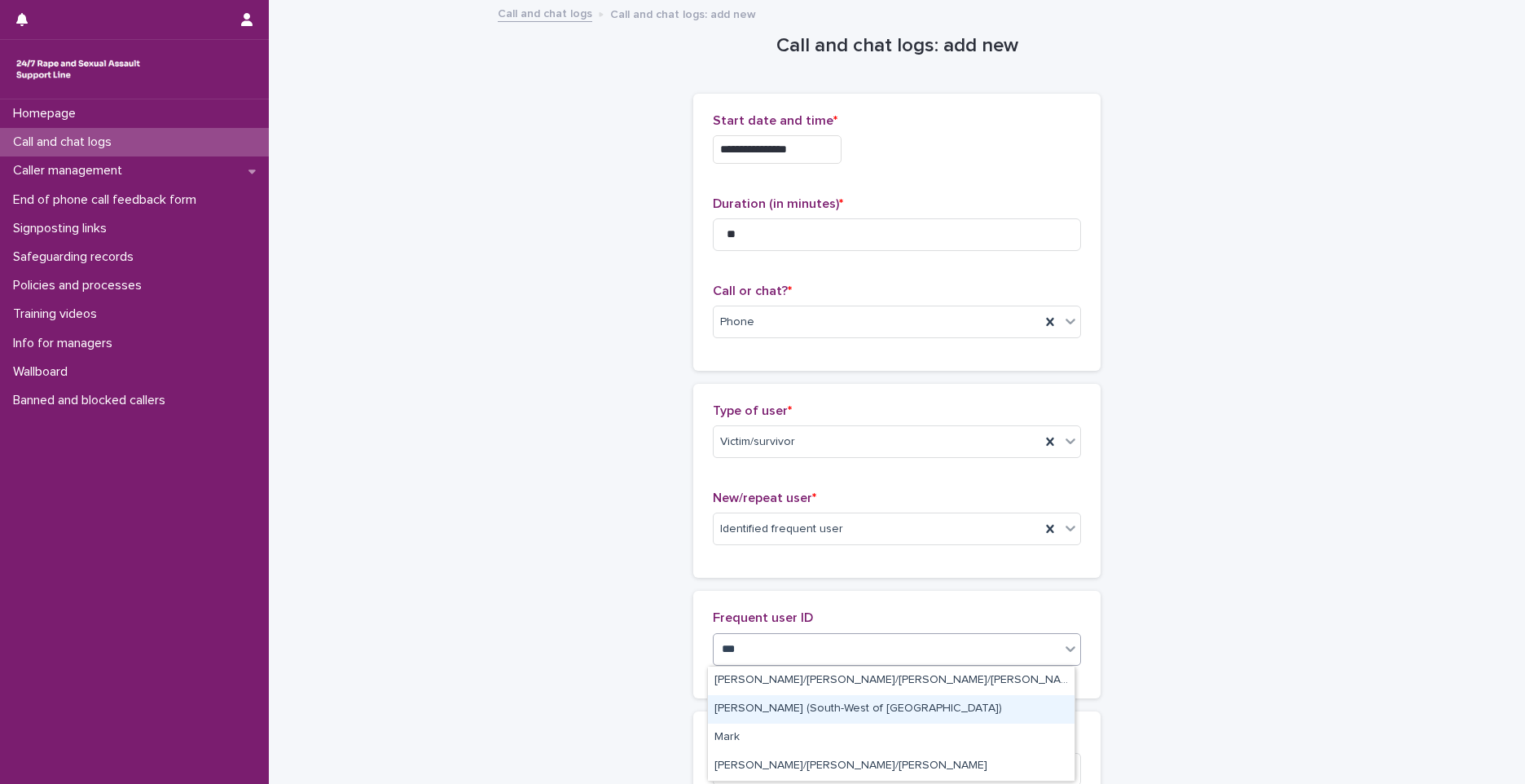
click at [802, 709] on div "[PERSON_NAME] (South-West of [GEOGRAPHIC_DATA])" at bounding box center [891, 709] width 367 height 29
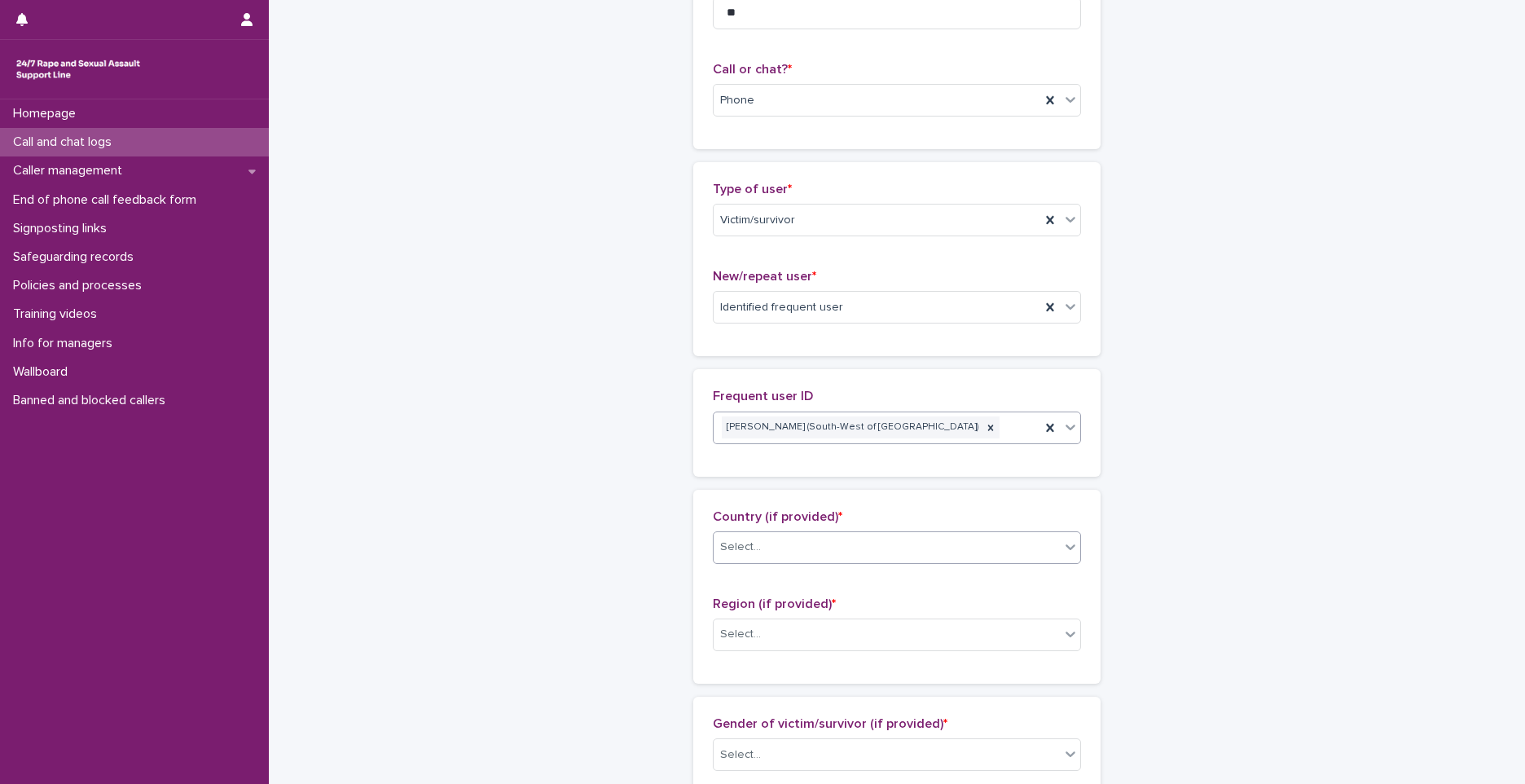
scroll to position [244, 0]
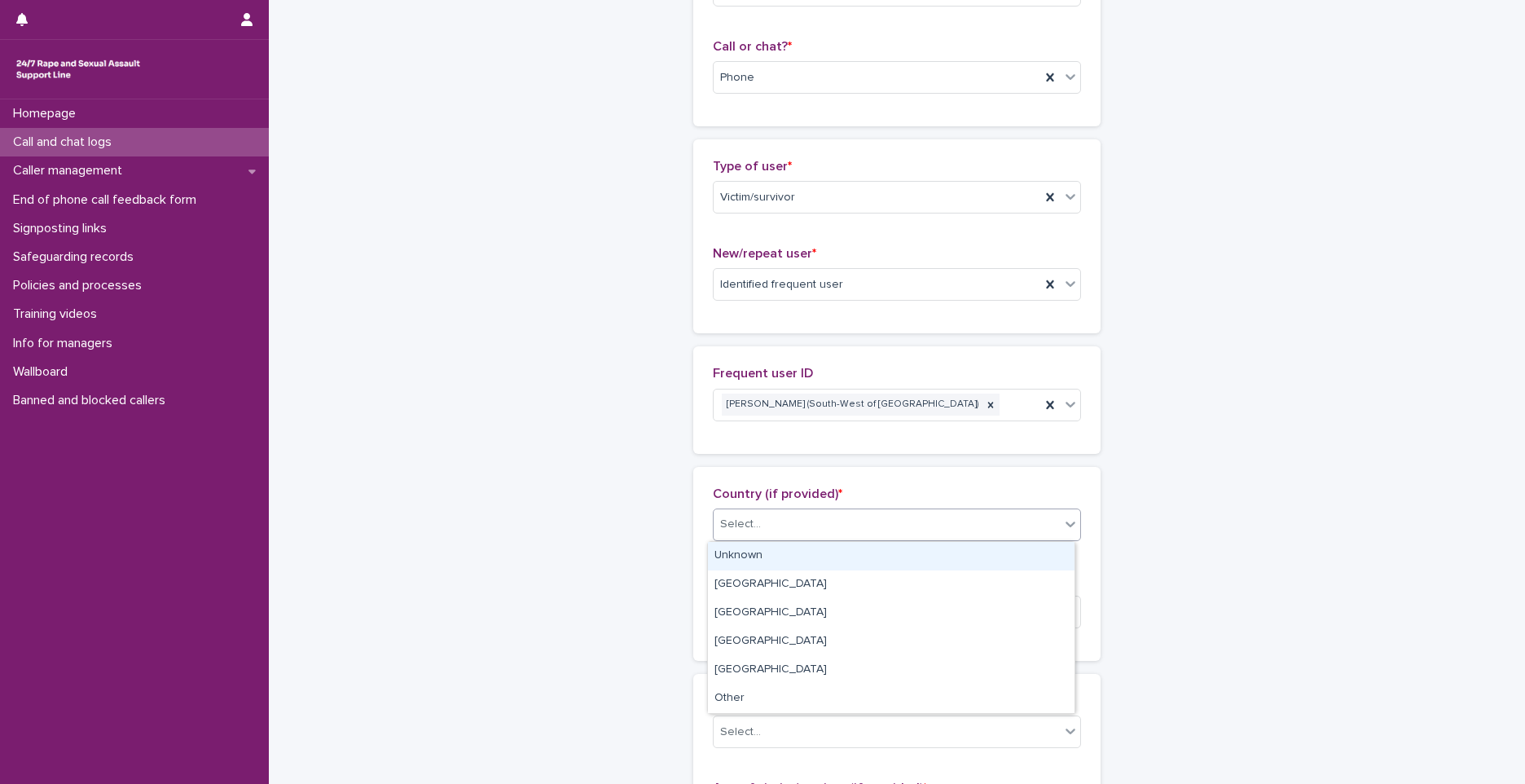
drag, startPoint x: 794, startPoint y: 515, endPoint x: 788, endPoint y: 538, distance: 23.8
click at [795, 517] on div "Select..." at bounding box center [887, 523] width 346 height 27
click at [764, 555] on div "Unknown" at bounding box center [891, 555] width 367 height 29
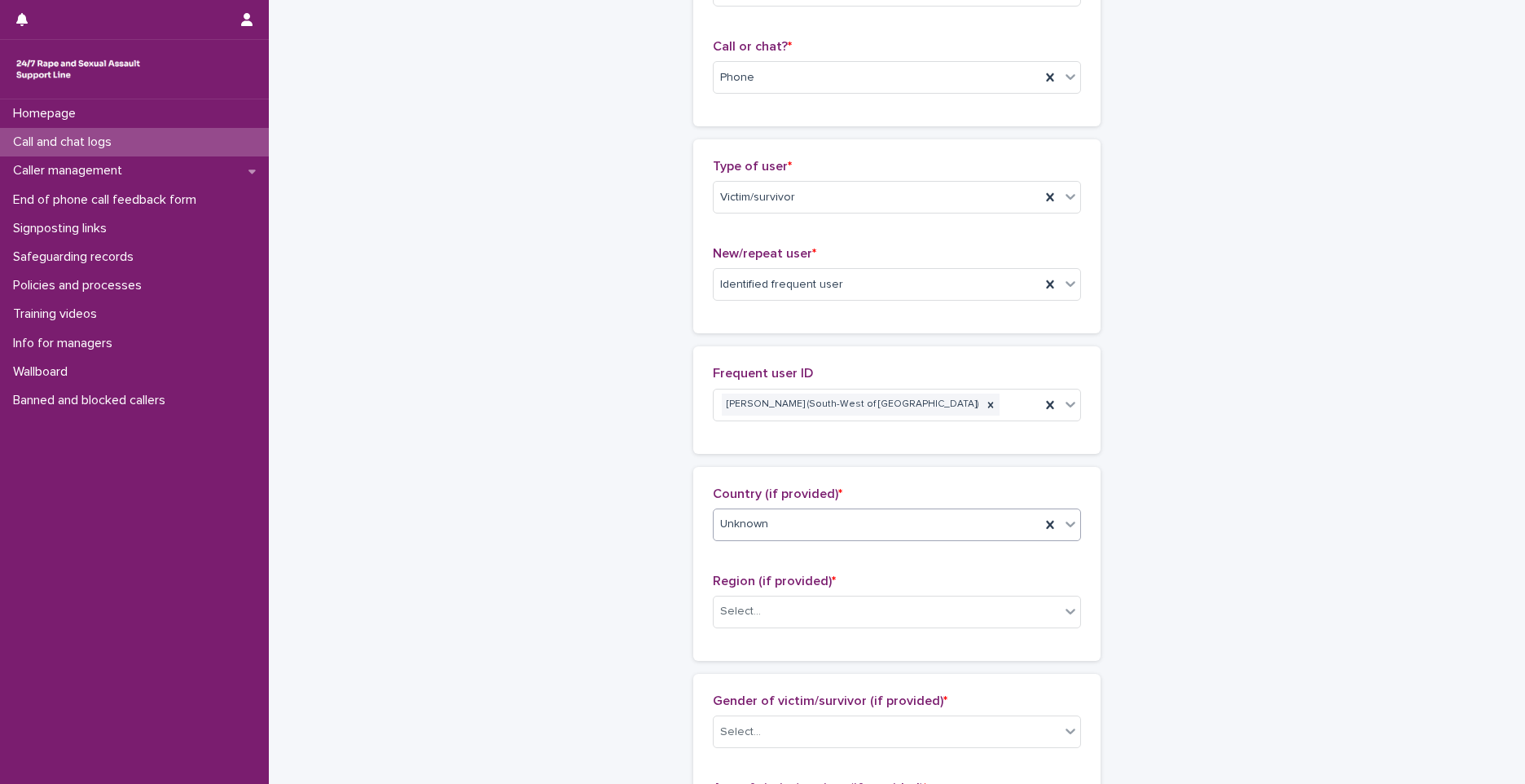
click at [825, 532] on div "Unknown" at bounding box center [877, 523] width 327 height 27
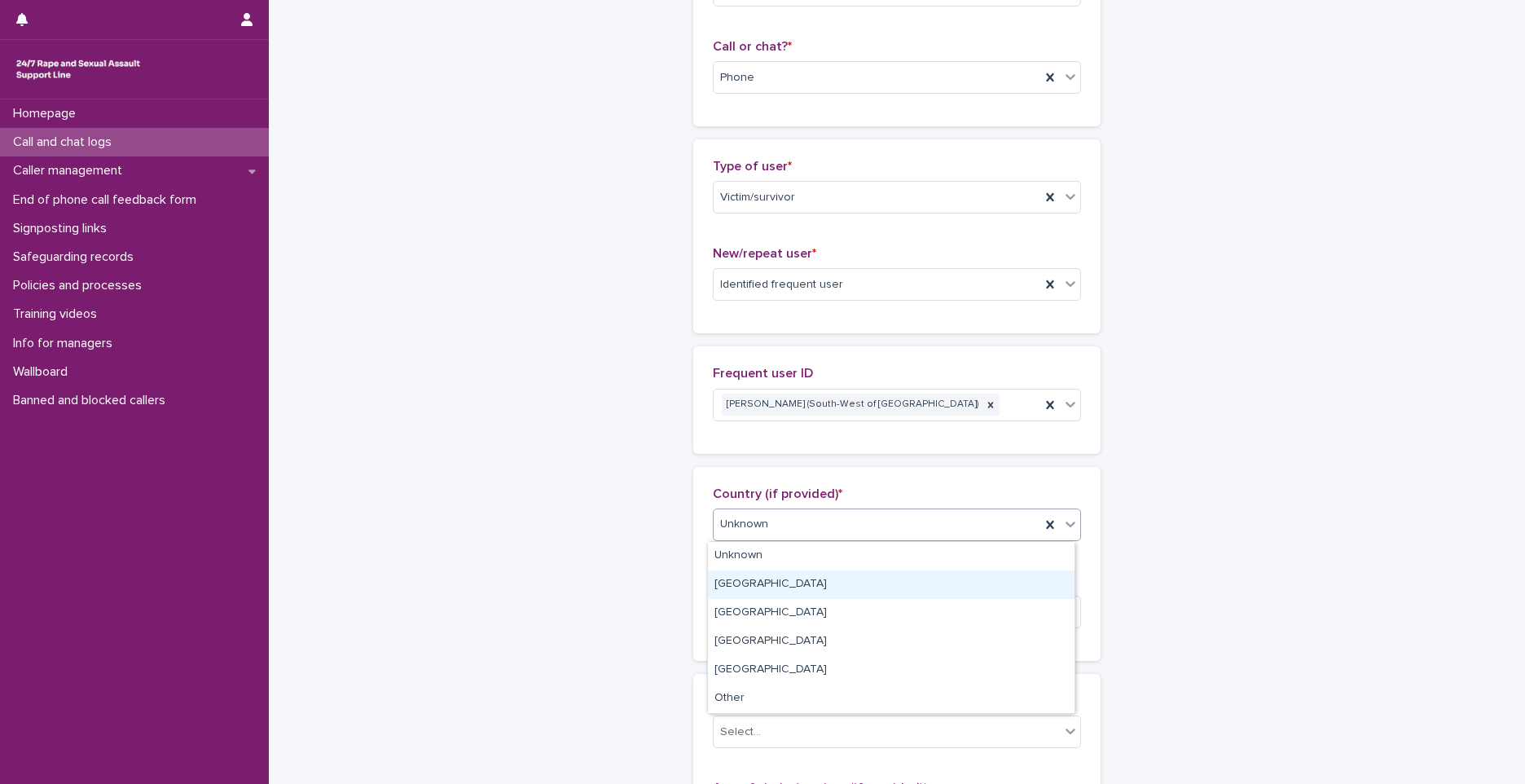
click at [755, 582] on div "[GEOGRAPHIC_DATA]" at bounding box center [891, 584] width 367 height 29
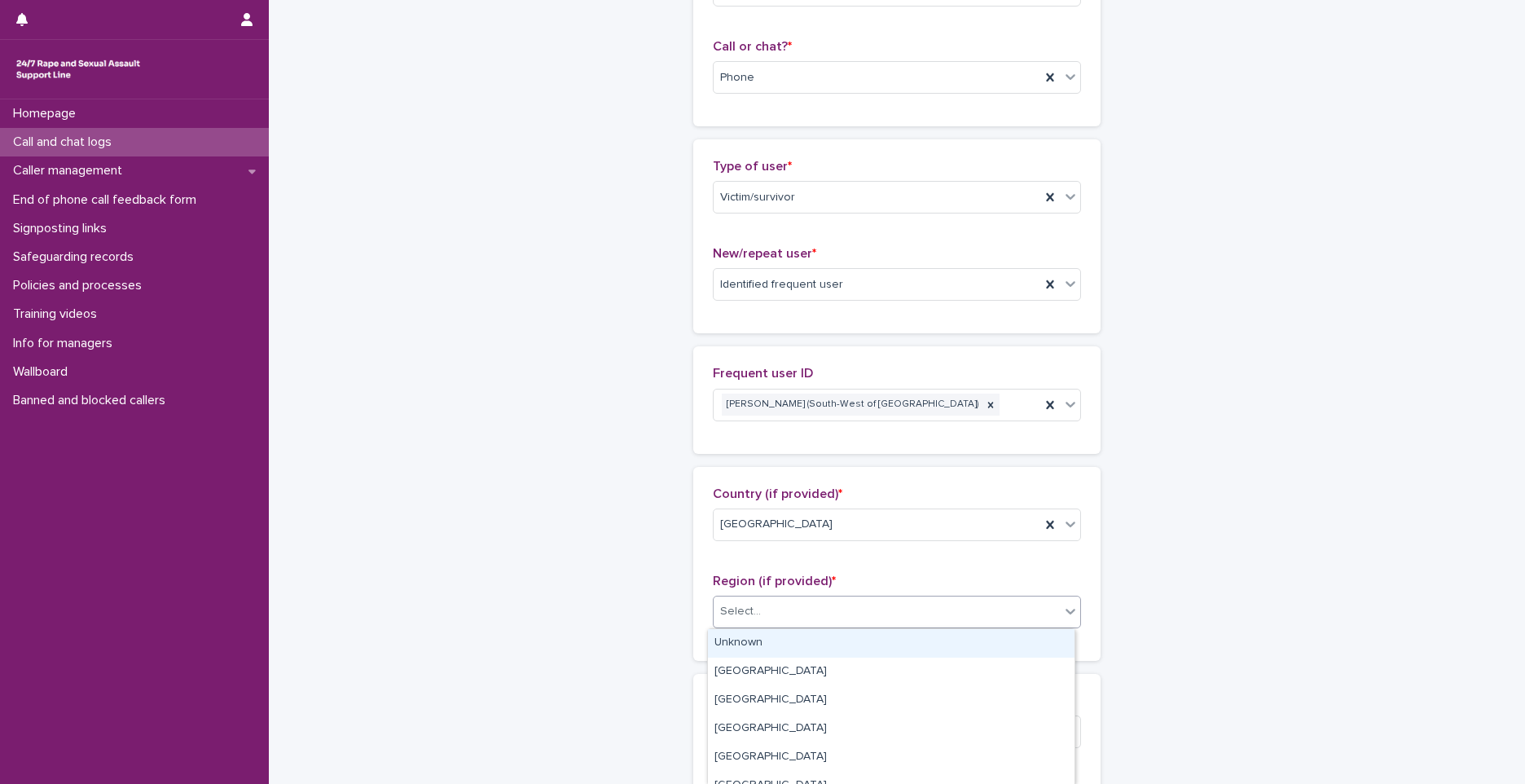
click at [753, 621] on div "Select..." at bounding box center [887, 611] width 346 height 27
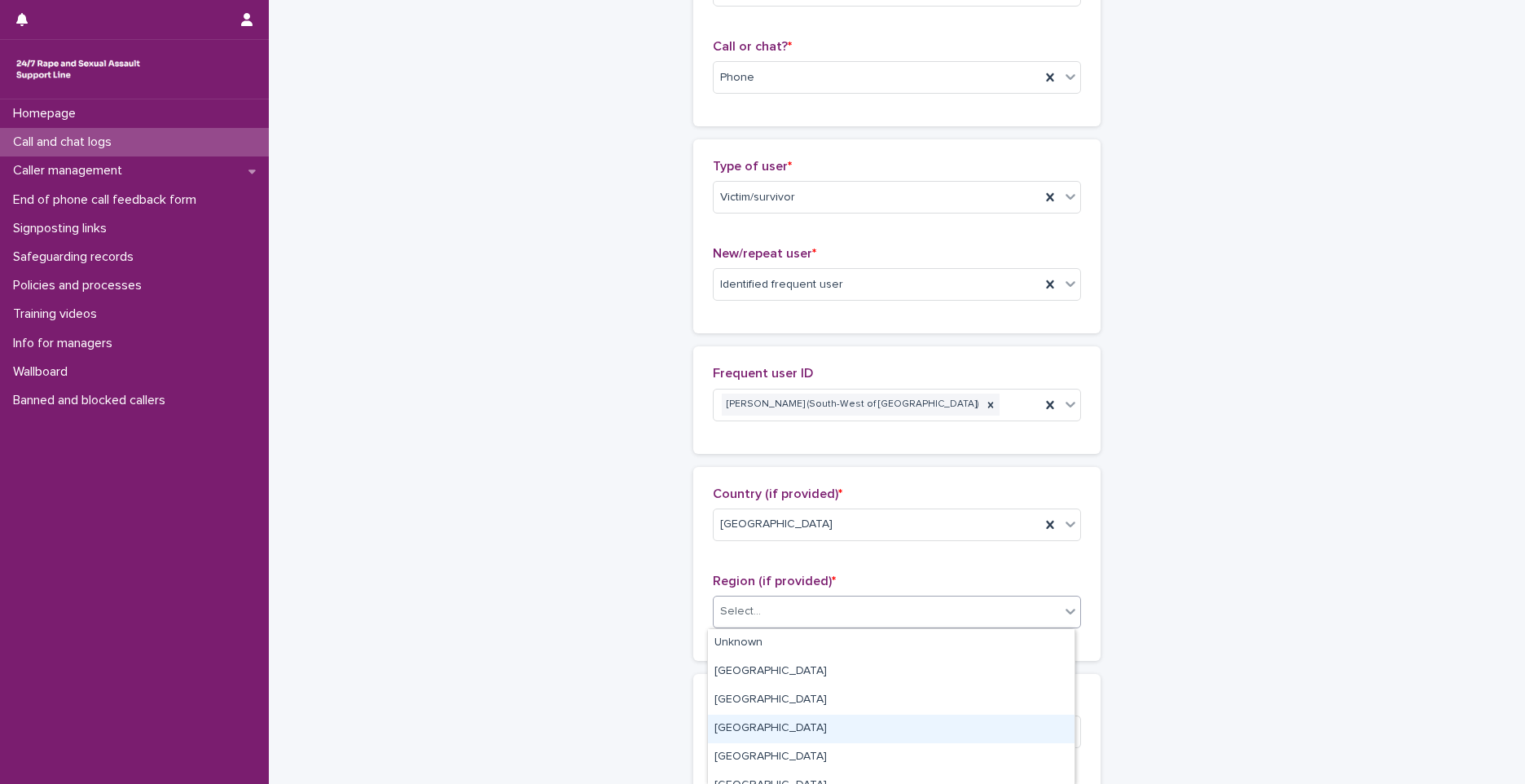
click at [759, 729] on div "[GEOGRAPHIC_DATA]" at bounding box center [891, 728] width 367 height 29
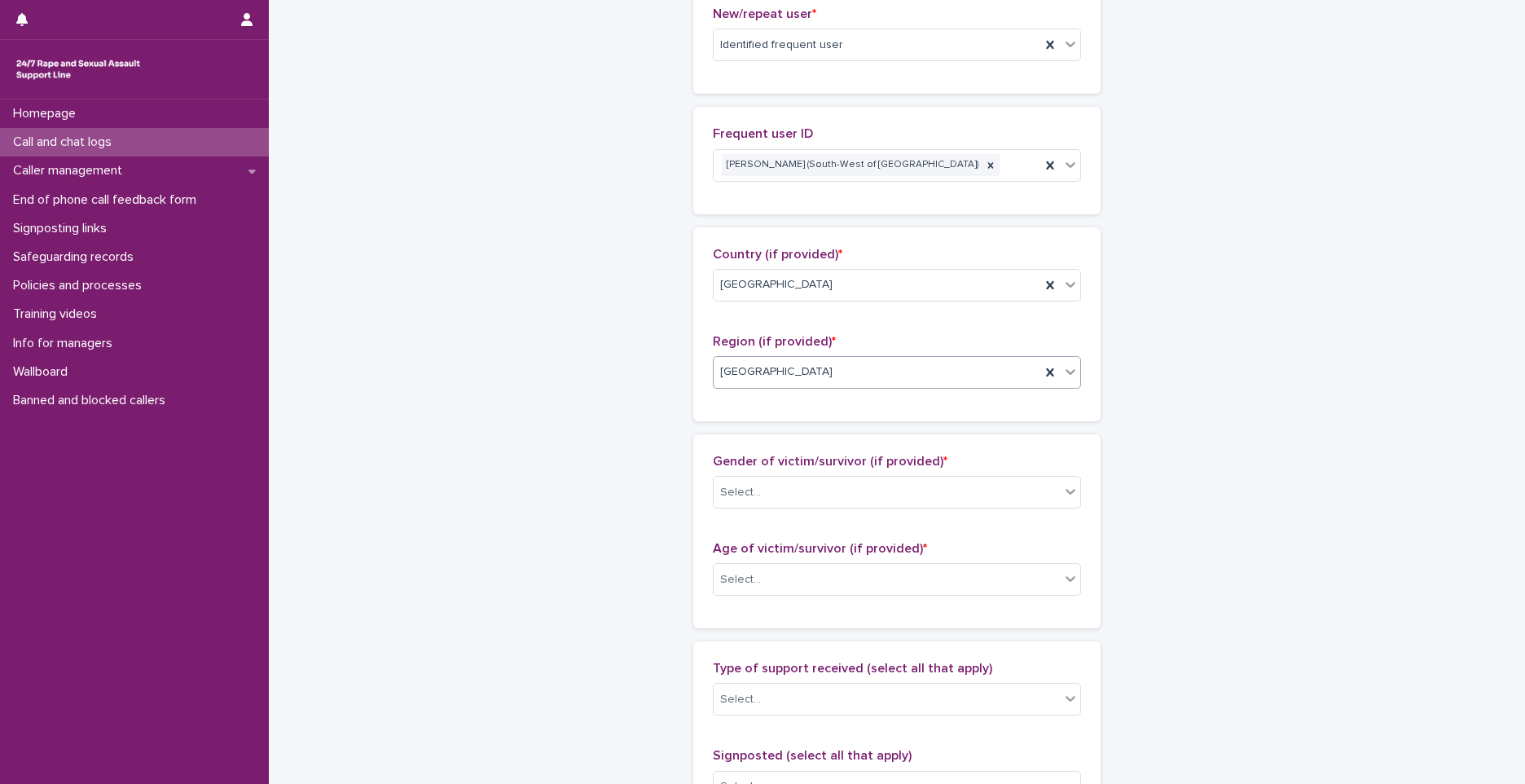
scroll to position [570, 0]
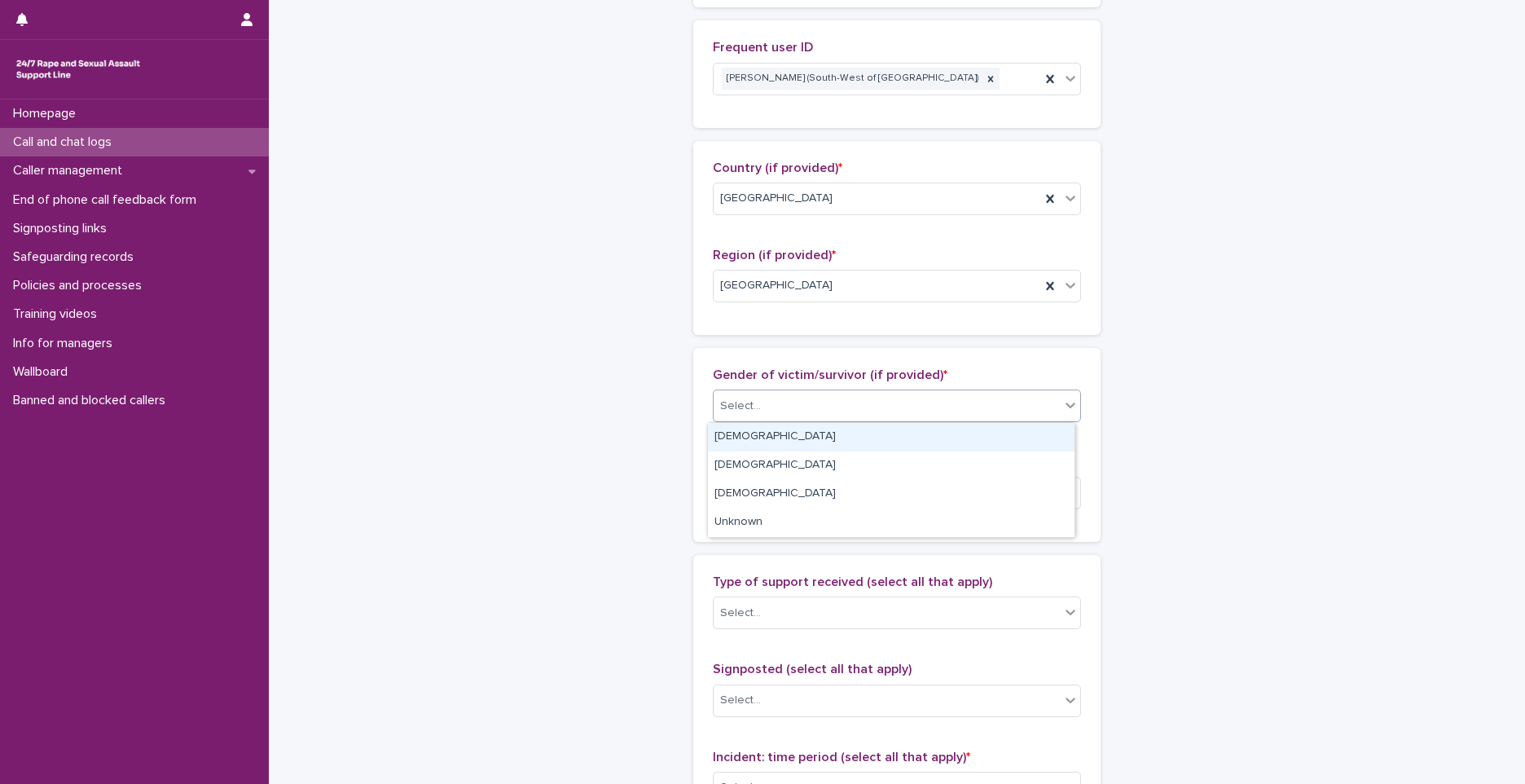
click at [774, 402] on div "Select..." at bounding box center [887, 406] width 346 height 27
click at [763, 431] on div "[DEMOGRAPHIC_DATA]" at bounding box center [891, 437] width 367 height 29
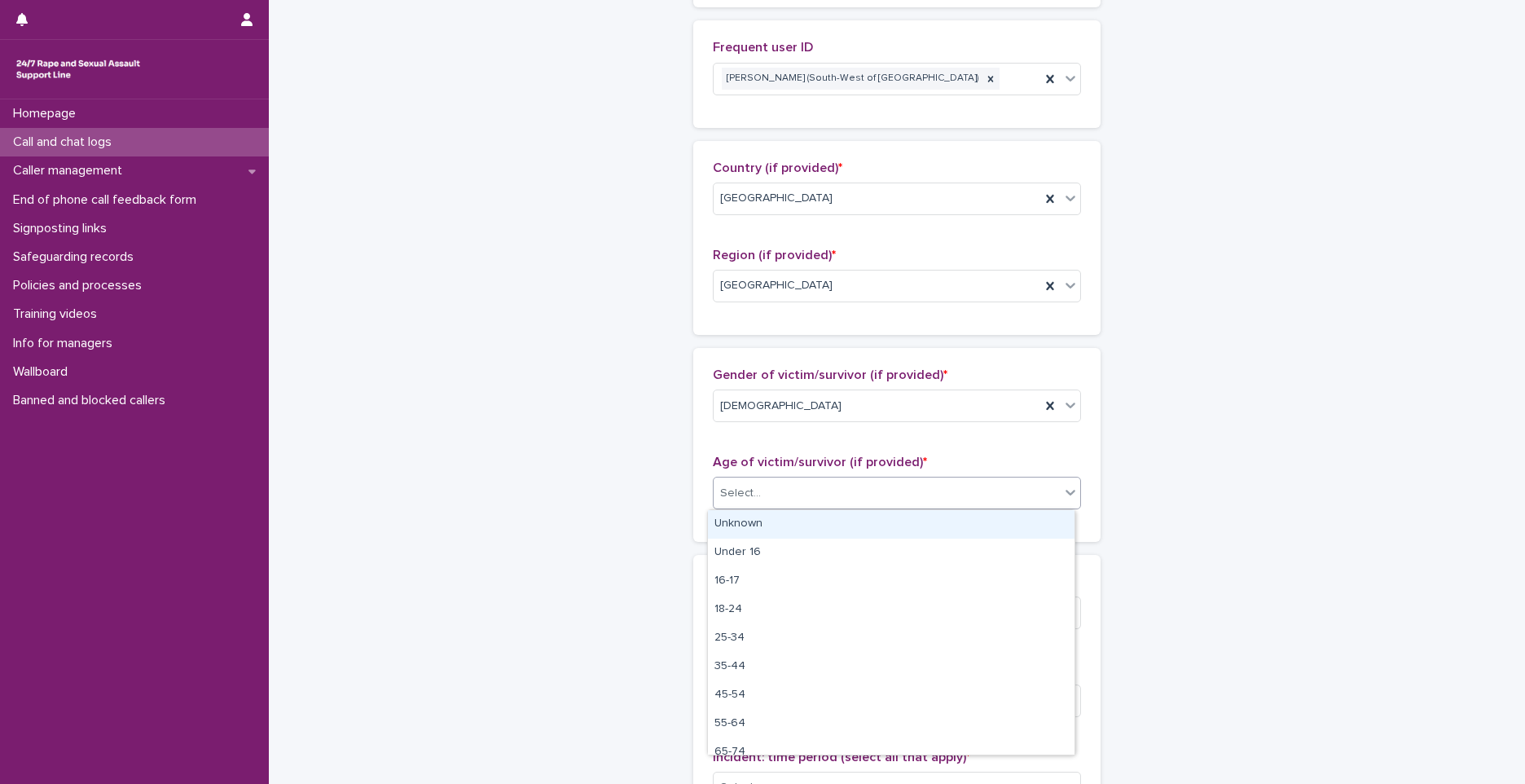
click at [750, 501] on div "Select..." at bounding box center [741, 493] width 41 height 17
click at [781, 492] on div "Select..." at bounding box center [887, 493] width 346 height 27
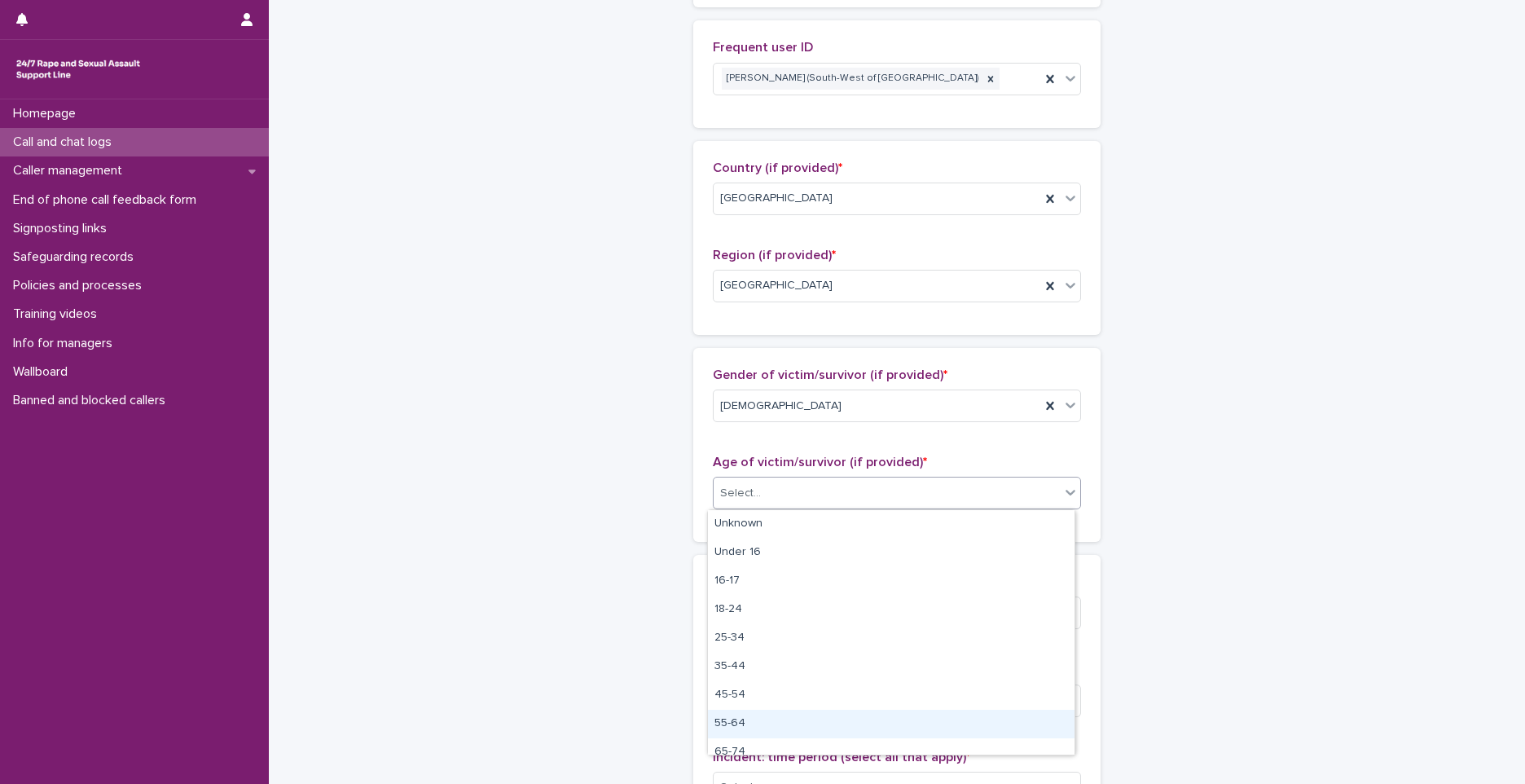
click at [758, 724] on div "55-64" at bounding box center [891, 724] width 367 height 29
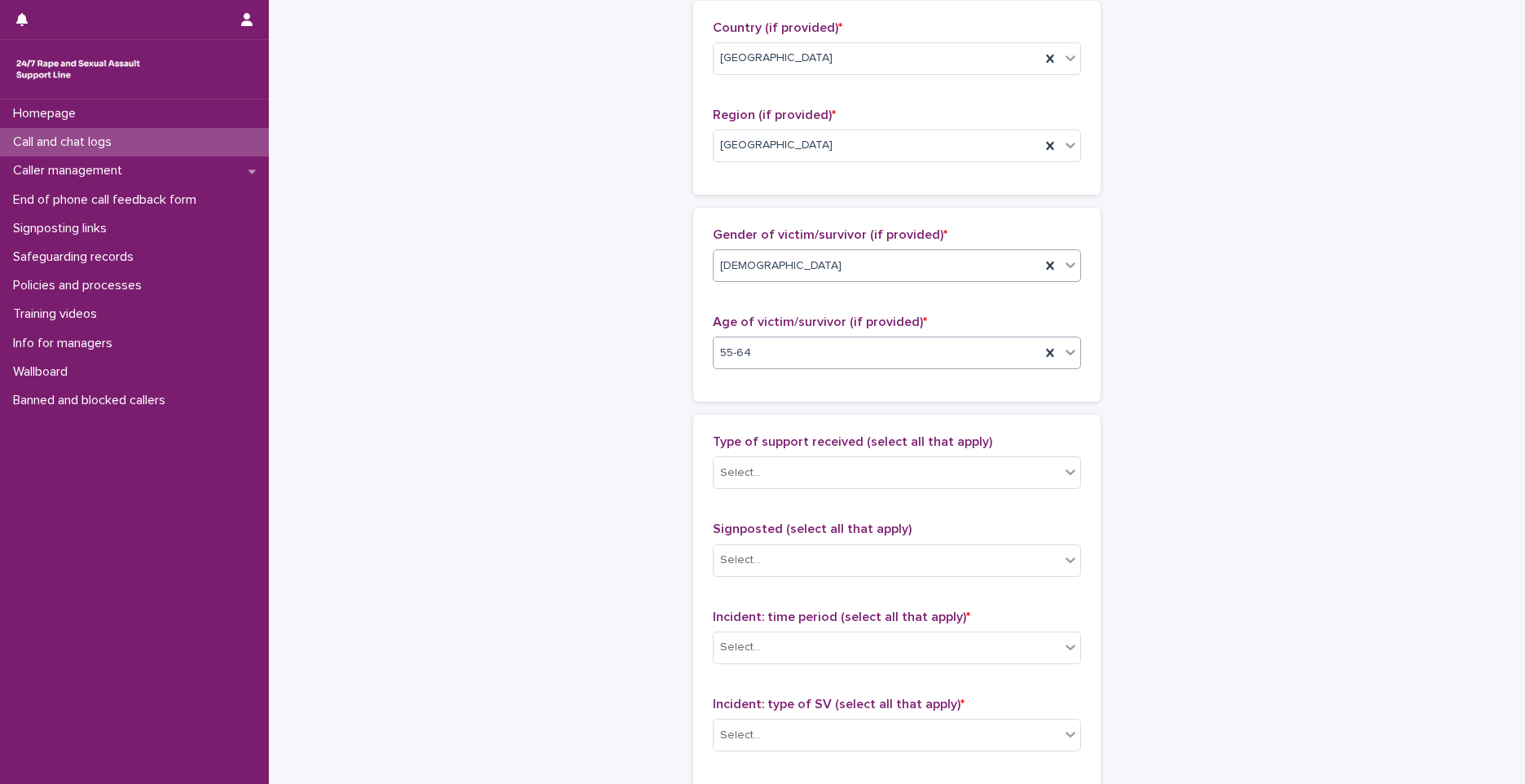
scroll to position [733, 0]
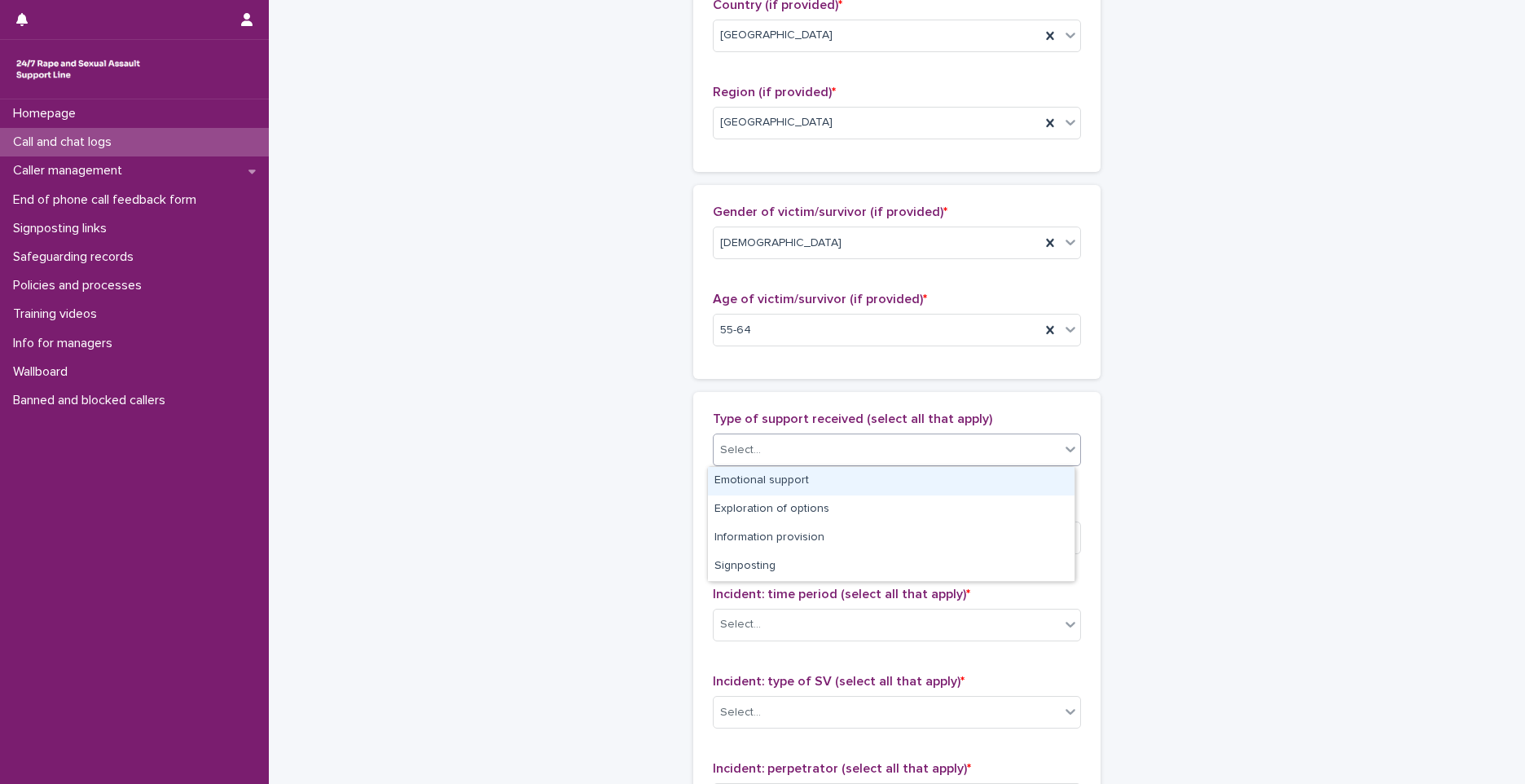
click at [722, 465] on div "Select..." at bounding box center [897, 450] width 368 height 33
click at [753, 483] on div "Emotional support" at bounding box center [891, 481] width 367 height 29
click at [866, 448] on div "Emotional support" at bounding box center [877, 450] width 327 height 29
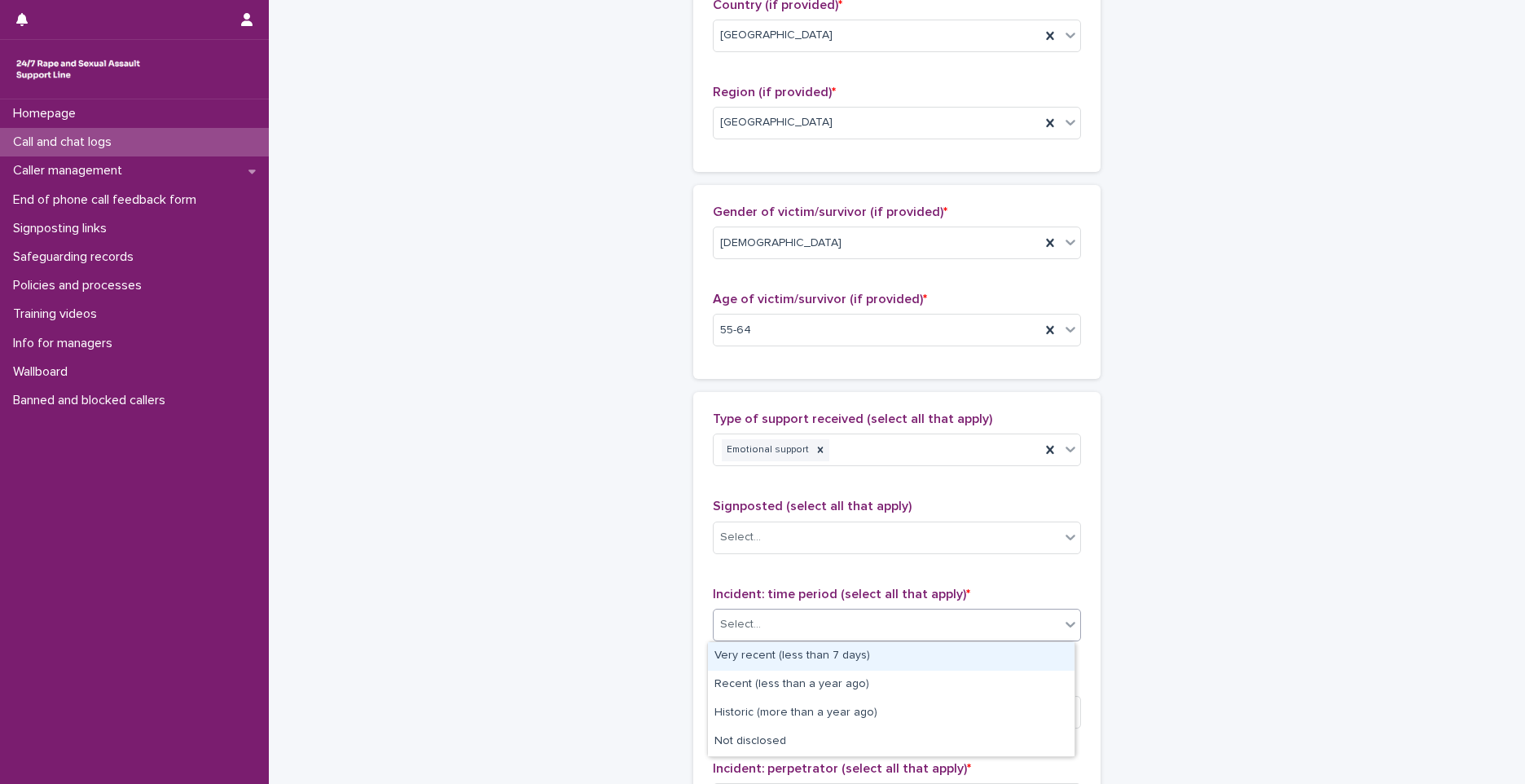
click at [794, 621] on div "Select..." at bounding box center [887, 624] width 346 height 27
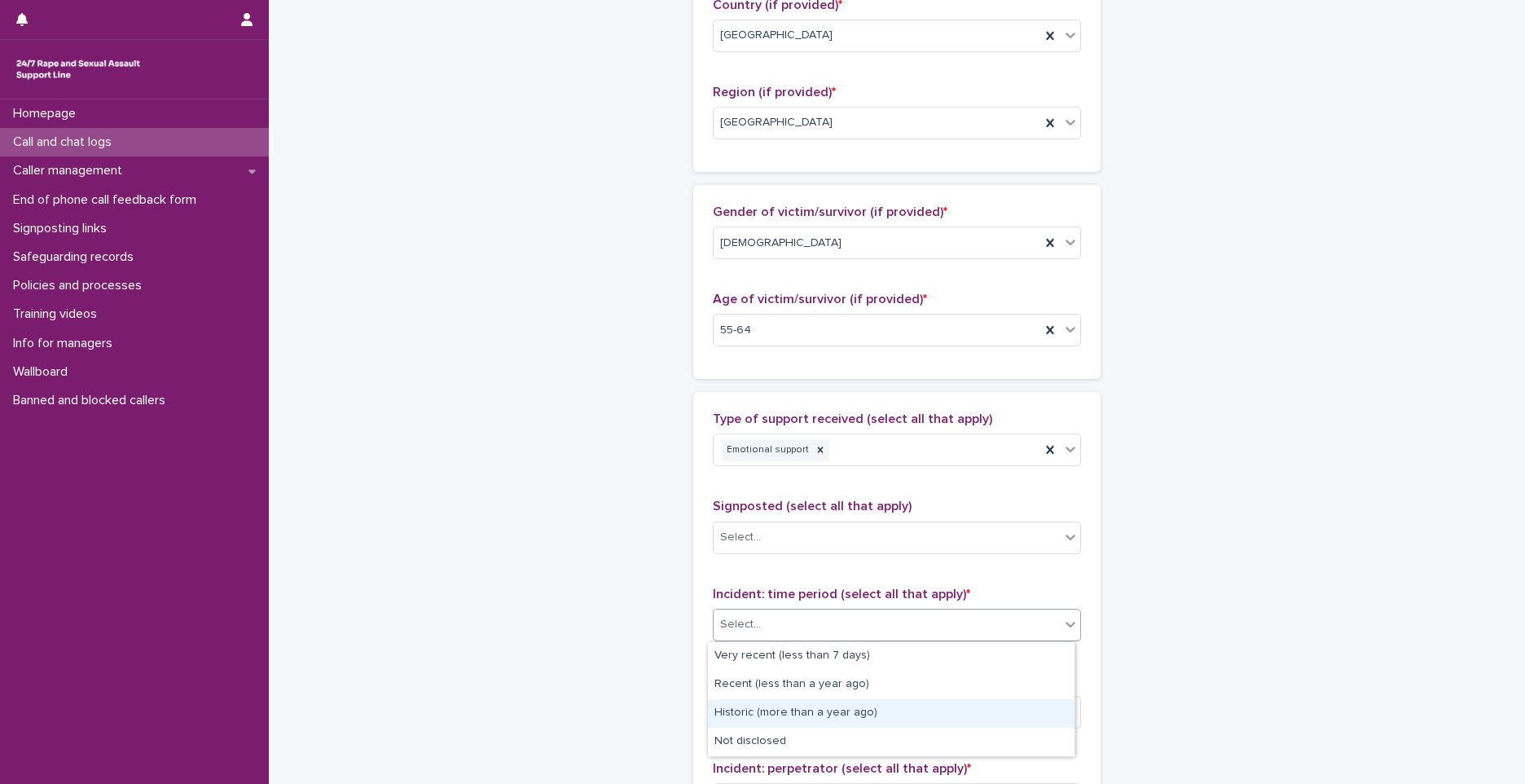
click at [796, 717] on div "Historic (more than a year ago)" at bounding box center [891, 713] width 367 height 29
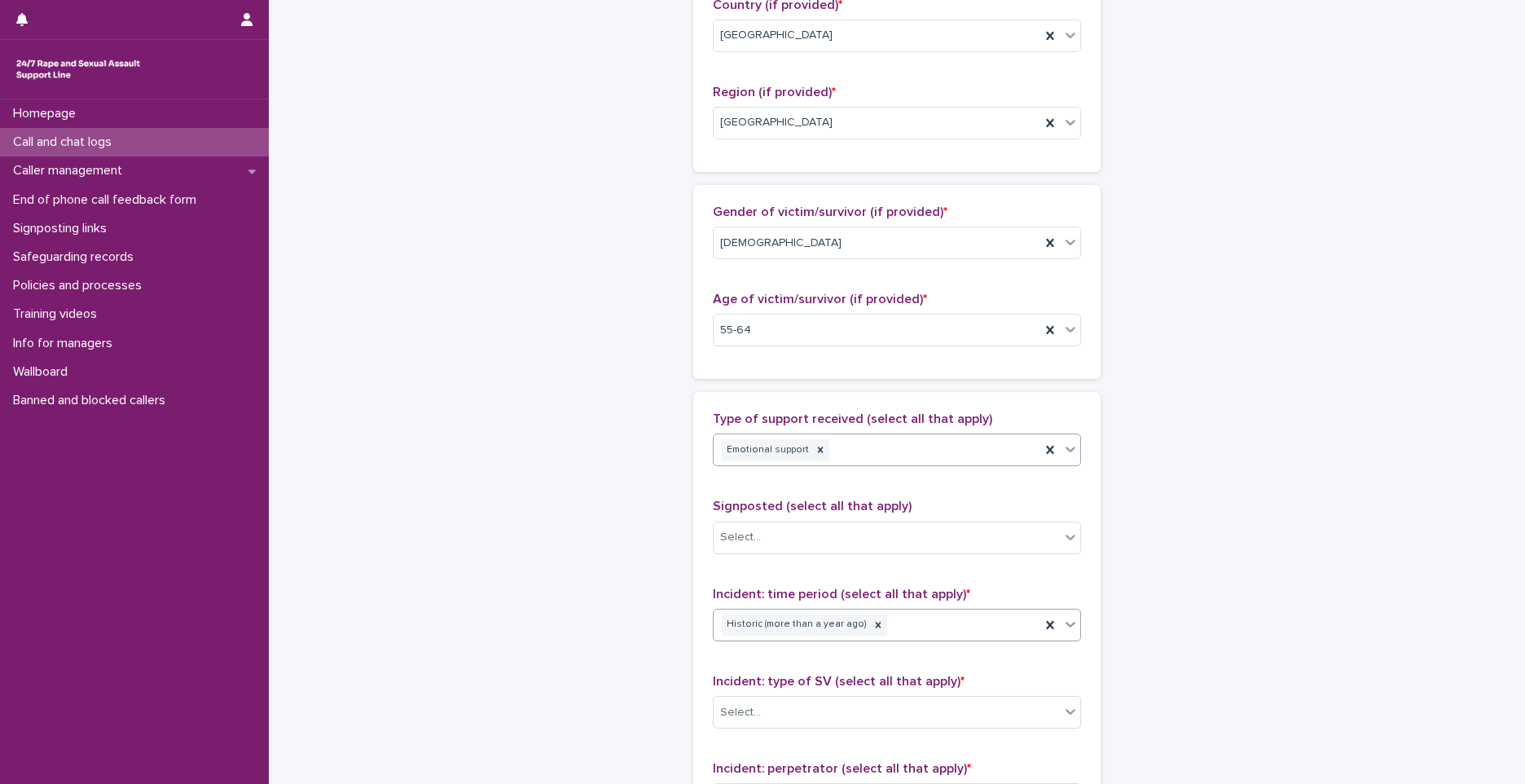
scroll to position [978, 0]
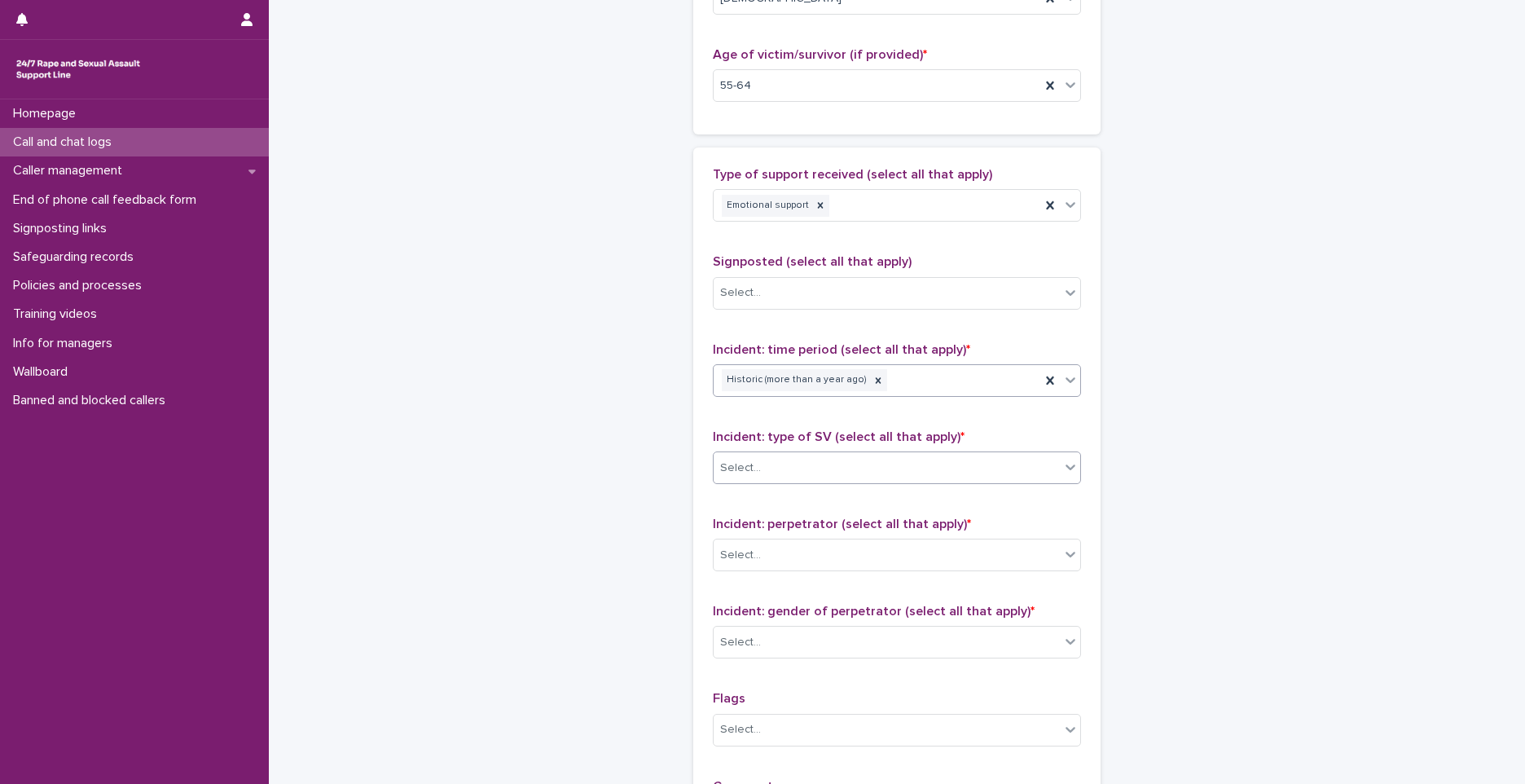
click at [794, 457] on div "Select..." at bounding box center [887, 468] width 346 height 27
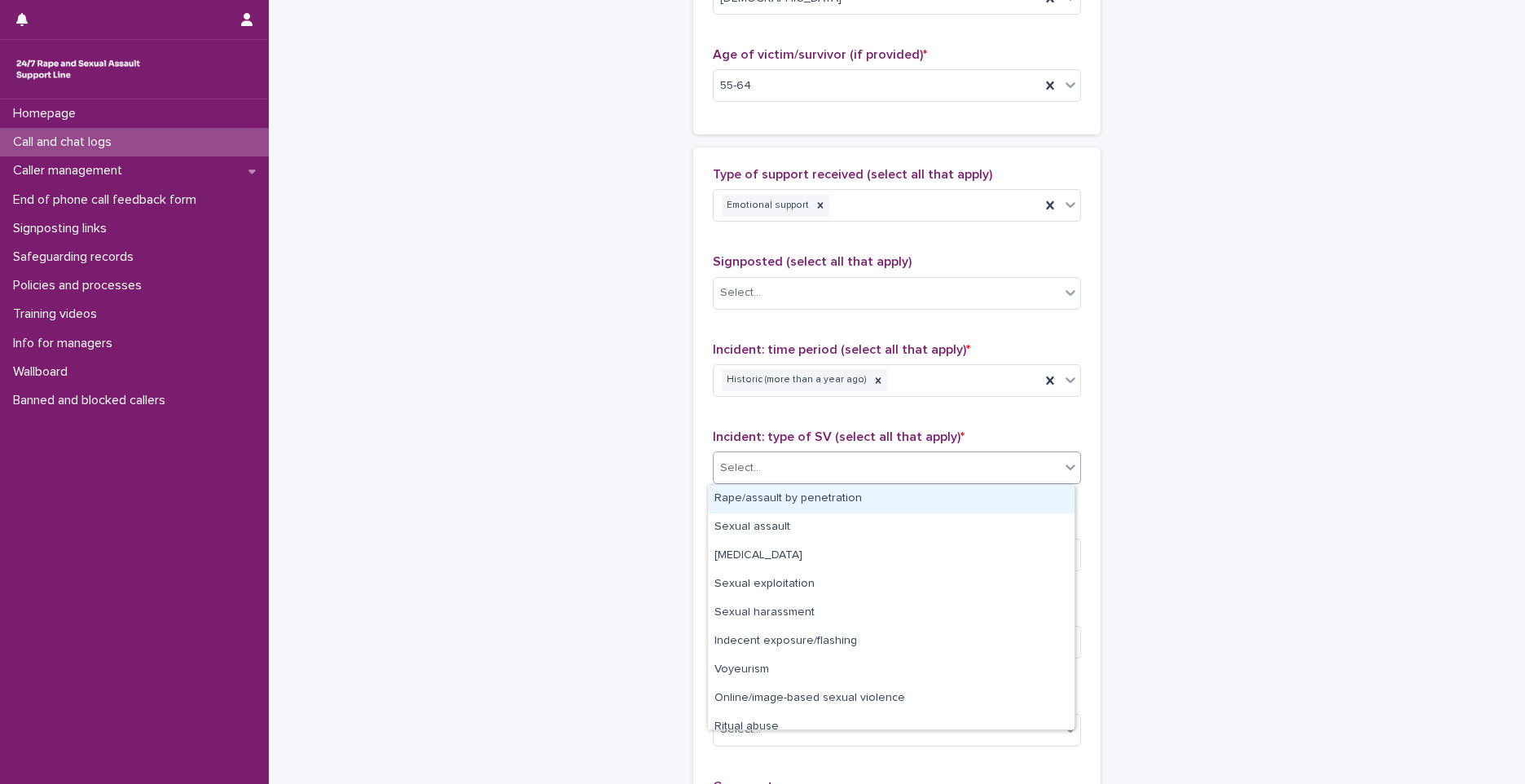
click at [778, 500] on div "Rape/assault by penetration" at bounding box center [891, 499] width 367 height 29
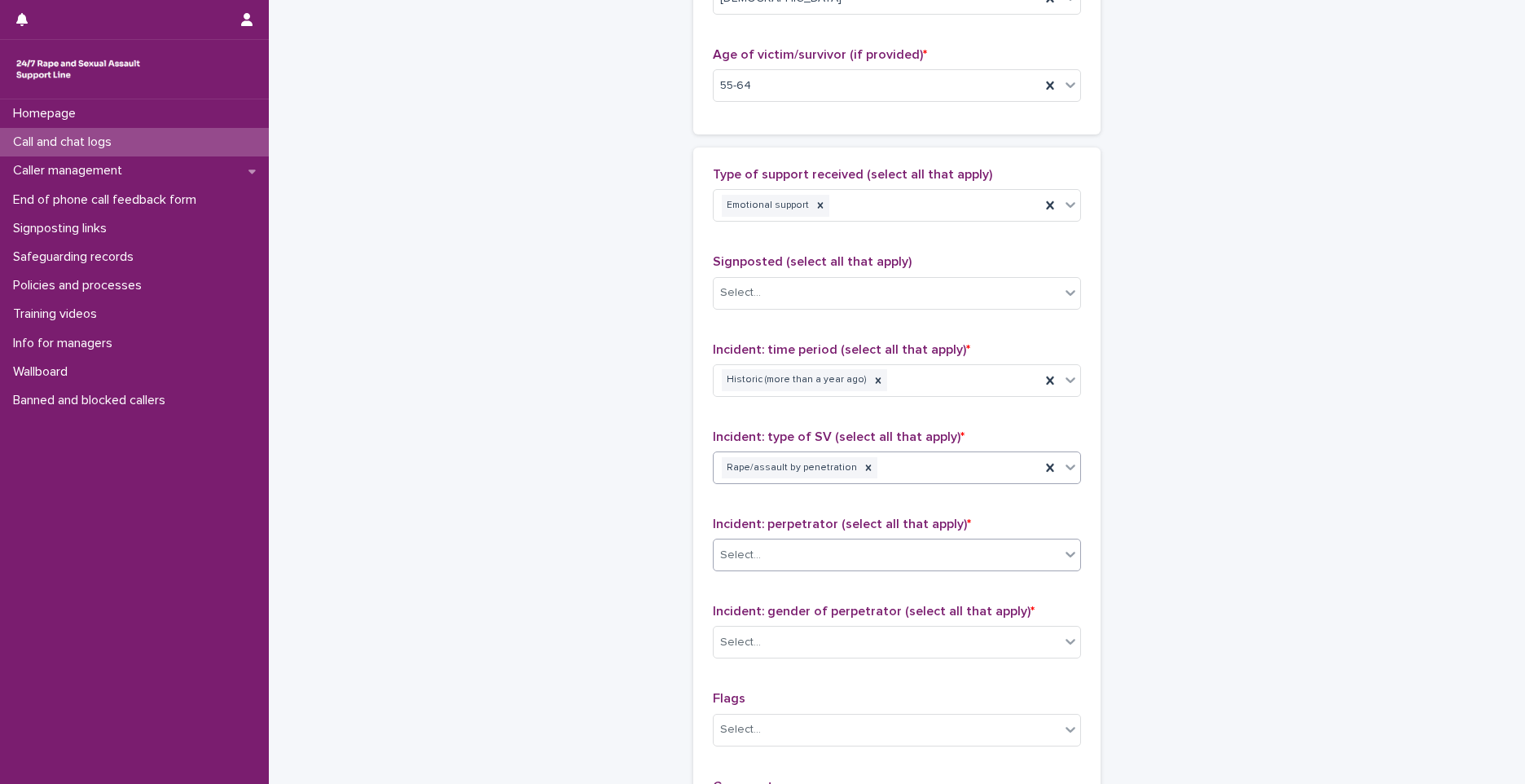
click at [787, 563] on div "Select..." at bounding box center [887, 555] width 346 height 27
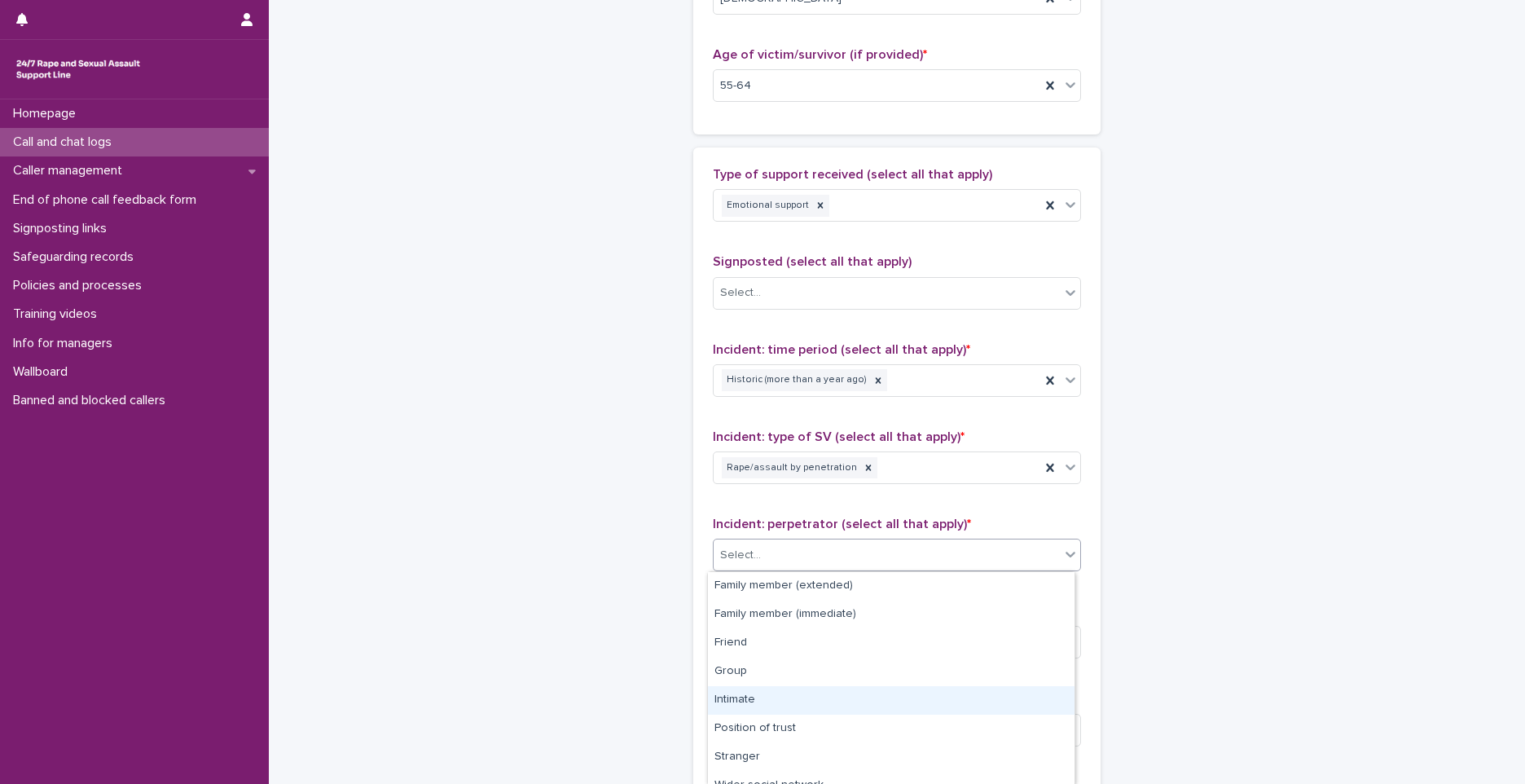
click at [765, 693] on div "Intimate" at bounding box center [891, 700] width 367 height 29
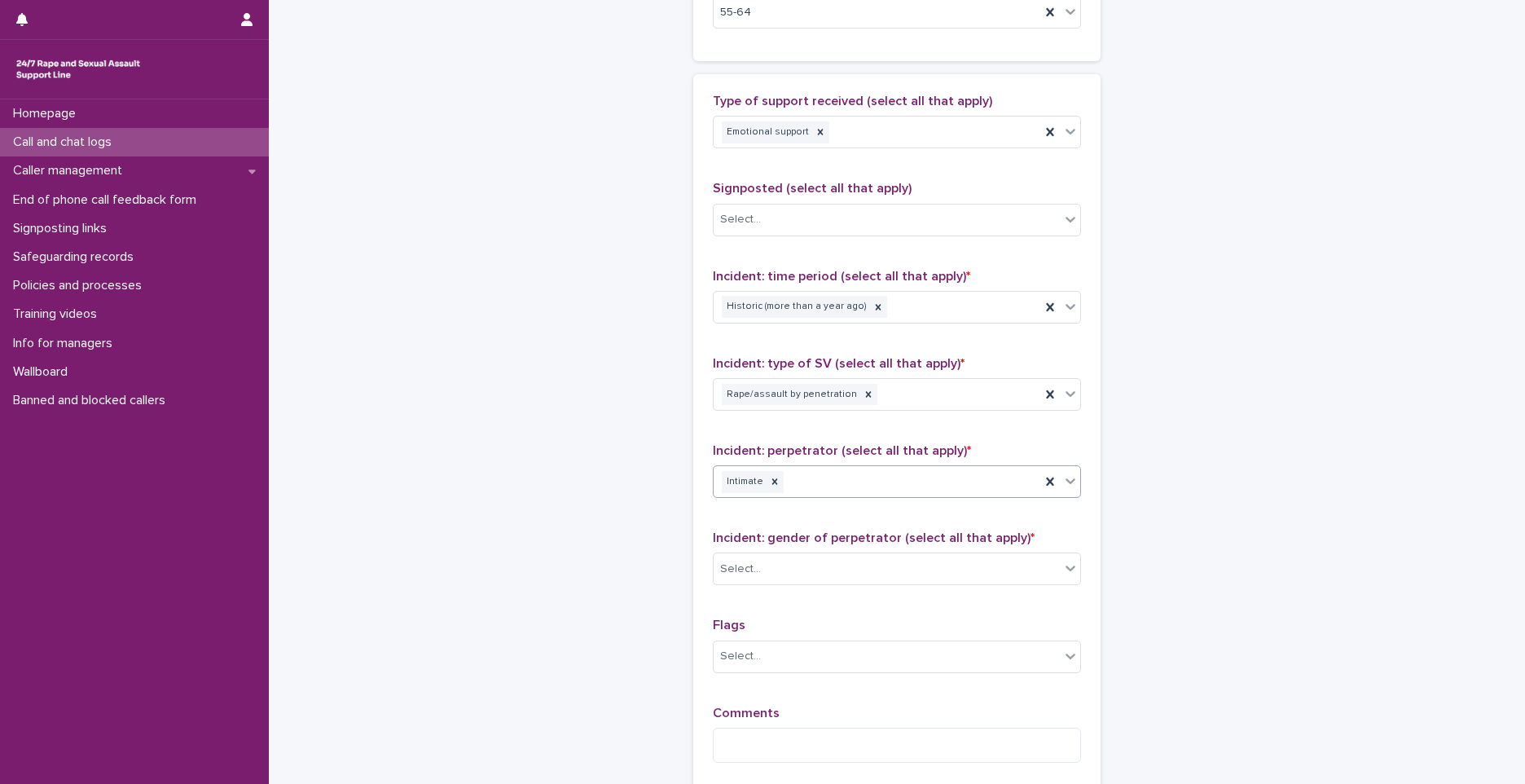
scroll to position [1141, 0]
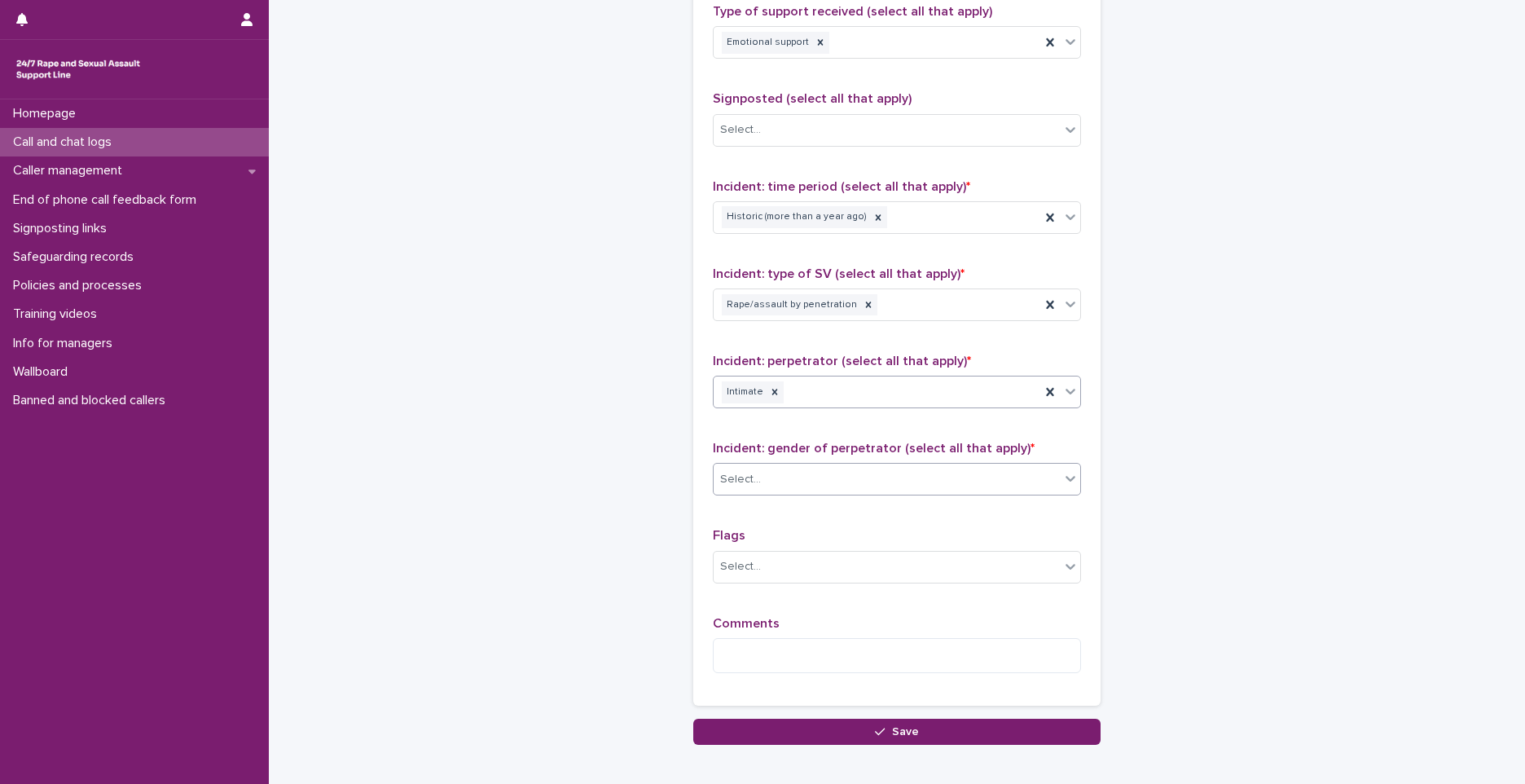
click at [788, 470] on div "Select..." at bounding box center [887, 479] width 346 height 27
click at [766, 504] on div "[DEMOGRAPHIC_DATA]" at bounding box center [891, 510] width 367 height 29
click at [748, 648] on textarea at bounding box center [897, 655] width 368 height 35
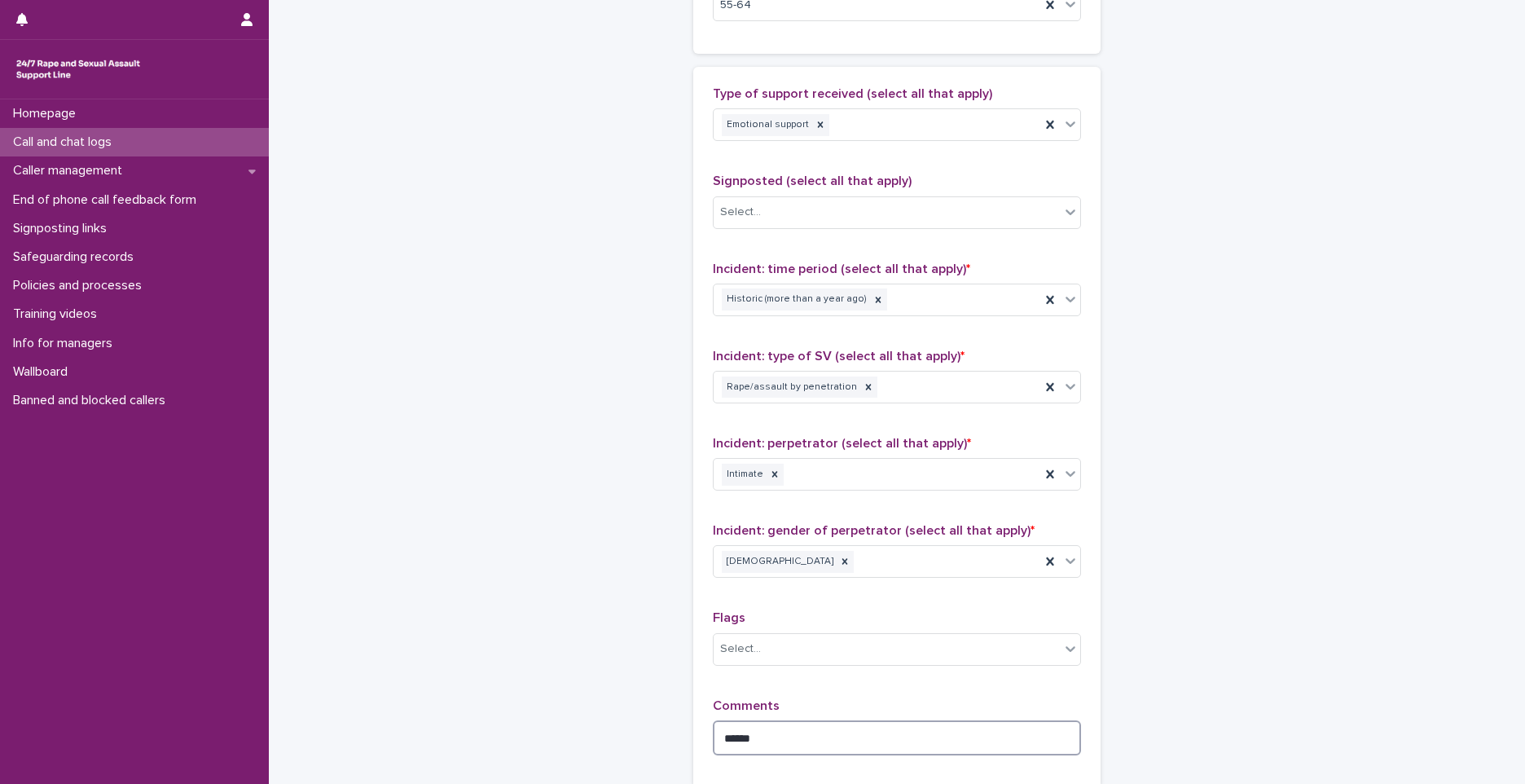
scroll to position [1059, 0]
click at [781, 760] on textarea "**********" at bounding box center [897, 751] width 368 height 62
type textarea "**********"
click at [968, 671] on div "Flags Select..." at bounding box center [897, 643] width 368 height 68
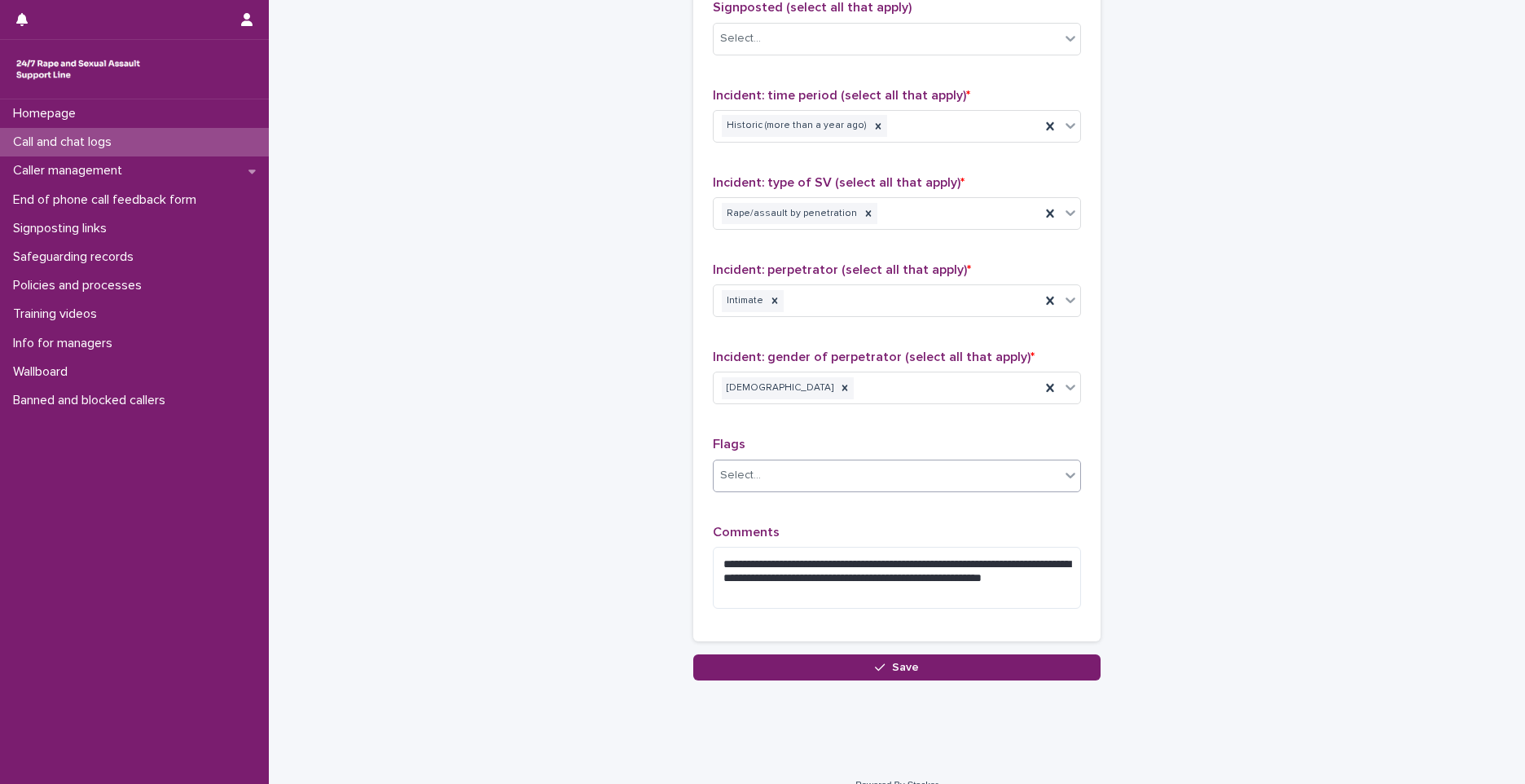
scroll to position [1256, 0]
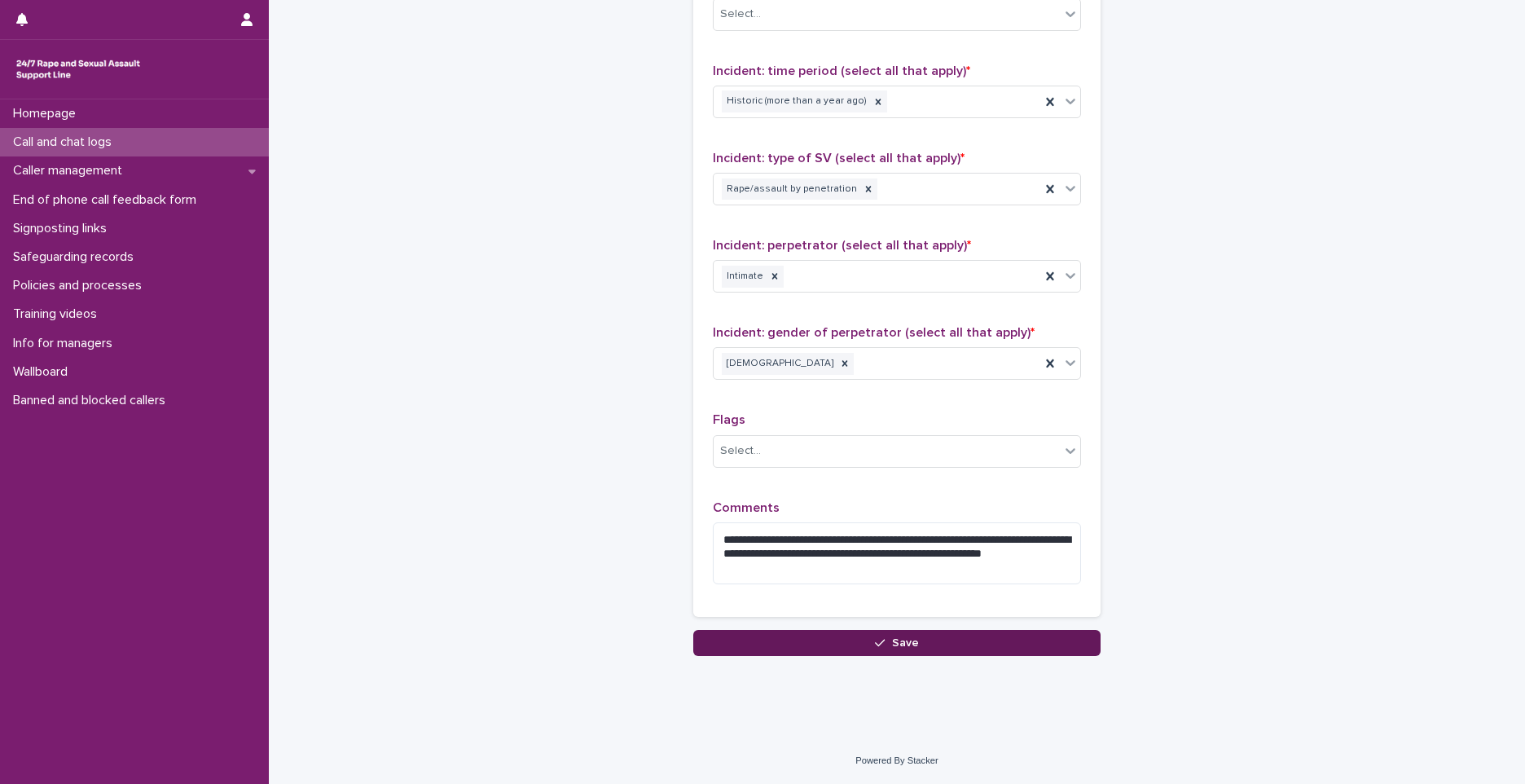
click at [849, 644] on button "Save" at bounding box center [897, 643] width 408 height 26
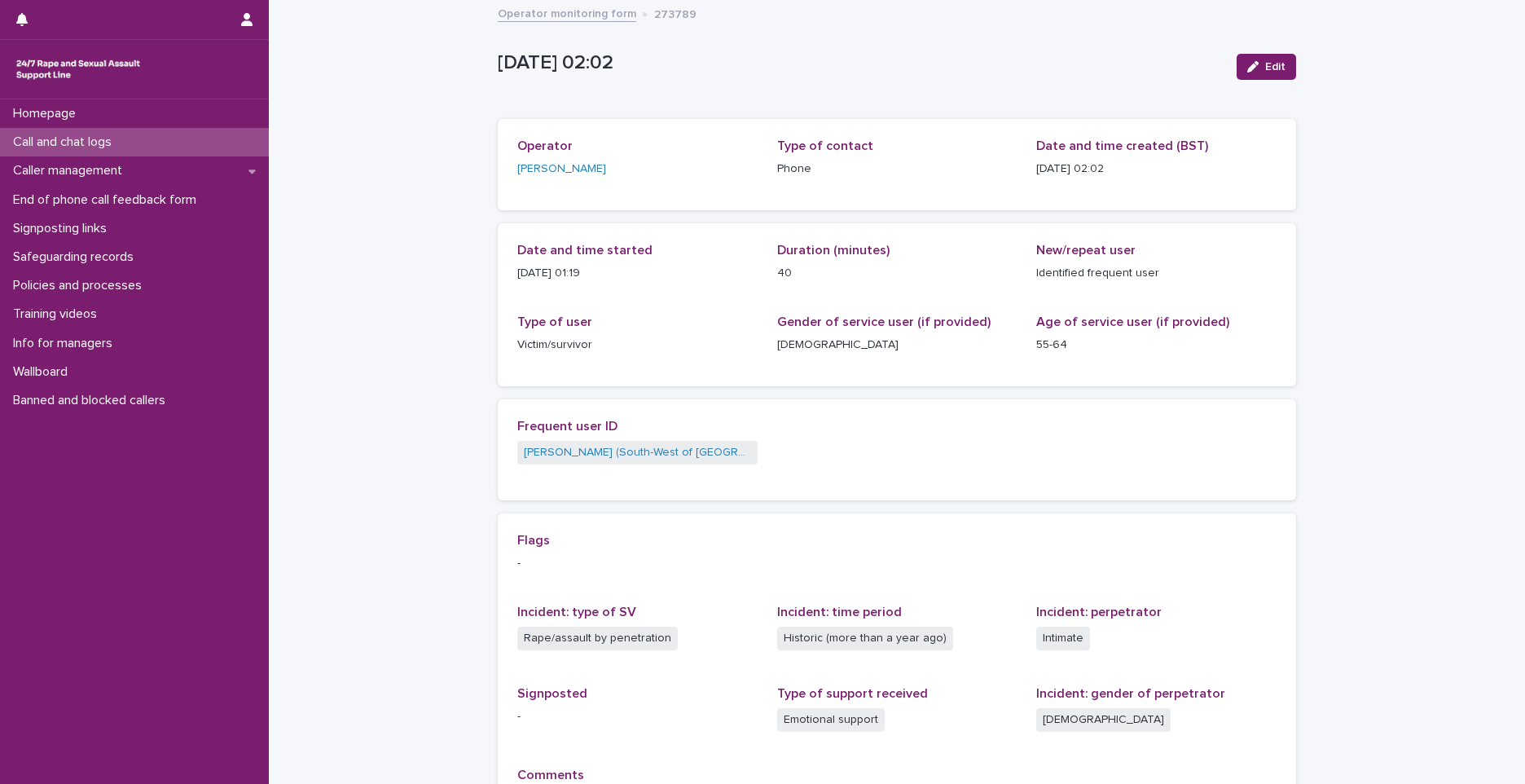
drag, startPoint x: 510, startPoint y: 269, endPoint x: 613, endPoint y: 272, distance: 103.0
click at [613, 272] on div "Date and time started [DATE] 01:19 Duration (minutes) 40 New/repeat user Identi…" at bounding box center [898, 305] width 799 height 163
copy p "[DATE] 01:19"
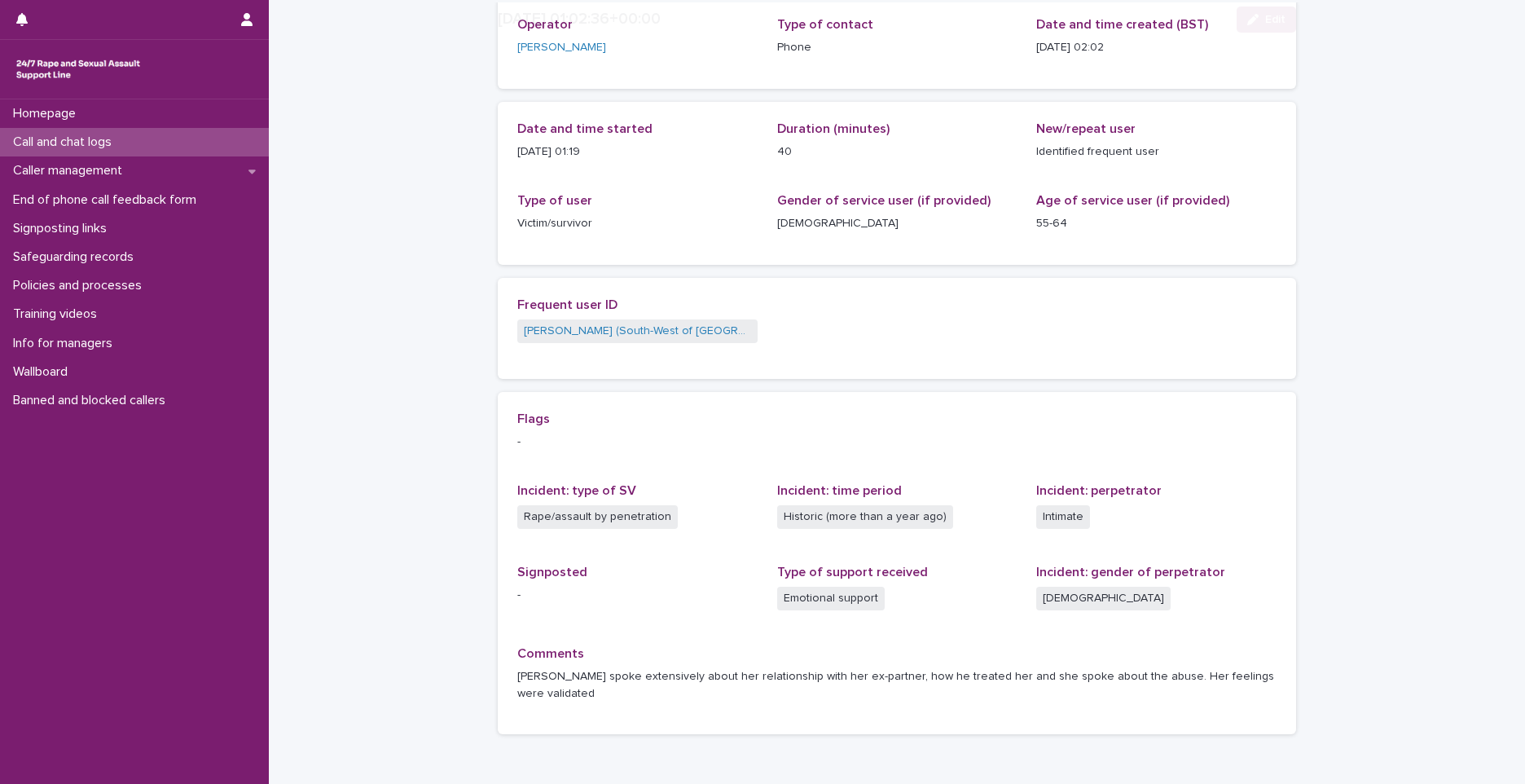
scroll to position [195, 0]
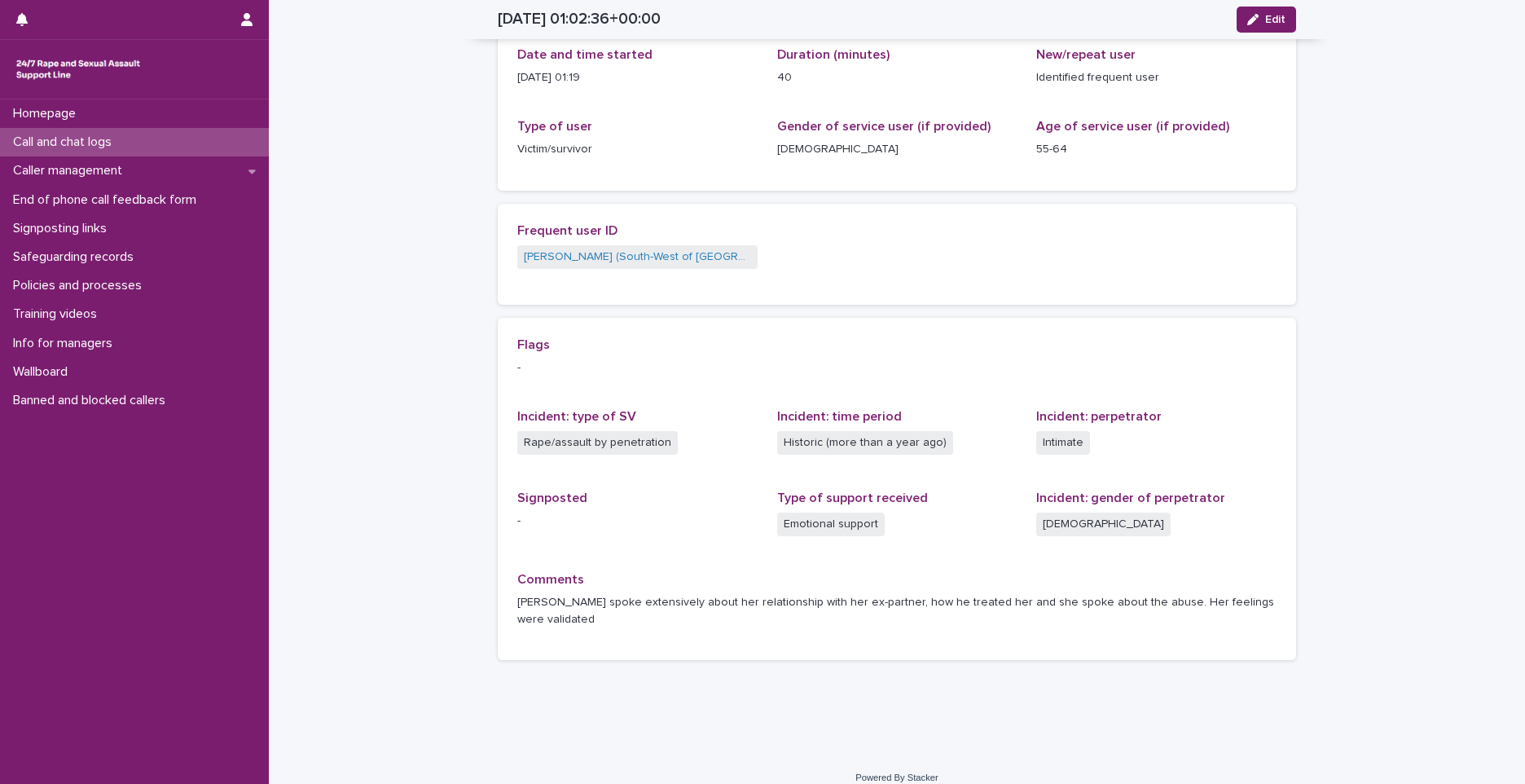
drag, startPoint x: 1256, startPoint y: 11, endPoint x: 1208, endPoint y: 57, distance: 66.5
click at [1256, 11] on button "Edit" at bounding box center [1266, 20] width 60 height 26
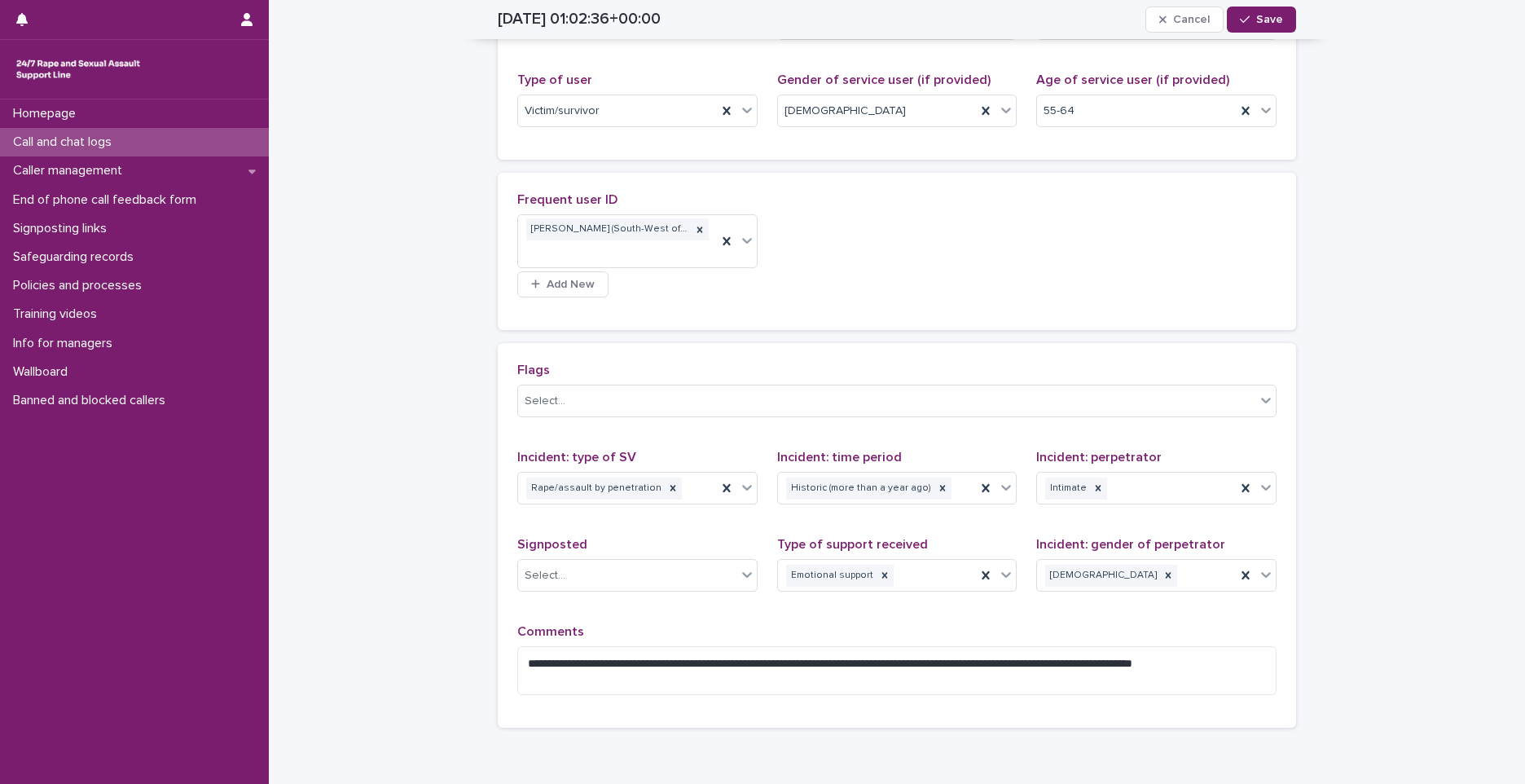
scroll to position [341, 0]
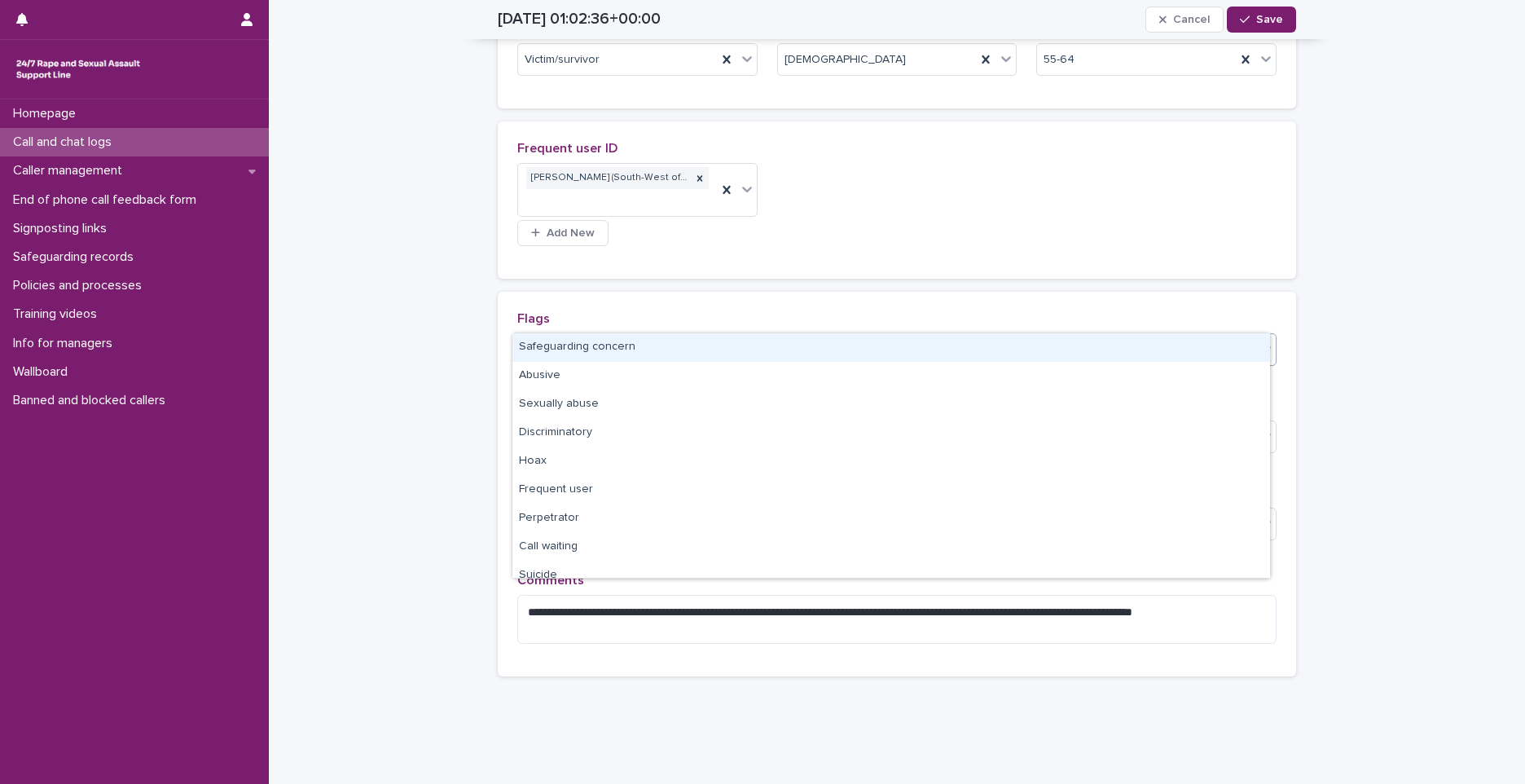
click at [605, 336] on div "Select..." at bounding box center [886, 350] width 738 height 27
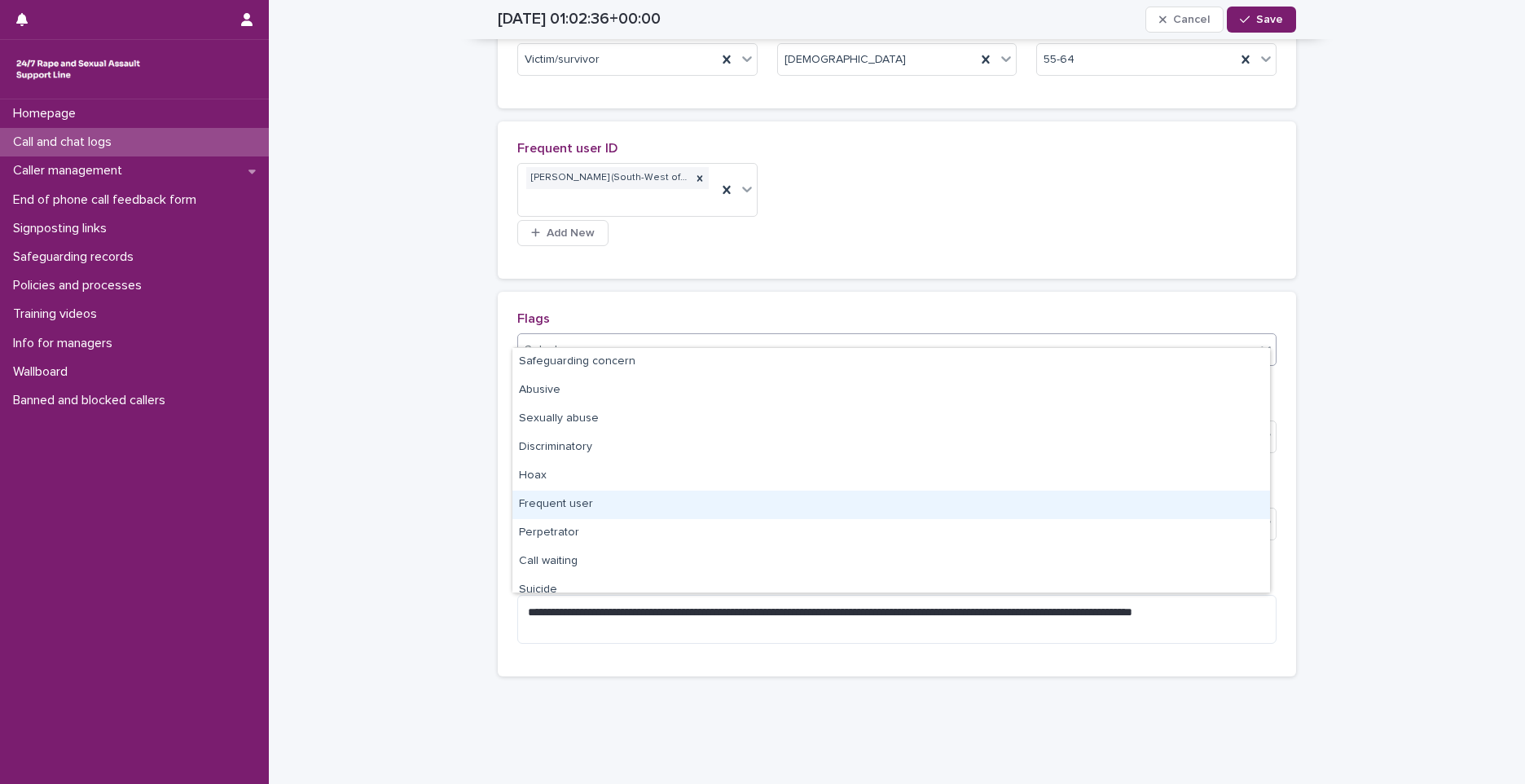
click at [573, 506] on div "Frequent user" at bounding box center [891, 505] width 758 height 29
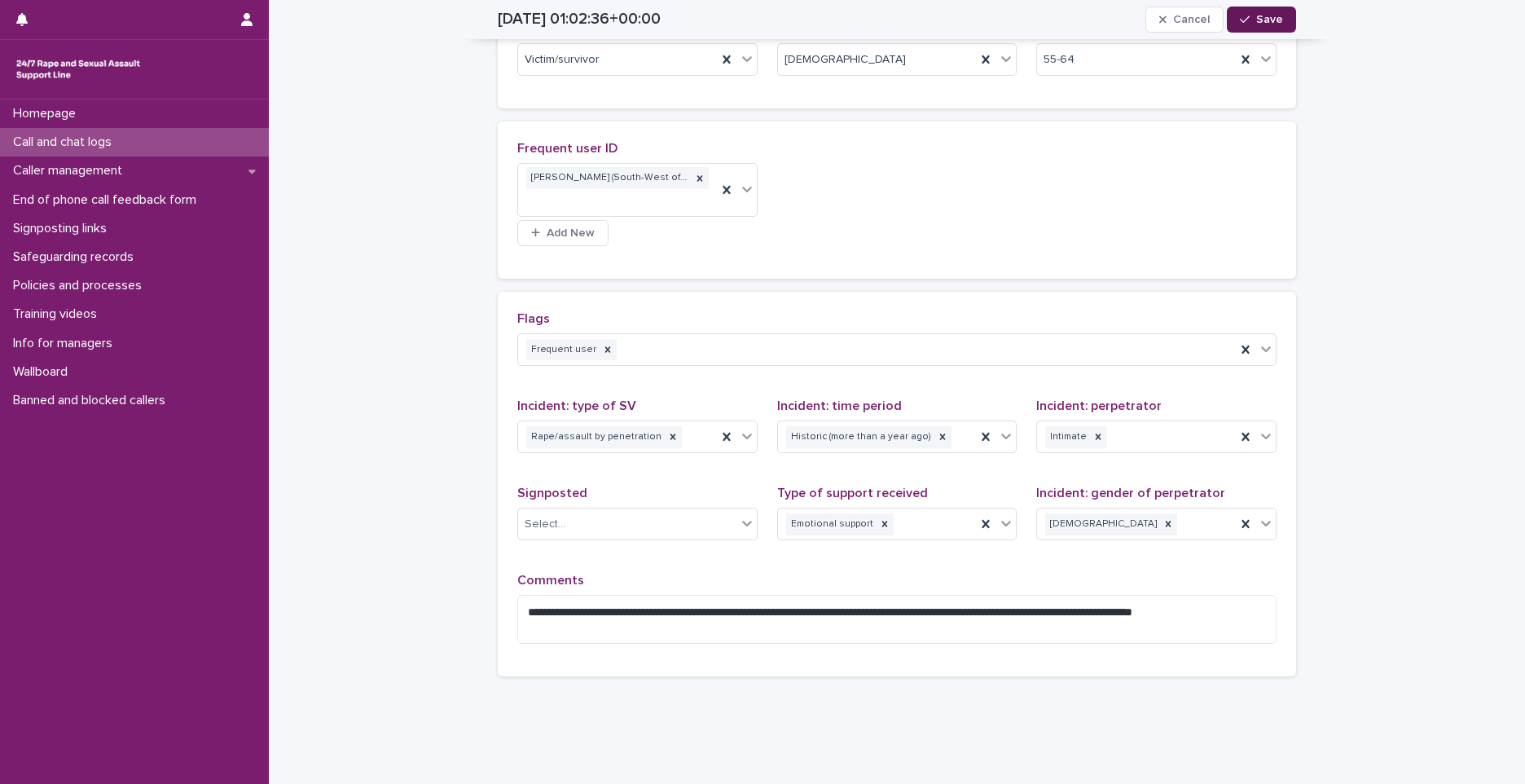
click at [1243, 11] on button "Save" at bounding box center [1261, 20] width 69 height 26
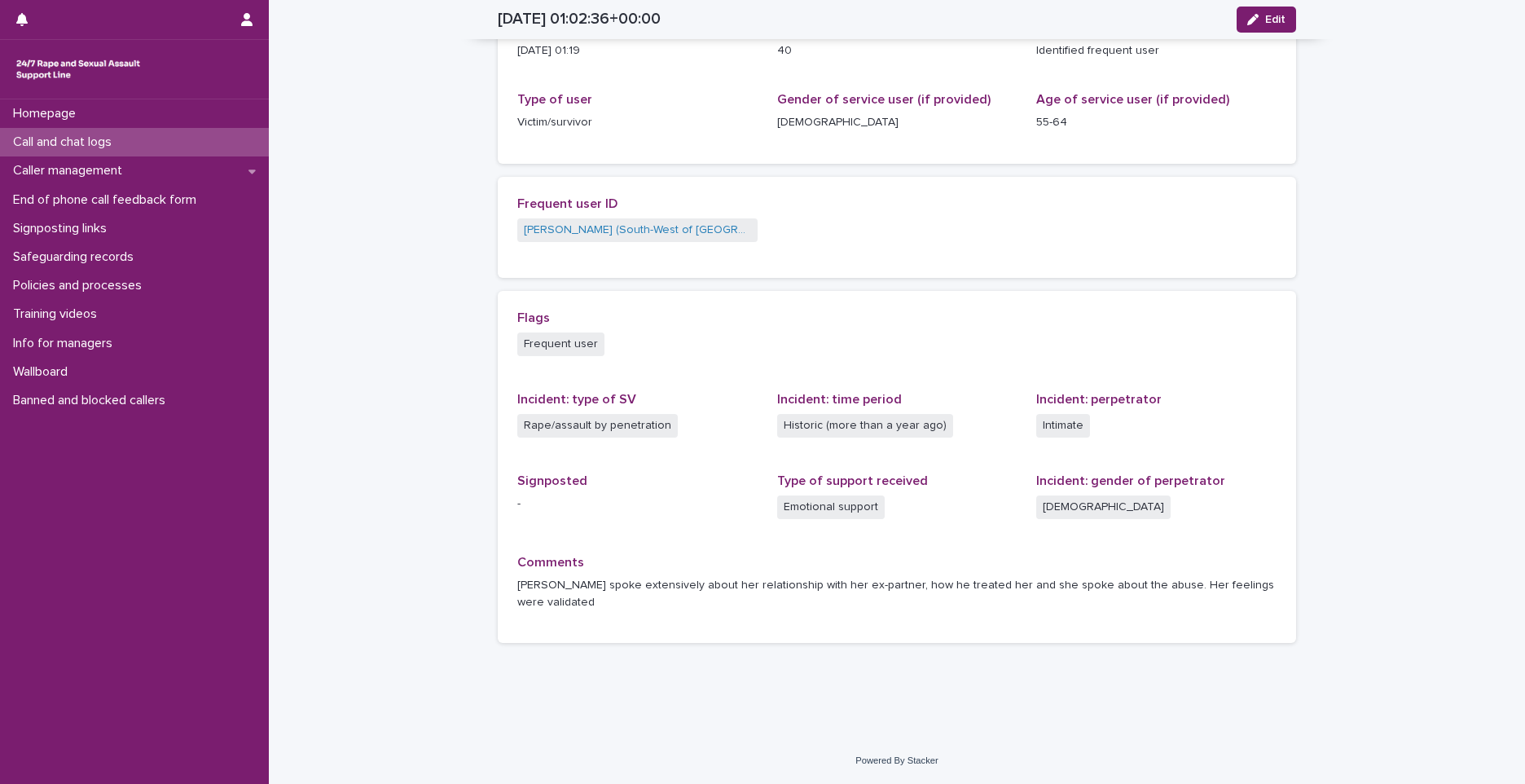
scroll to position [205, 0]
